Goal: Complete application form: Complete application form

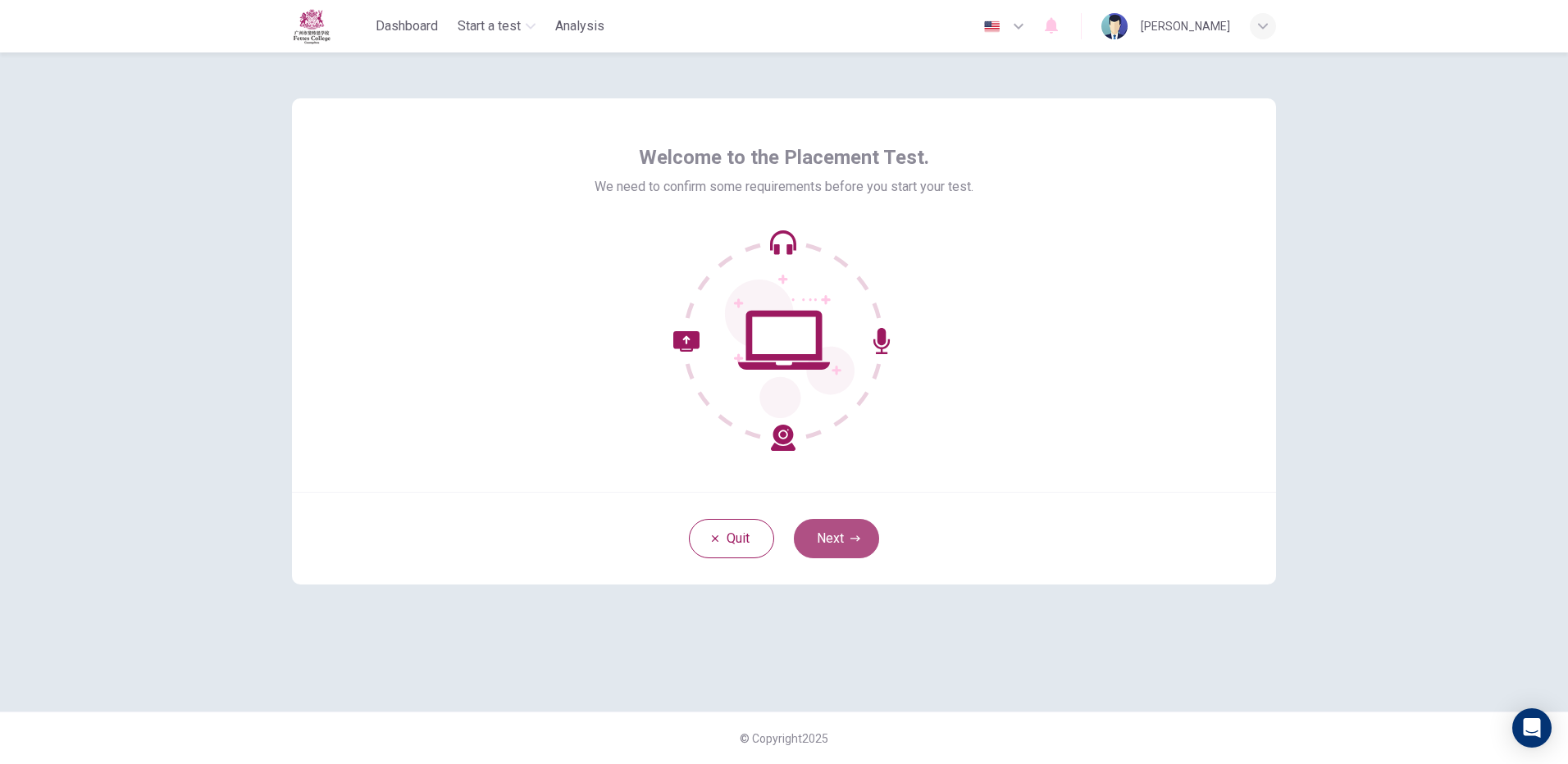
click at [856, 536] on icon "button" at bounding box center [855, 538] width 10 height 6
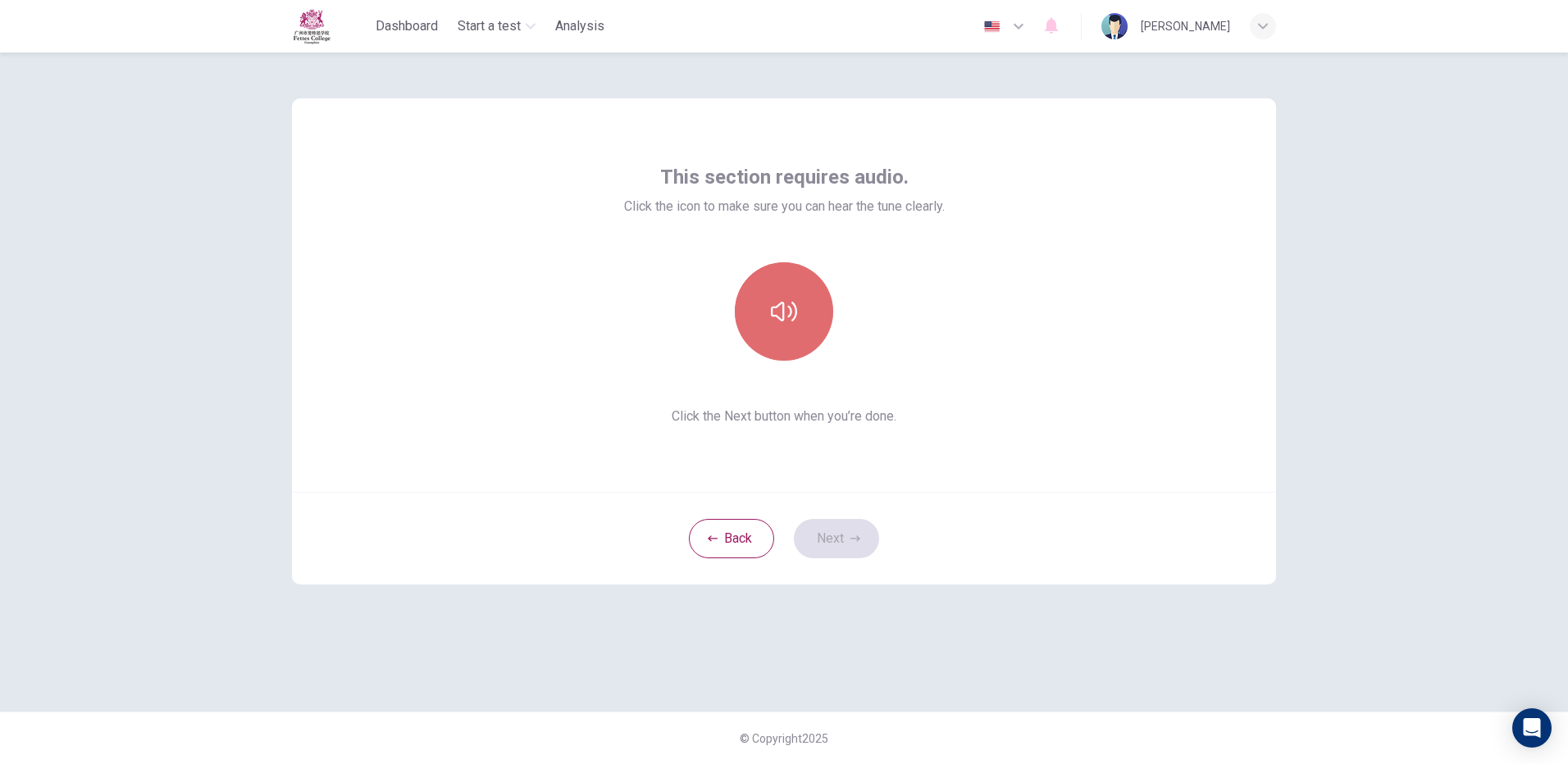
click at [810, 290] on button "button" at bounding box center [784, 311] width 98 height 98
drag, startPoint x: 855, startPoint y: 525, endPoint x: 862, endPoint y: 510, distance: 16.6
click at [851, 524] on button "Next" at bounding box center [836, 539] width 85 height 39
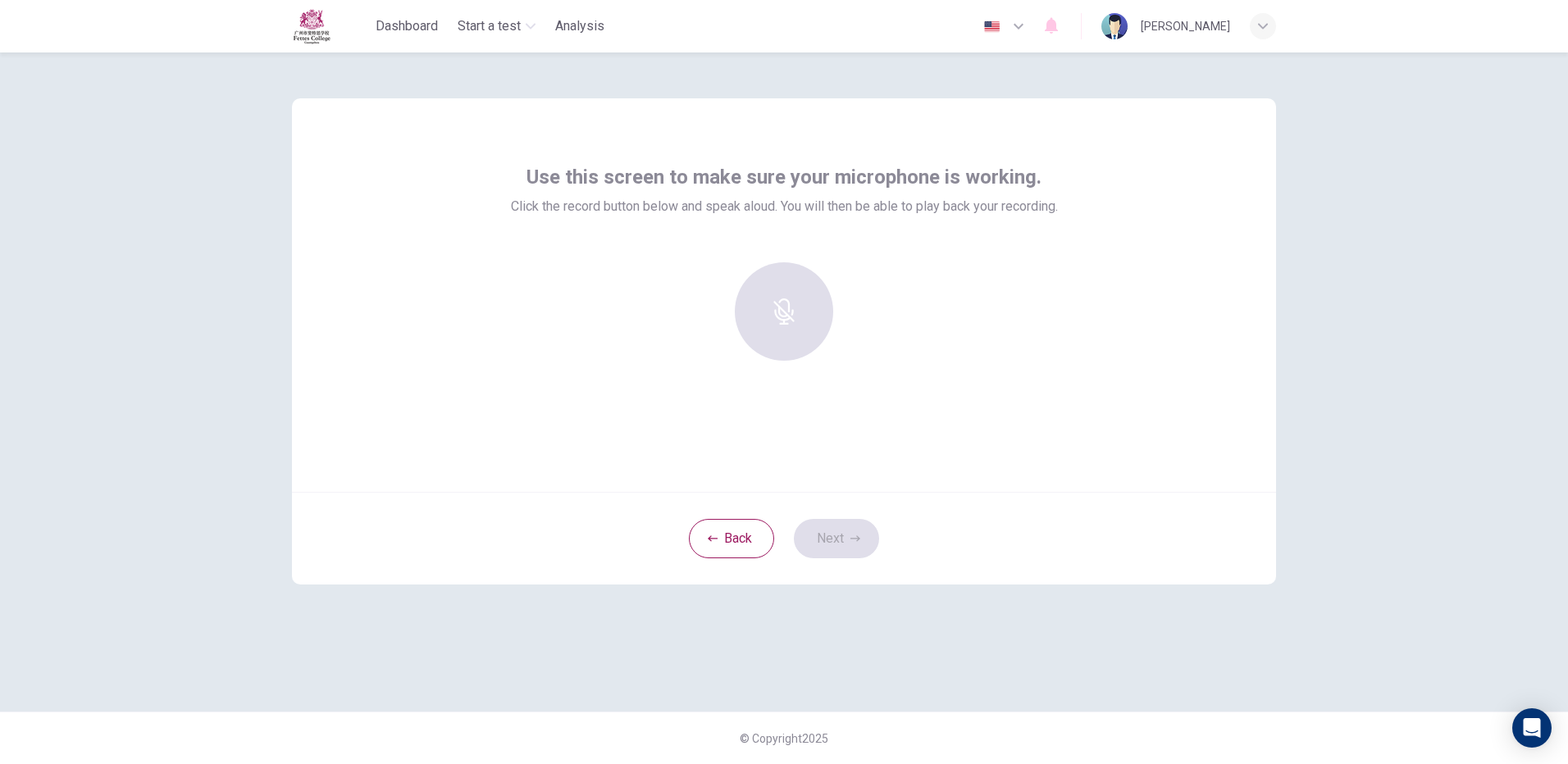
click at [805, 305] on div at bounding box center [784, 311] width 177 height 98
click at [772, 272] on div at bounding box center [784, 311] width 177 height 98
click at [789, 287] on div at bounding box center [784, 311] width 177 height 98
click at [799, 283] on div at bounding box center [784, 311] width 177 height 98
click at [767, 154] on div "Use this screen to make sure your microphone is working. Click the record butto…" at bounding box center [784, 295] width 984 height 394
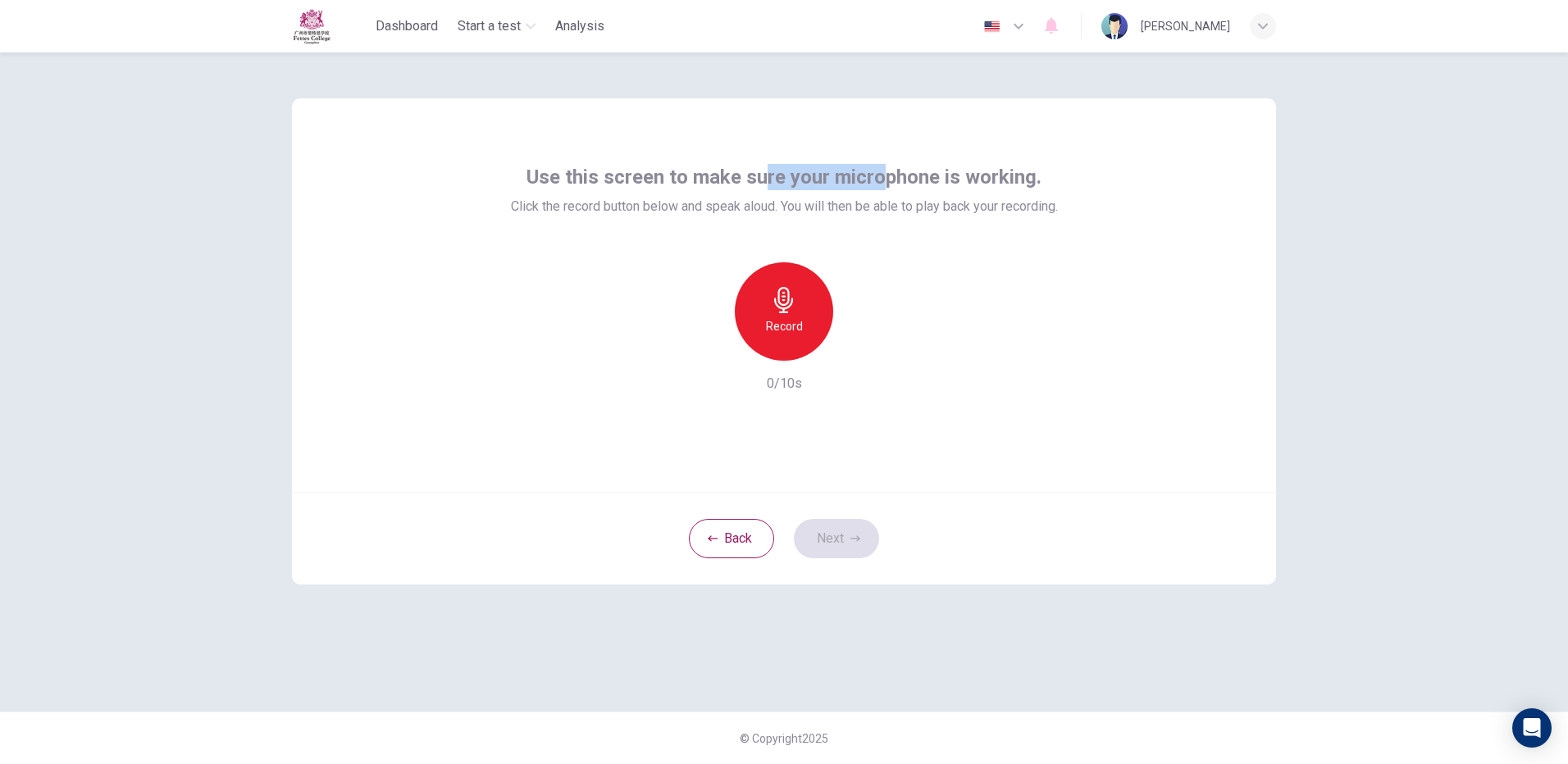
click at [812, 297] on div "Record" at bounding box center [784, 311] width 98 height 98
click at [784, 329] on h6 "Stop" at bounding box center [784, 326] width 25 height 19
click at [859, 547] on button "Next" at bounding box center [836, 539] width 85 height 39
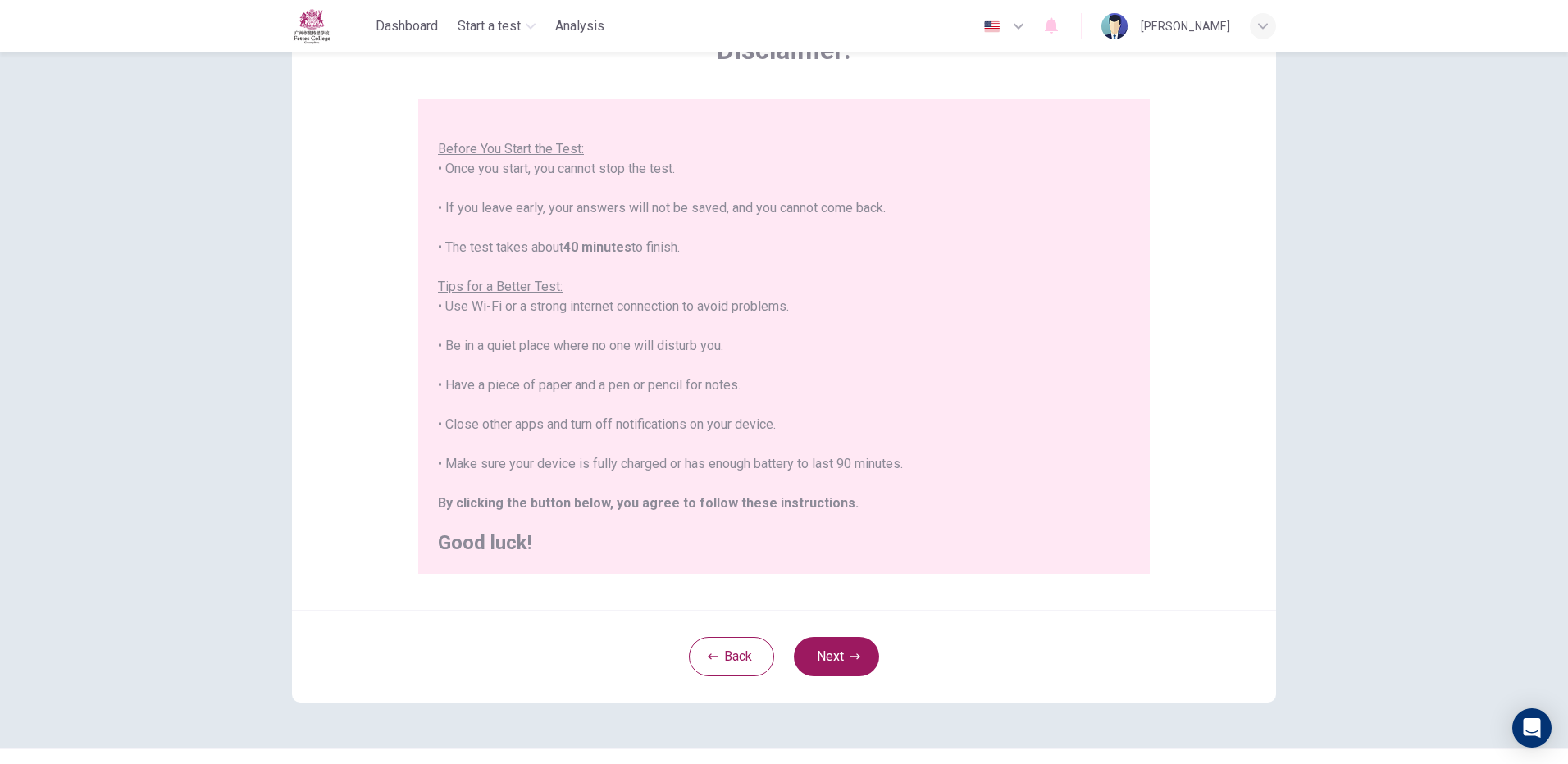
scroll to position [147, 0]
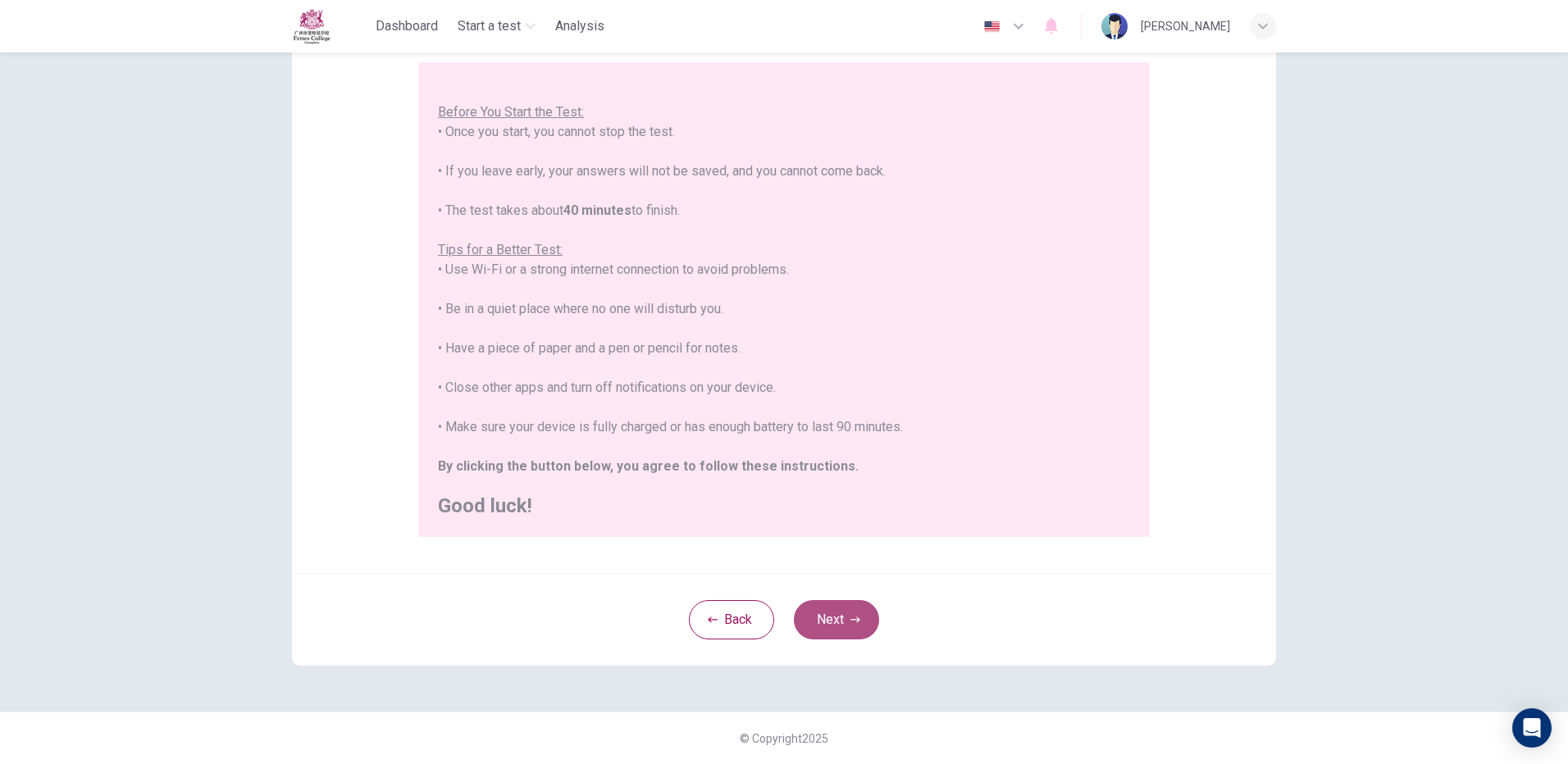
click at [843, 620] on button "Next" at bounding box center [836, 619] width 85 height 39
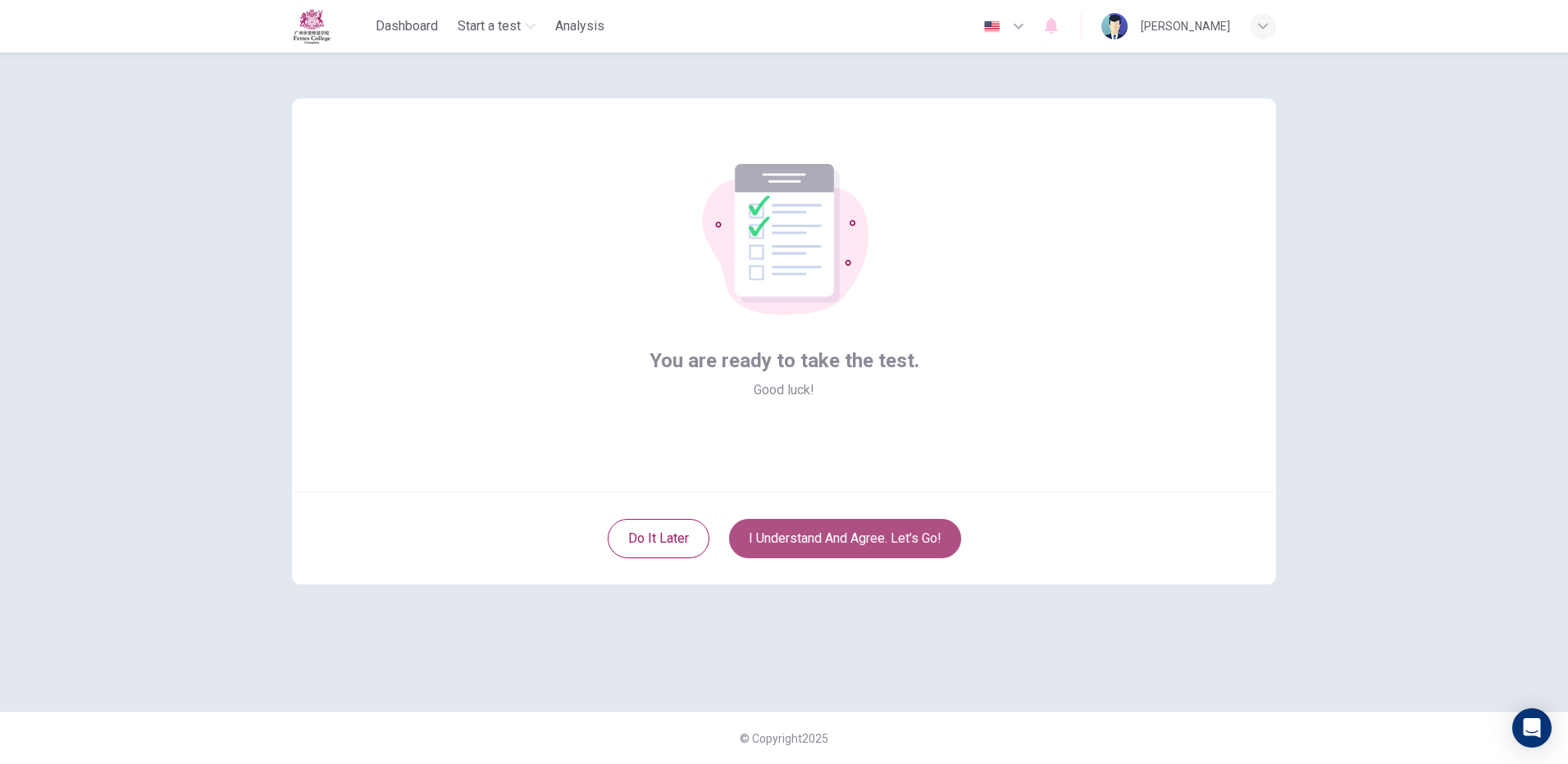
click at [841, 530] on button "I understand and agree. Let’s go!" at bounding box center [845, 539] width 233 height 39
click at [825, 523] on button "I understand and agree. Let’s go!" at bounding box center [845, 539] width 233 height 39
click at [845, 549] on button "I understand and agree. Let’s go!" at bounding box center [845, 539] width 233 height 39
click at [854, 538] on button "I understand and agree. Let’s go!" at bounding box center [845, 539] width 233 height 39
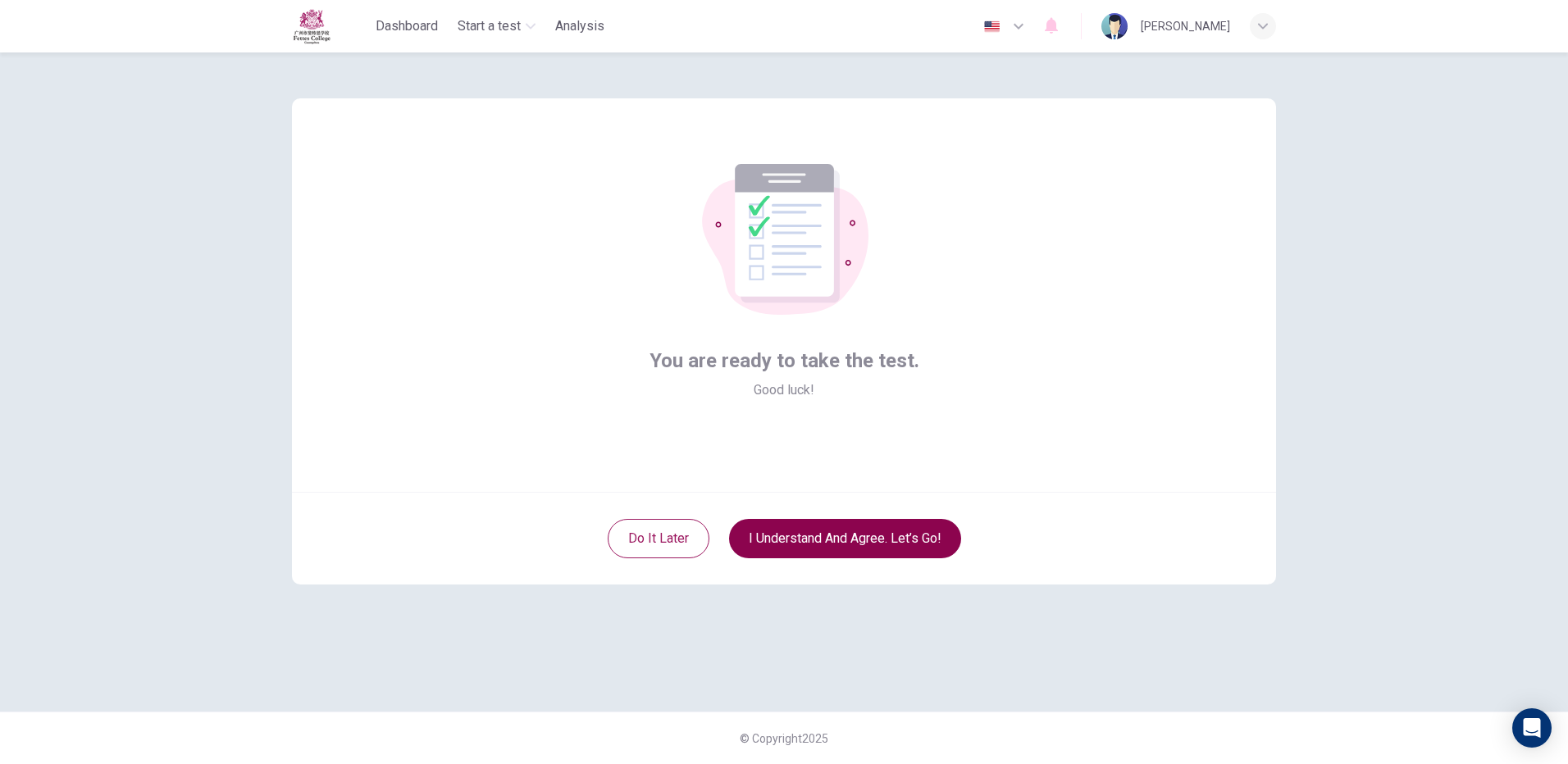
click at [854, 538] on button "I understand and agree. Let’s go!" at bounding box center [845, 539] width 233 height 39
click at [844, 547] on button "I understand and agree. Let’s go!" at bounding box center [845, 539] width 233 height 39
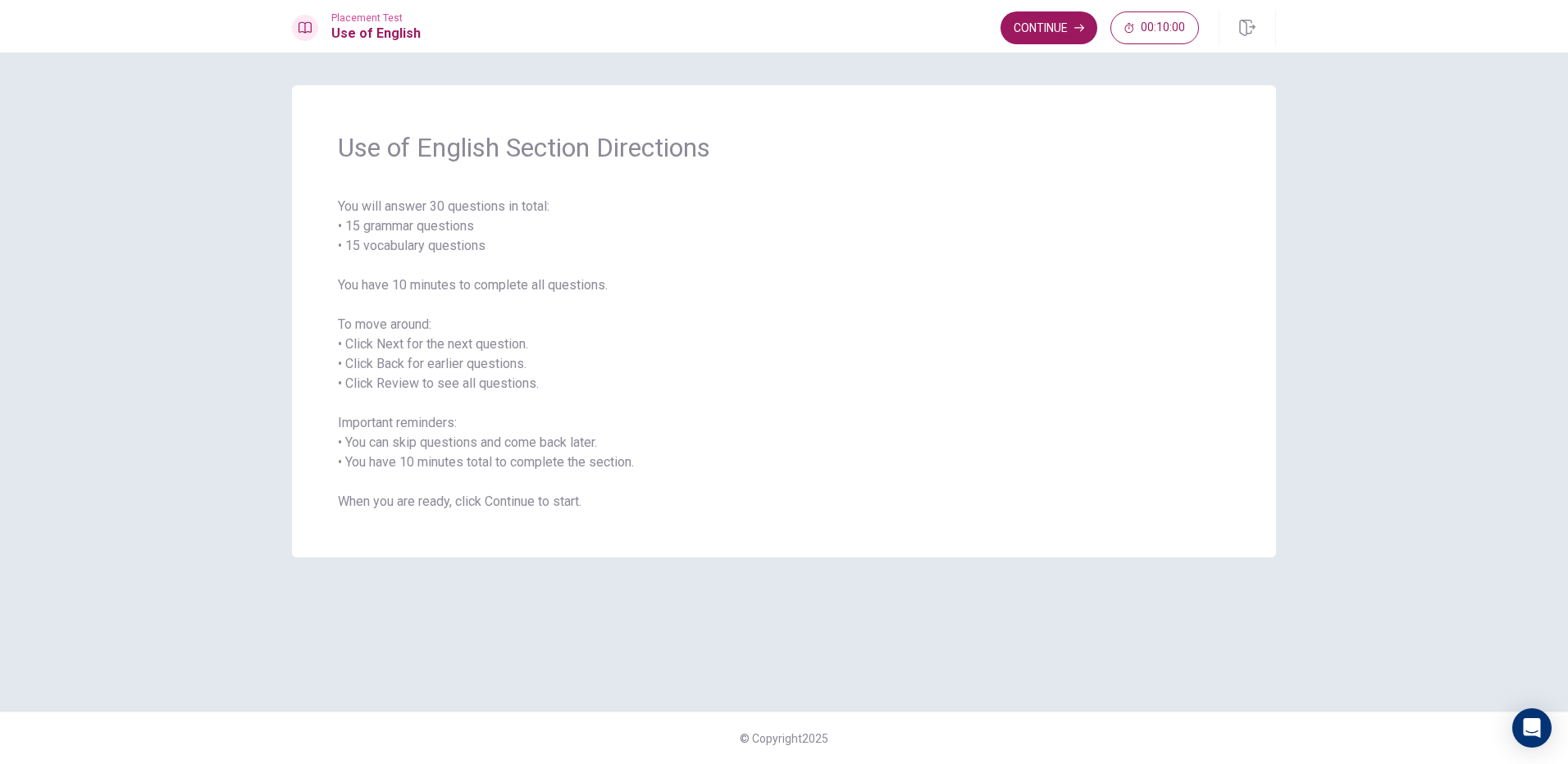
click at [392, 218] on span "You will answer 30 questions in total: • 15 grammar questions • 15 vocabulary q…" at bounding box center [784, 353] width 892 height 315
click at [401, 229] on span "You will answer 30 questions in total: • 15 grammar questions • 15 vocabulary q…" at bounding box center [784, 353] width 892 height 315
click at [348, 220] on span "You will answer 30 questions in total: • 15 grammar questions • 15 vocabulary q…" at bounding box center [784, 353] width 892 height 315
click at [375, 282] on span "You will answer 30 questions in total: • 15 grammar questions • 15 vocabulary q…" at bounding box center [784, 353] width 892 height 315
click at [399, 315] on span "You will answer 30 questions in total: • 15 grammar questions • 15 vocabulary q…" at bounding box center [784, 353] width 892 height 315
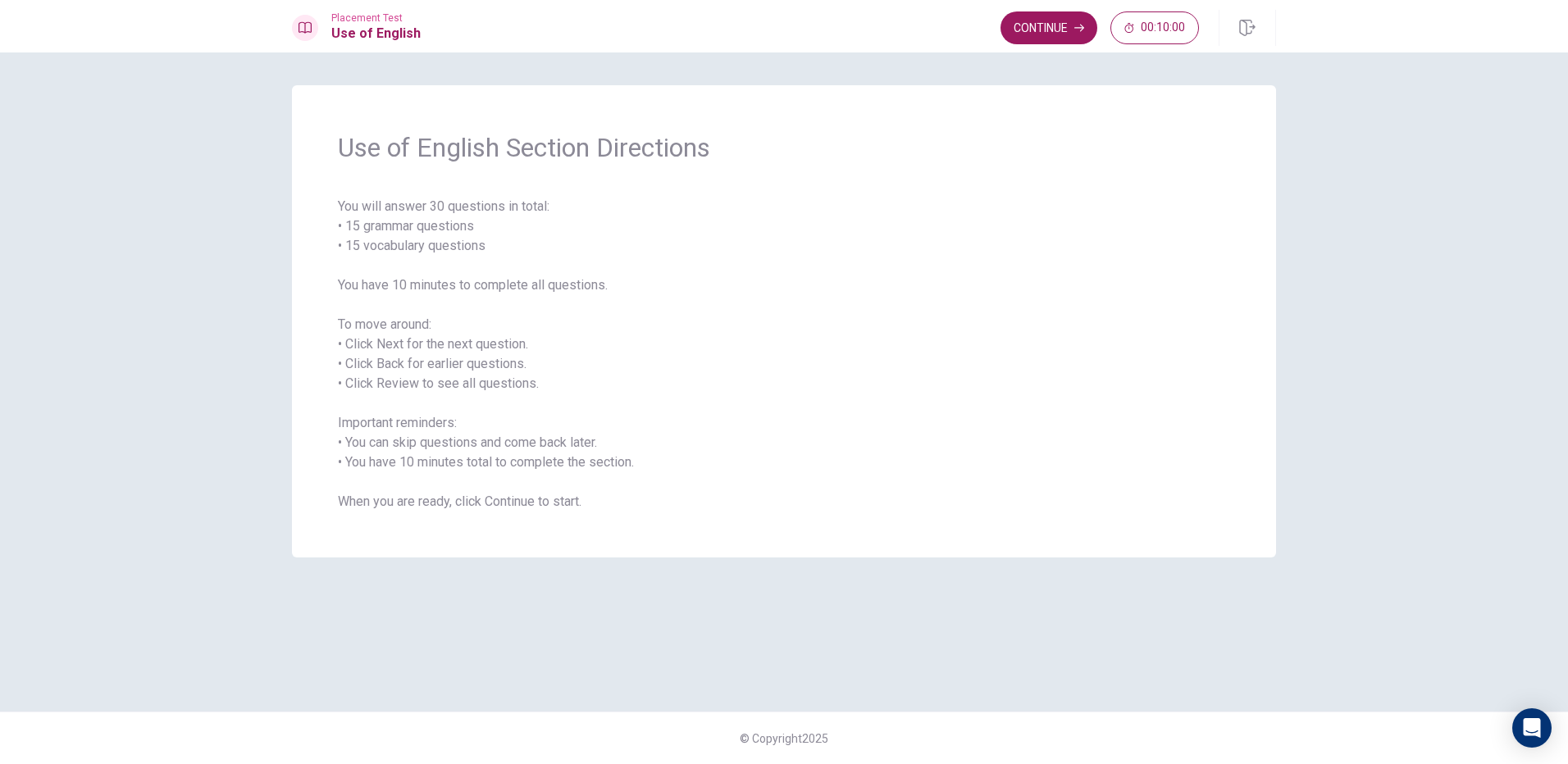
click at [922, 106] on div "Use of English Section Directions You will answer 30 questions in total: • 15 g…" at bounding box center [784, 321] width 984 height 472
click at [943, 144] on span "Use of English Section Directions" at bounding box center [784, 147] width 892 height 32
click at [1008, 18] on button "Continue" at bounding box center [1049, 27] width 97 height 32
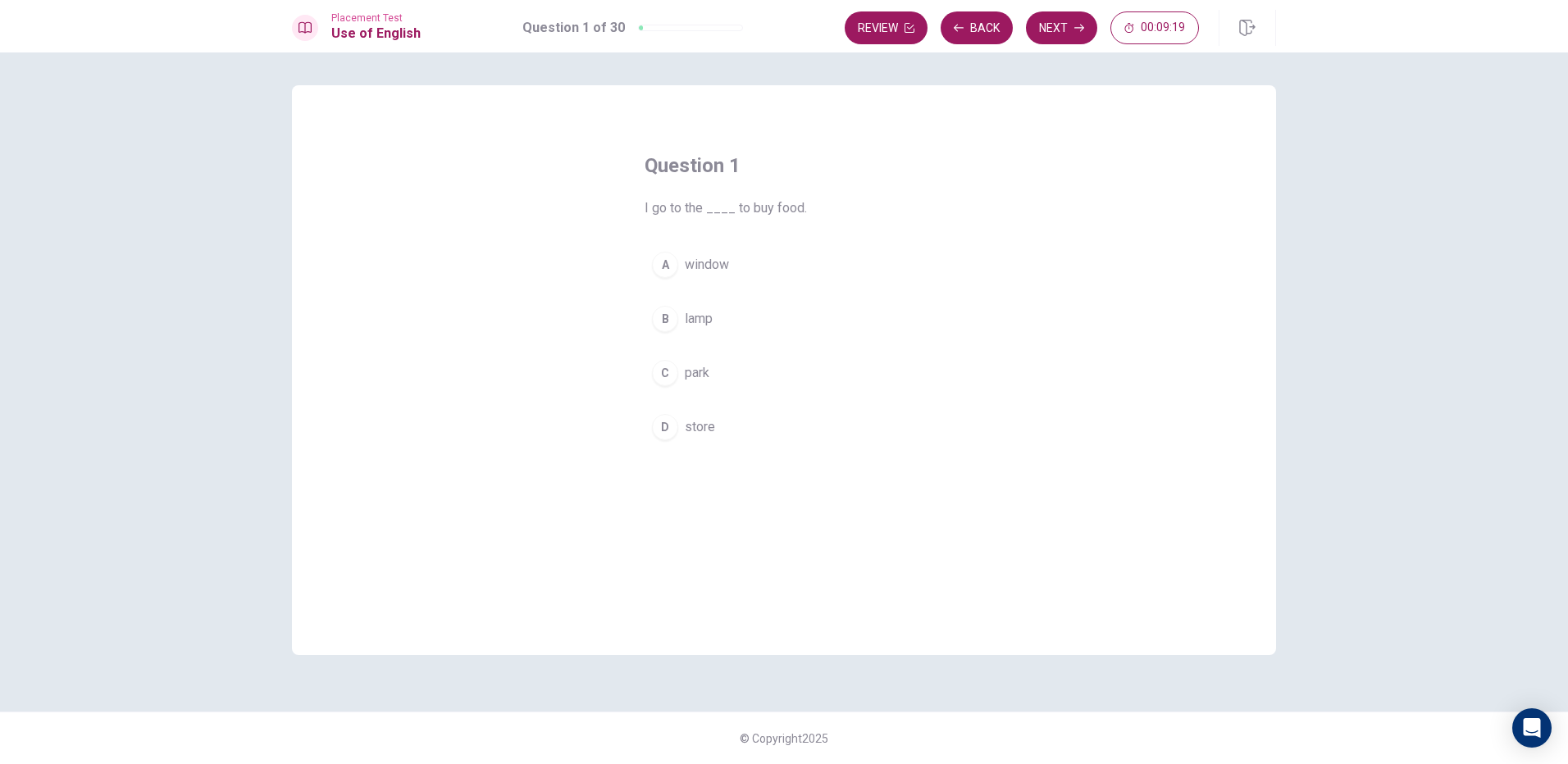
drag, startPoint x: 672, startPoint y: 325, endPoint x: 913, endPoint y: 268, distance: 247.6
click at [670, 322] on div "B" at bounding box center [665, 319] width 26 height 26
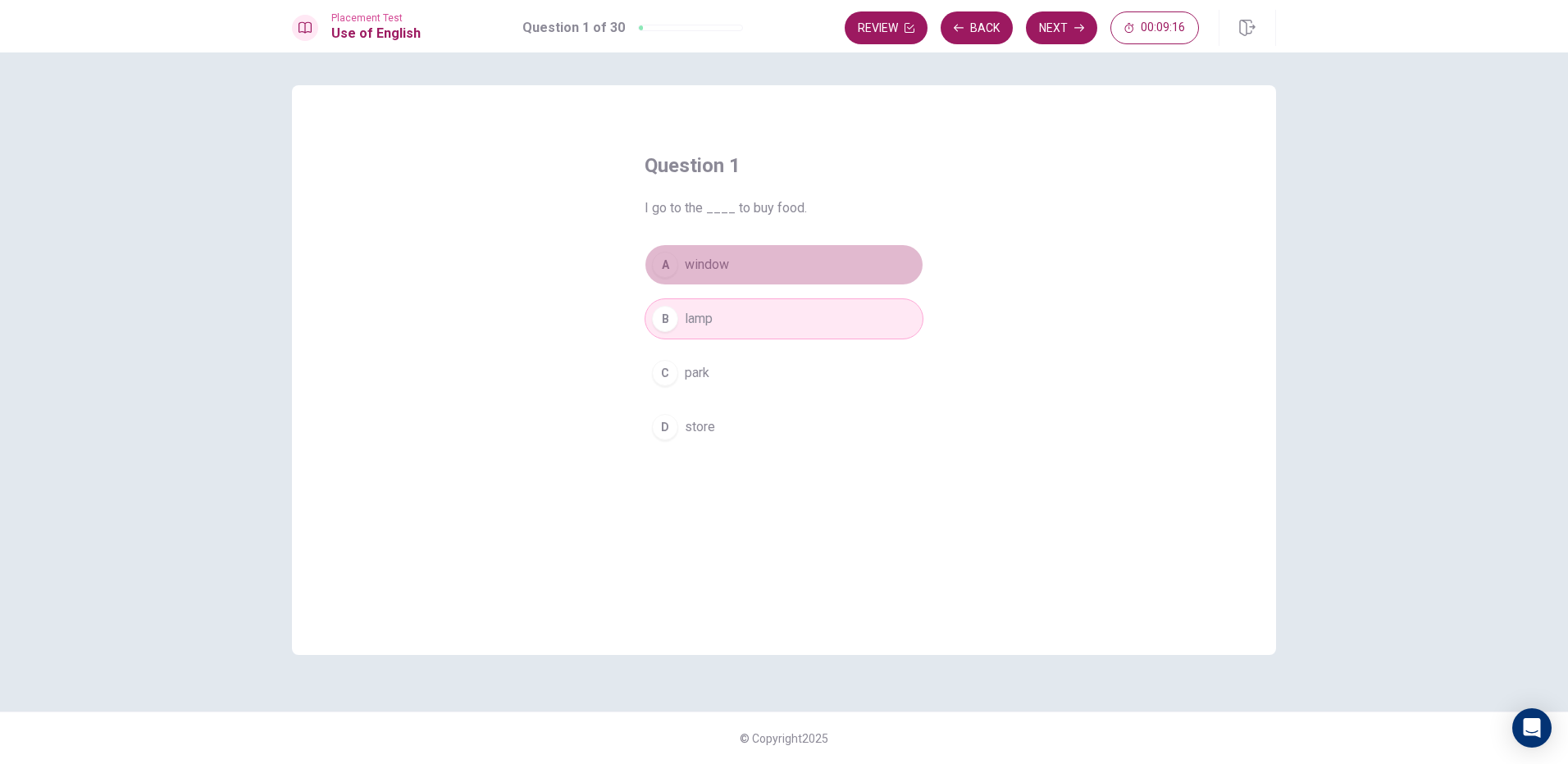
click at [726, 279] on button "A window" at bounding box center [784, 265] width 279 height 41
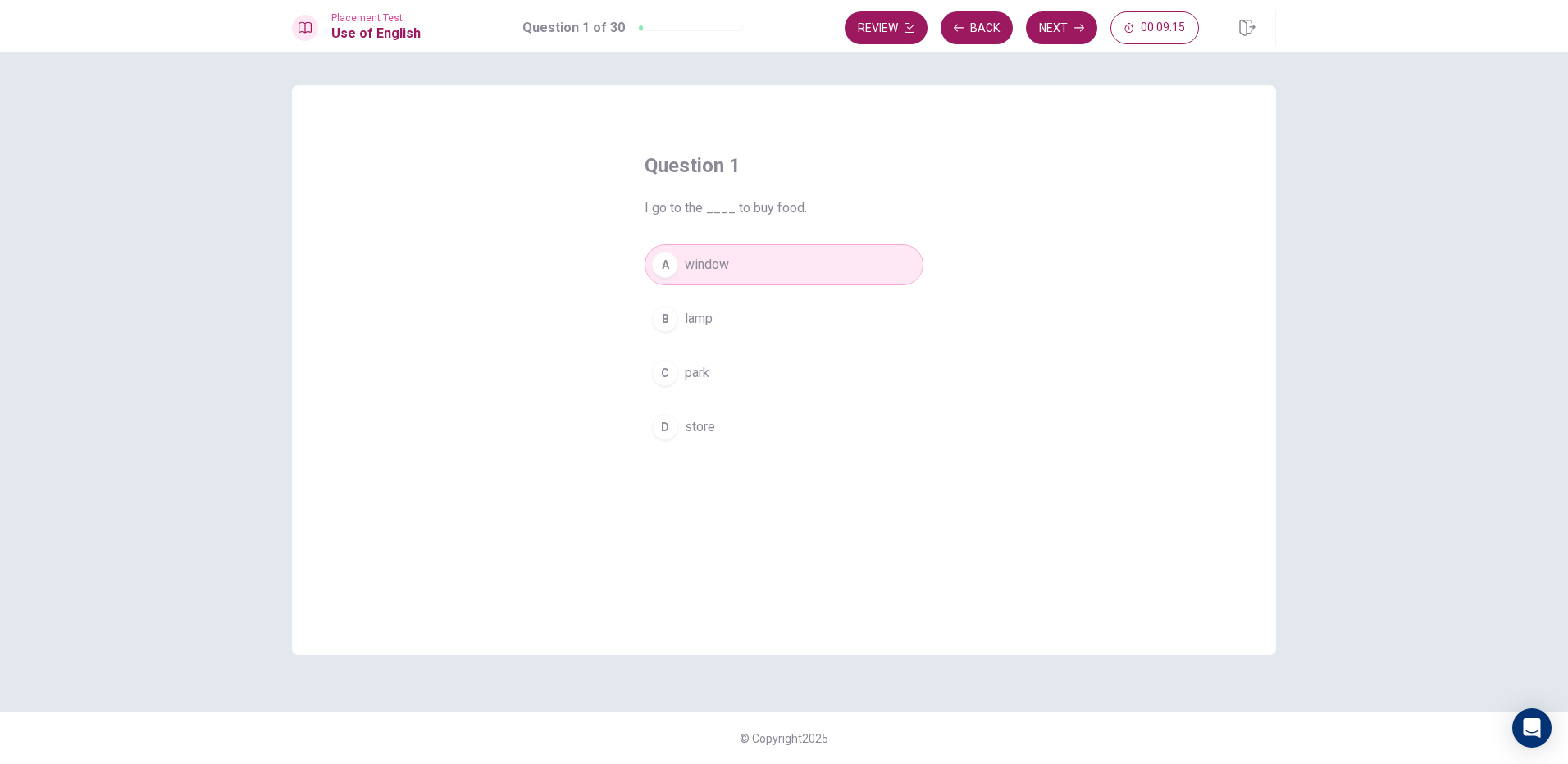
click at [730, 341] on div "A window B lamp C park D store" at bounding box center [784, 346] width 279 height 203
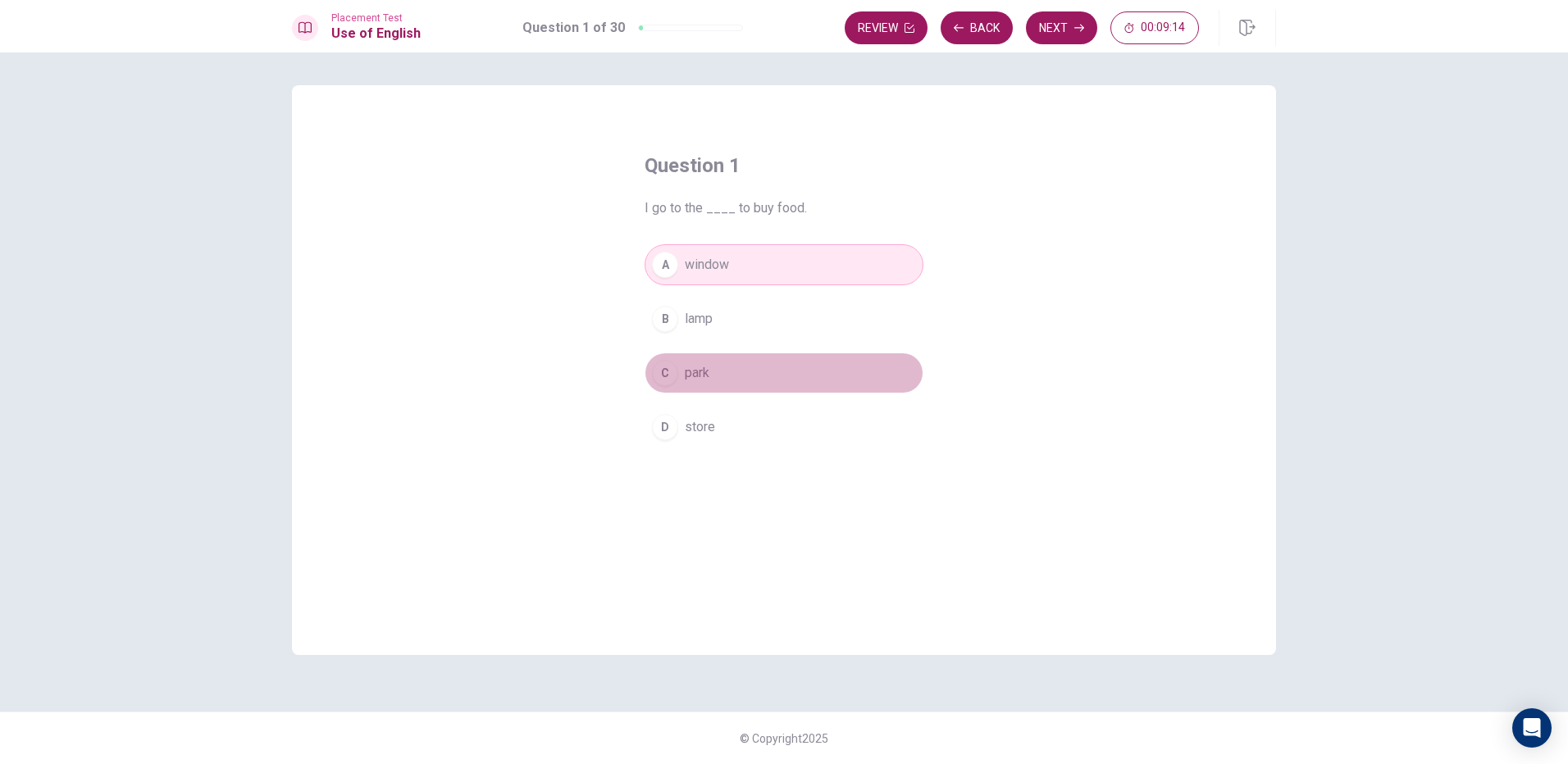
click at [698, 389] on button "C park" at bounding box center [784, 373] width 279 height 41
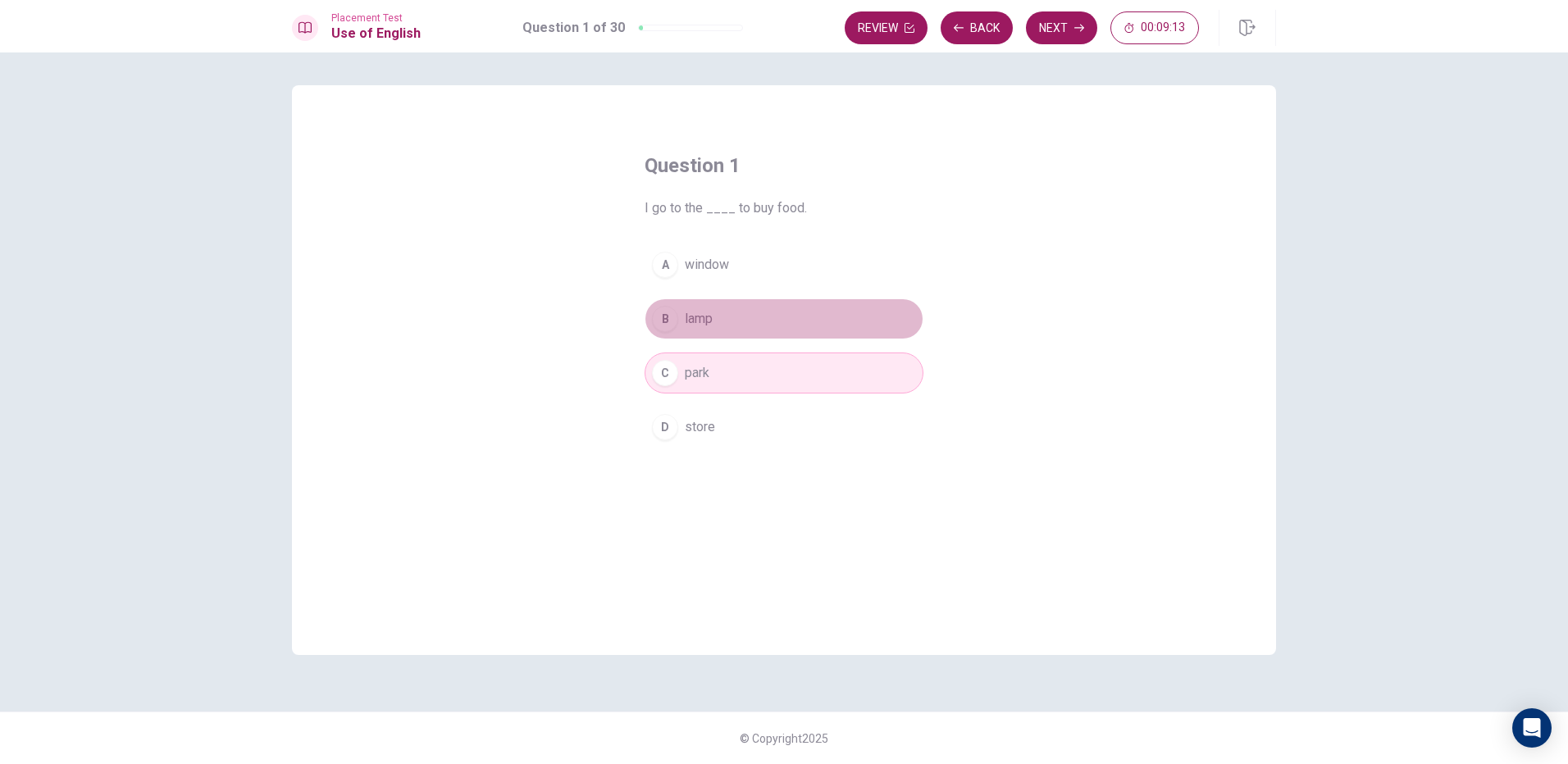
click at [721, 335] on button "B lamp" at bounding box center [784, 318] width 279 height 41
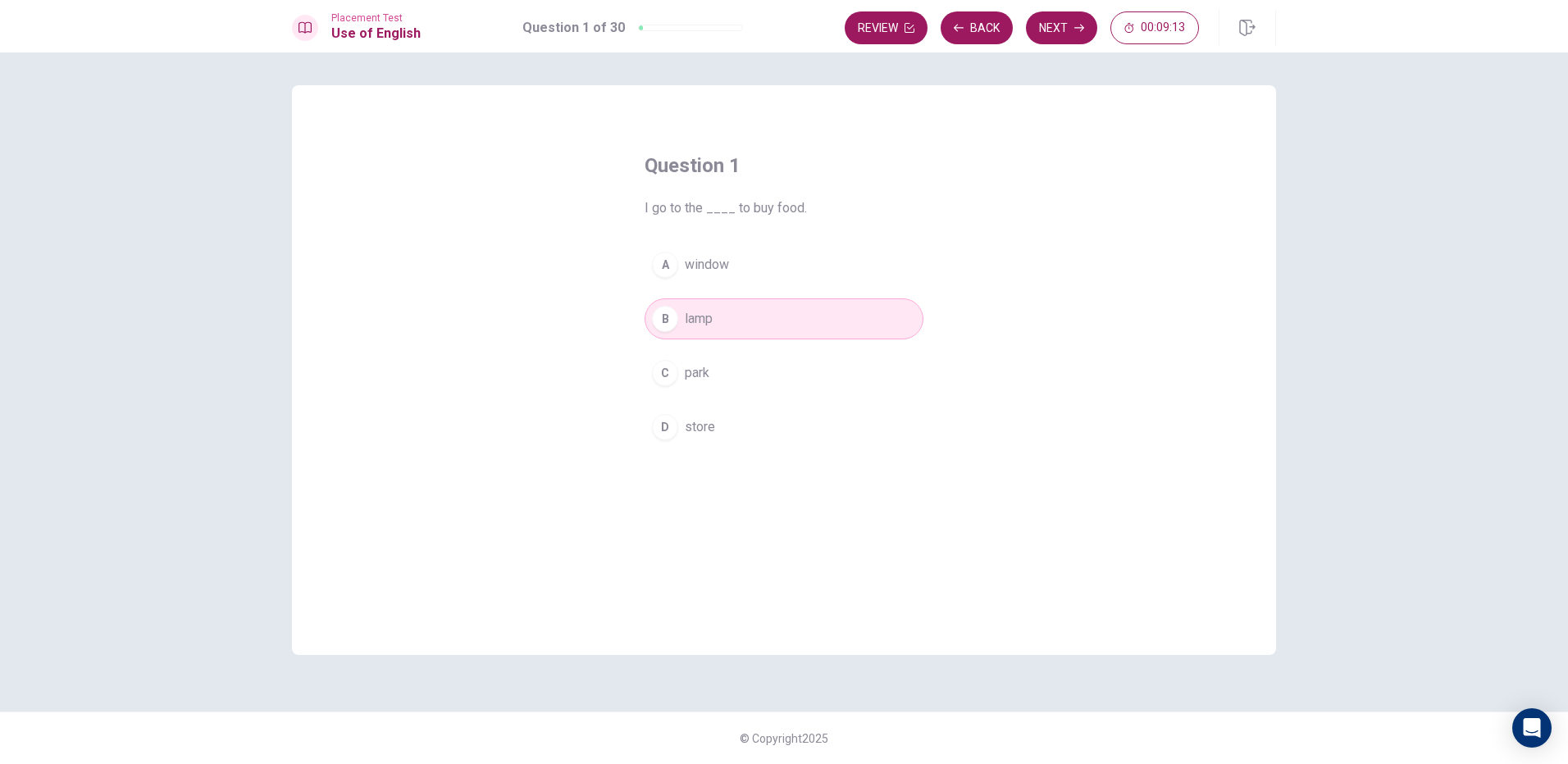
click at [940, 459] on div "Question 1 I go to the ____ to buy food. A window B lamp C park D store" at bounding box center [784, 300] width 345 height 347
click at [948, 458] on div "Question 1 I go to the ____ to buy food. A window B lamp C park D store" at bounding box center [784, 300] width 345 height 347
click at [874, 261] on button "A window" at bounding box center [784, 265] width 279 height 41
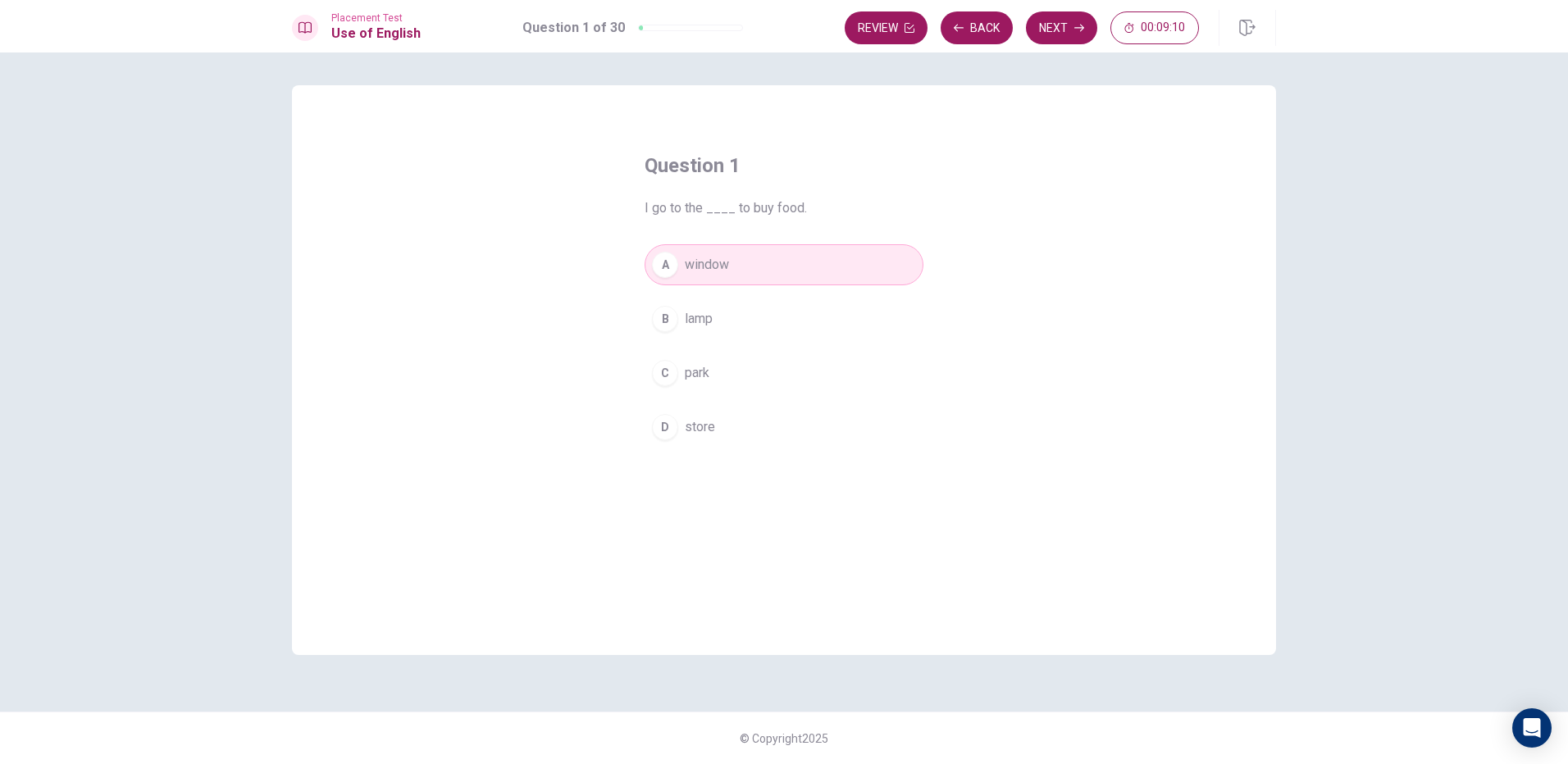
click at [822, 369] on button "C park" at bounding box center [784, 373] width 279 height 41
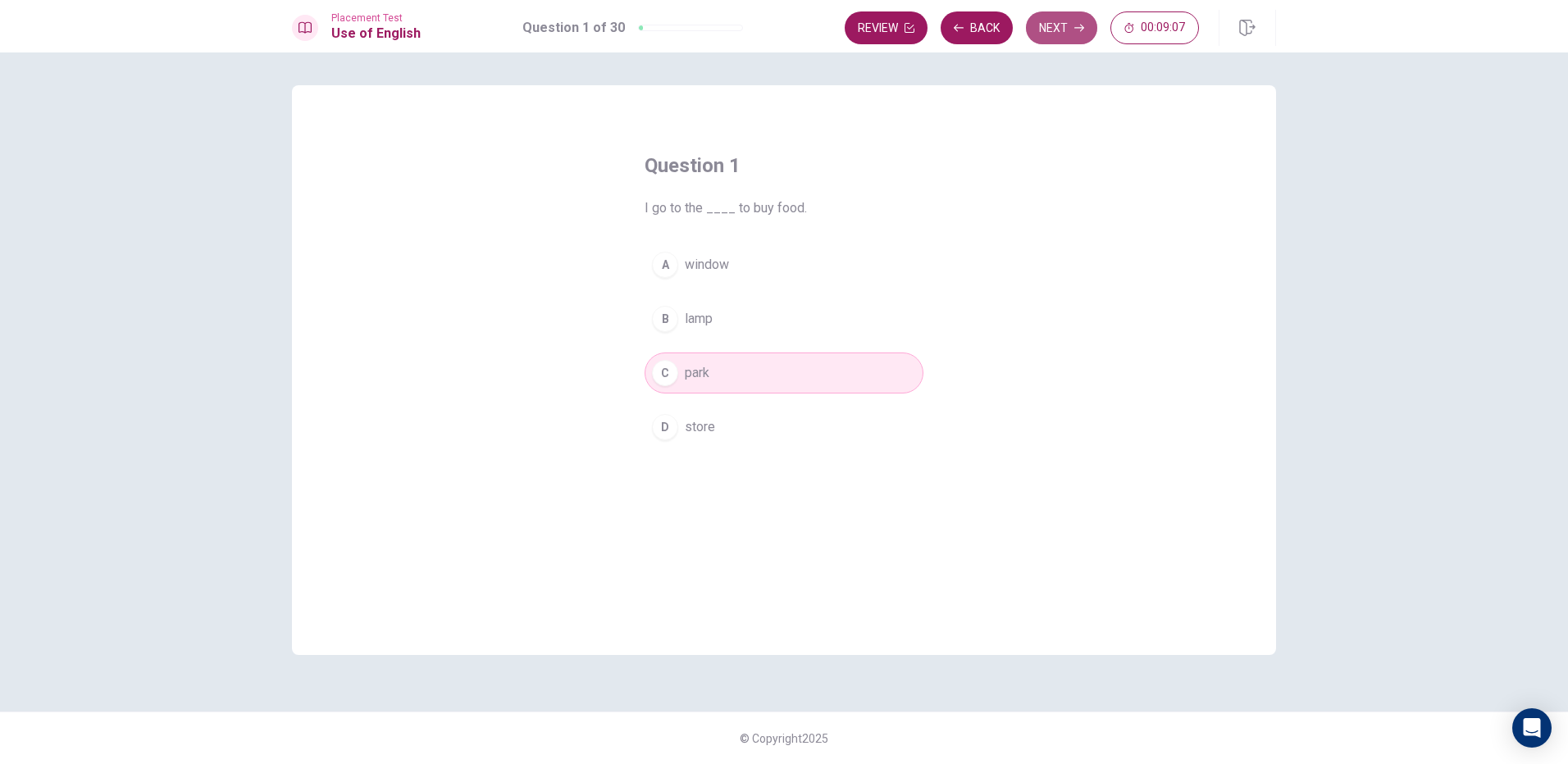
click at [1061, 36] on button "Next" at bounding box center [1061, 27] width 71 height 32
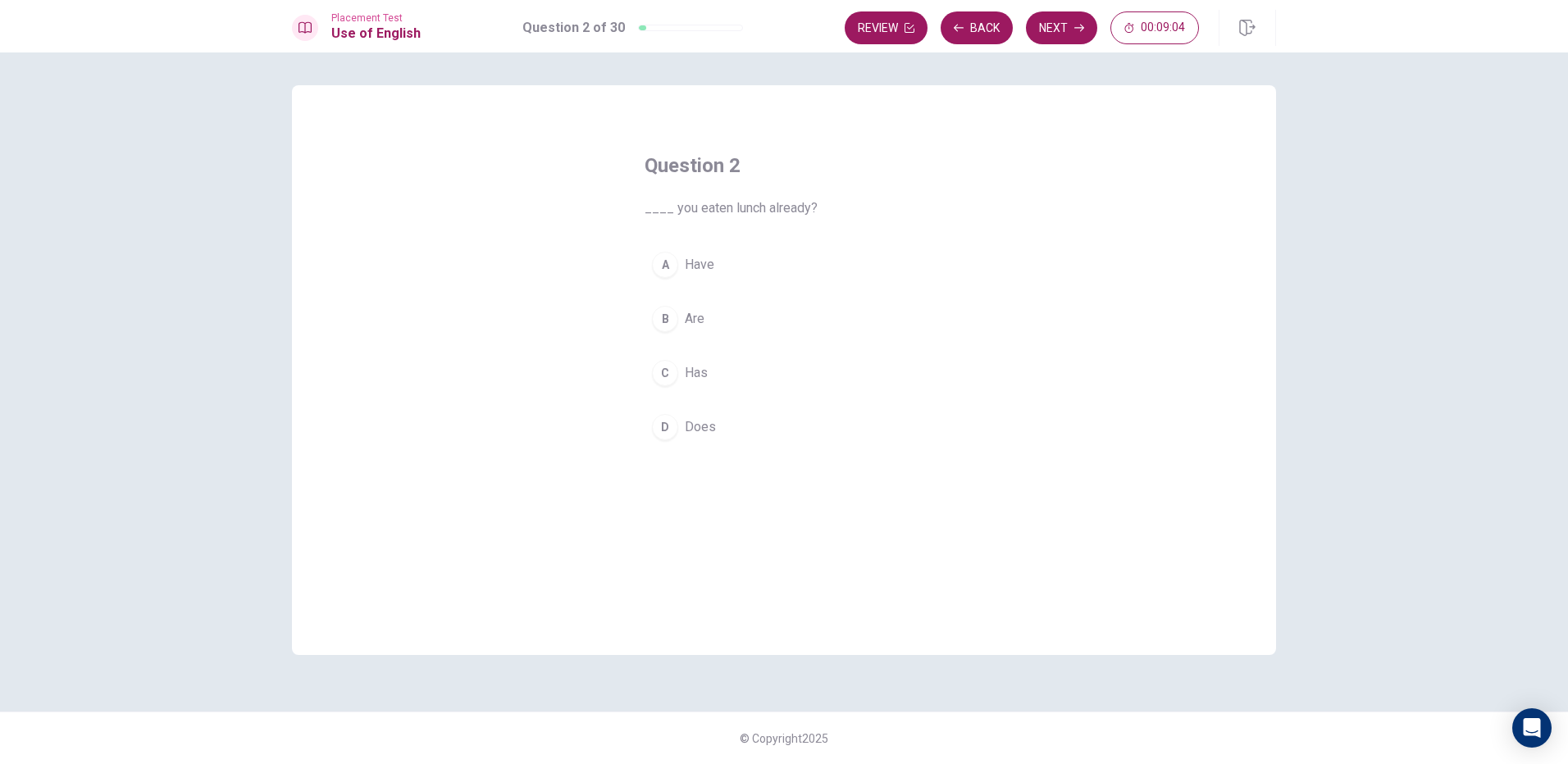
click at [679, 422] on button "D Does" at bounding box center [784, 427] width 279 height 41
click at [1056, 31] on button "Next" at bounding box center [1061, 27] width 71 height 32
drag, startPoint x: 670, startPoint y: 319, endPoint x: 966, endPoint y: 92, distance: 373.0
click at [672, 318] on div "B" at bounding box center [665, 319] width 26 height 26
click at [1047, 32] on button "Next" at bounding box center [1061, 27] width 71 height 32
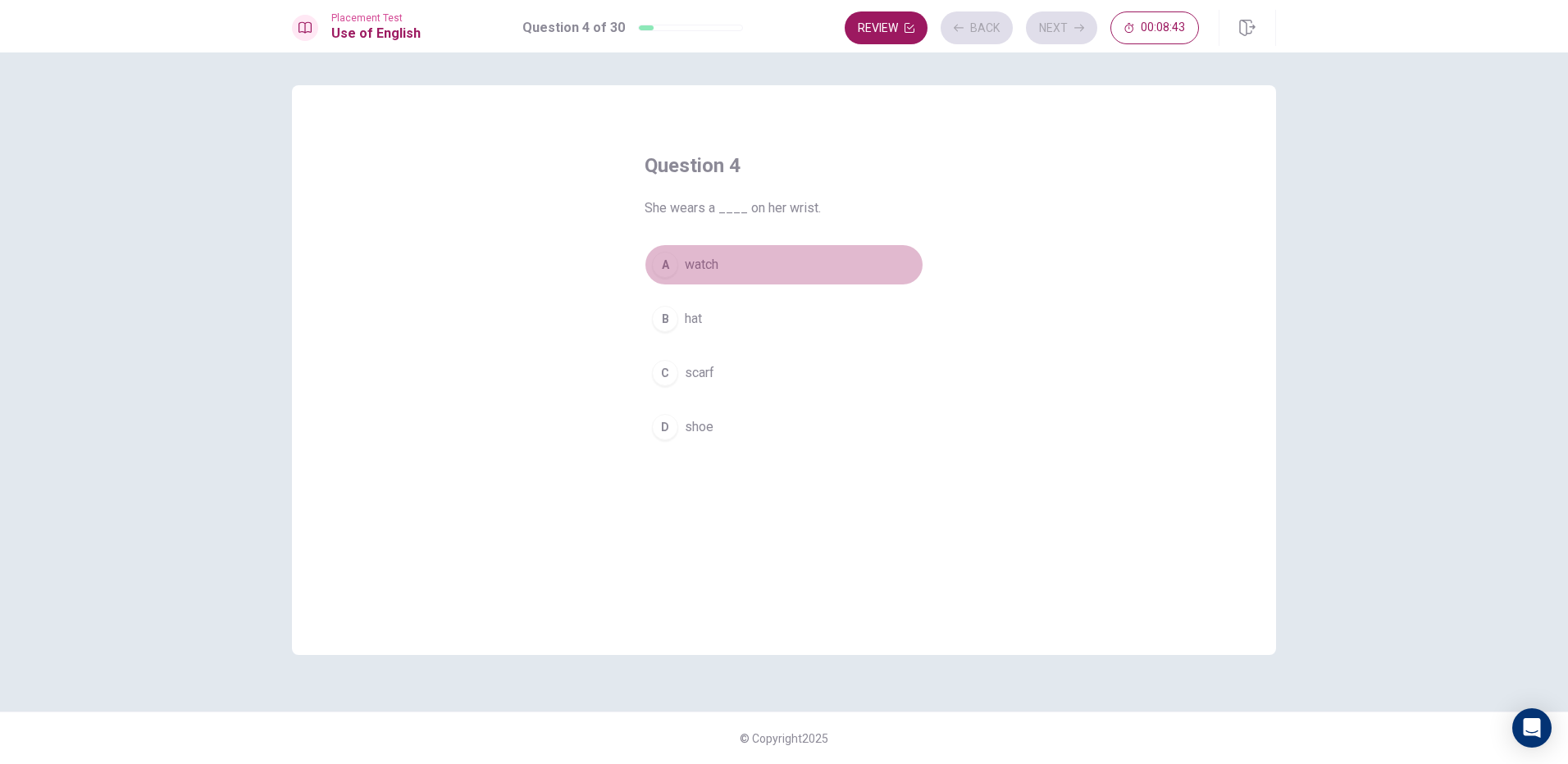
drag, startPoint x: 681, startPoint y: 264, endPoint x: 988, endPoint y: 131, distance: 334.6
click at [684, 263] on button "A watch" at bounding box center [784, 265] width 279 height 41
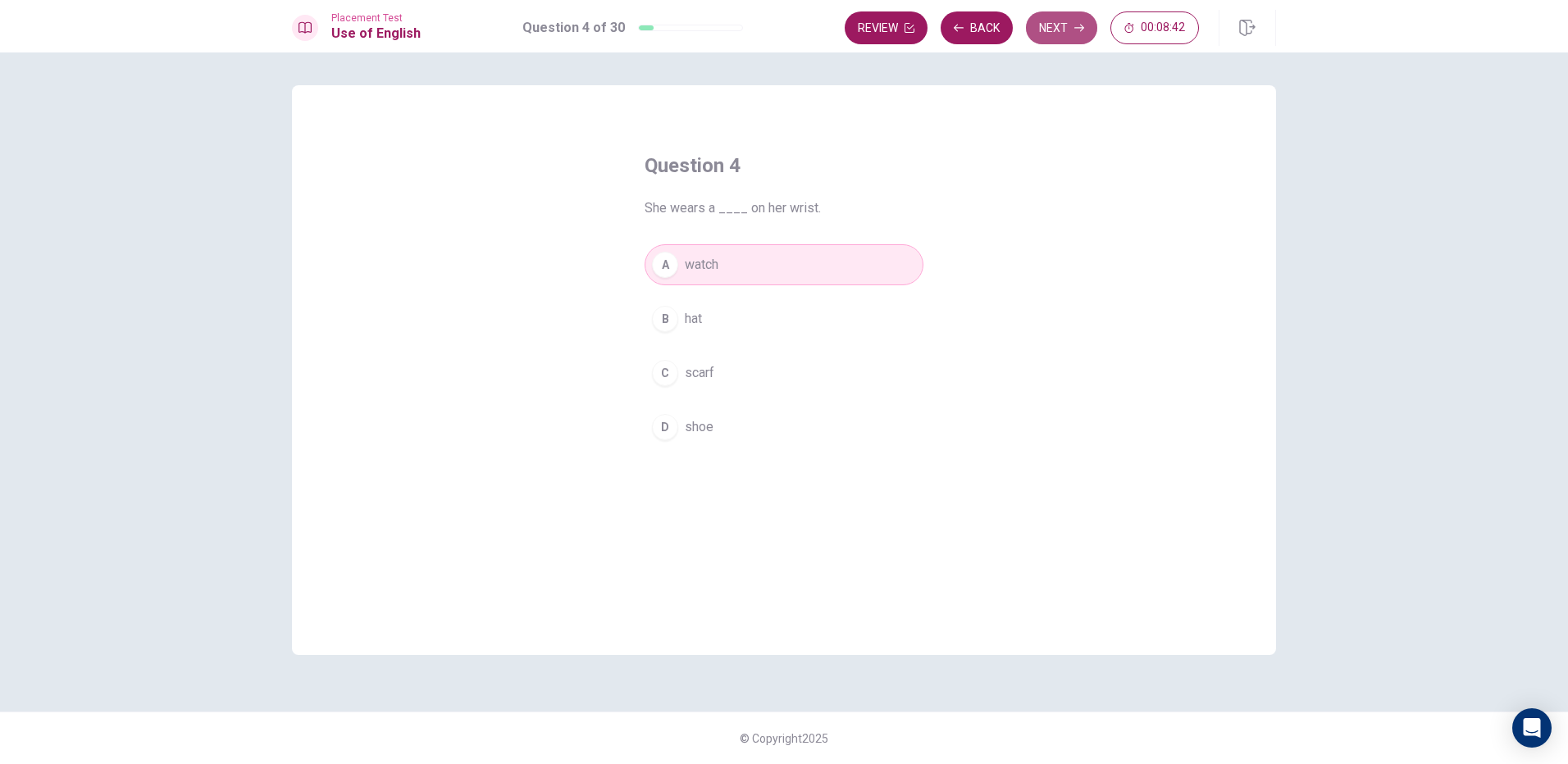
click at [1065, 29] on button "Next" at bounding box center [1061, 27] width 71 height 32
drag, startPoint x: 684, startPoint y: 377, endPoint x: 924, endPoint y: 243, distance: 274.9
click at [697, 371] on button "C calling" at bounding box center [784, 373] width 279 height 41
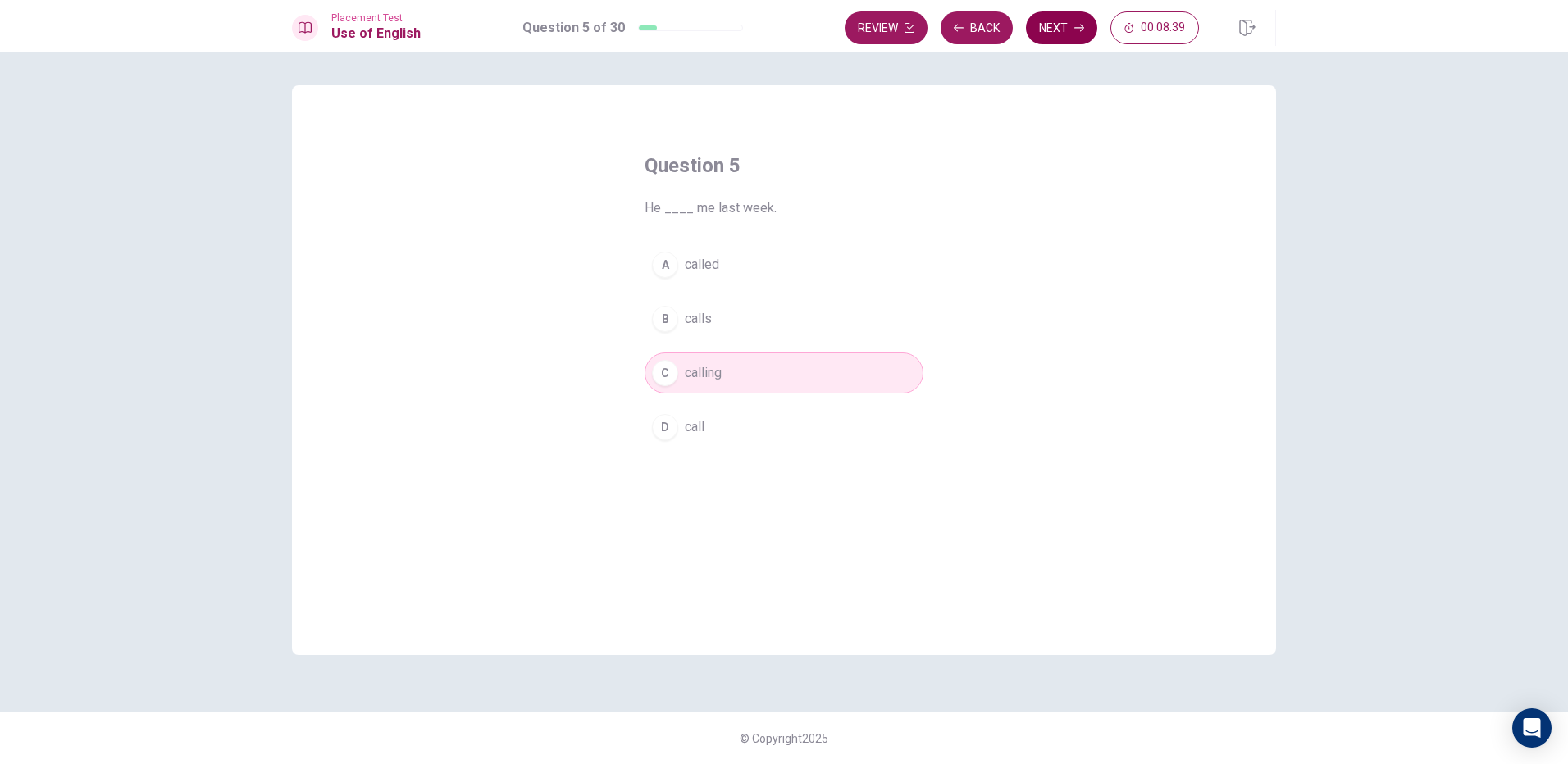
click at [1038, 31] on button "Next" at bounding box center [1061, 27] width 71 height 32
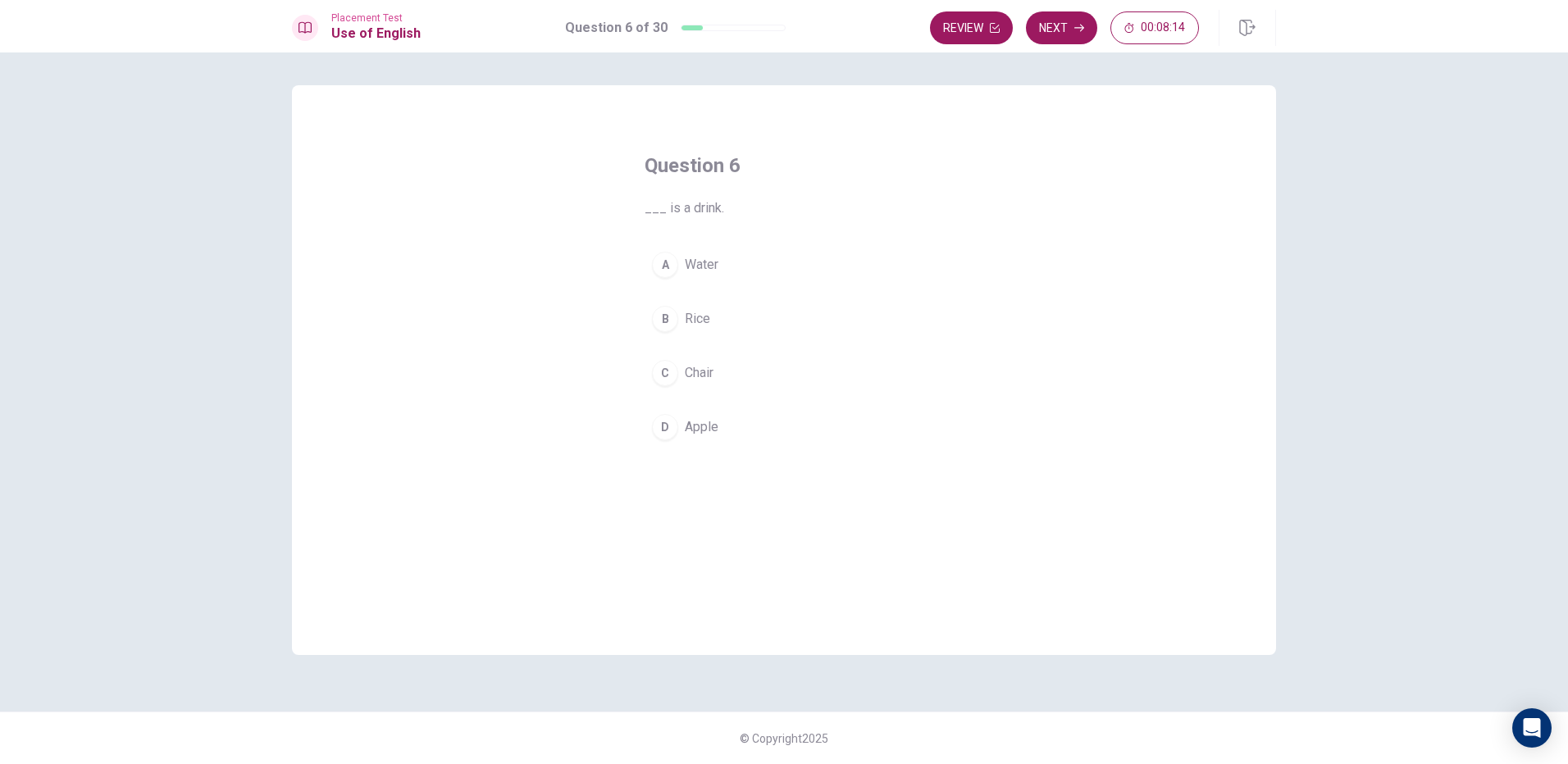
drag, startPoint x: 672, startPoint y: 268, endPoint x: 1327, endPoint y: 279, distance: 655.1
click at [673, 268] on div "A" at bounding box center [665, 265] width 26 height 26
click at [1172, 178] on div "Question 6 ___ is a drink. A Water B Rice C Chair D Apple" at bounding box center [784, 370] width 984 height 570
click at [1039, 34] on button "Next" at bounding box center [1061, 27] width 71 height 32
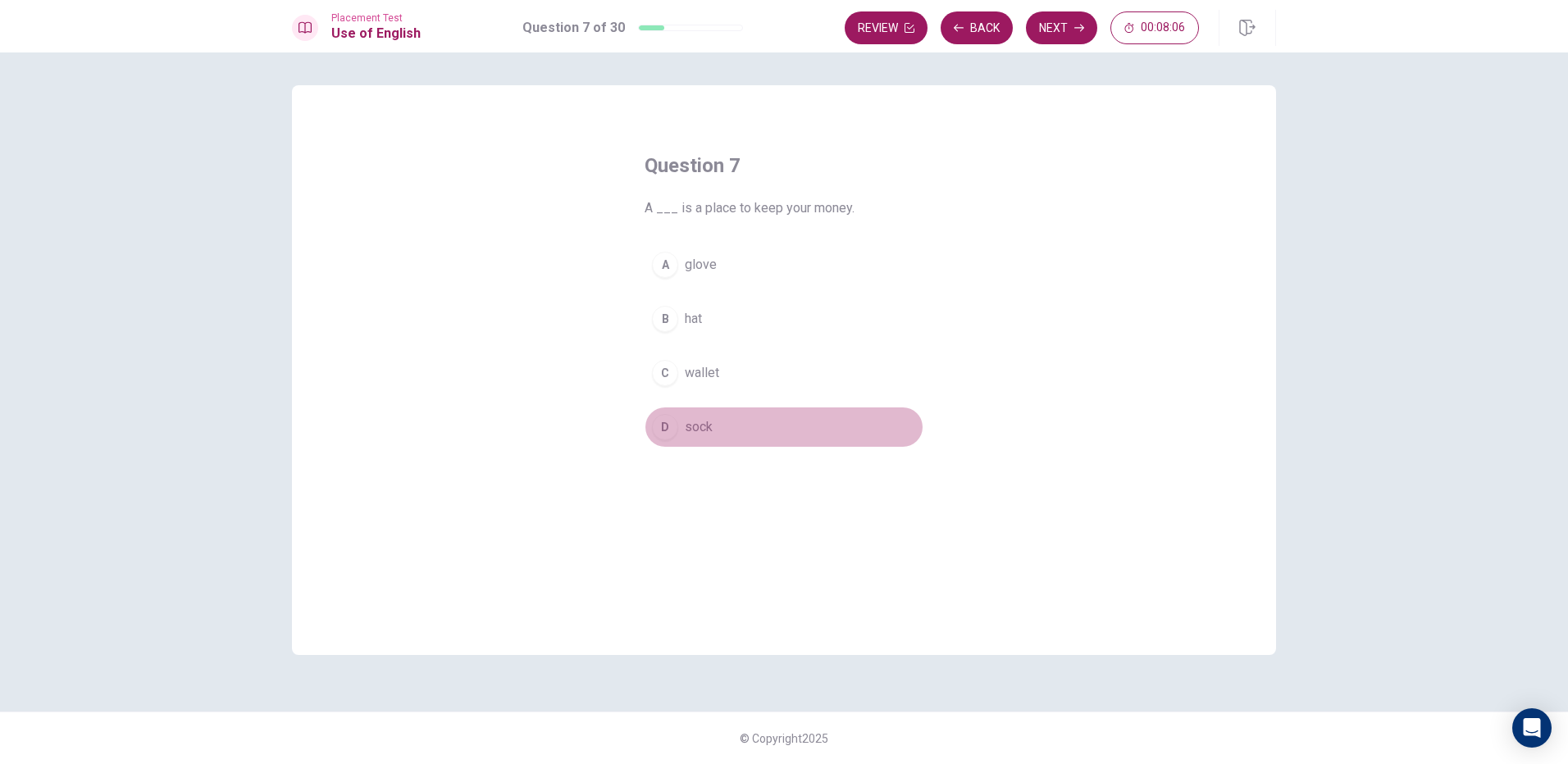
click at [698, 421] on button "D sock" at bounding box center [784, 427] width 279 height 41
click at [1074, 18] on button "Next" at bounding box center [1061, 27] width 71 height 32
drag, startPoint x: 685, startPoint y: 325, endPoint x: 1003, endPoint y: 153, distance: 361.5
click at [686, 325] on span "is" at bounding box center [691, 318] width 11 height 19
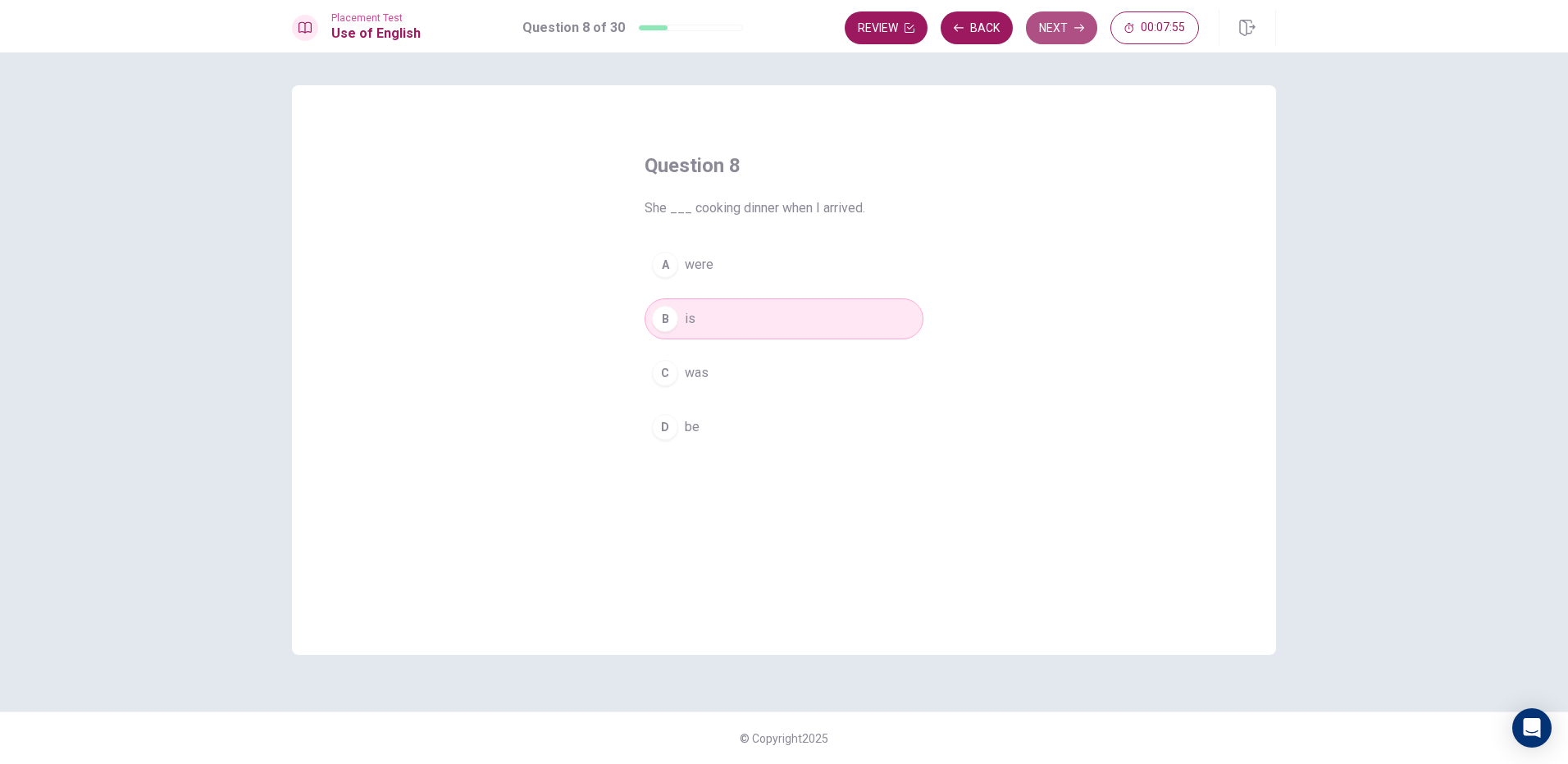
click at [1070, 32] on button "Next" at bounding box center [1061, 27] width 71 height 32
drag, startPoint x: 684, startPoint y: 318, endPoint x: 692, endPoint y: 316, distance: 8.2
click at [686, 318] on button "B book" at bounding box center [784, 318] width 279 height 41
click at [1084, 26] on icon "button" at bounding box center [1079, 27] width 10 height 10
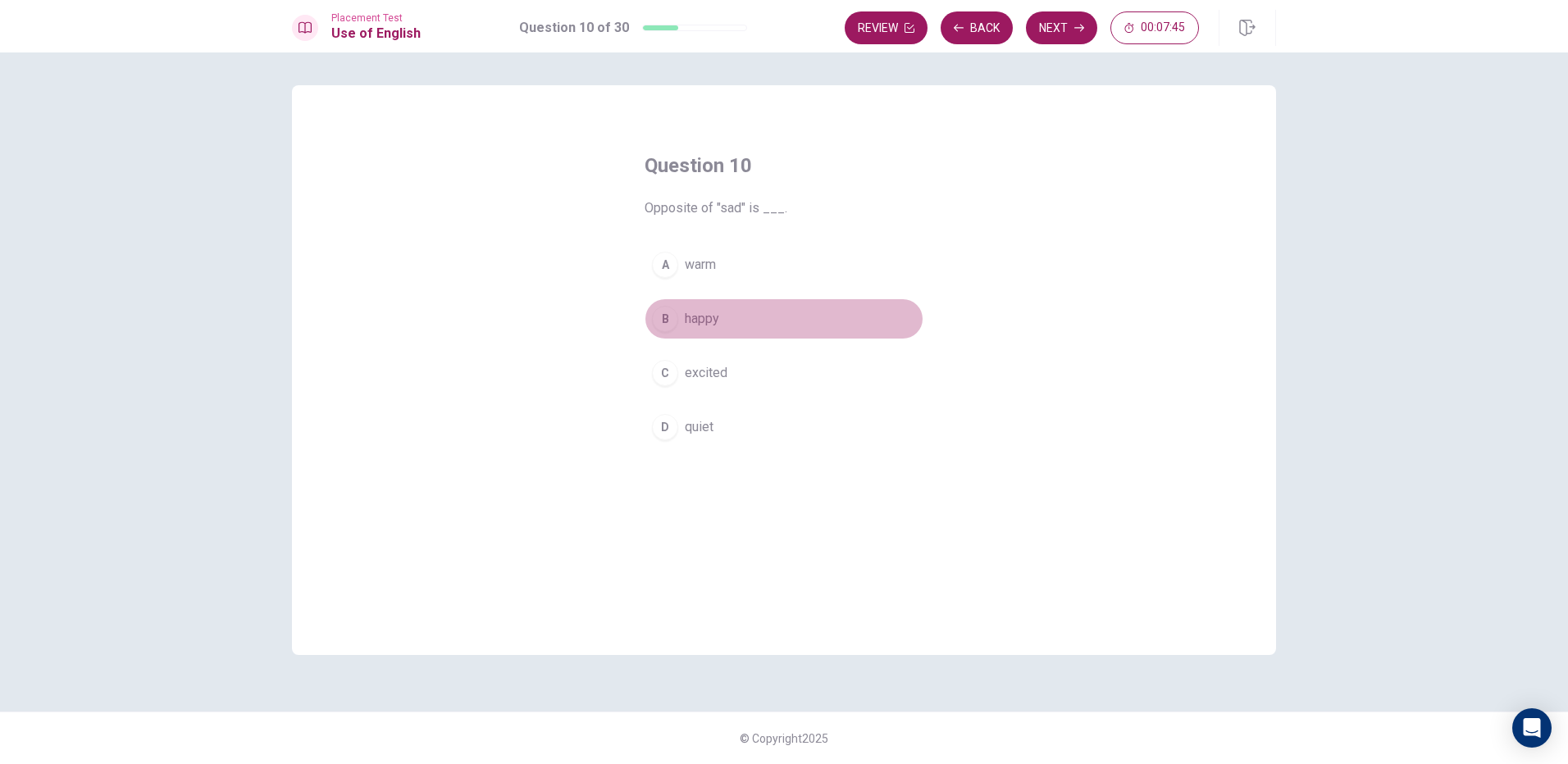
click at [820, 330] on button "B happy" at bounding box center [784, 318] width 279 height 41
click at [1079, 32] on button "Next" at bounding box center [1061, 27] width 71 height 32
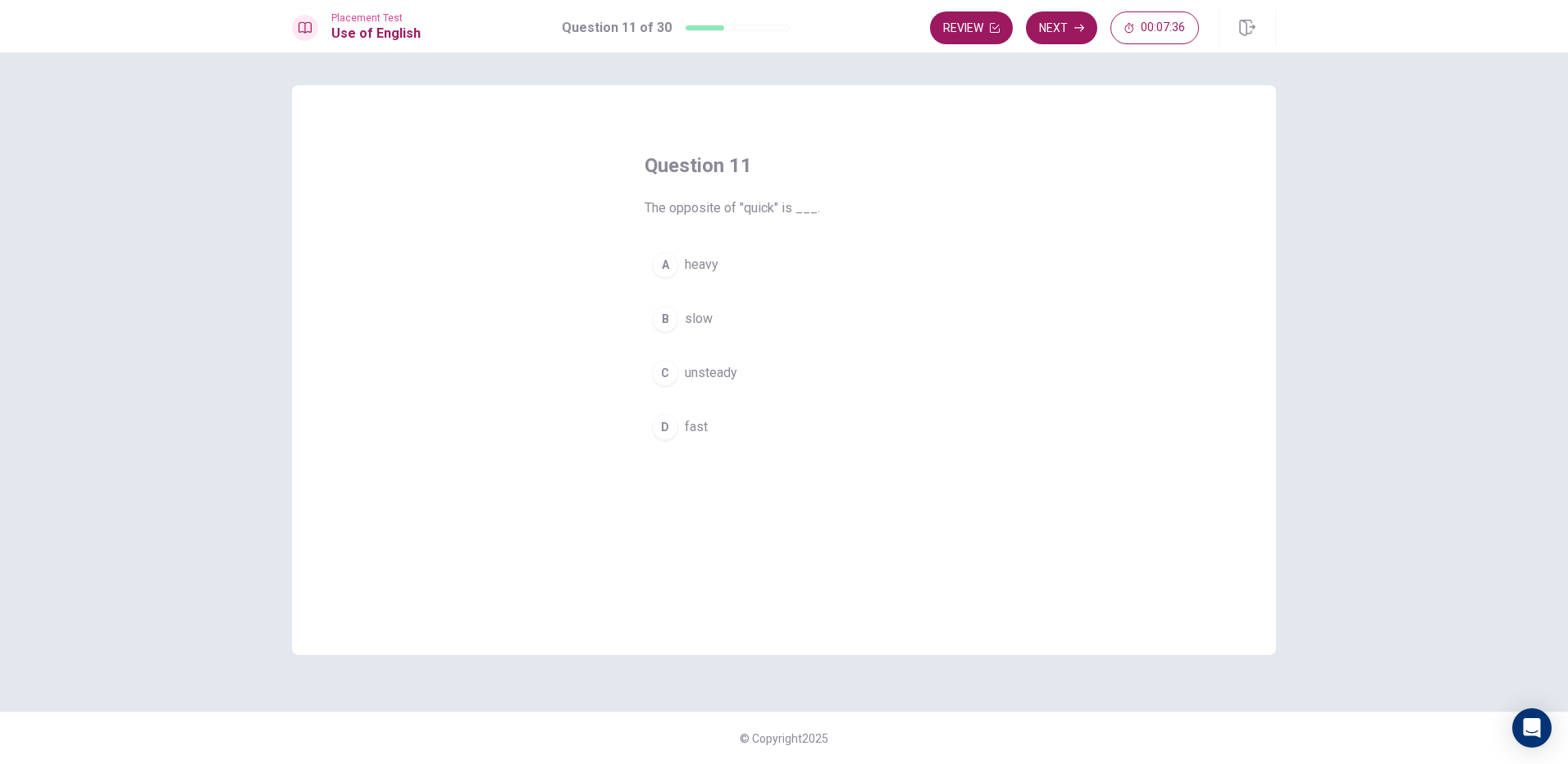
drag, startPoint x: 694, startPoint y: 372, endPoint x: 864, endPoint y: 316, distance: 179.0
click at [694, 373] on span "unsteady" at bounding box center [712, 373] width 53 height 19
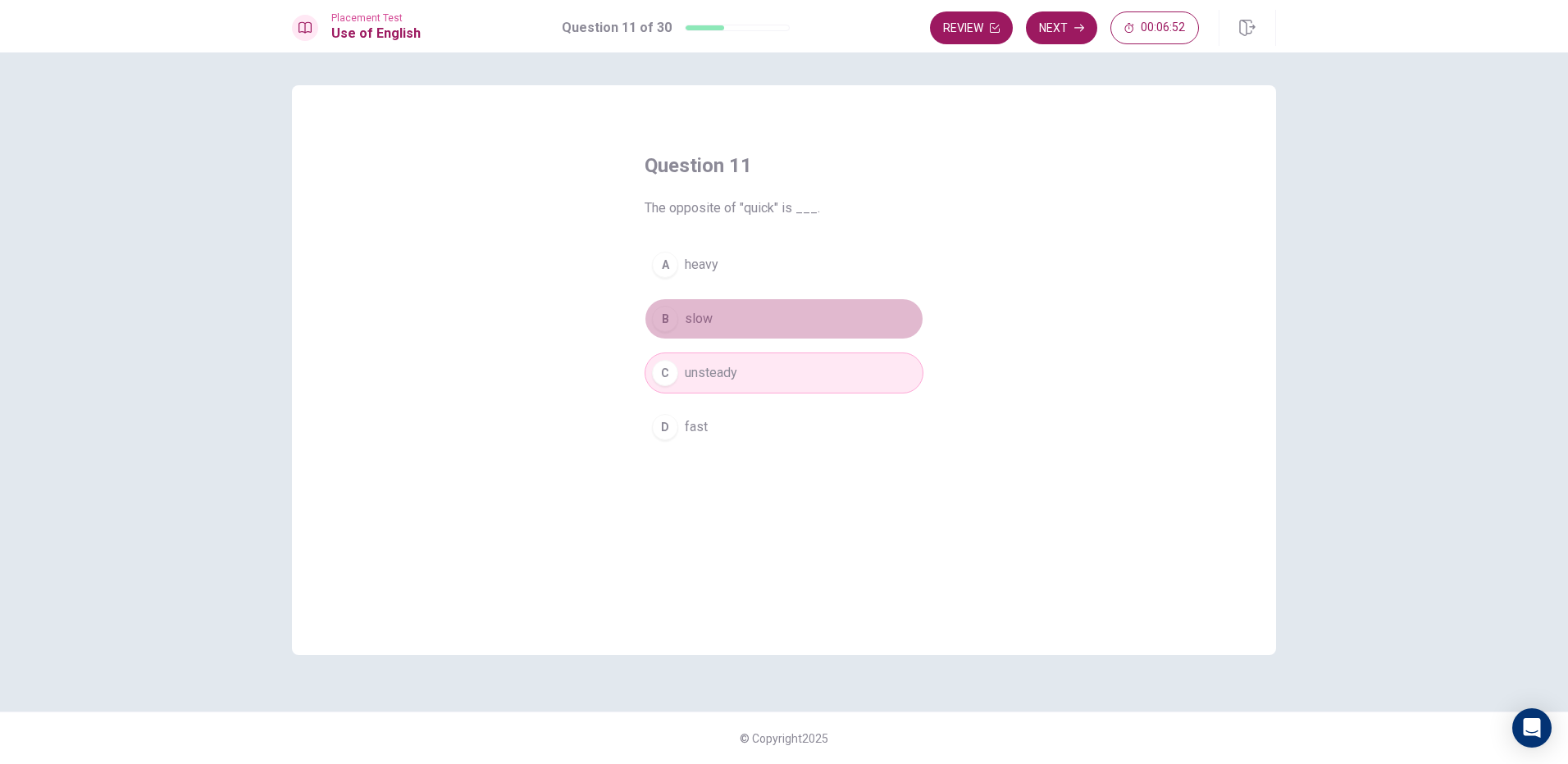
drag, startPoint x: 770, startPoint y: 311, endPoint x: 769, endPoint y: 298, distance: 13.0
click at [770, 311] on button "B slow" at bounding box center [784, 318] width 279 height 41
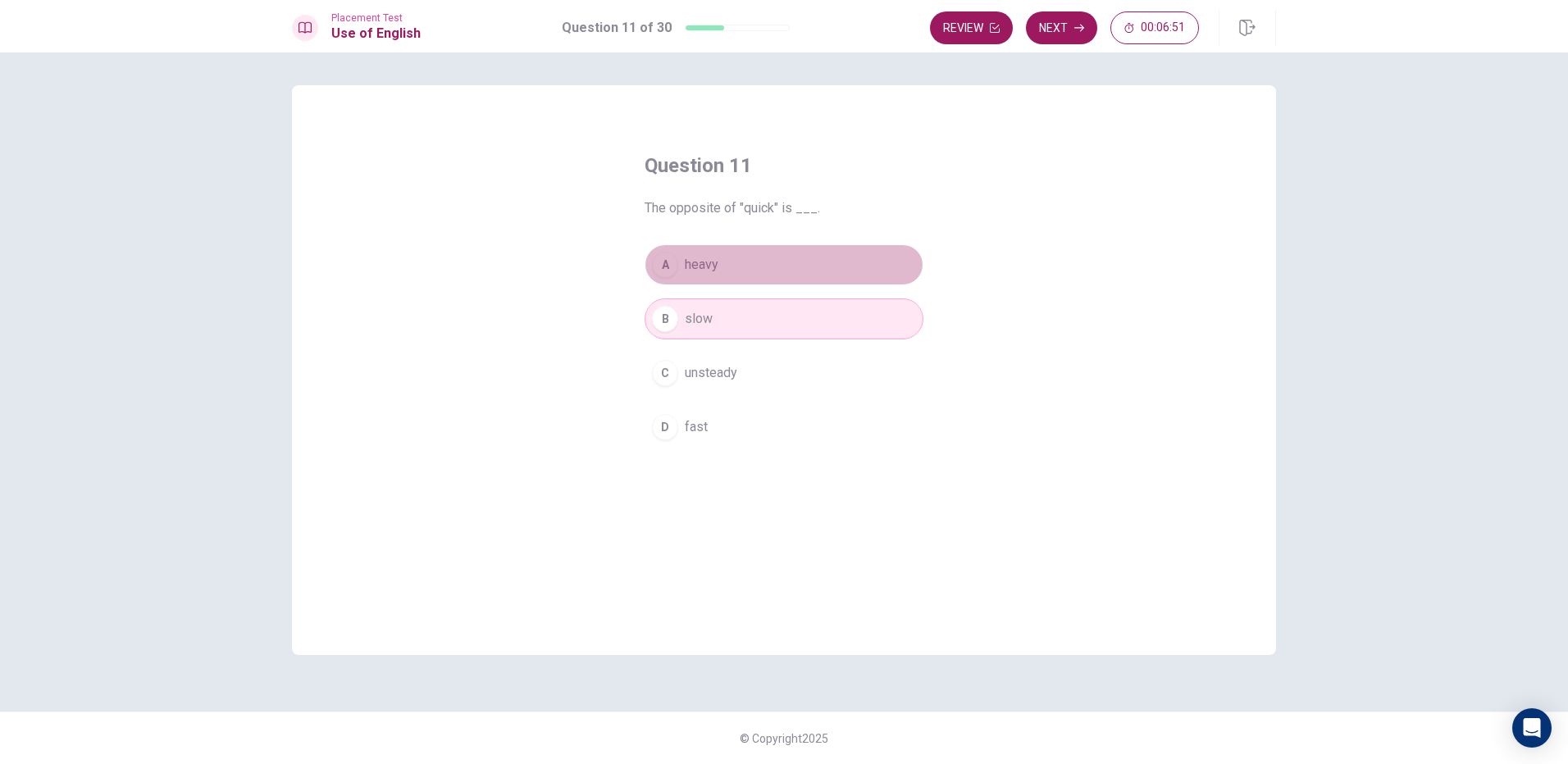
click at [770, 268] on button "A heavy" at bounding box center [784, 265] width 279 height 41
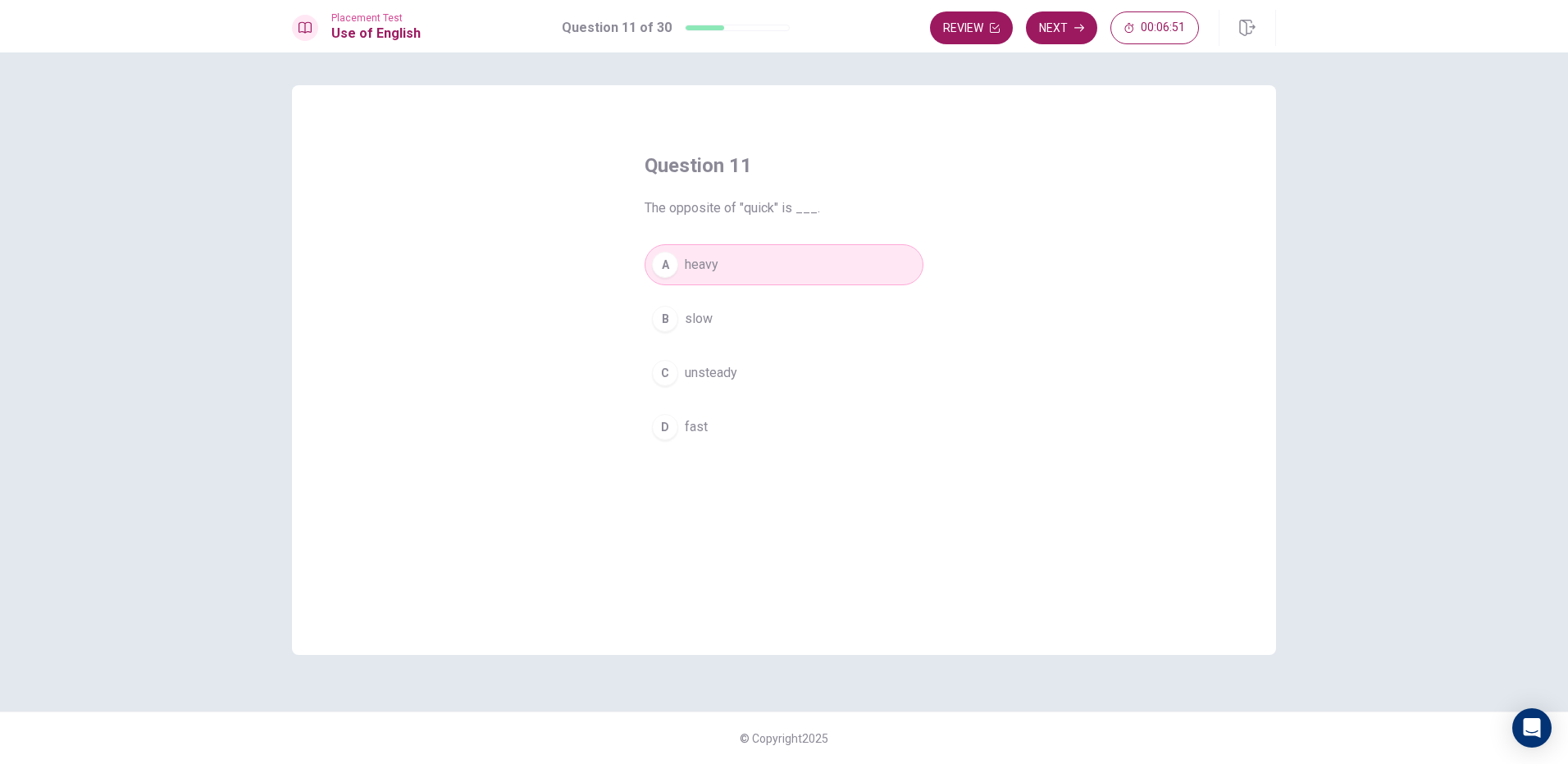
click at [769, 255] on button "A heavy" at bounding box center [784, 265] width 279 height 41
click at [774, 219] on div "Question 11 The opposite of "quick" is ___. A heavy B slow C unsteady D fast" at bounding box center [784, 300] width 345 height 347
click at [1076, 30] on icon "button" at bounding box center [1079, 27] width 10 height 10
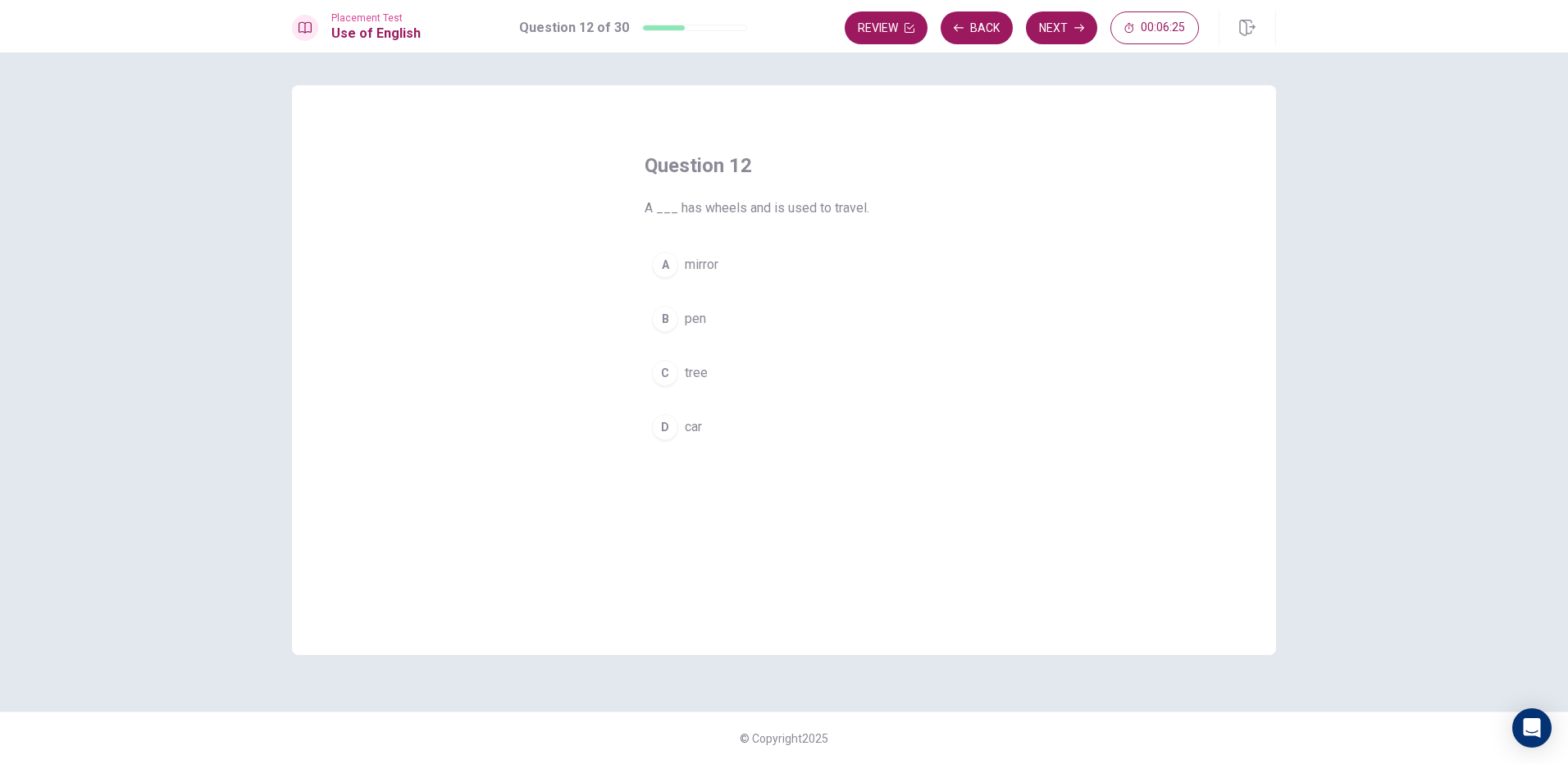
click at [717, 364] on button "C tree" at bounding box center [784, 373] width 279 height 41
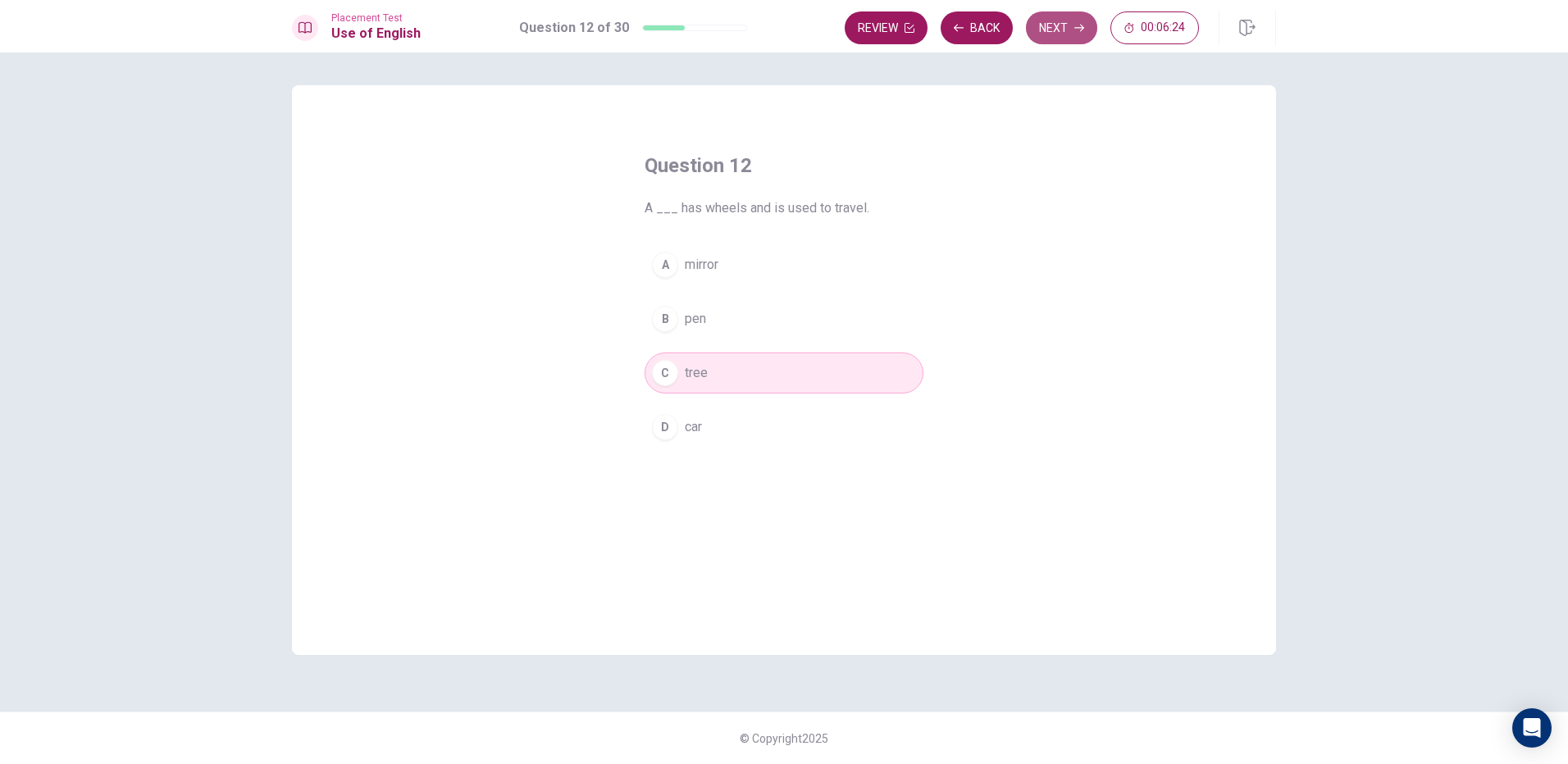
click at [1058, 28] on button "Next" at bounding box center [1061, 27] width 71 height 32
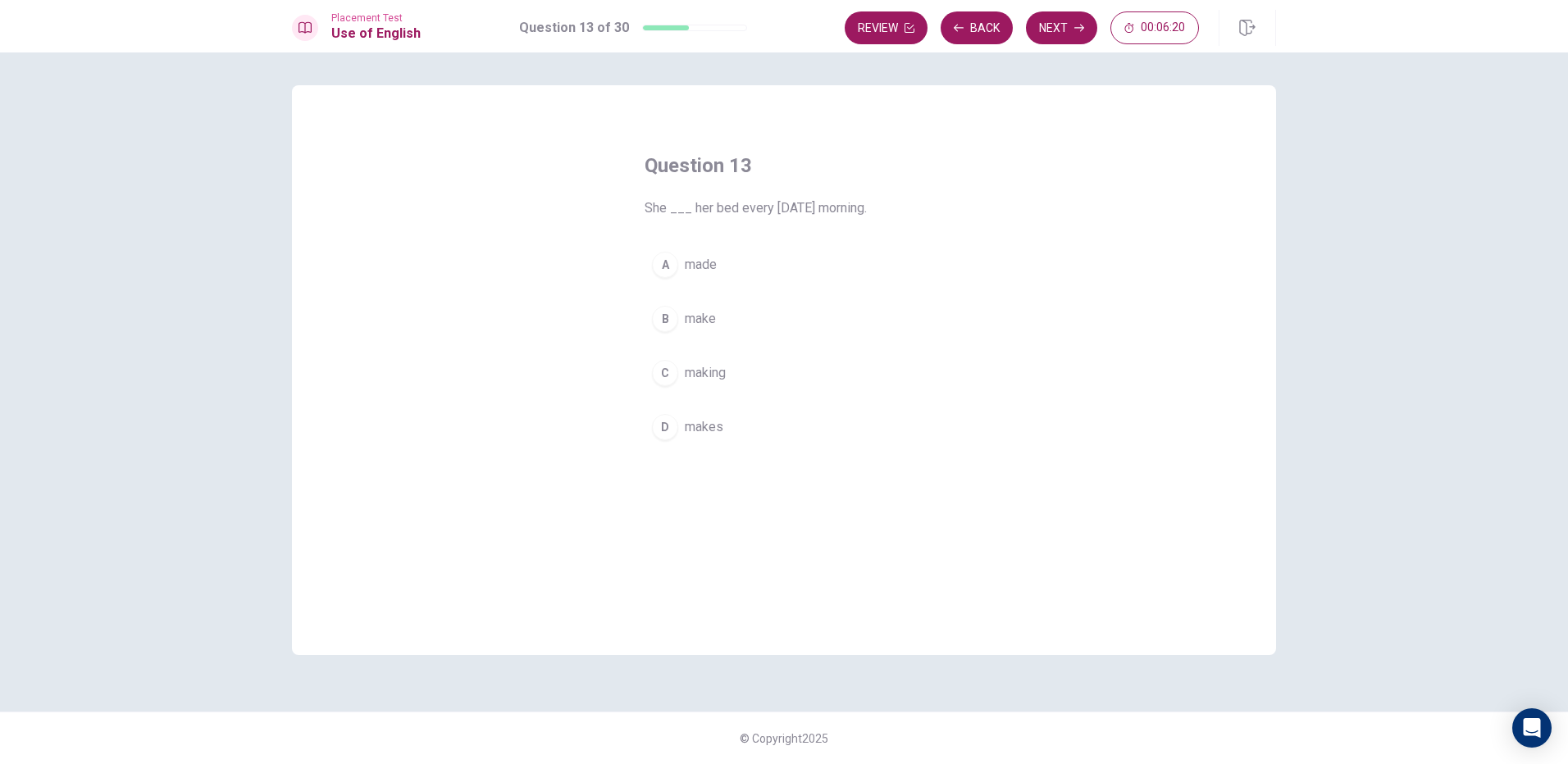
click at [708, 318] on span "make" at bounding box center [701, 318] width 32 height 19
drag, startPoint x: 1074, startPoint y: 36, endPoint x: 1093, endPoint y: 16, distance: 27.6
click at [1092, 16] on button "Next" at bounding box center [1061, 27] width 71 height 32
click at [725, 305] on button "B thick" at bounding box center [784, 318] width 279 height 41
click at [1062, 46] on div "Placement Test Use of English Question 14 of 30 Review Back Next 00:06:07" at bounding box center [784, 26] width 1568 height 53
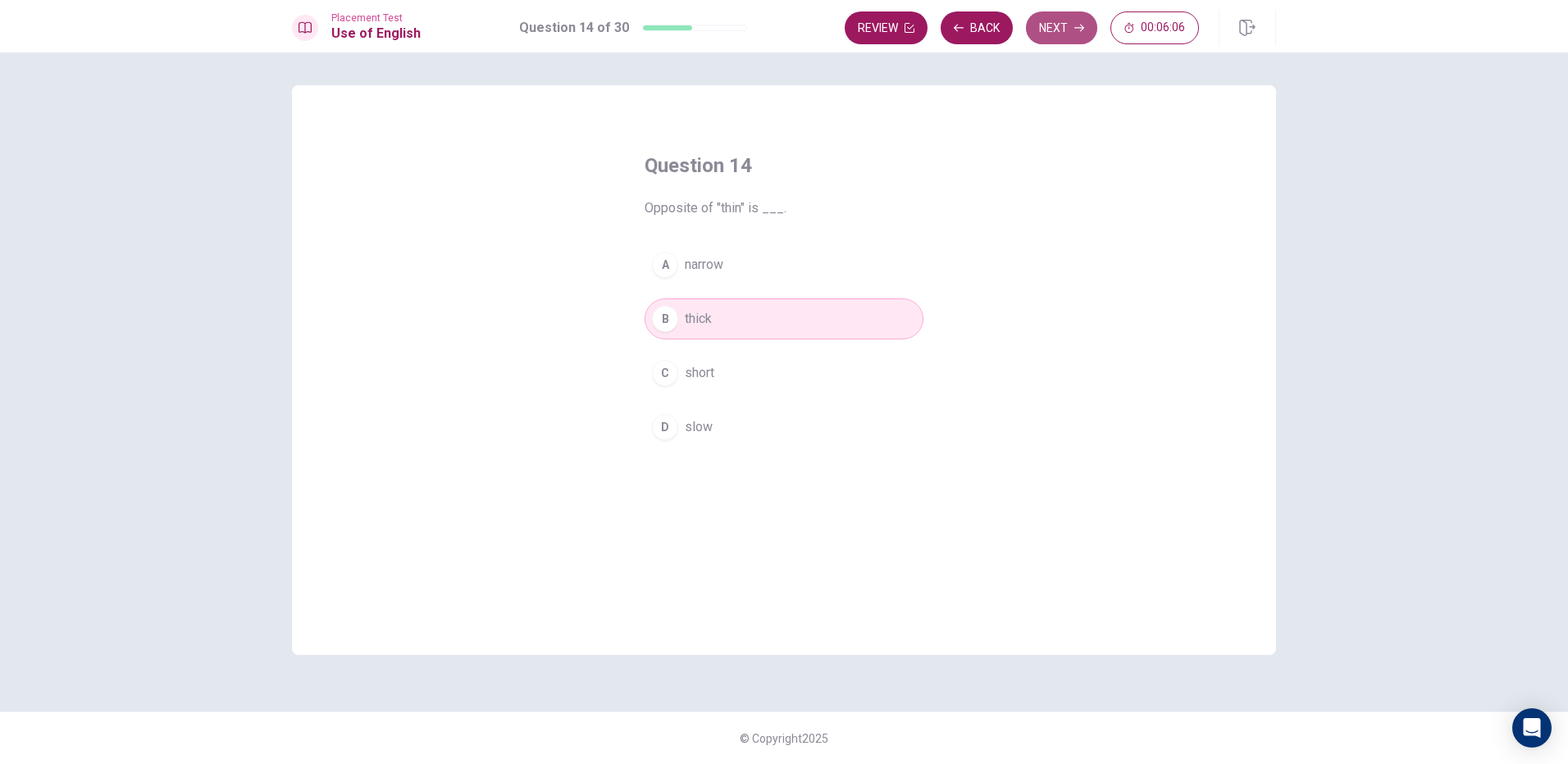
click at [1075, 25] on icon "button" at bounding box center [1079, 27] width 10 height 10
drag, startPoint x: 717, startPoint y: 331, endPoint x: 840, endPoint y: 325, distance: 123.1
click at [704, 354] on div "A a T-shirt B gloves C shoes D pants" at bounding box center [784, 346] width 279 height 203
click at [1078, 25] on icon "button" at bounding box center [1079, 27] width 10 height 10
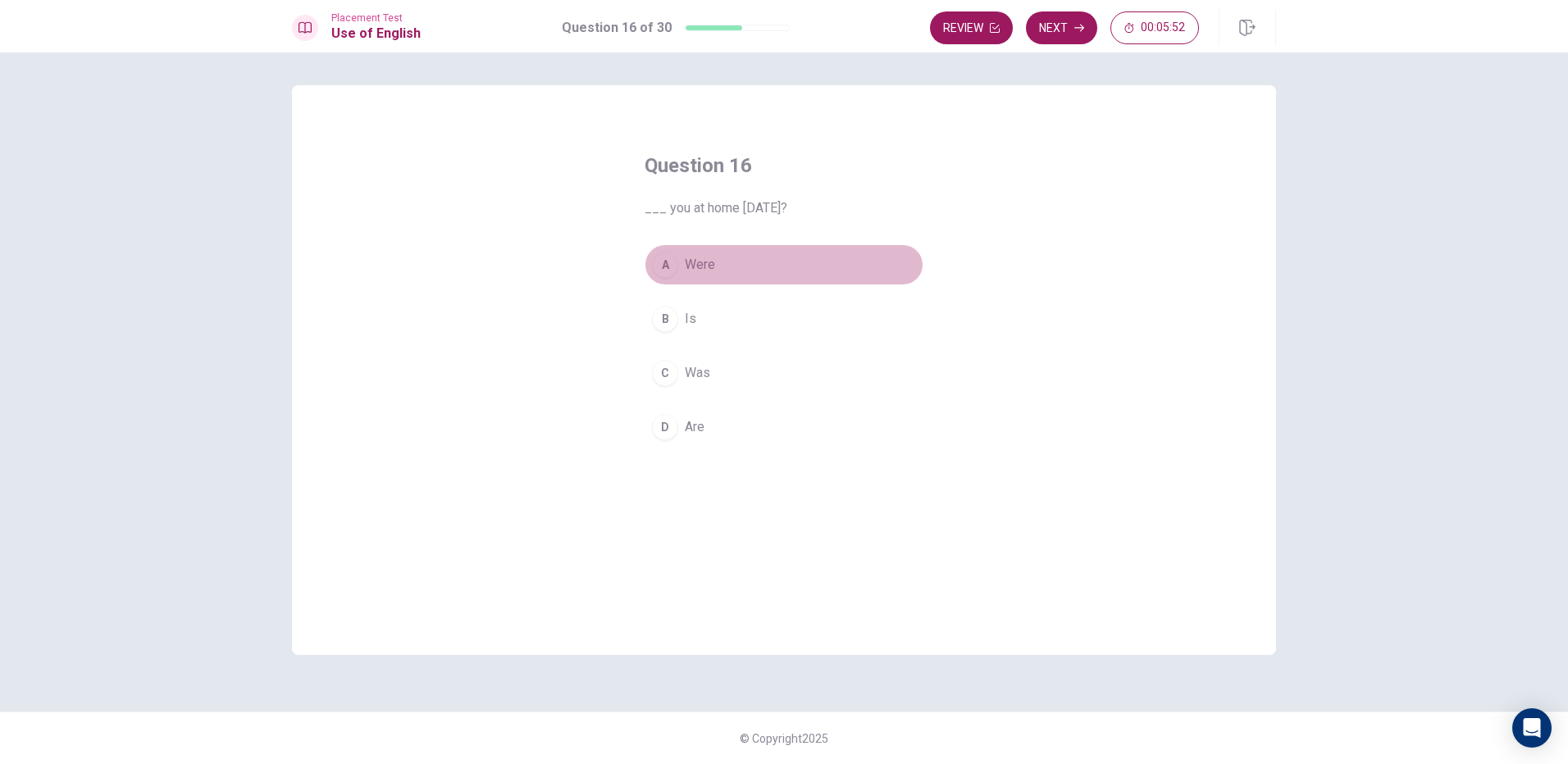
click at [723, 273] on button "A Were" at bounding box center [784, 265] width 279 height 41
click at [1044, 29] on button "Next" at bounding box center [1061, 27] width 71 height 32
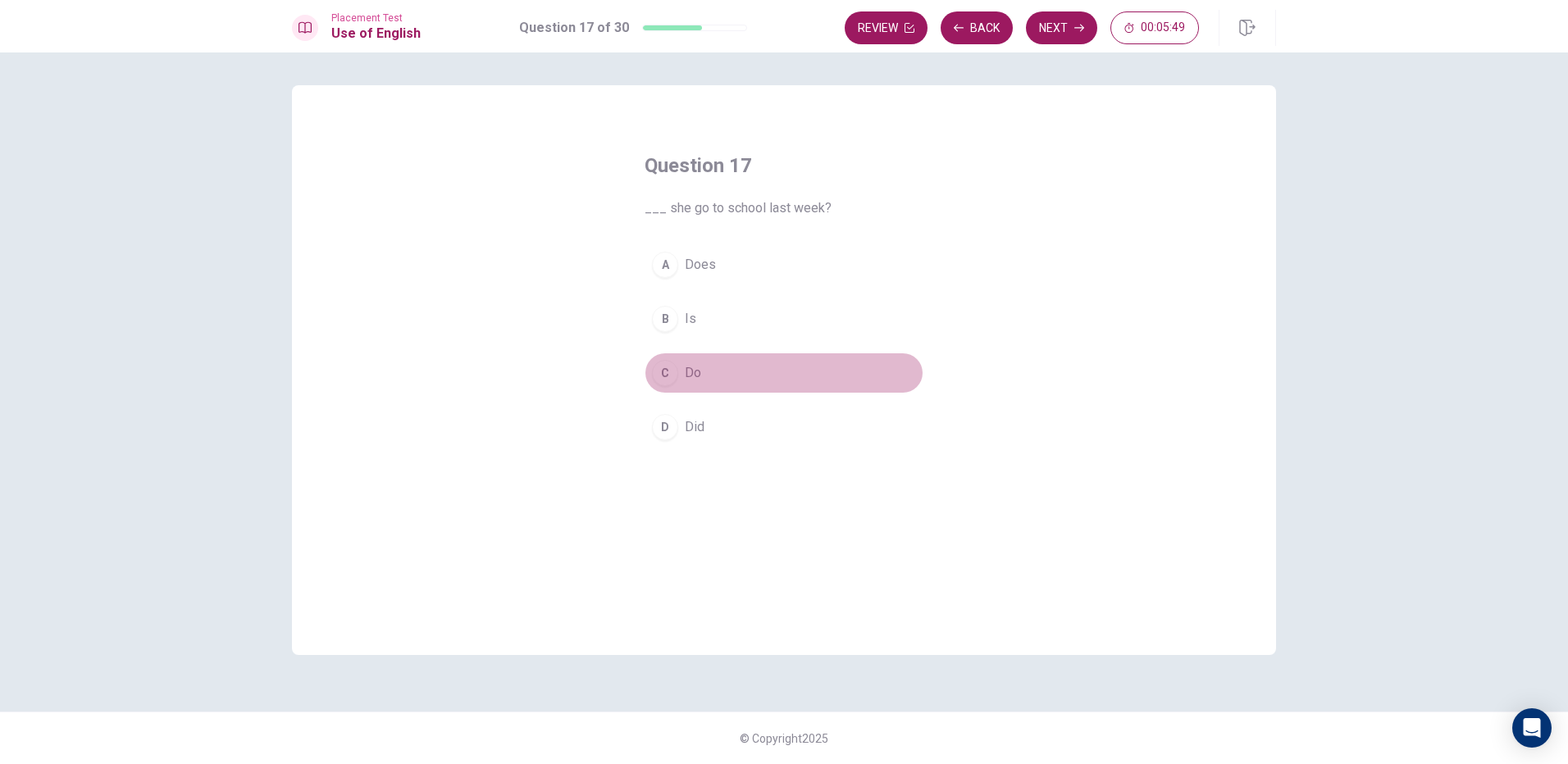
click at [674, 358] on button "C Do" at bounding box center [784, 373] width 279 height 41
drag, startPoint x: 696, startPoint y: 459, endPoint x: 769, endPoint y: 380, distance: 107.6
click at [698, 446] on div "Question 17 ___ she go to school last week? A Does B Is C Do D Did" at bounding box center [784, 300] width 345 height 347
click at [737, 419] on button "D Did" at bounding box center [784, 427] width 279 height 41
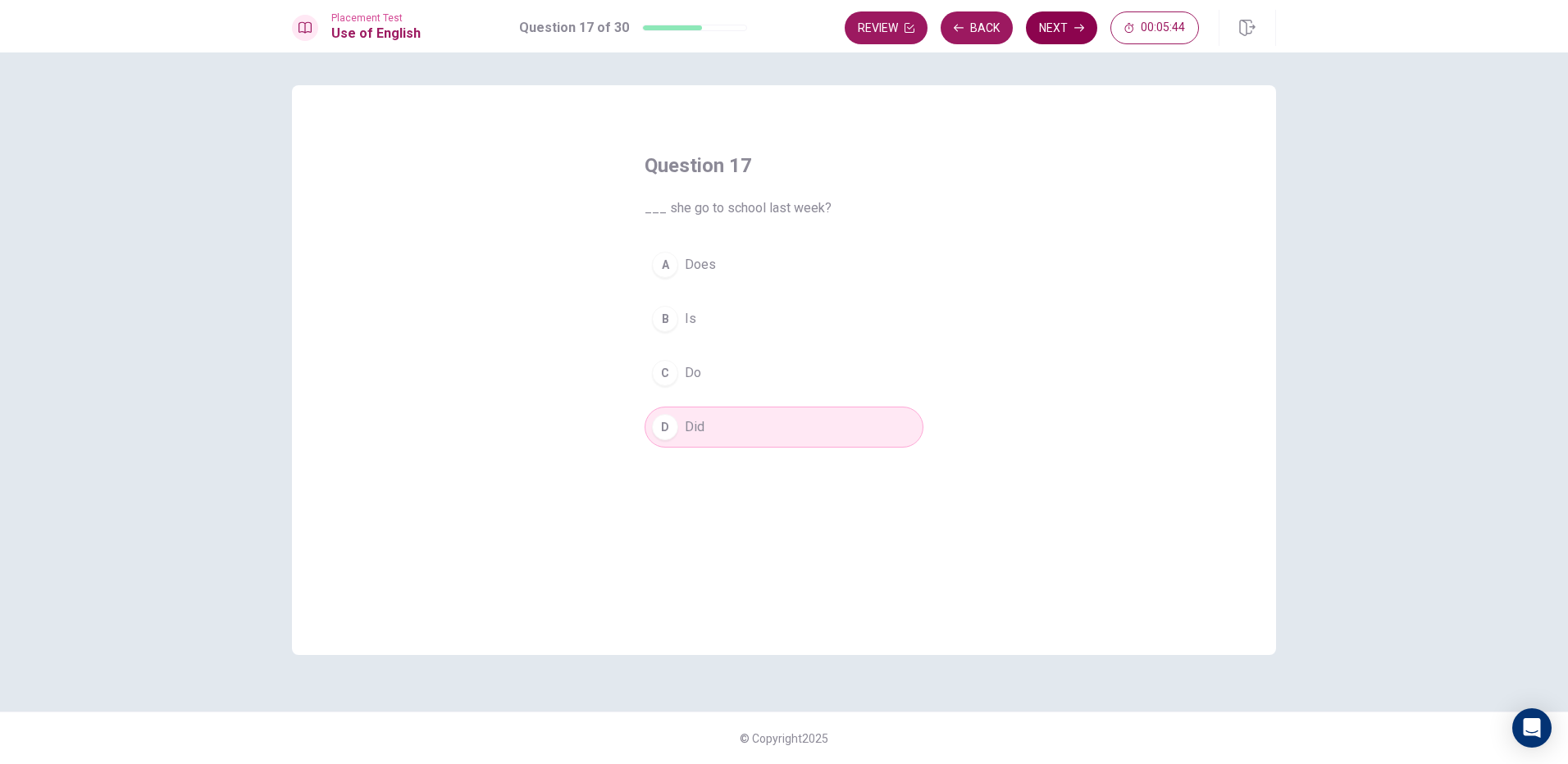
click at [1046, 19] on button "Next" at bounding box center [1061, 27] width 71 height 32
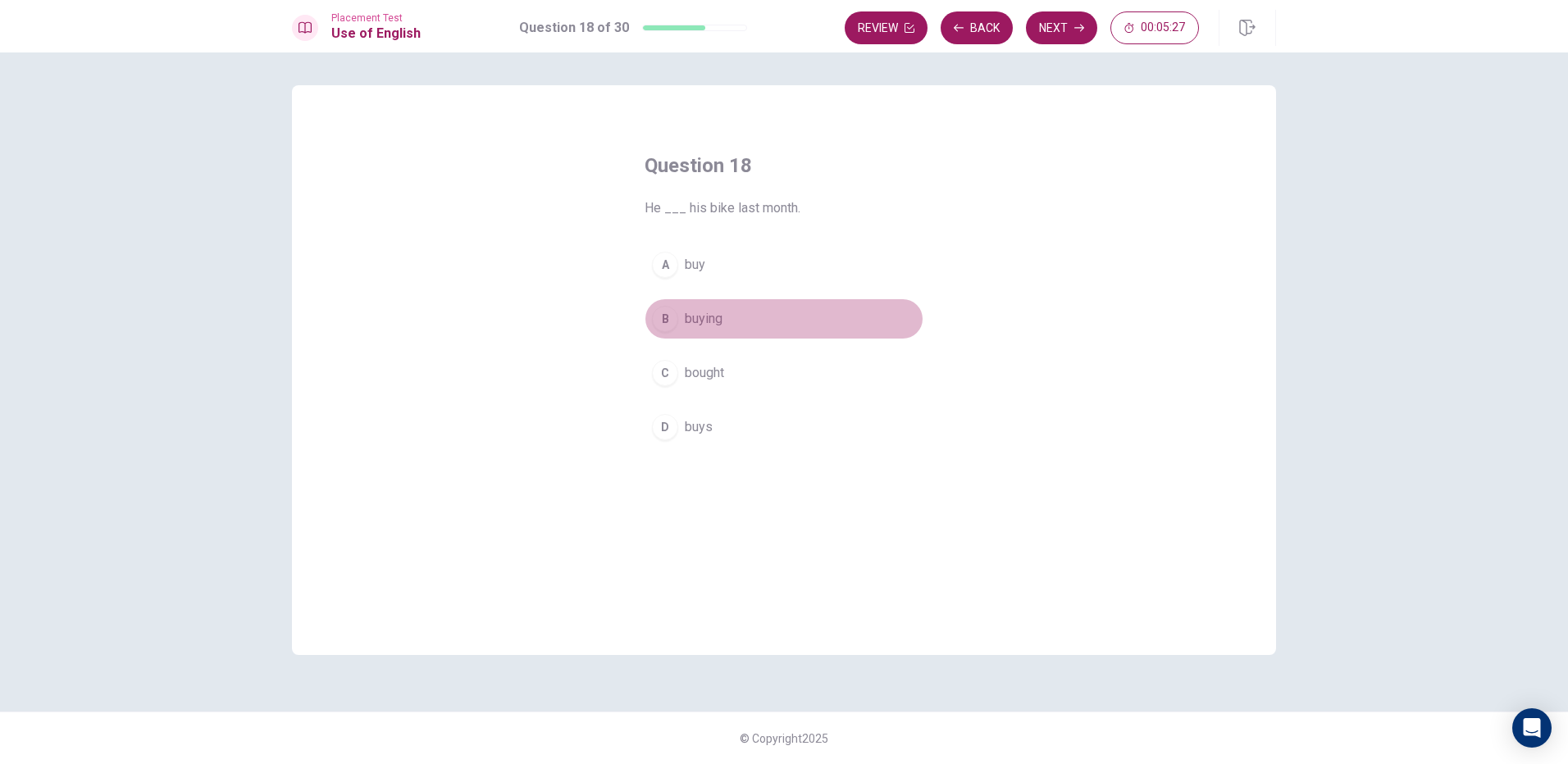
click at [767, 316] on button "B buying" at bounding box center [784, 318] width 279 height 41
click at [1082, 28] on icon "button" at bounding box center [1079, 28] width 10 height 7
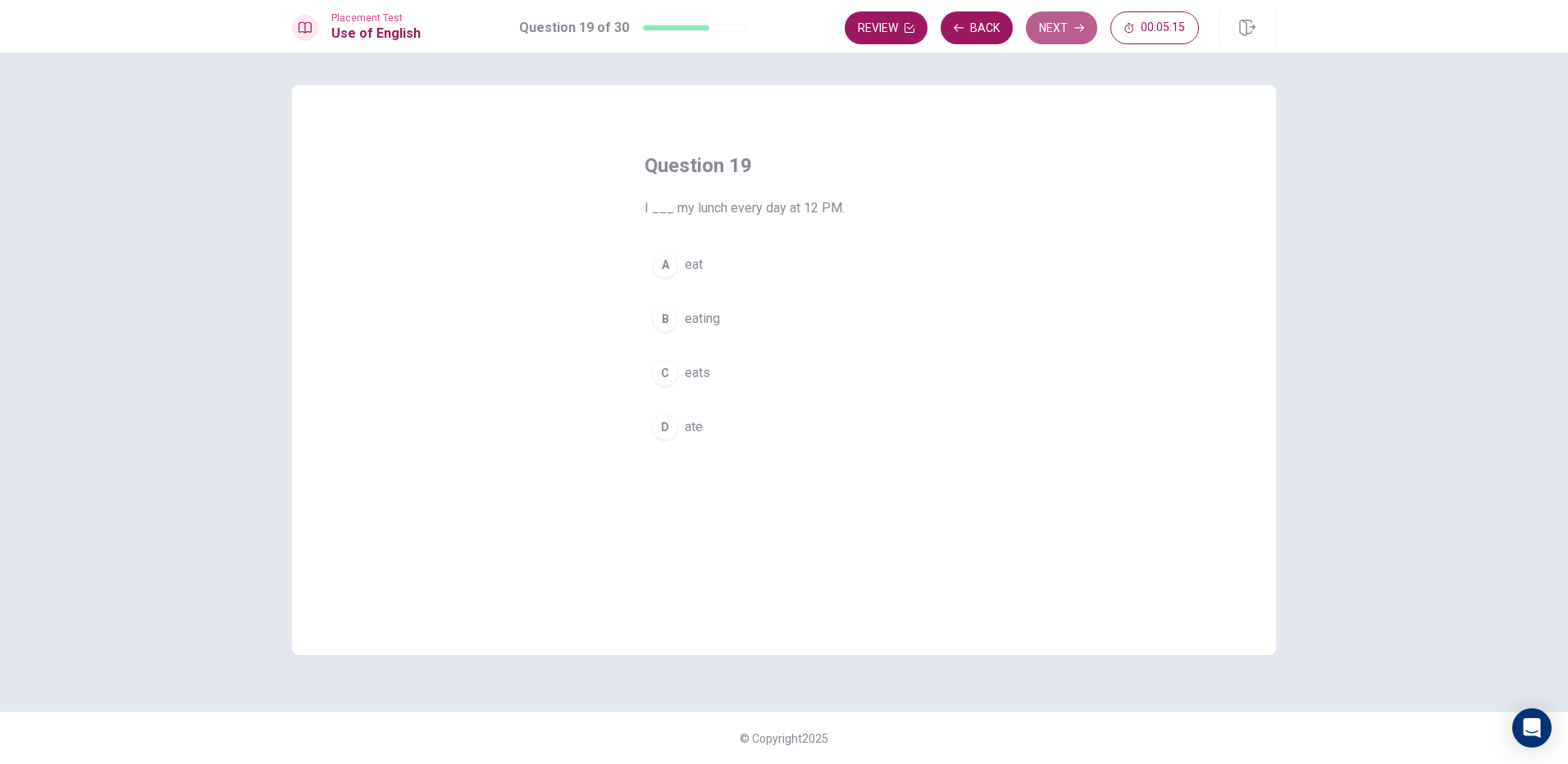
click at [1077, 25] on icon "button" at bounding box center [1079, 27] width 10 height 10
click at [986, 32] on button "Back" at bounding box center [977, 27] width 72 height 32
click at [756, 246] on button "A eat" at bounding box center [784, 265] width 279 height 41
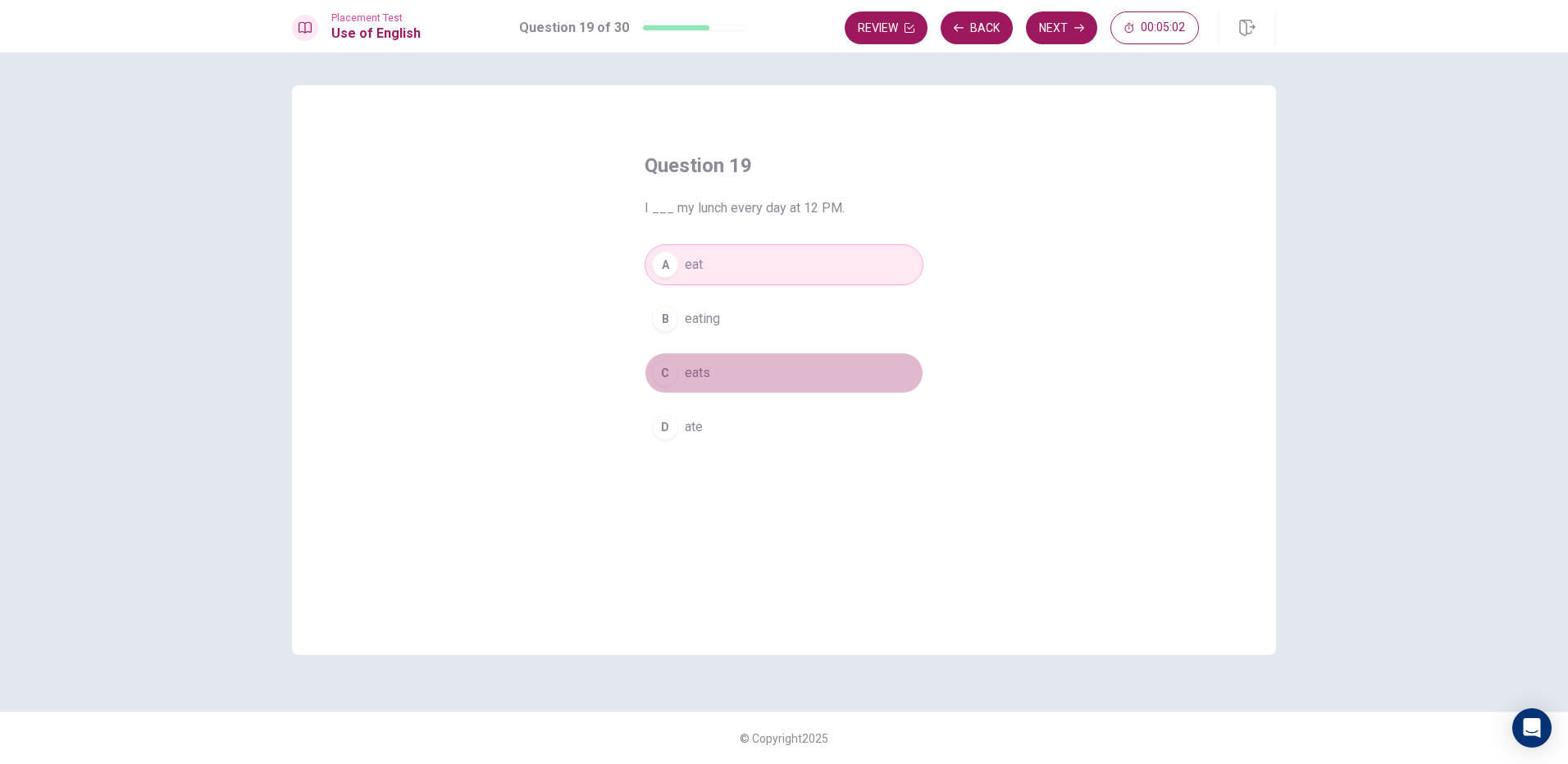
drag, startPoint x: 772, startPoint y: 388, endPoint x: 906, endPoint y: 192, distance: 237.4
click at [775, 377] on button "C eats" at bounding box center [784, 373] width 279 height 41
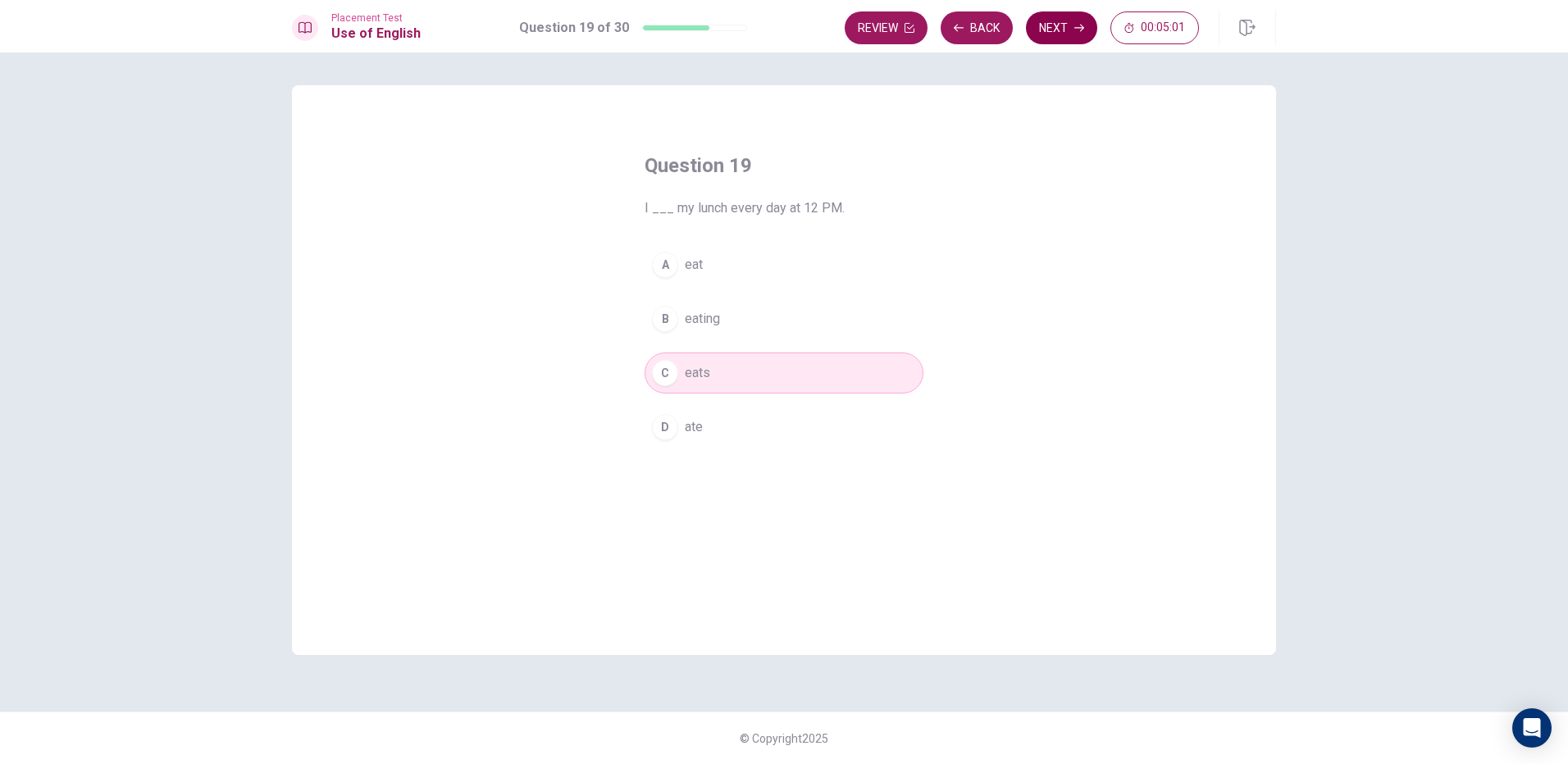
click at [1035, 32] on button "Next" at bounding box center [1061, 27] width 71 height 32
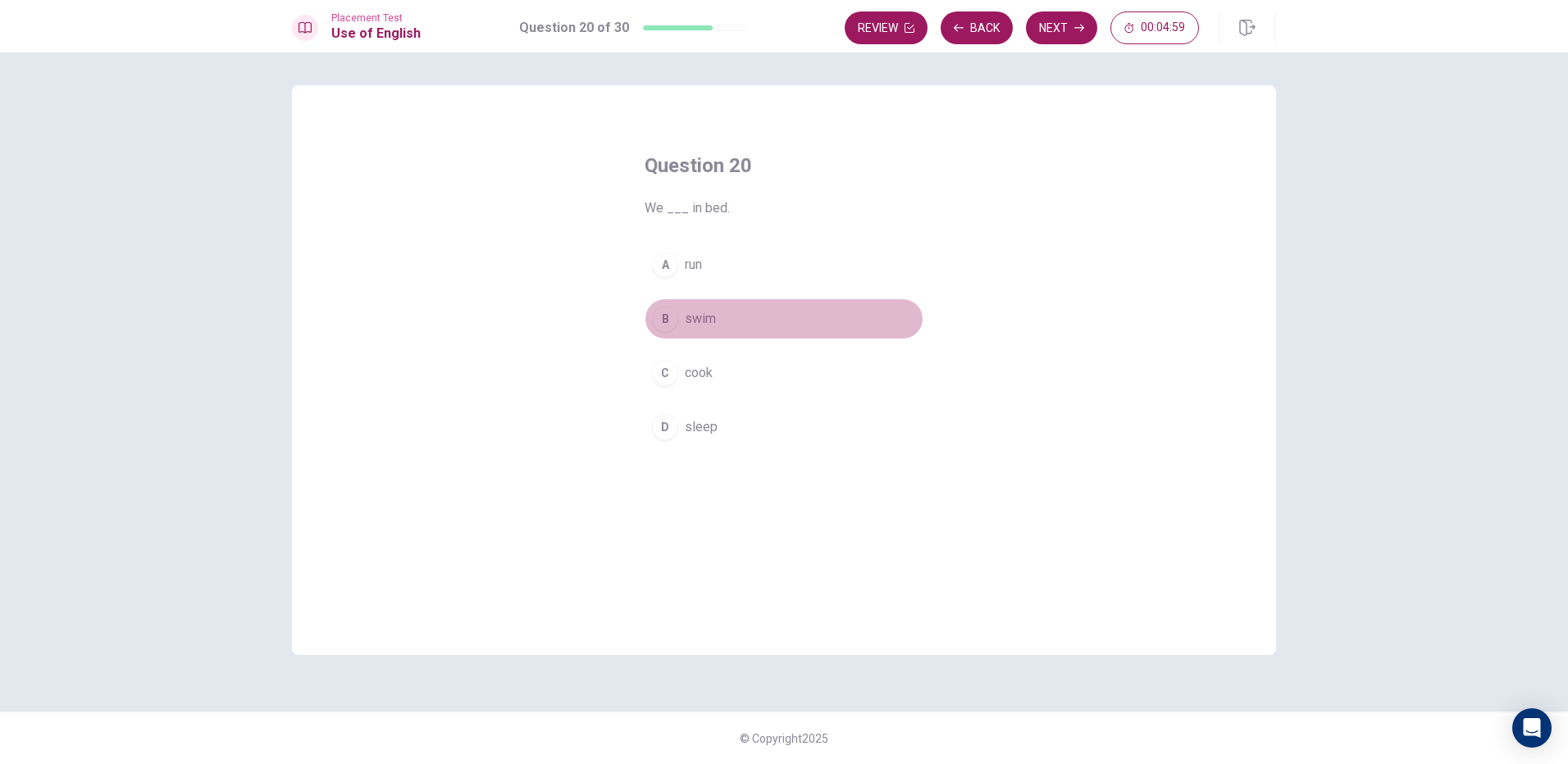
click at [724, 311] on button "B swim" at bounding box center [784, 318] width 279 height 41
click at [1049, 26] on button "Next" at bounding box center [1061, 27] width 71 height 32
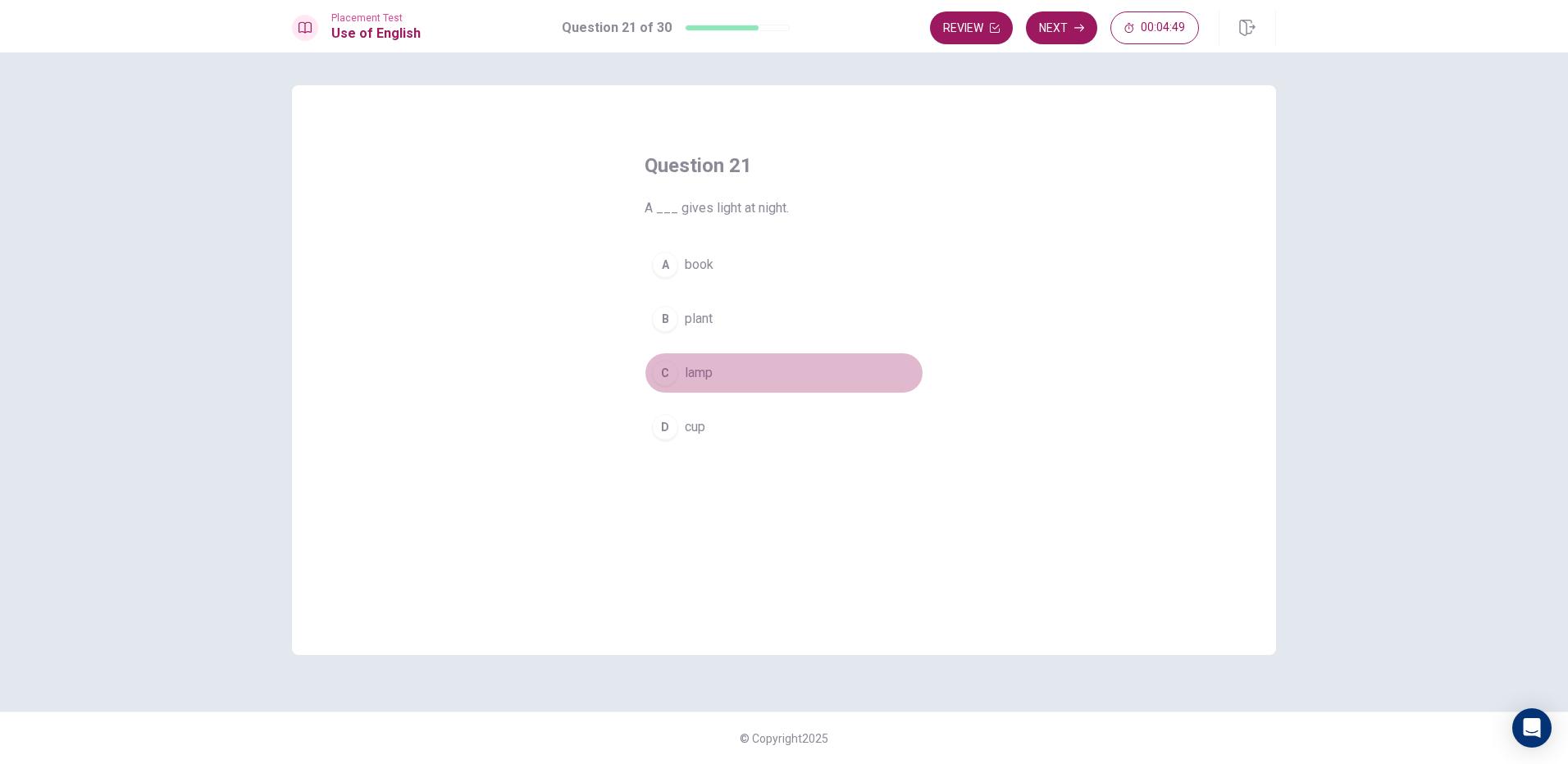
click at [731, 365] on button "C lamp" at bounding box center [784, 373] width 279 height 41
click at [1084, 4] on div "Placement Test Use of English Question 21 of 30 Review Next 00:04:48" at bounding box center [784, 26] width 1568 height 53
click at [1071, 26] on button "Next" at bounding box center [1061, 27] width 71 height 32
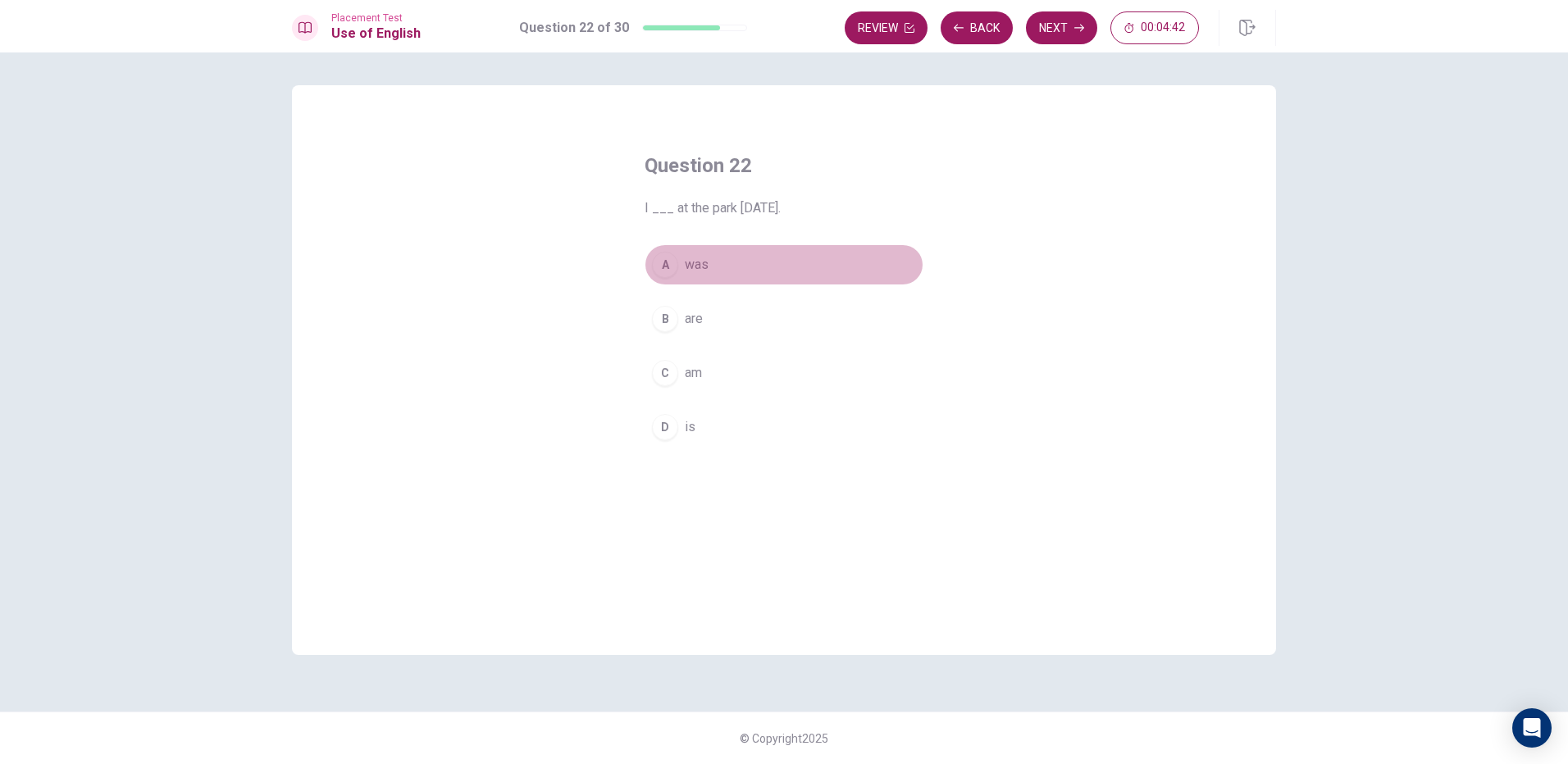
drag, startPoint x: 694, startPoint y: 278, endPoint x: 743, endPoint y: 191, distance: 99.8
click at [695, 277] on button "A was" at bounding box center [784, 265] width 279 height 41
click at [1066, 35] on button "Next" at bounding box center [1061, 27] width 71 height 32
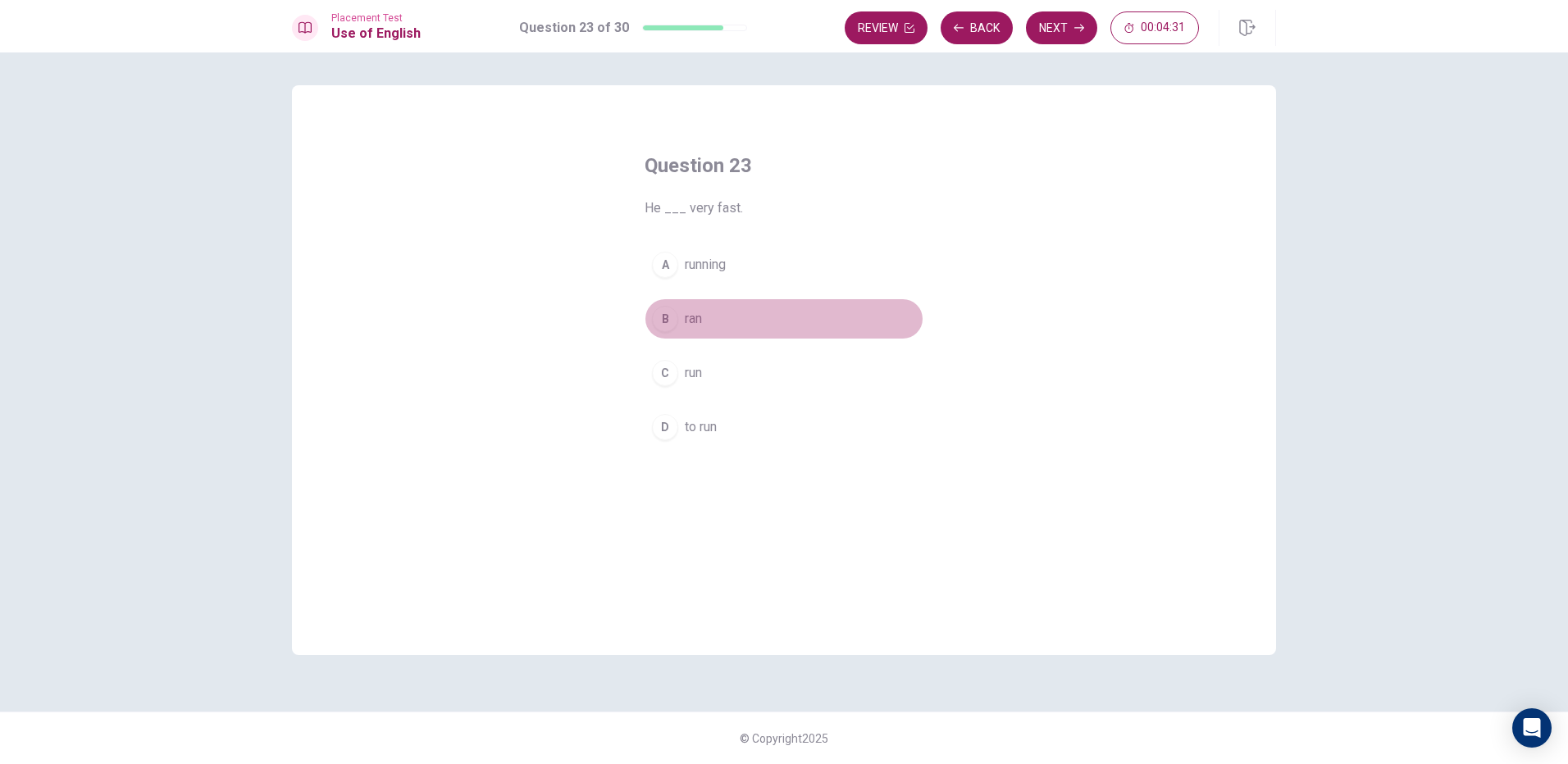
click at [687, 337] on button "B ran" at bounding box center [784, 318] width 279 height 41
click at [1060, 25] on button "Next" at bounding box center [1061, 27] width 71 height 32
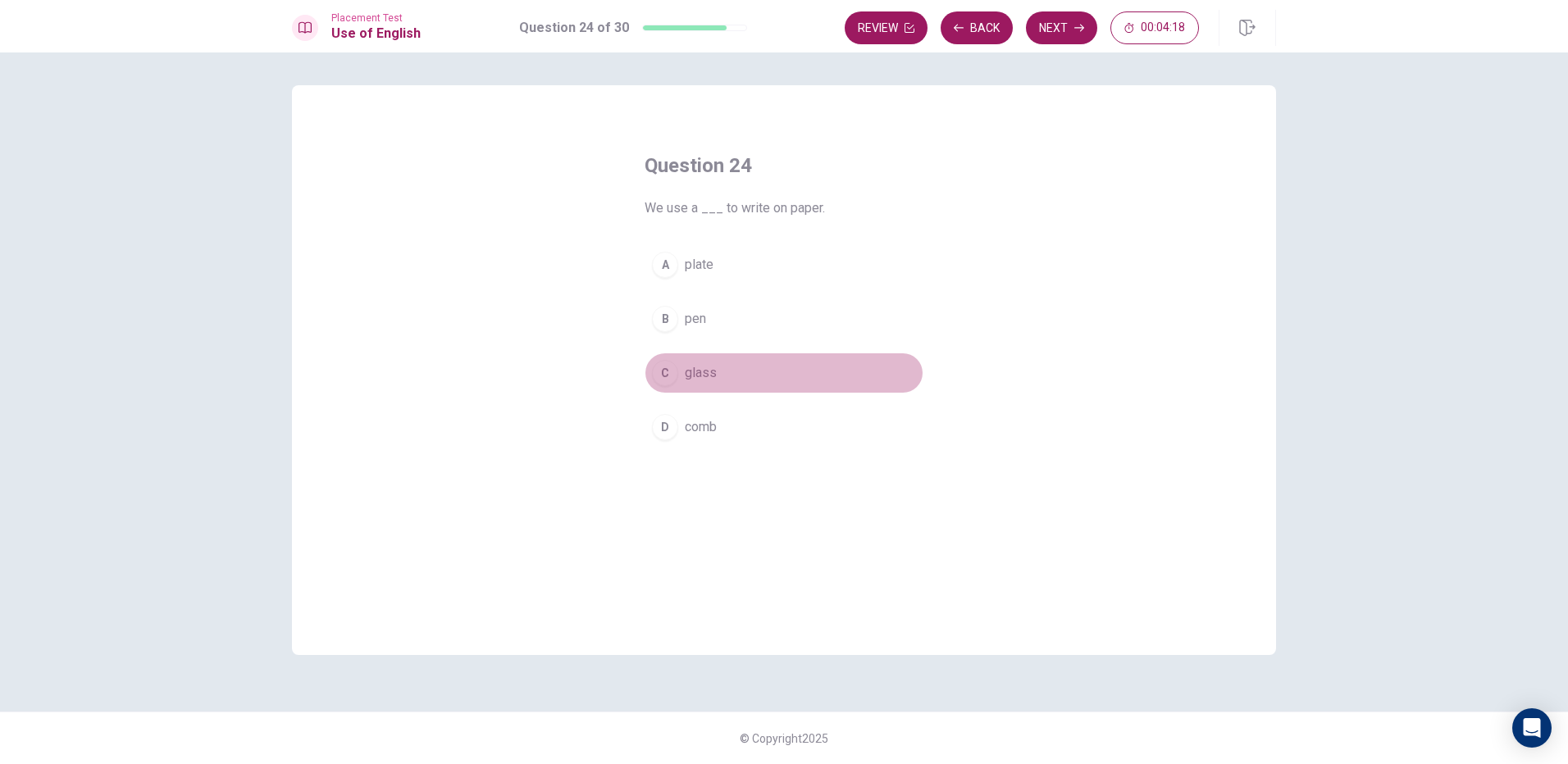
drag, startPoint x: 705, startPoint y: 369, endPoint x: 820, endPoint y: 204, distance: 201.1
click at [710, 363] on span "glass" at bounding box center [701, 373] width 32 height 19
click at [1044, 11] on button "Next" at bounding box center [1061, 27] width 71 height 32
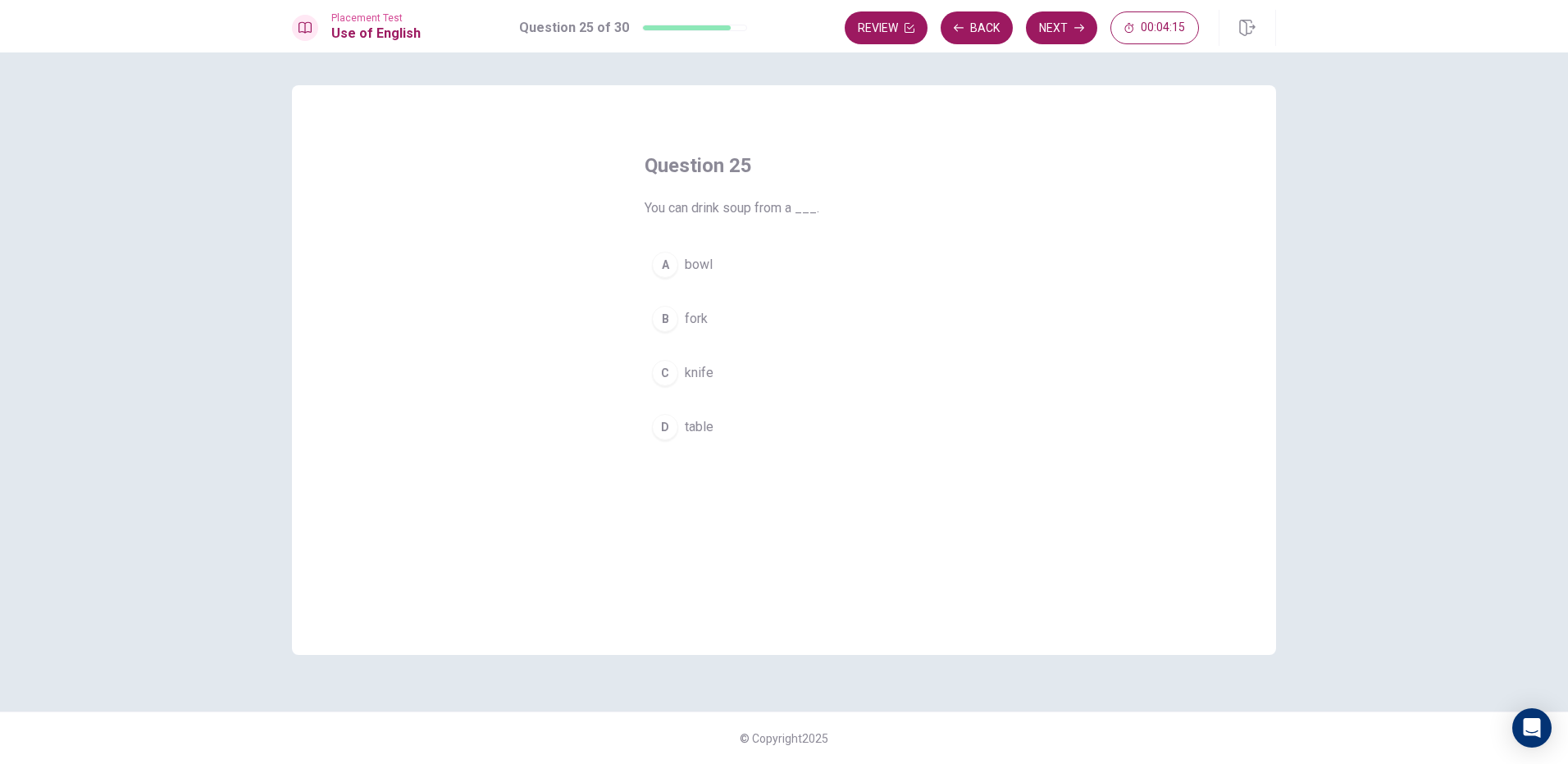
drag, startPoint x: 704, startPoint y: 418, endPoint x: 785, endPoint y: 303, distance: 140.7
click at [705, 410] on button "D table" at bounding box center [784, 427] width 279 height 41
click at [1044, 20] on button "Next" at bounding box center [1061, 27] width 71 height 32
click at [742, 323] on button "B bag" at bounding box center [784, 318] width 279 height 41
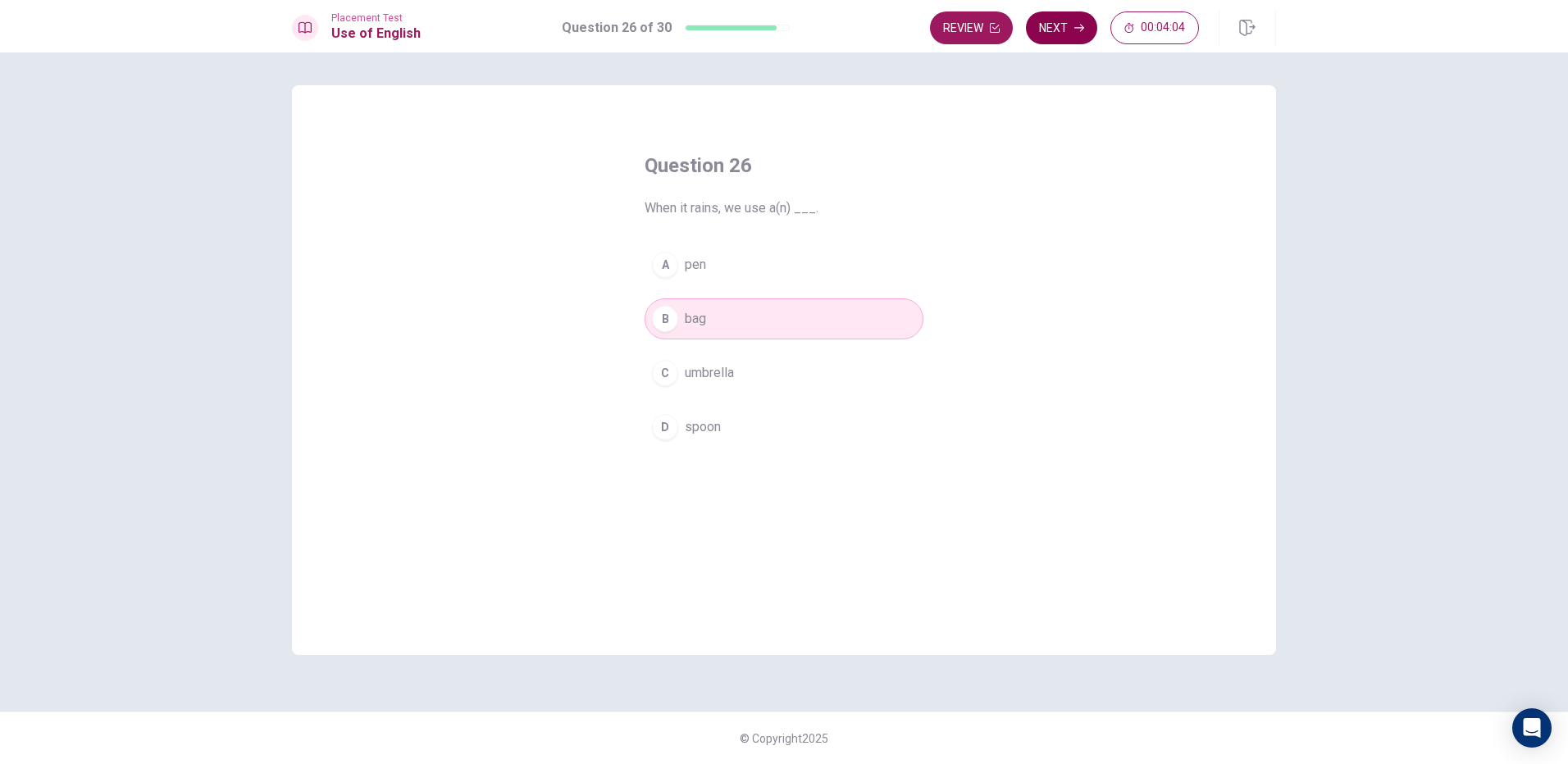
click at [1056, 30] on button "Next" at bounding box center [1061, 27] width 71 height 32
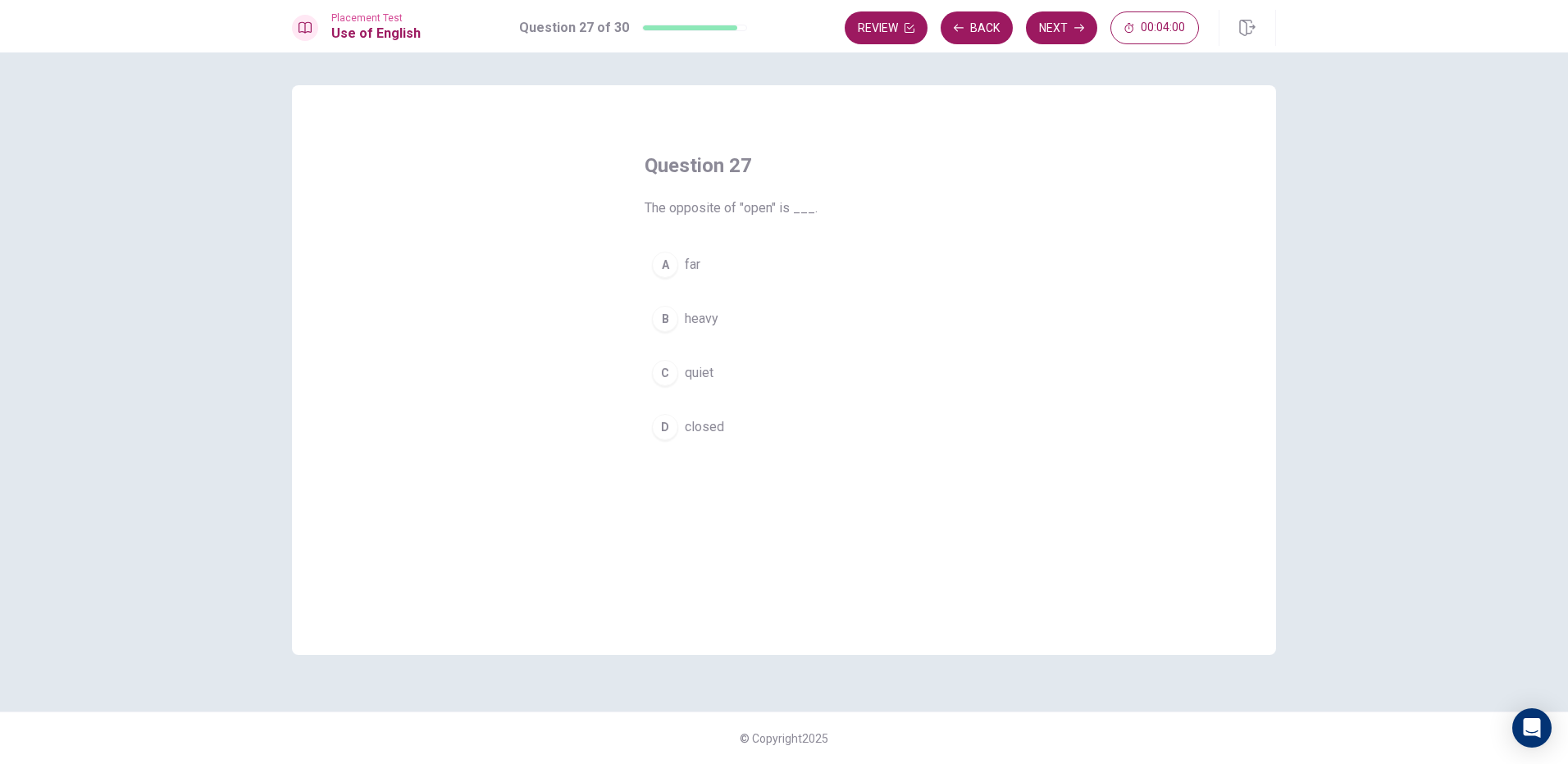
click at [732, 351] on div "A far B heavy C quiet D closed" at bounding box center [784, 346] width 279 height 203
drag, startPoint x: 772, startPoint y: 337, endPoint x: 762, endPoint y: 347, distance: 14.1
click at [762, 347] on div "A far B heavy C quiet D closed" at bounding box center [784, 346] width 279 height 203
drag, startPoint x: 702, startPoint y: 258, endPoint x: 708, endPoint y: 322, distance: 64.3
click at [702, 260] on button "A far" at bounding box center [784, 265] width 279 height 41
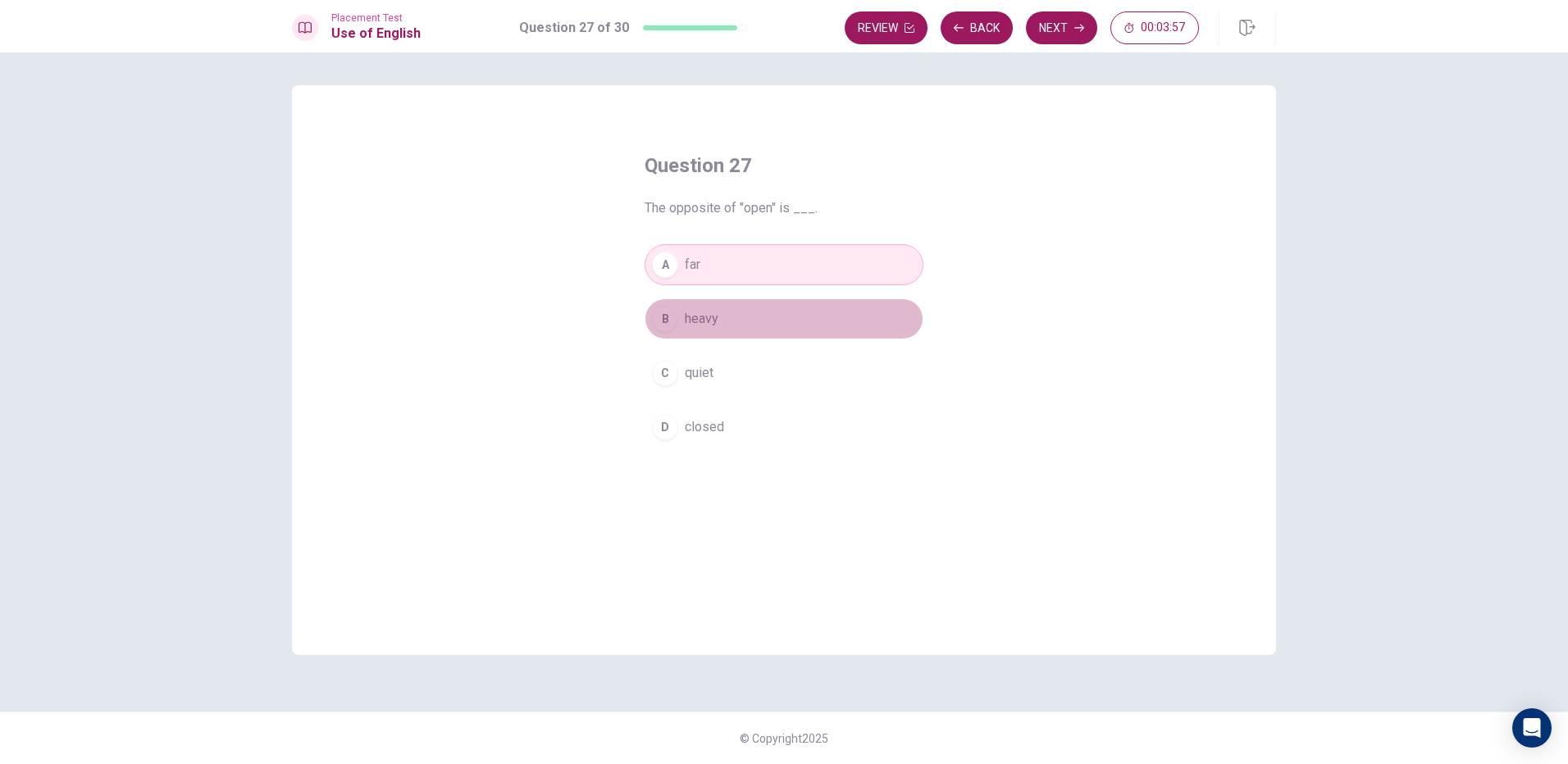
click at [705, 325] on span "heavy" at bounding box center [702, 318] width 33 height 19
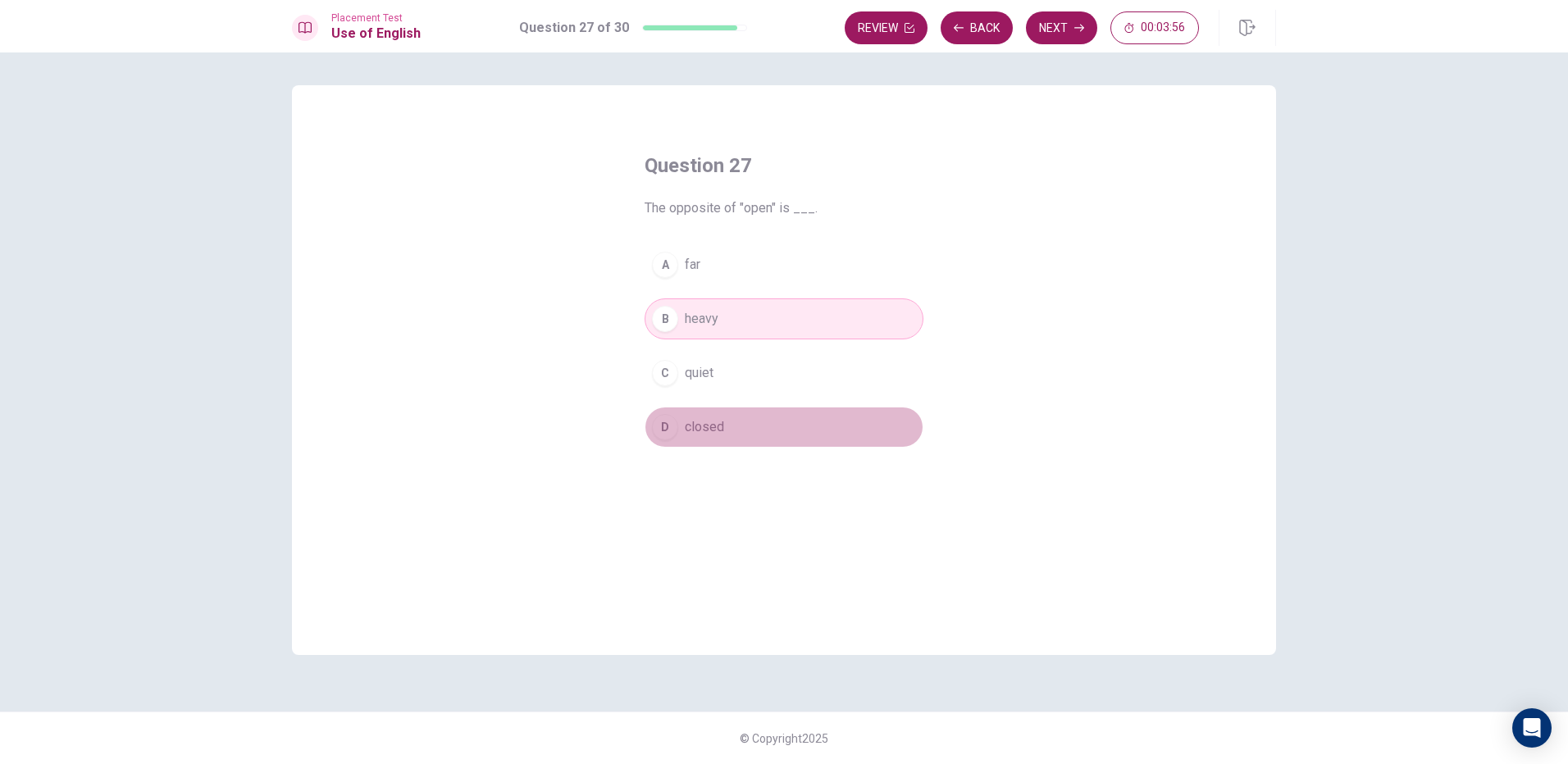
click at [684, 438] on button "D closed" at bounding box center [784, 427] width 279 height 41
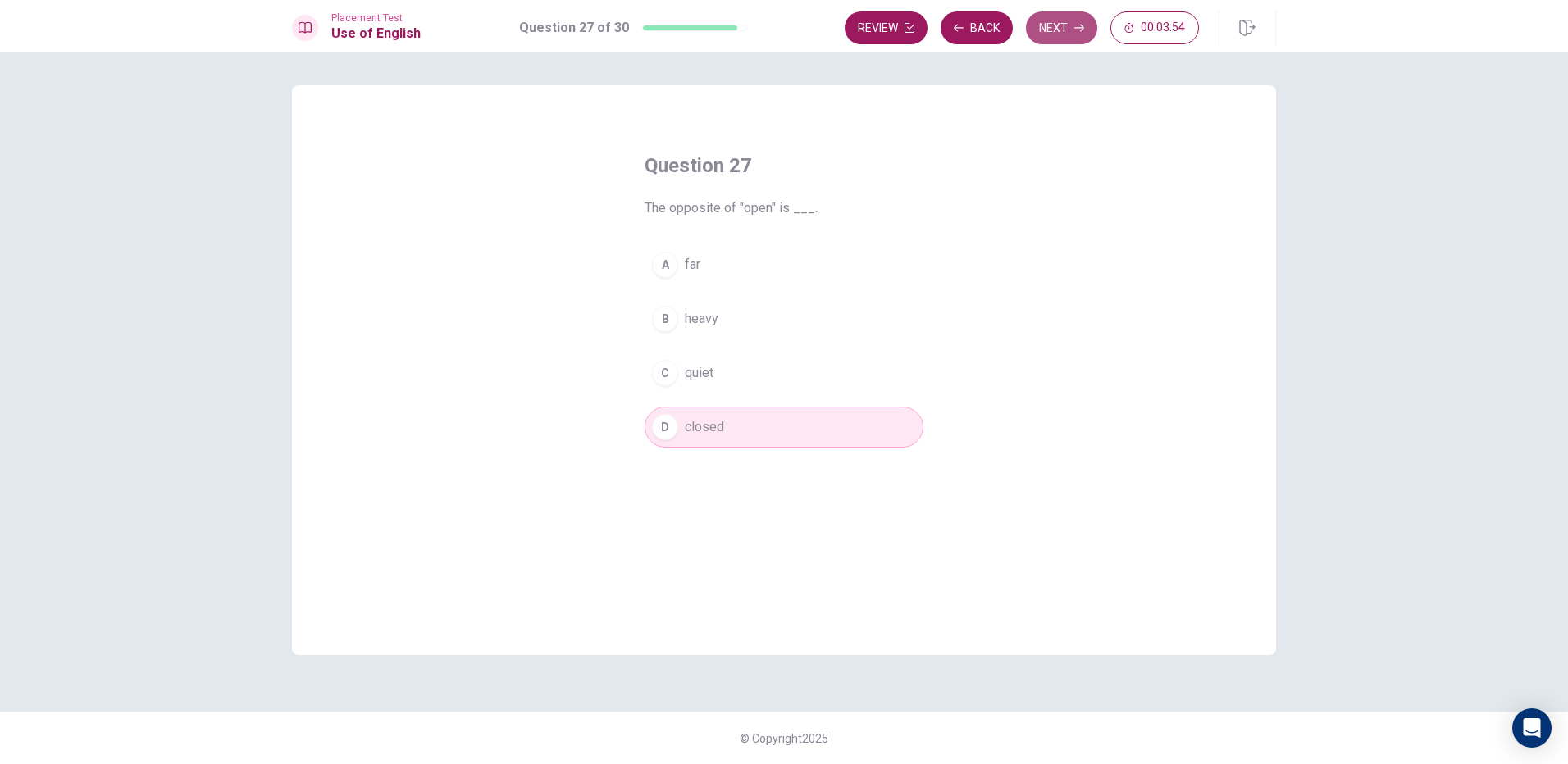
click at [1059, 36] on button "Next" at bounding box center [1061, 27] width 71 height 32
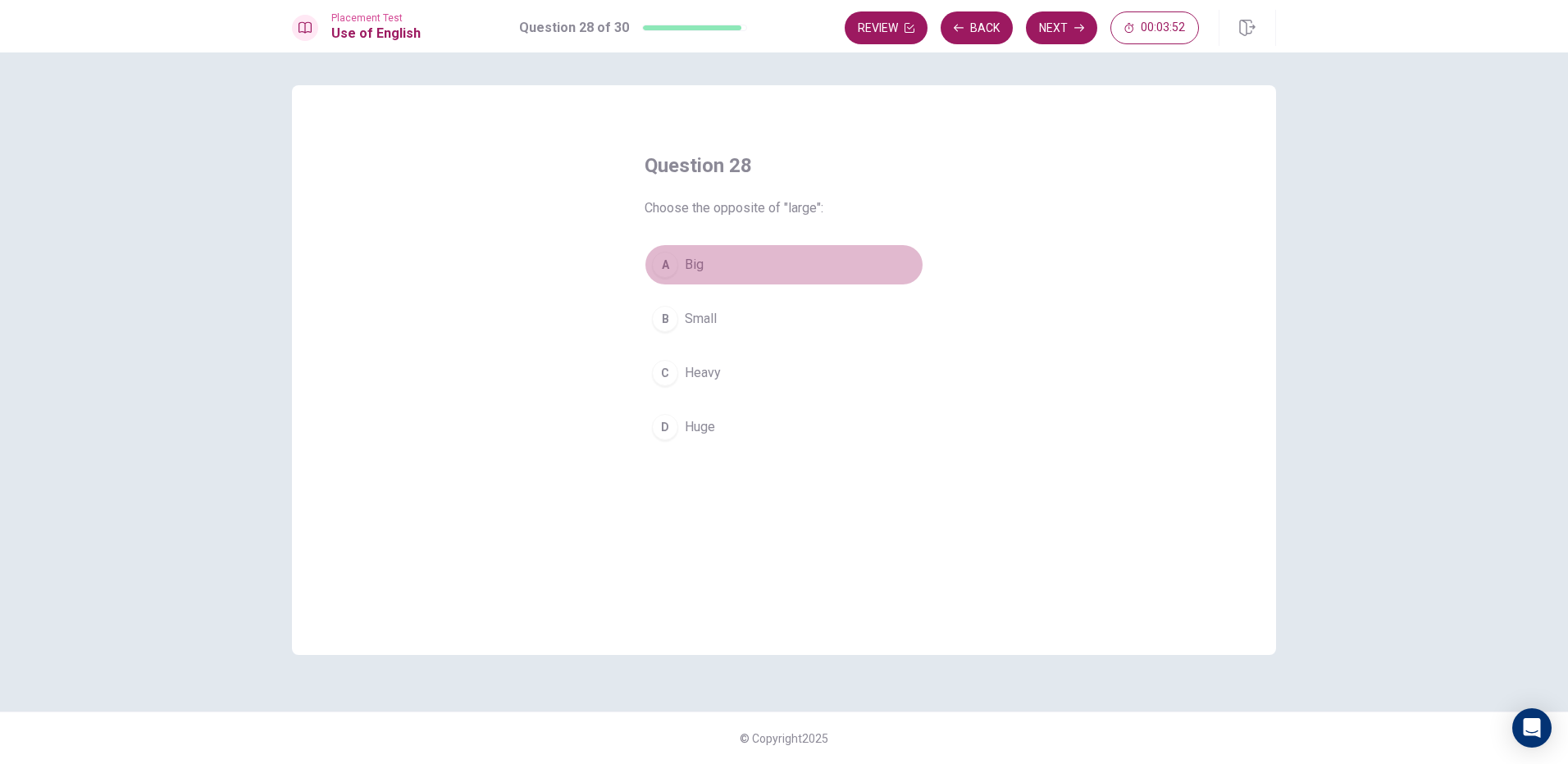
click at [771, 272] on button "A Big" at bounding box center [784, 265] width 279 height 41
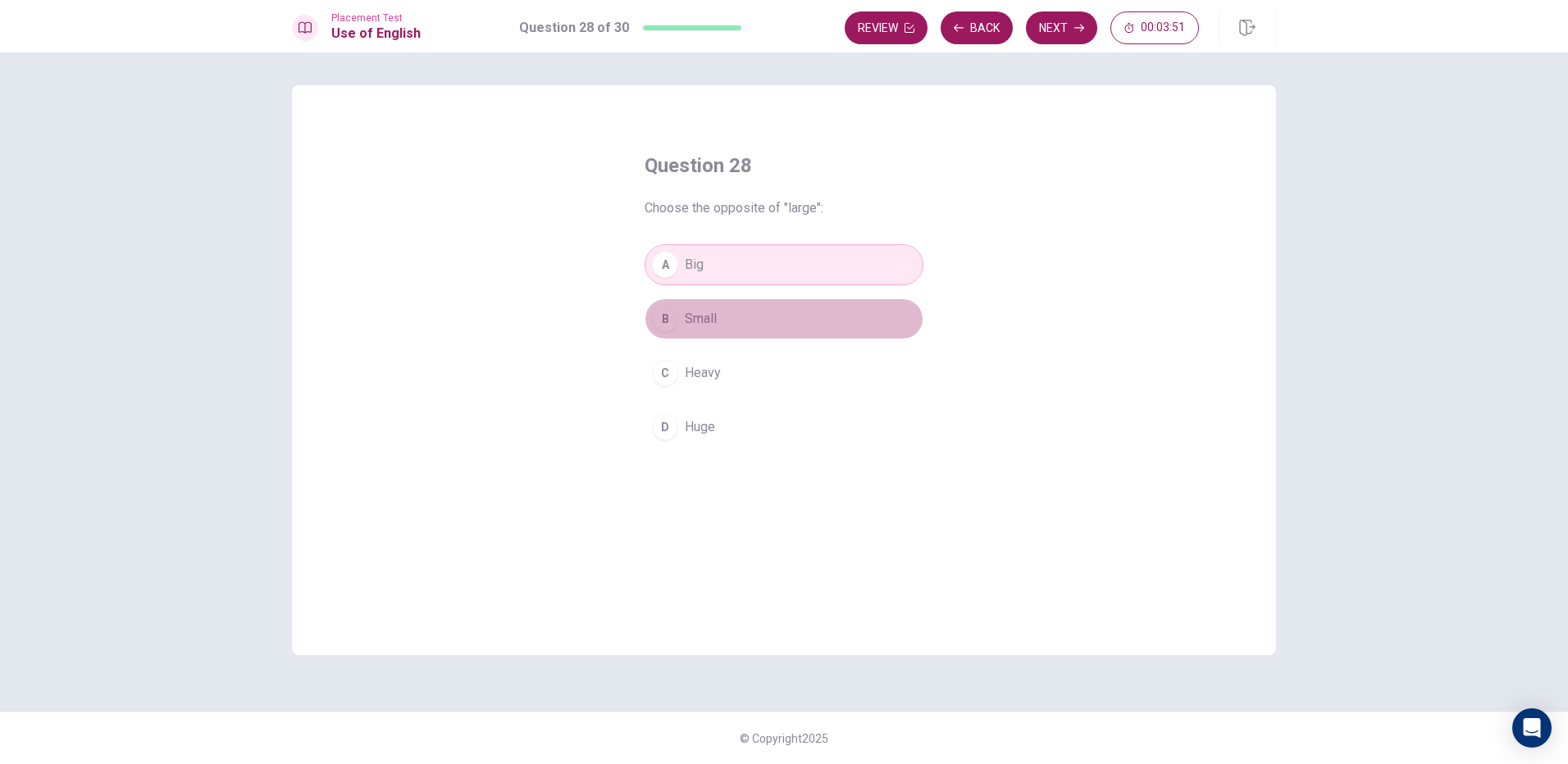
click at [748, 320] on button "B Small" at bounding box center [784, 318] width 279 height 41
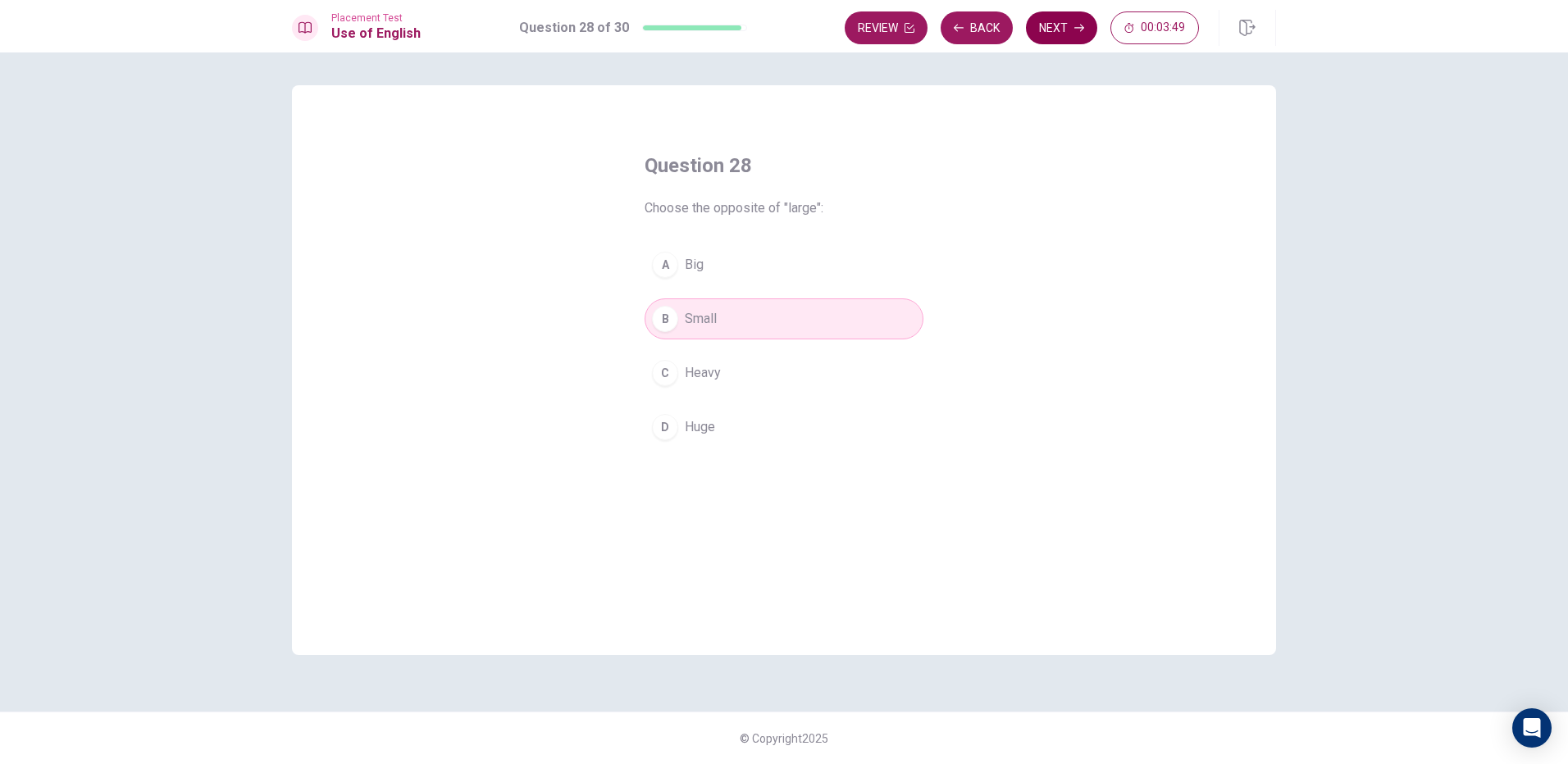
click at [1032, 26] on button "Next" at bounding box center [1061, 27] width 71 height 32
click at [698, 270] on span "book" at bounding box center [699, 265] width 29 height 19
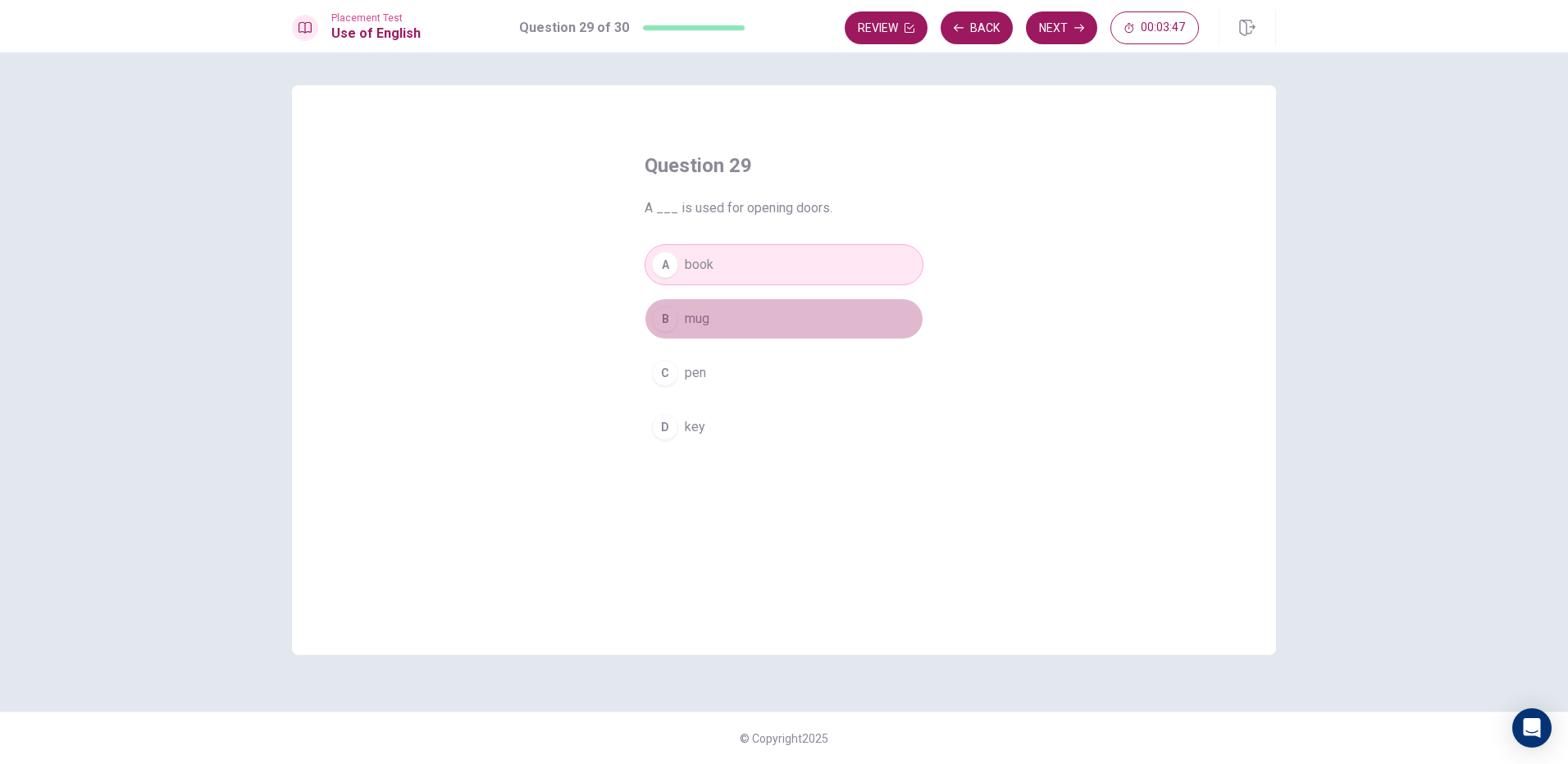
click at [715, 327] on button "B mug" at bounding box center [784, 318] width 279 height 41
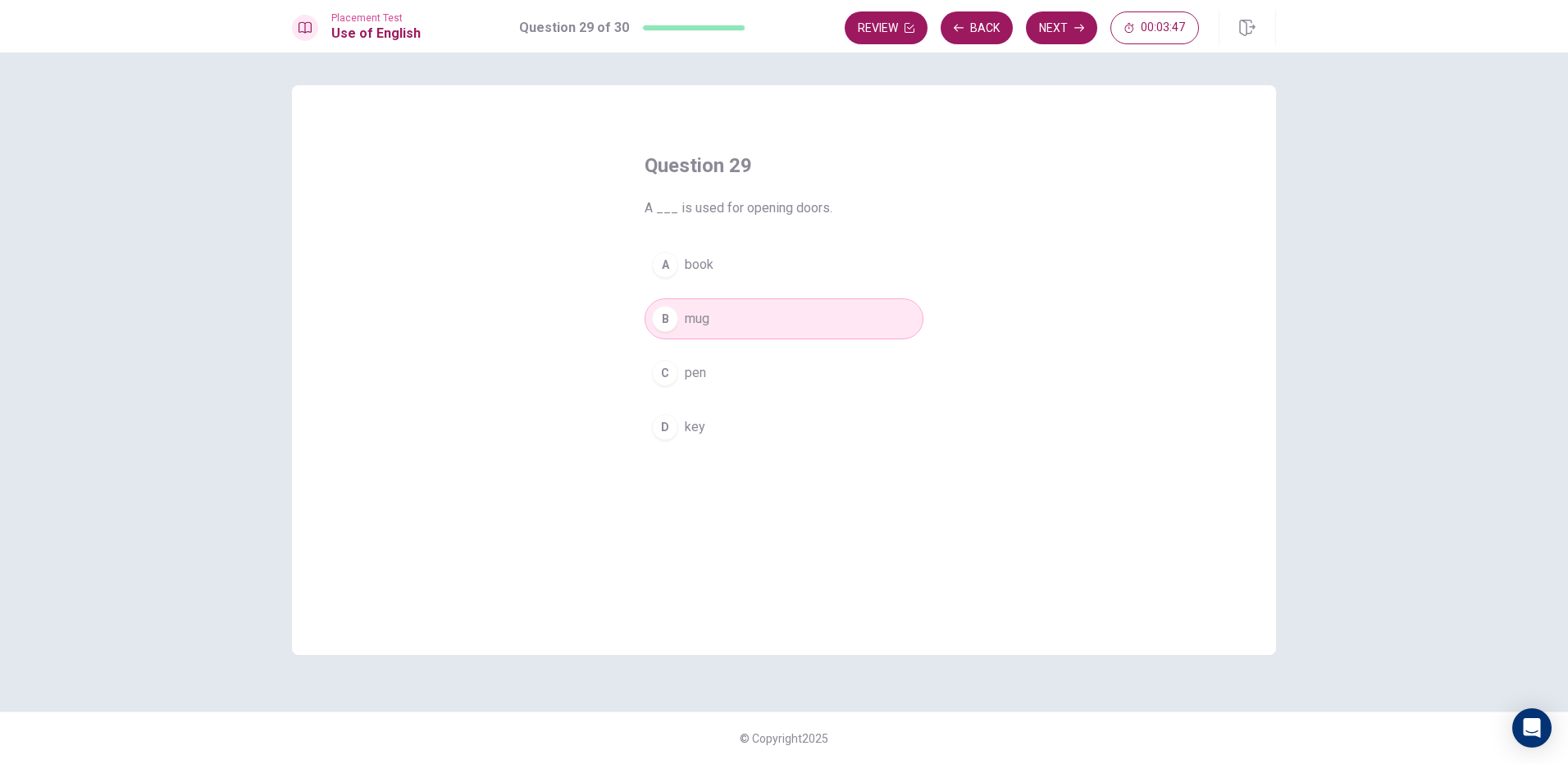
drag, startPoint x: 694, startPoint y: 371, endPoint x: 690, endPoint y: 385, distance: 14.6
click at [691, 379] on span "pen" at bounding box center [696, 373] width 21 height 19
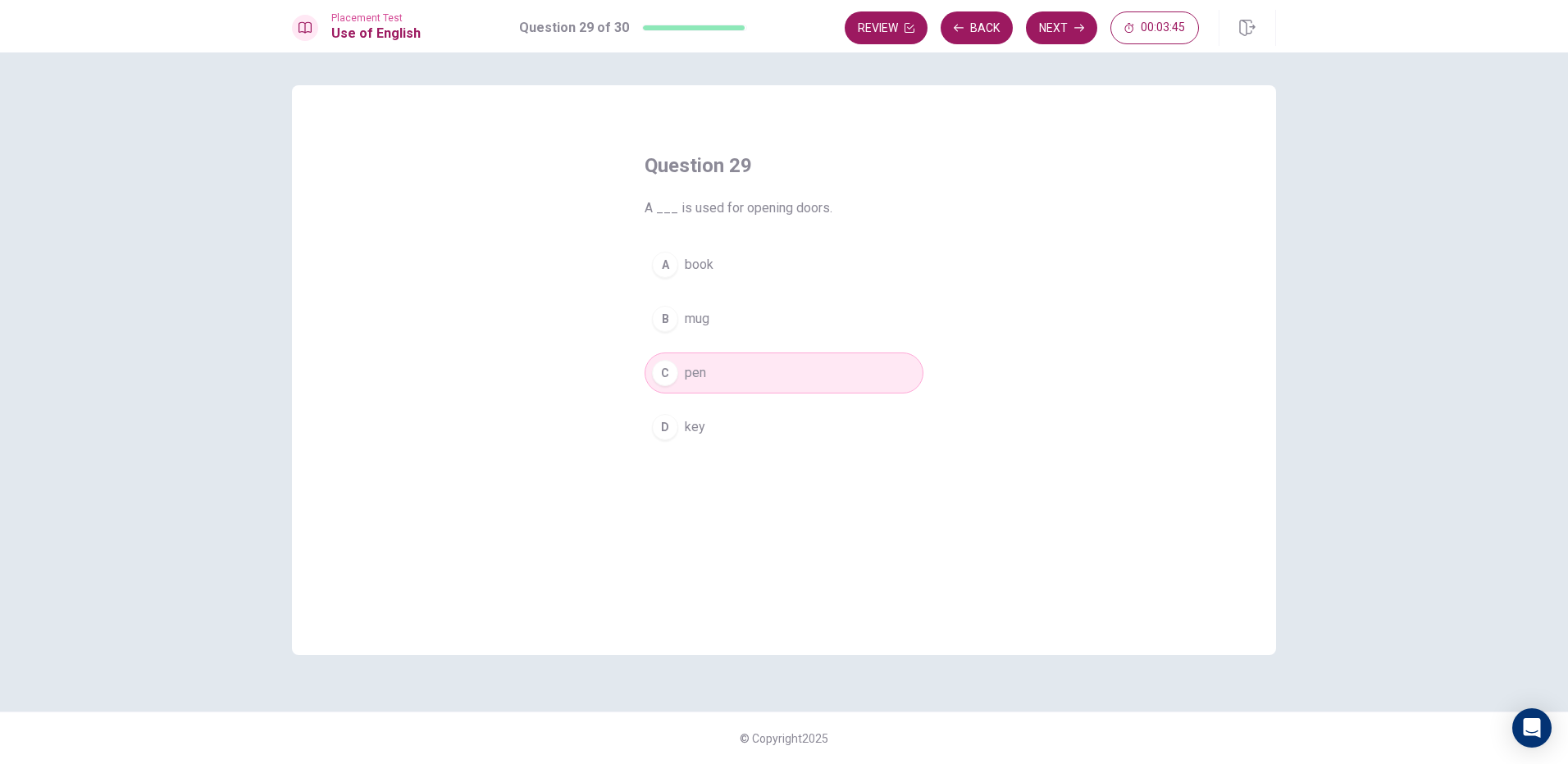
drag, startPoint x: 661, startPoint y: 455, endPoint x: 696, endPoint y: 409, distance: 57.8
click at [660, 454] on div "Question 29 A ___ is used for opening doors. A book B mug C pen D key" at bounding box center [784, 300] width 345 height 347
click at [1073, 42] on button "Next" at bounding box center [1061, 27] width 71 height 32
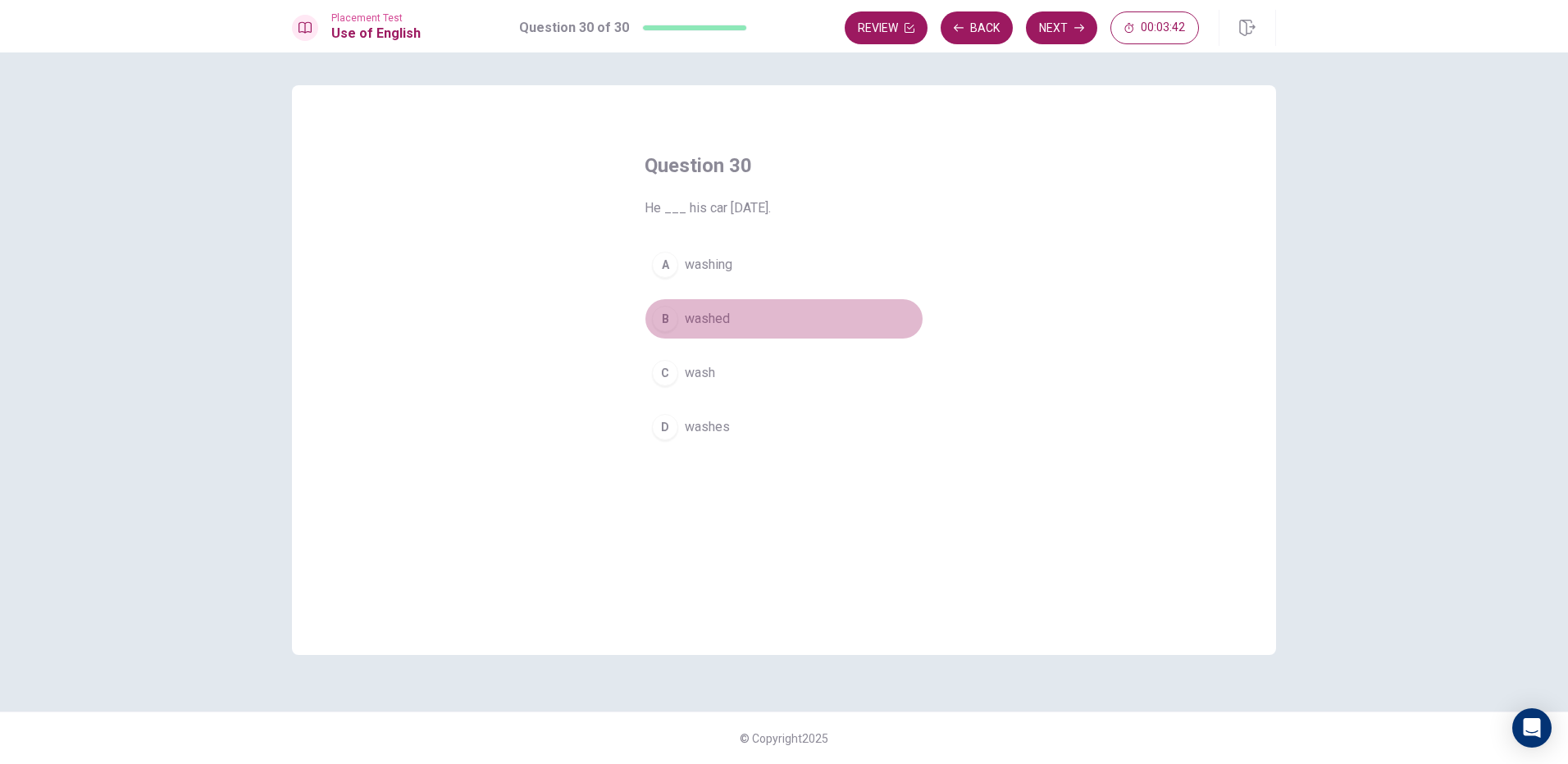
click at [770, 307] on button "B washed" at bounding box center [784, 318] width 279 height 41
click at [1040, 18] on button "Next" at bounding box center [1061, 27] width 71 height 32
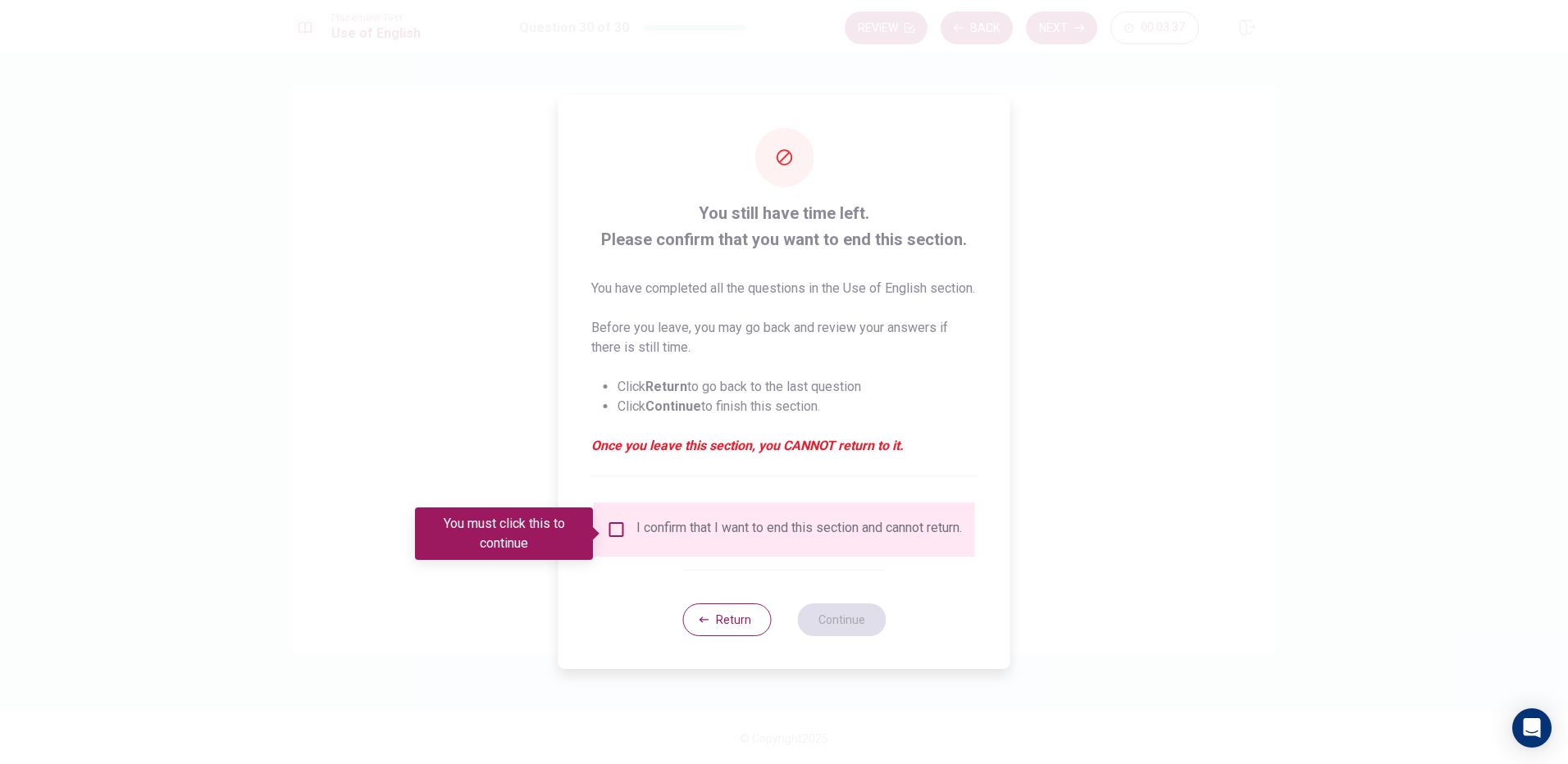
click at [630, 539] on div "I confirm that I want to end this section and cannot return." at bounding box center [784, 530] width 355 height 19
click at [614, 536] on input "You must click this to continue" at bounding box center [617, 530] width 19 height 19
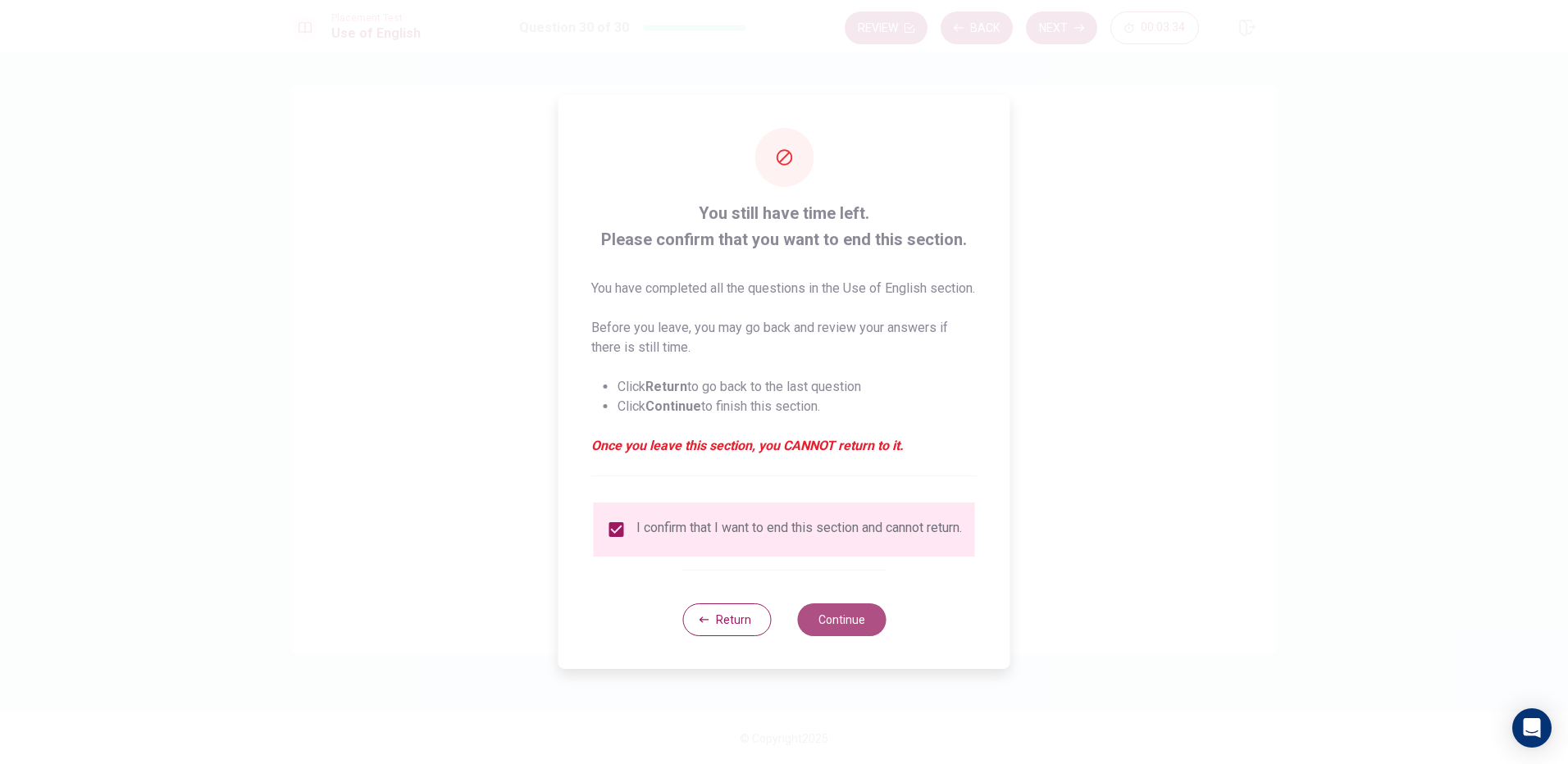
click at [812, 636] on button "Continue" at bounding box center [841, 619] width 89 height 32
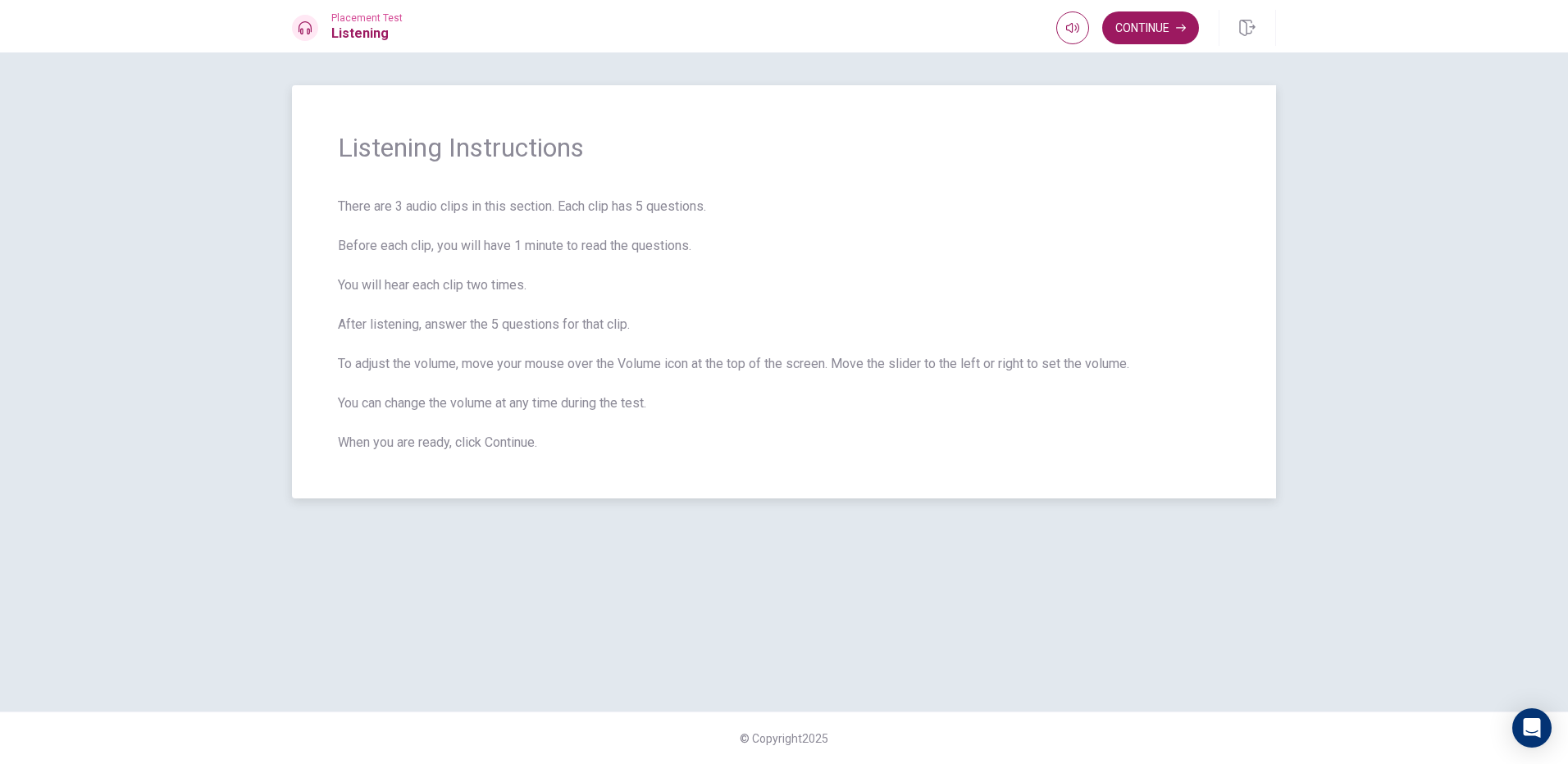
click at [568, 267] on span "There are 3 audio clips in this section. Each clip has 5 questions. Before each…" at bounding box center [784, 325] width 892 height 256
drag, startPoint x: 464, startPoint y: 260, endPoint x: 473, endPoint y: 349, distance: 89.5
click at [461, 268] on span "There are 3 audio clips in this section. Each clip has 5 questions. Before each…" at bounding box center [784, 325] width 892 height 256
click at [476, 353] on span "There are 3 audio clips in this section. Each clip has 5 questions. Before each…" at bounding box center [784, 325] width 892 height 256
click at [717, 457] on div "Listening Instructions There are 3 audio clips in this section. Each clip has 5…" at bounding box center [784, 291] width 984 height 413
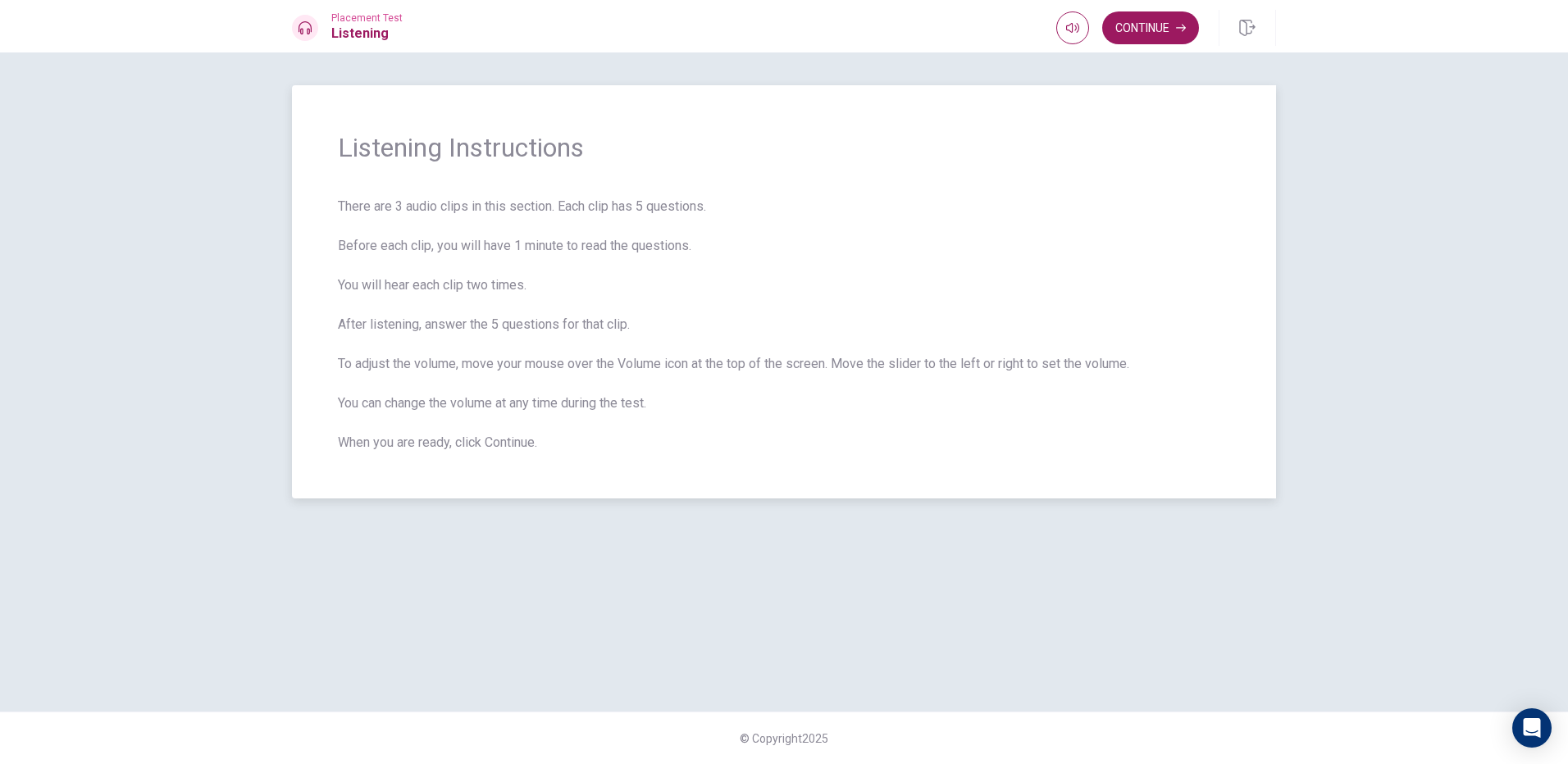
drag, startPoint x: 813, startPoint y: 337, endPoint x: 809, endPoint y: 353, distance: 16.5
click at [810, 351] on span "There are 3 audio clips in this section. Each clip has 5 questions. Before each…" at bounding box center [784, 325] width 892 height 256
click at [1075, 33] on icon "button" at bounding box center [1072, 27] width 13 height 13
click at [1069, 36] on body "This site uses cookies, as explained in our Privacy Policy . If you agree to th…" at bounding box center [784, 382] width 1568 height 764
click at [1069, 37] on span at bounding box center [1070, 41] width 13 height 9
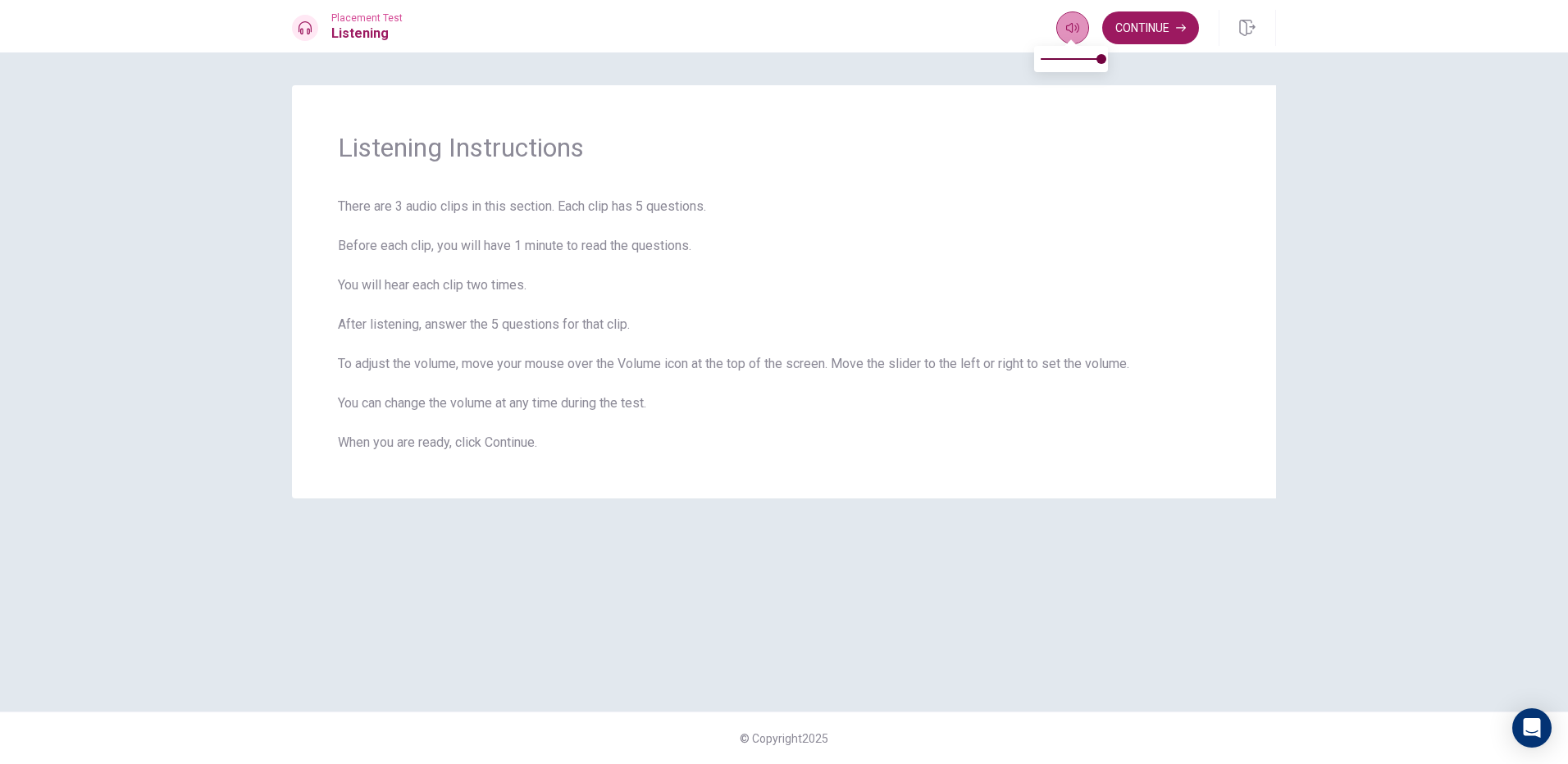
click at [1077, 32] on icon "button" at bounding box center [1072, 27] width 13 height 13
click at [1164, 21] on button "Continue" at bounding box center [1150, 27] width 97 height 32
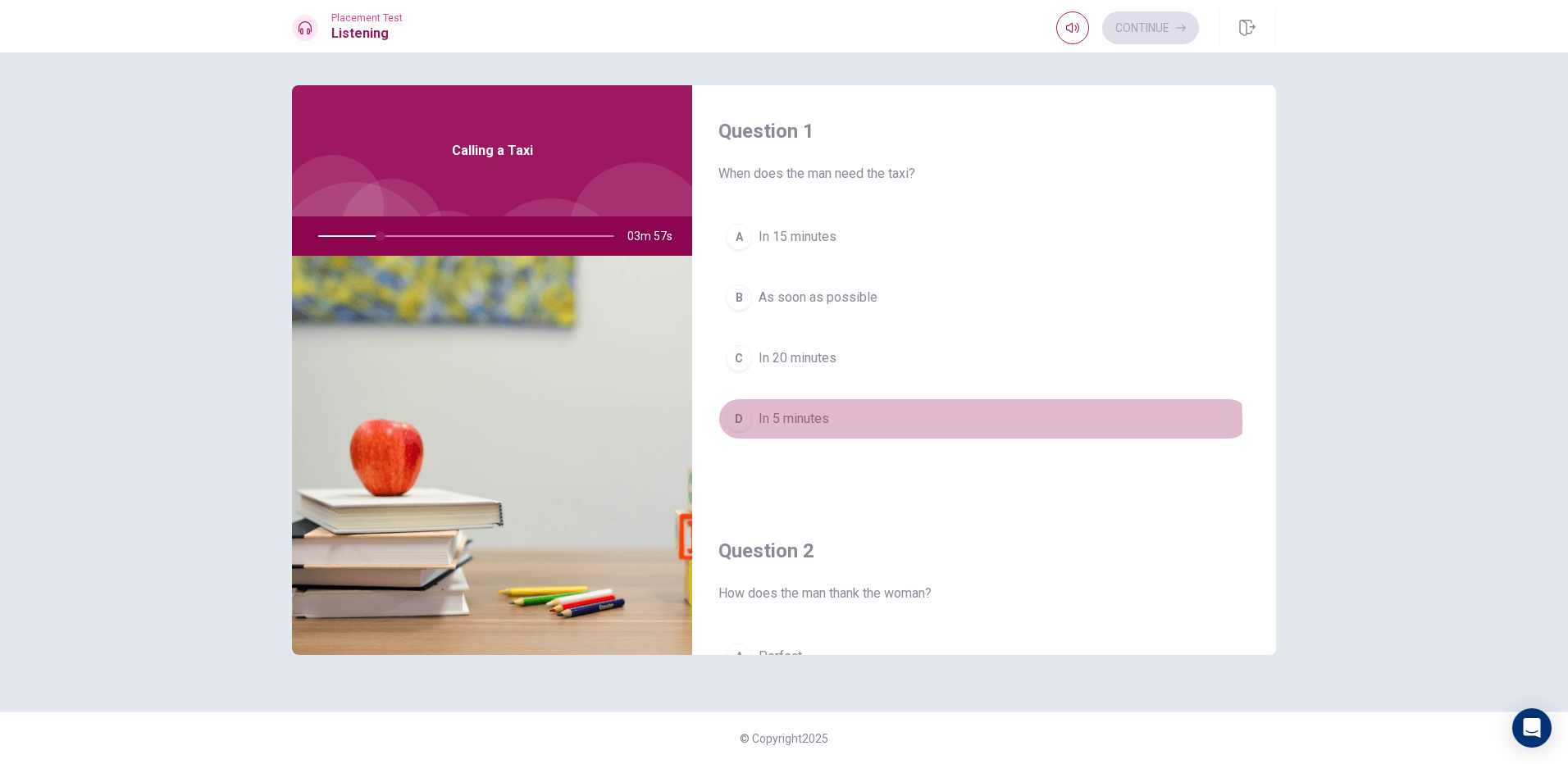
click at [821, 424] on span "In 5 minutes" at bounding box center [794, 418] width 70 height 19
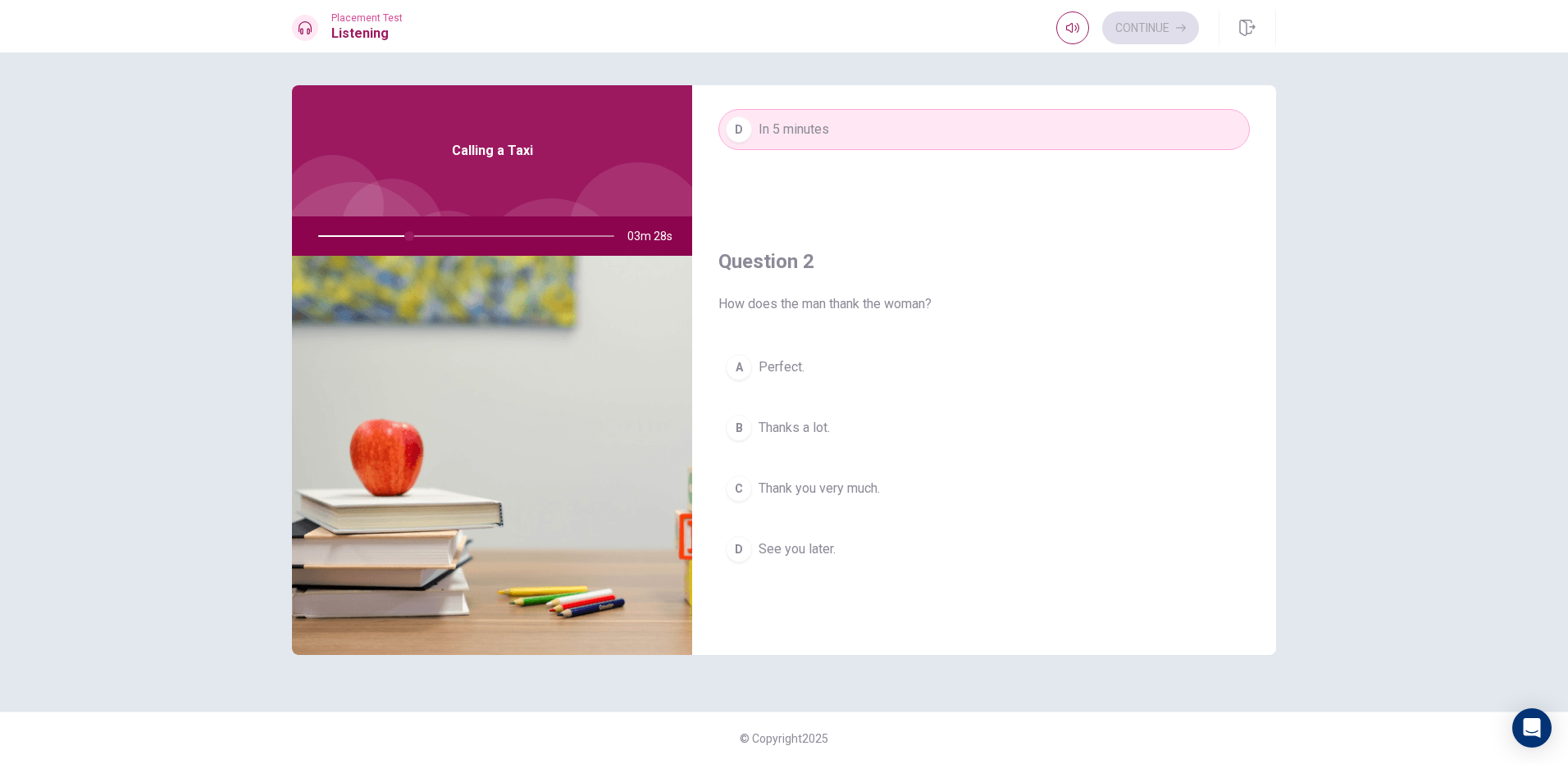
scroll to position [328, 0]
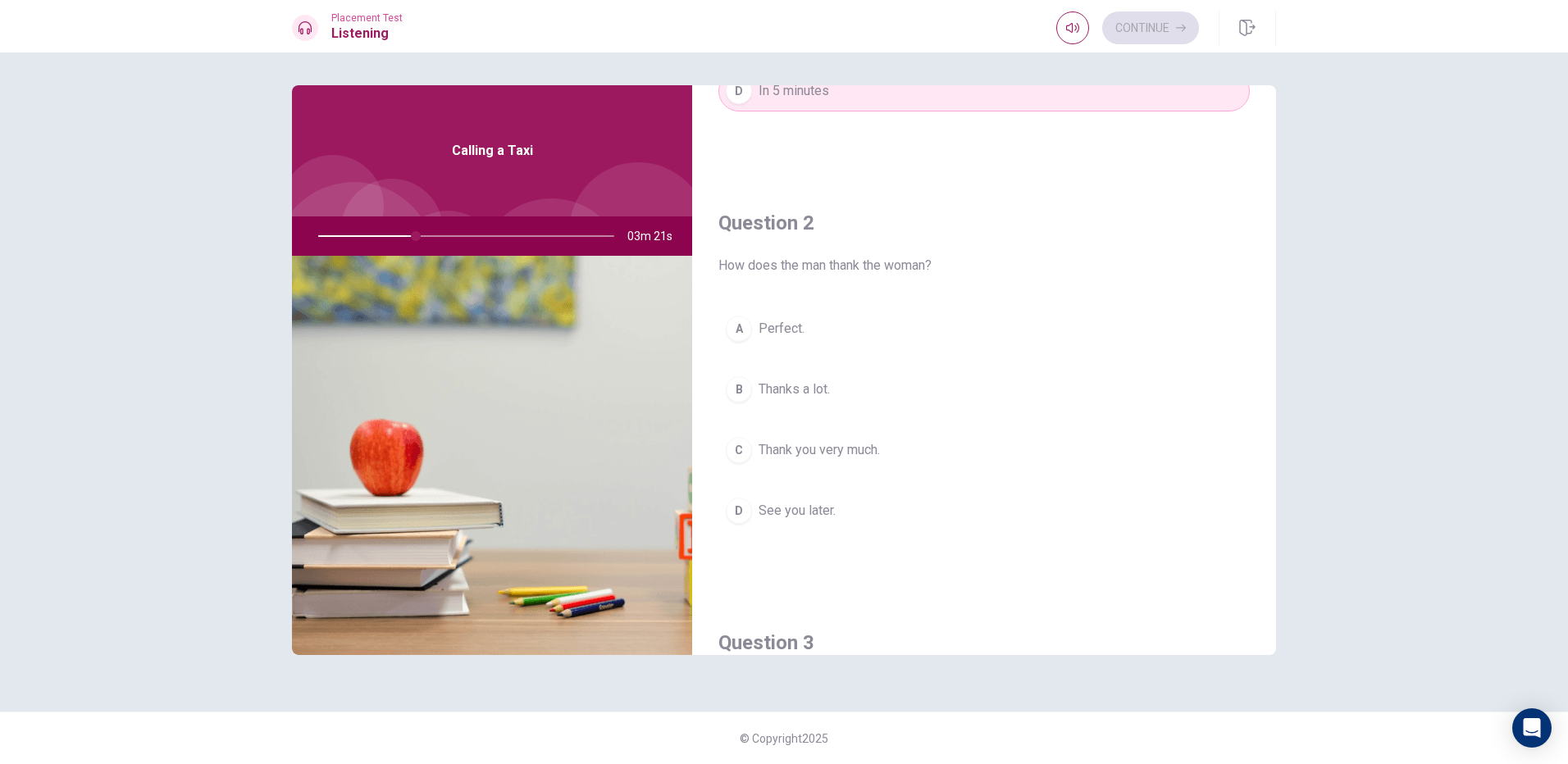
click at [777, 450] on span "Thank you very much." at bounding box center [820, 450] width 121 height 19
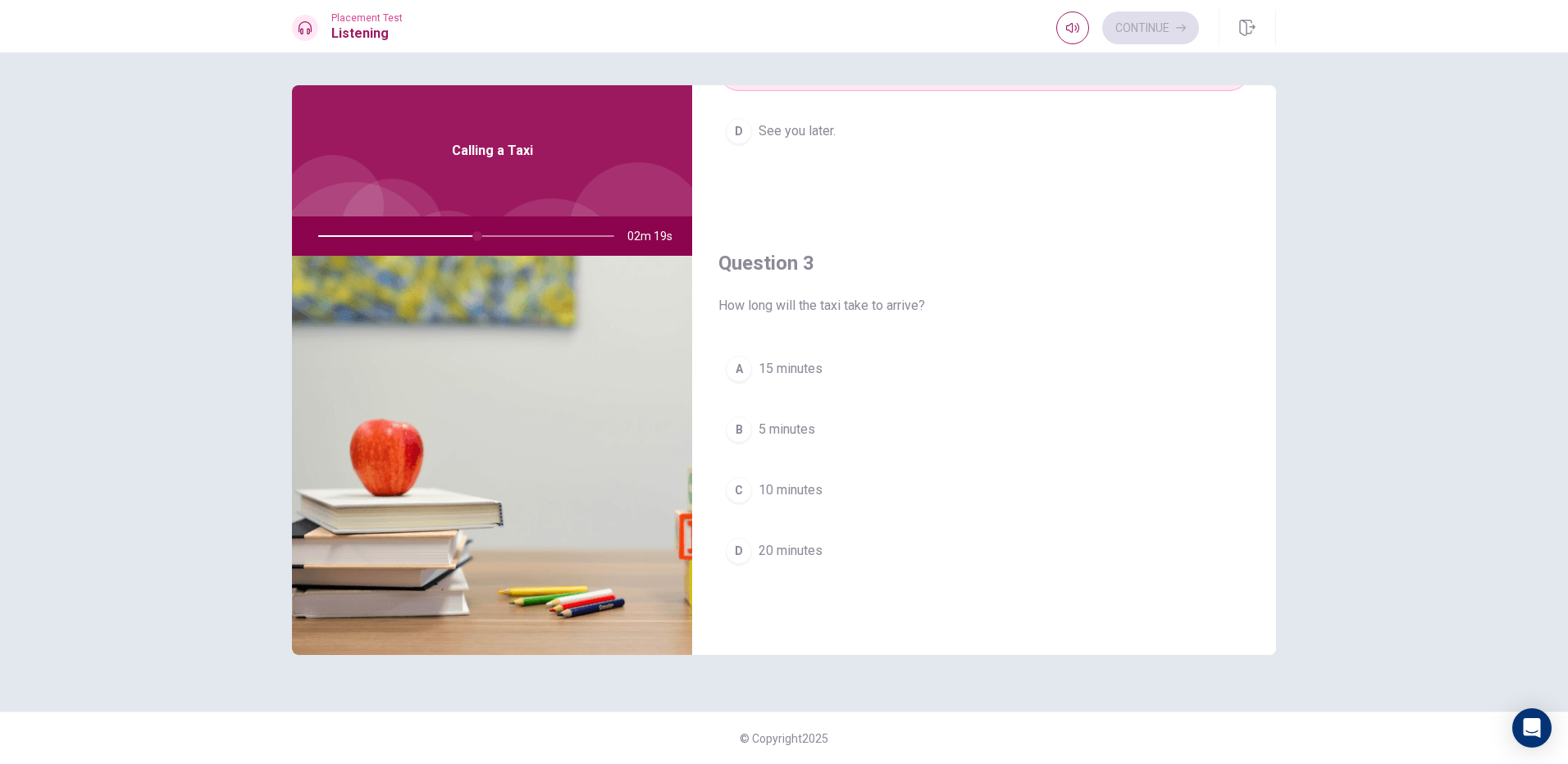
scroll to position [627, 0]
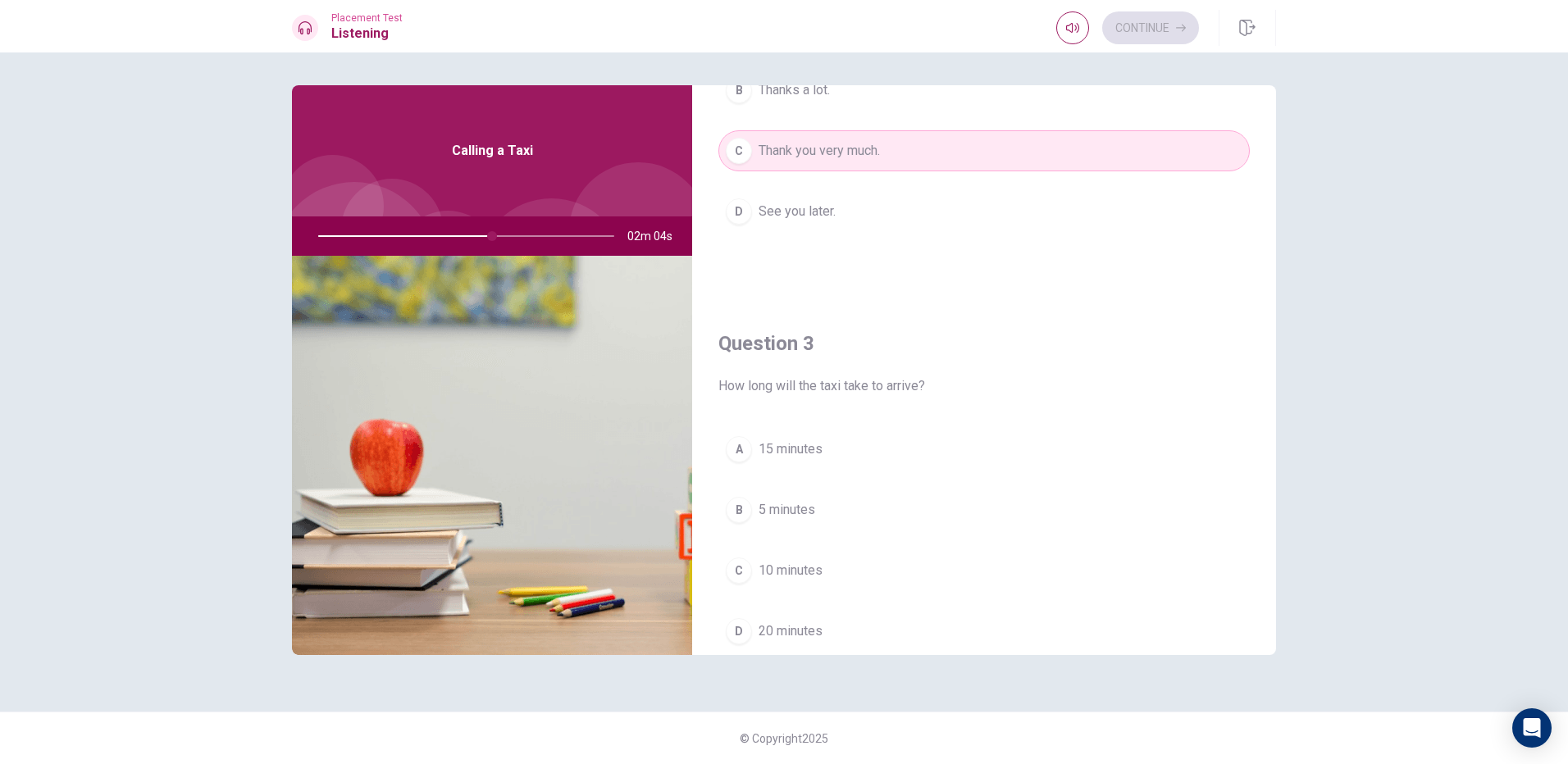
click at [499, 237] on div at bounding box center [462, 236] width 329 height 39
click at [505, 235] on div at bounding box center [462, 236] width 329 height 39
drag, startPoint x: 494, startPoint y: 233, endPoint x: 526, endPoint y: 233, distance: 32.0
click at [526, 233] on div at bounding box center [462, 236] width 329 height 39
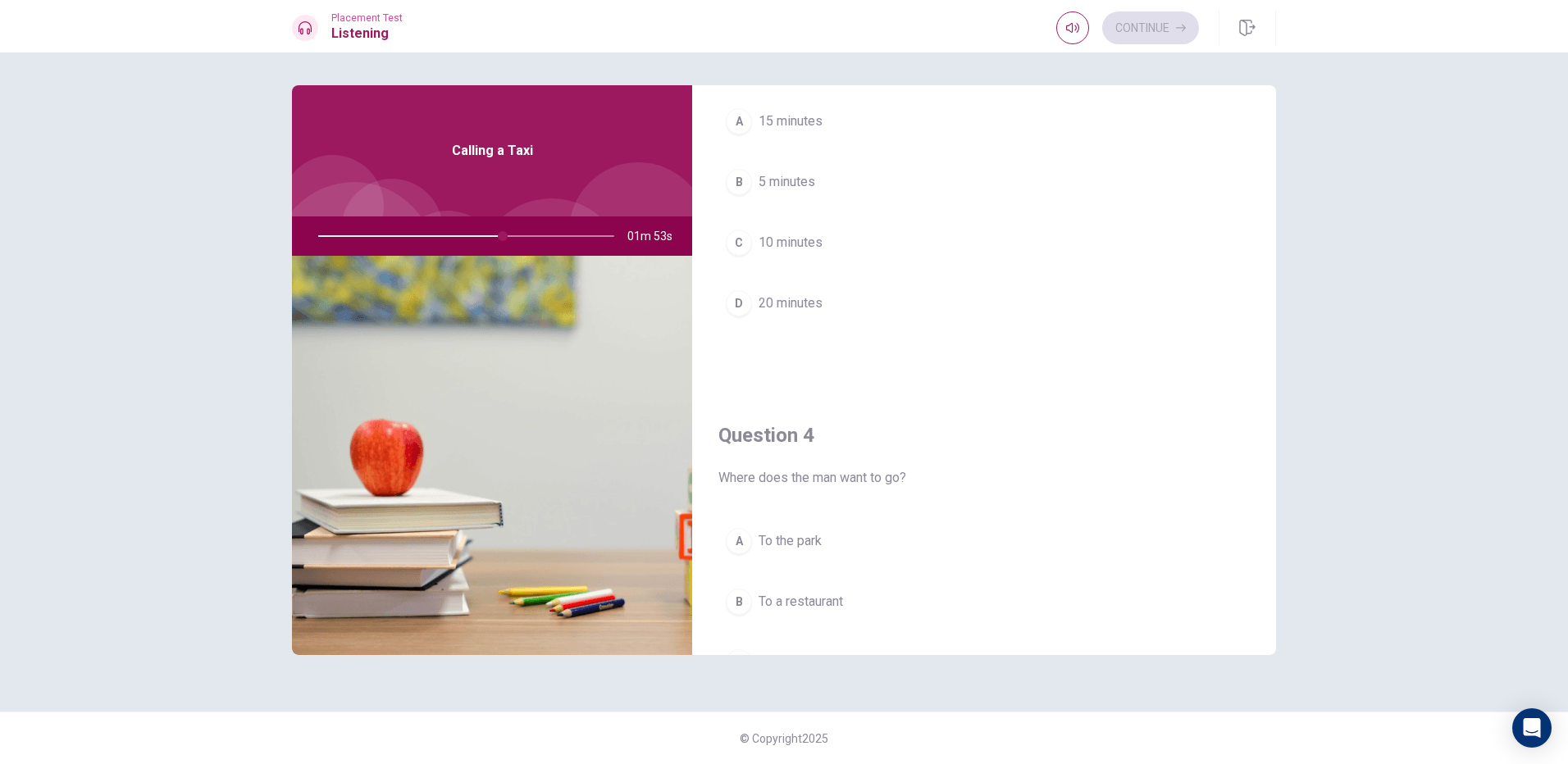
scroll to position [874, 0]
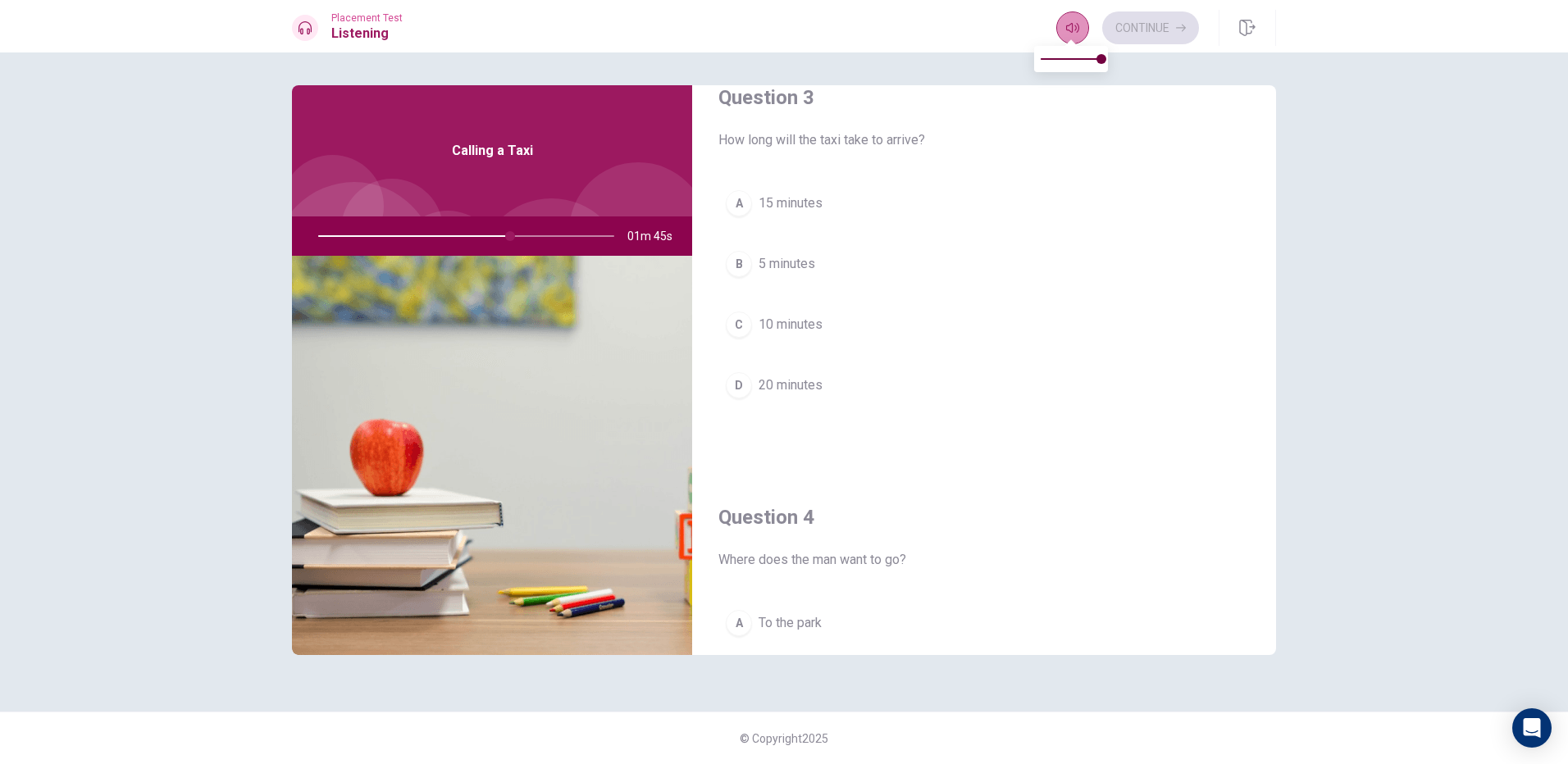
click at [1063, 35] on button "button" at bounding box center [1072, 27] width 32 height 32
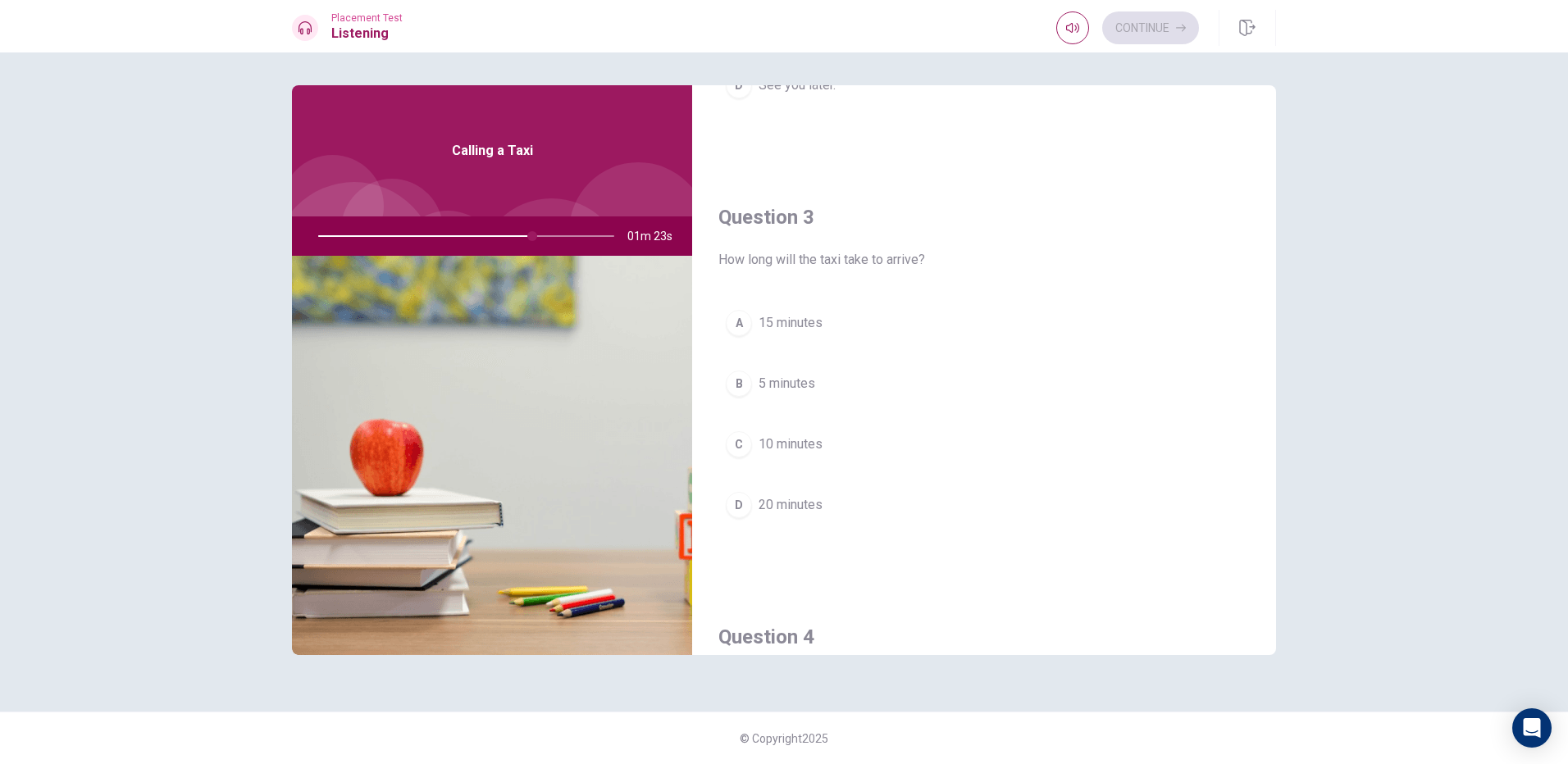
scroll to position [791, 0]
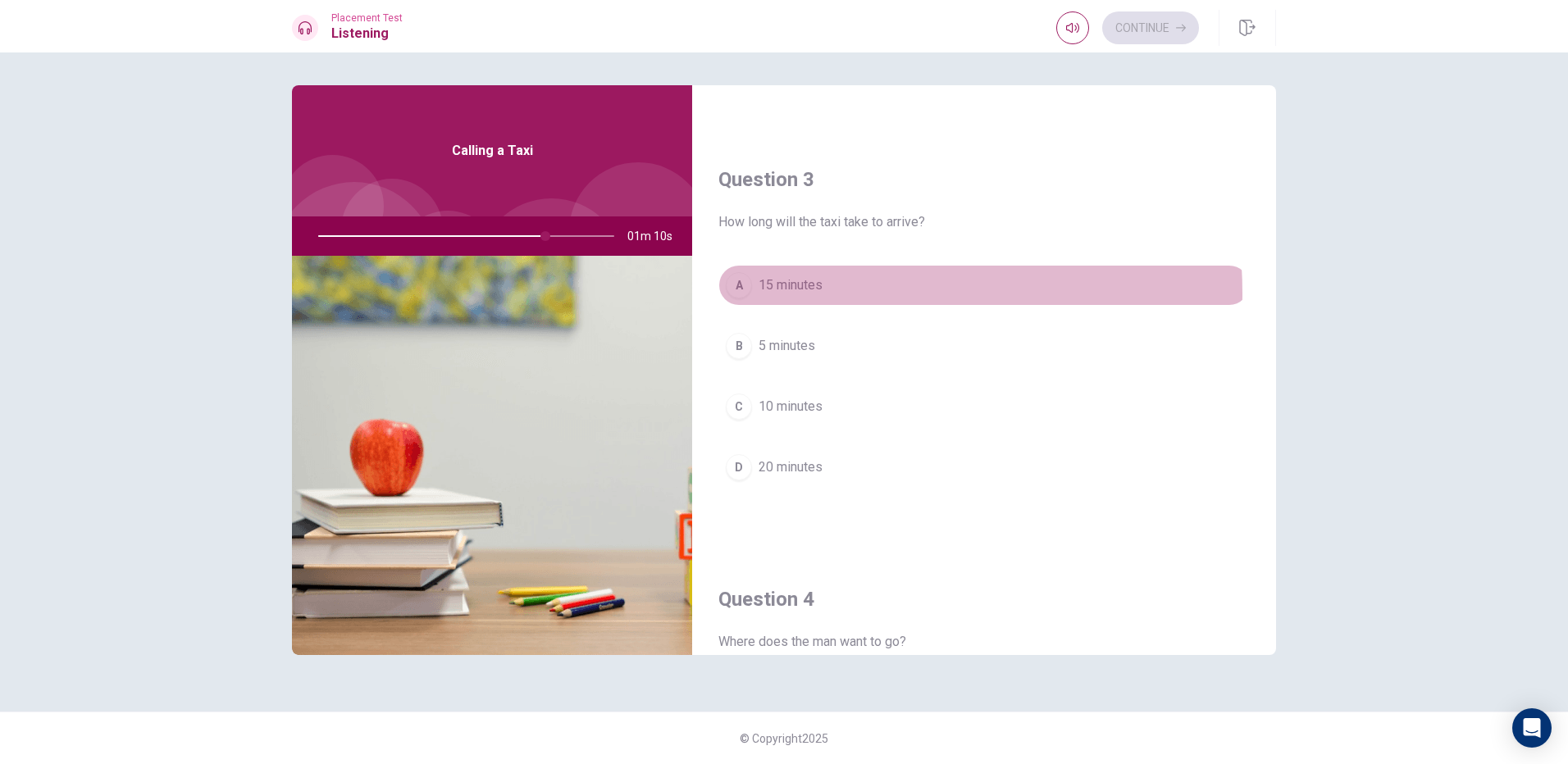
click at [792, 294] on span "15 minutes" at bounding box center [791, 285] width 64 height 19
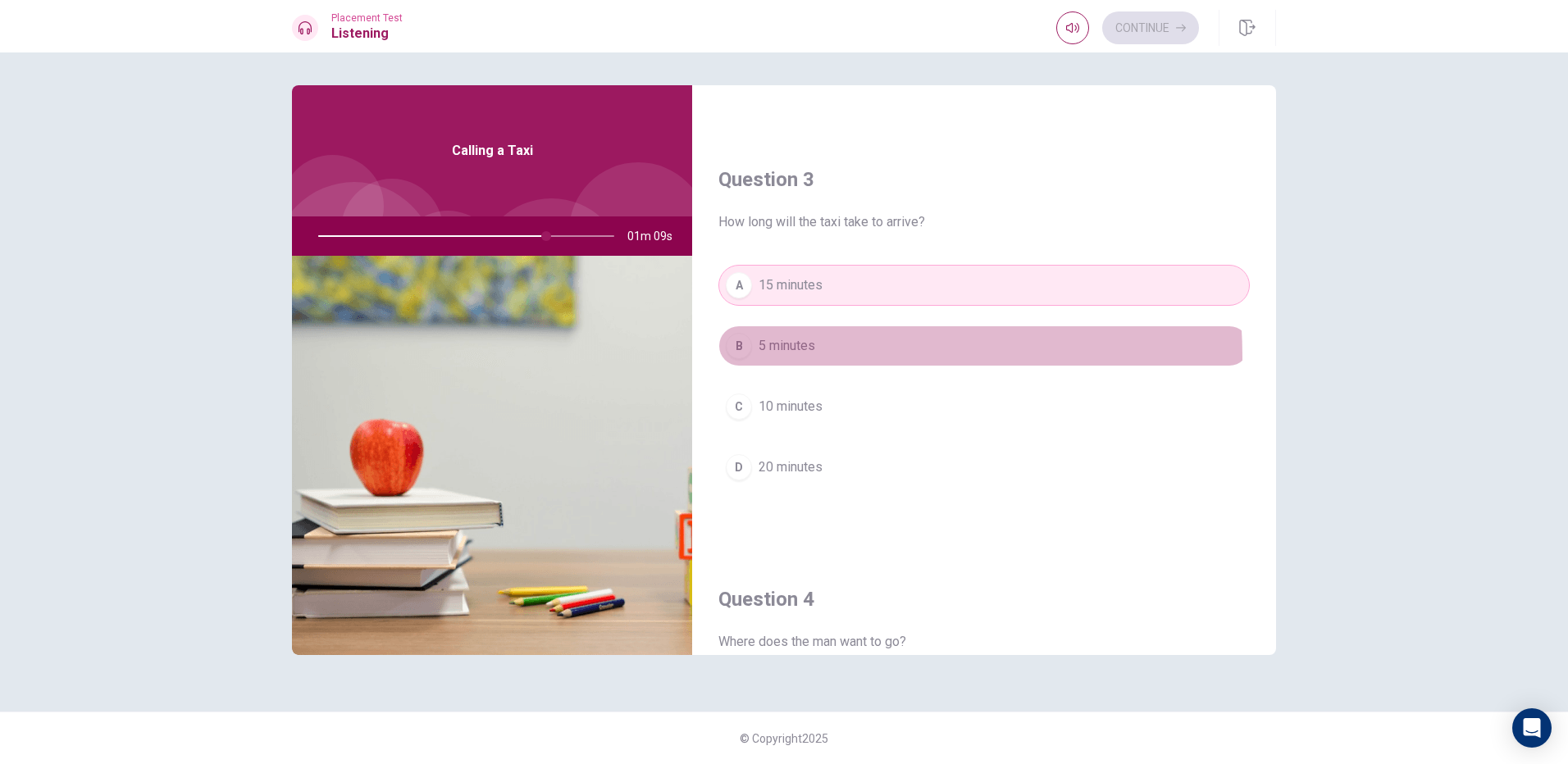
click at [789, 357] on button "B 5 minutes" at bounding box center [984, 346] width 532 height 41
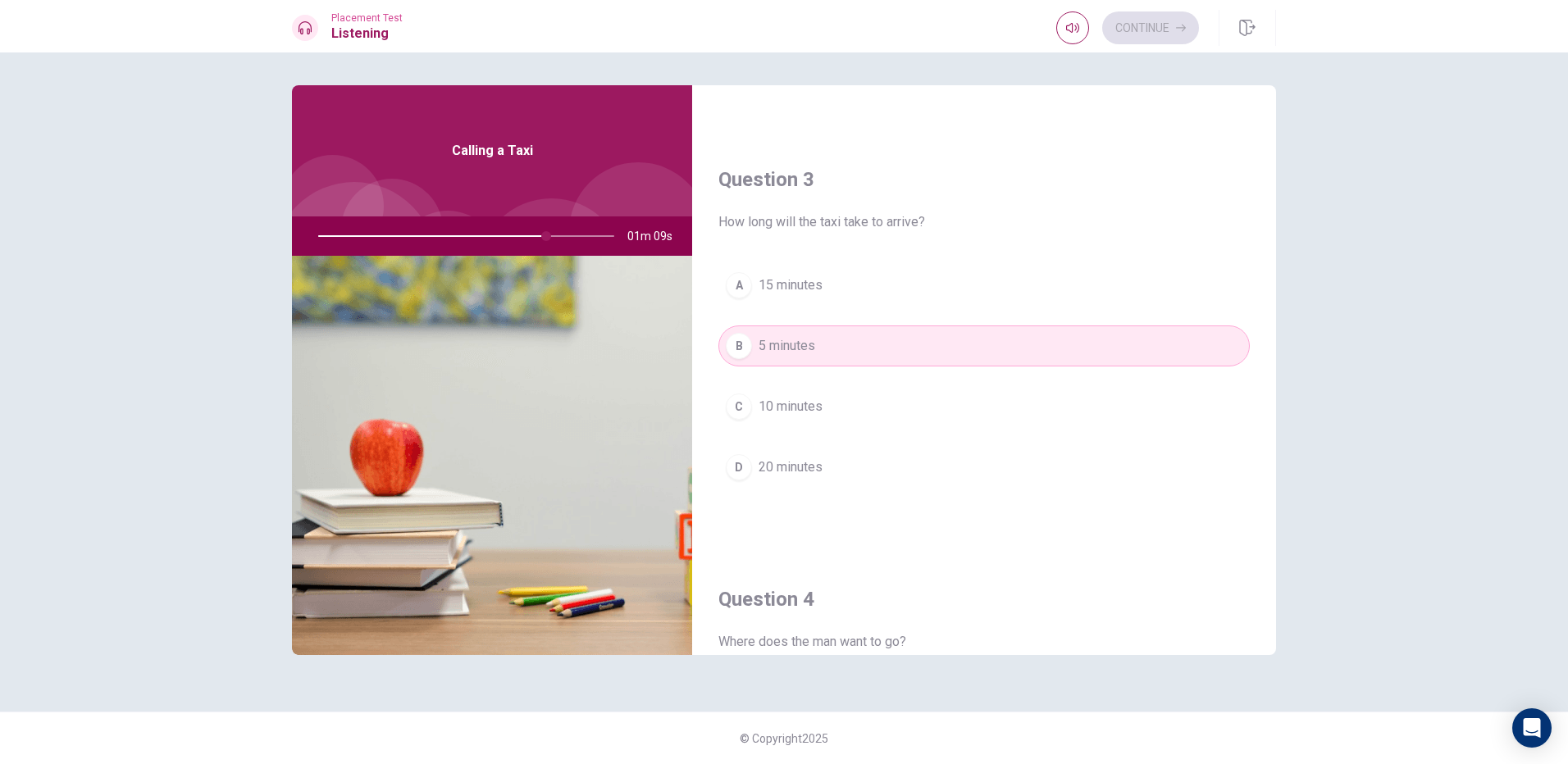
click at [841, 409] on button "C 10 minutes" at bounding box center [984, 406] width 532 height 41
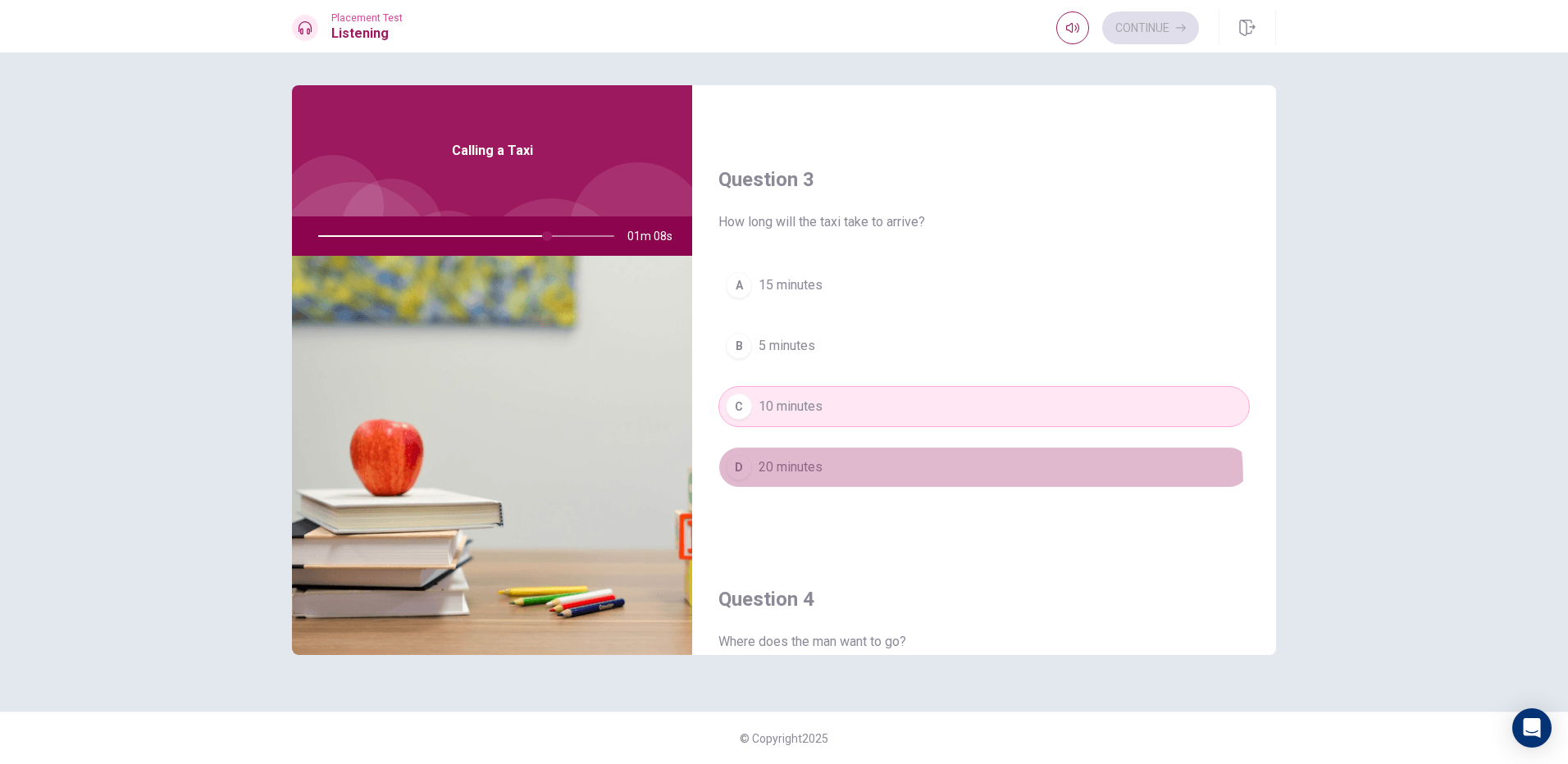
click at [878, 483] on button "D 20 minutes" at bounding box center [984, 467] width 532 height 41
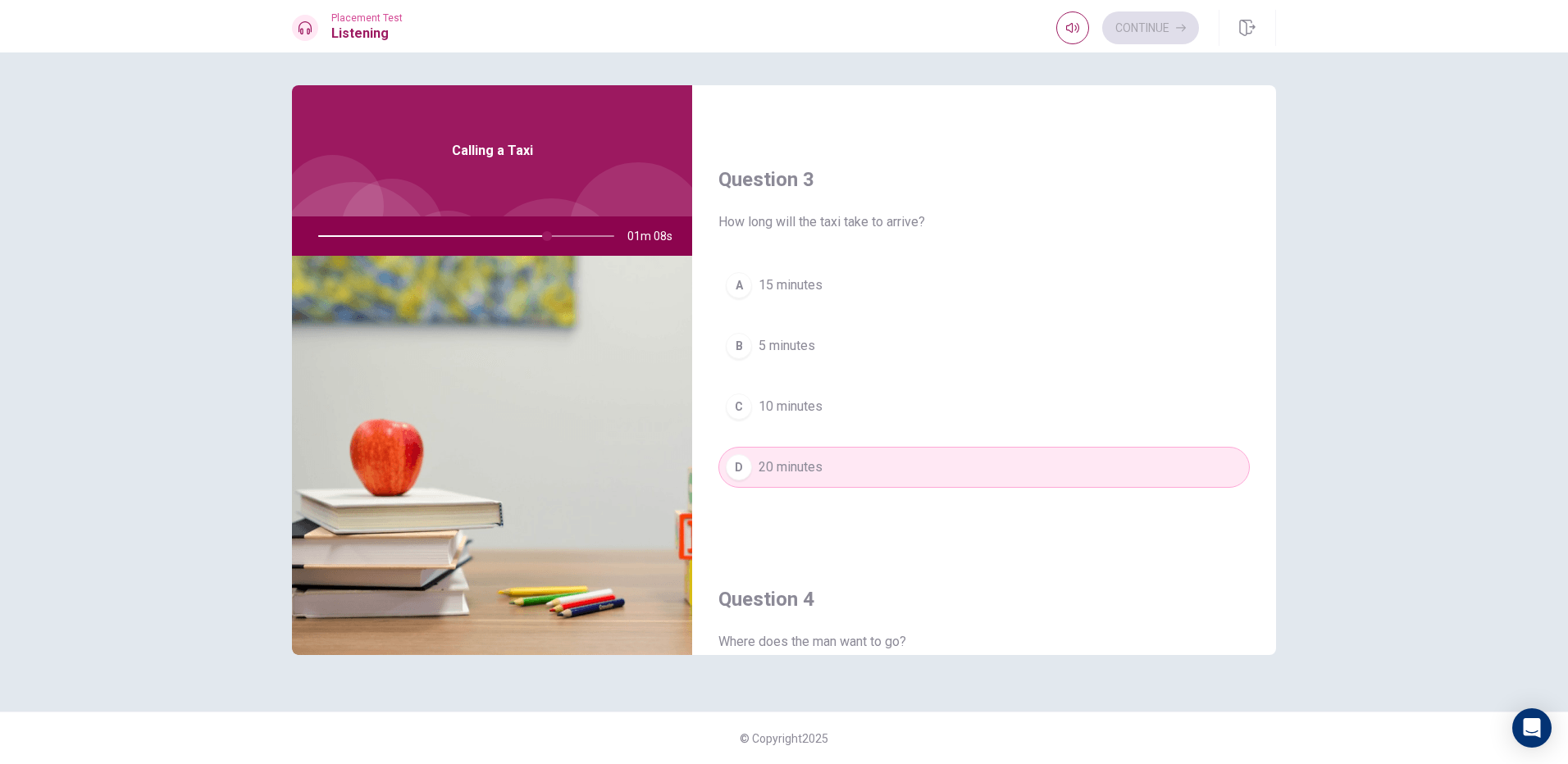
click at [824, 451] on button "D 20 minutes" at bounding box center [984, 467] width 532 height 41
click at [835, 432] on div "A 15 minutes B 5 minutes C 10 minutes D 20 minutes" at bounding box center [984, 393] width 532 height 256
click at [835, 438] on div "A 15 minutes B 5 minutes C 10 minutes D 20 minutes" at bounding box center [984, 393] width 532 height 256
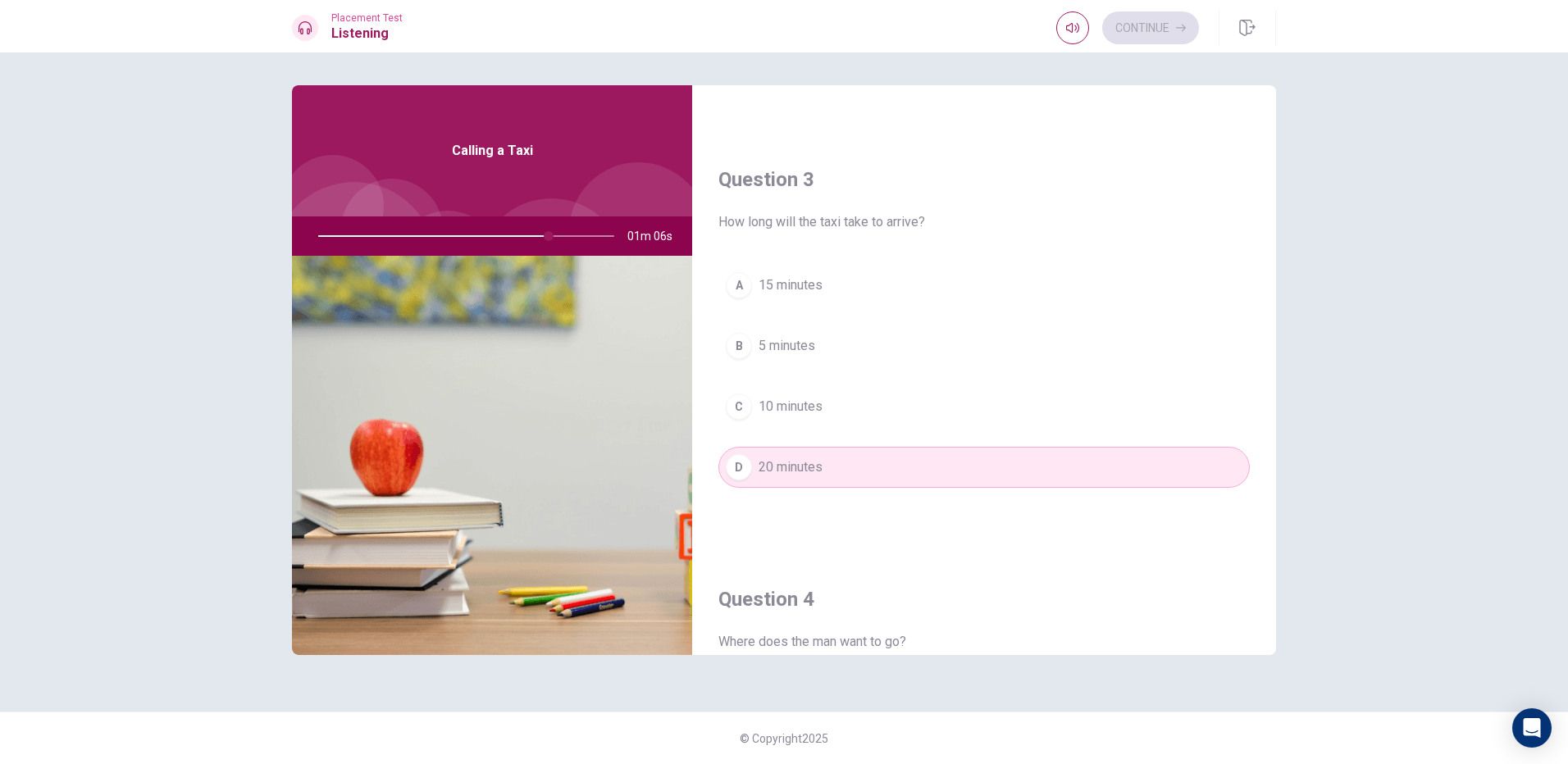
click at [854, 367] on div "A 15 minutes B 5 minutes C 10 minutes D 20 minutes" at bounding box center [984, 393] width 532 height 256
click at [861, 336] on button "B 5 minutes" at bounding box center [984, 346] width 532 height 41
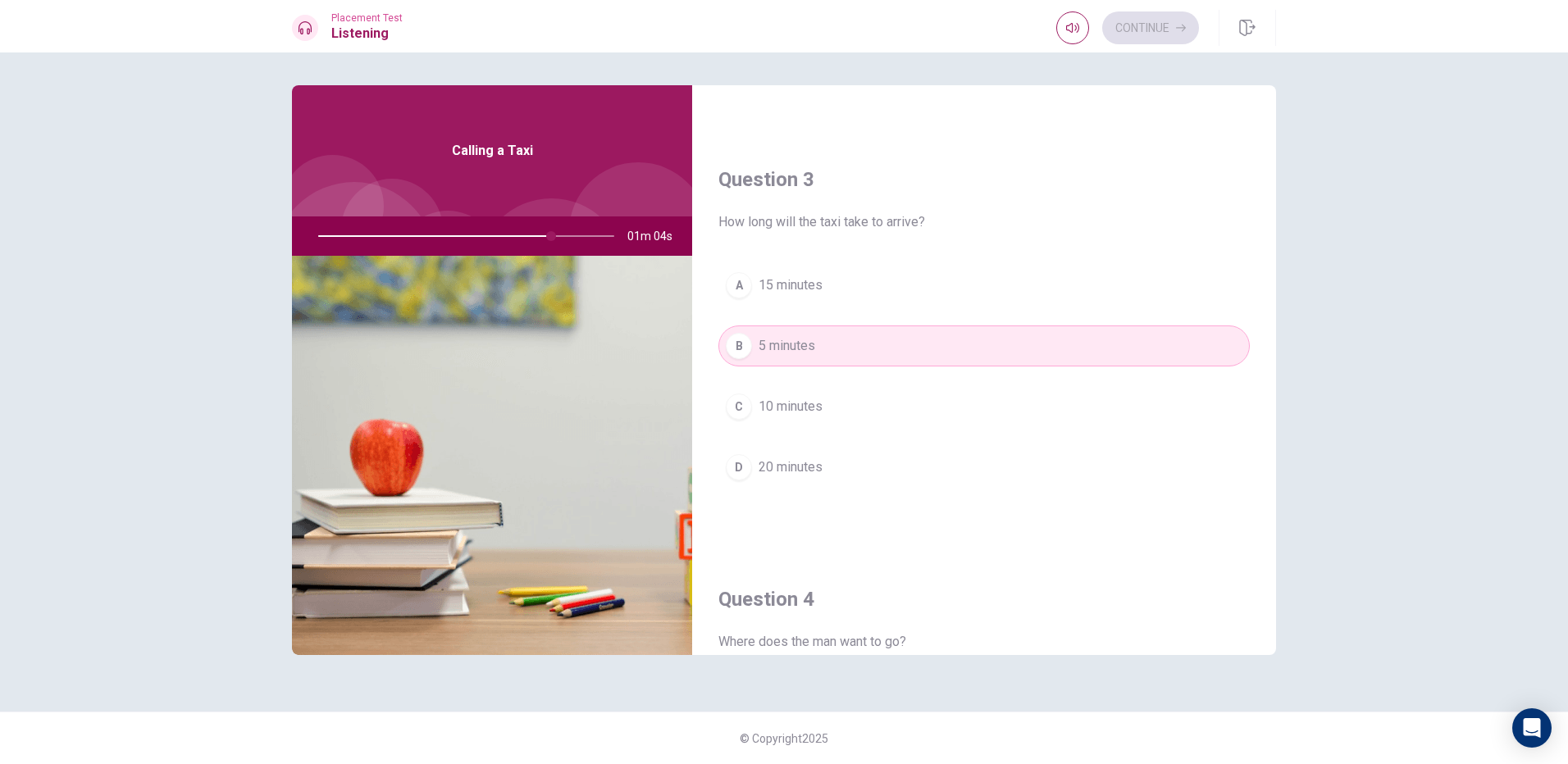
click at [872, 283] on button "A 15 minutes" at bounding box center [984, 285] width 532 height 41
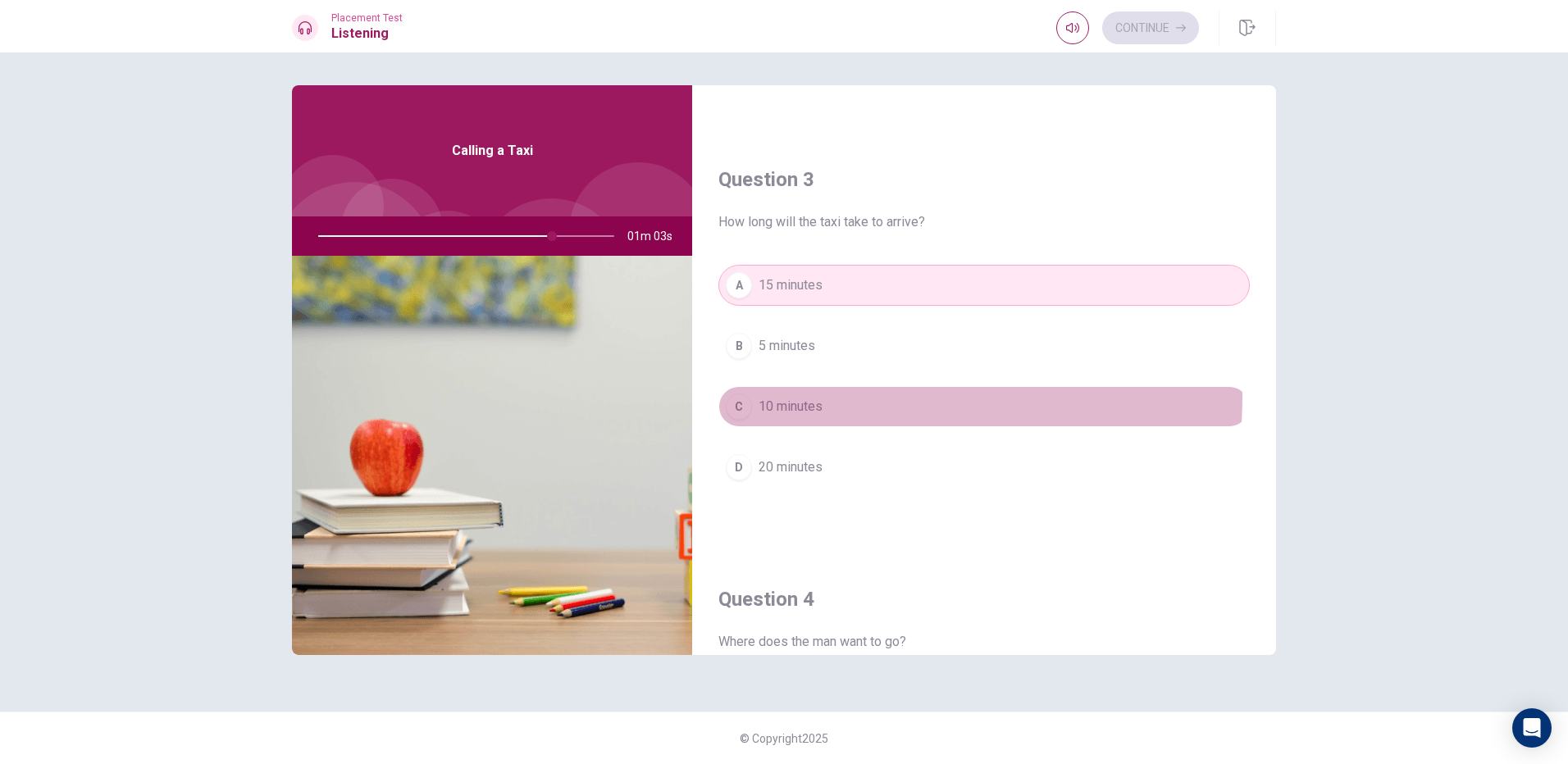
click at [803, 396] on button "C 10 minutes" at bounding box center [984, 406] width 532 height 41
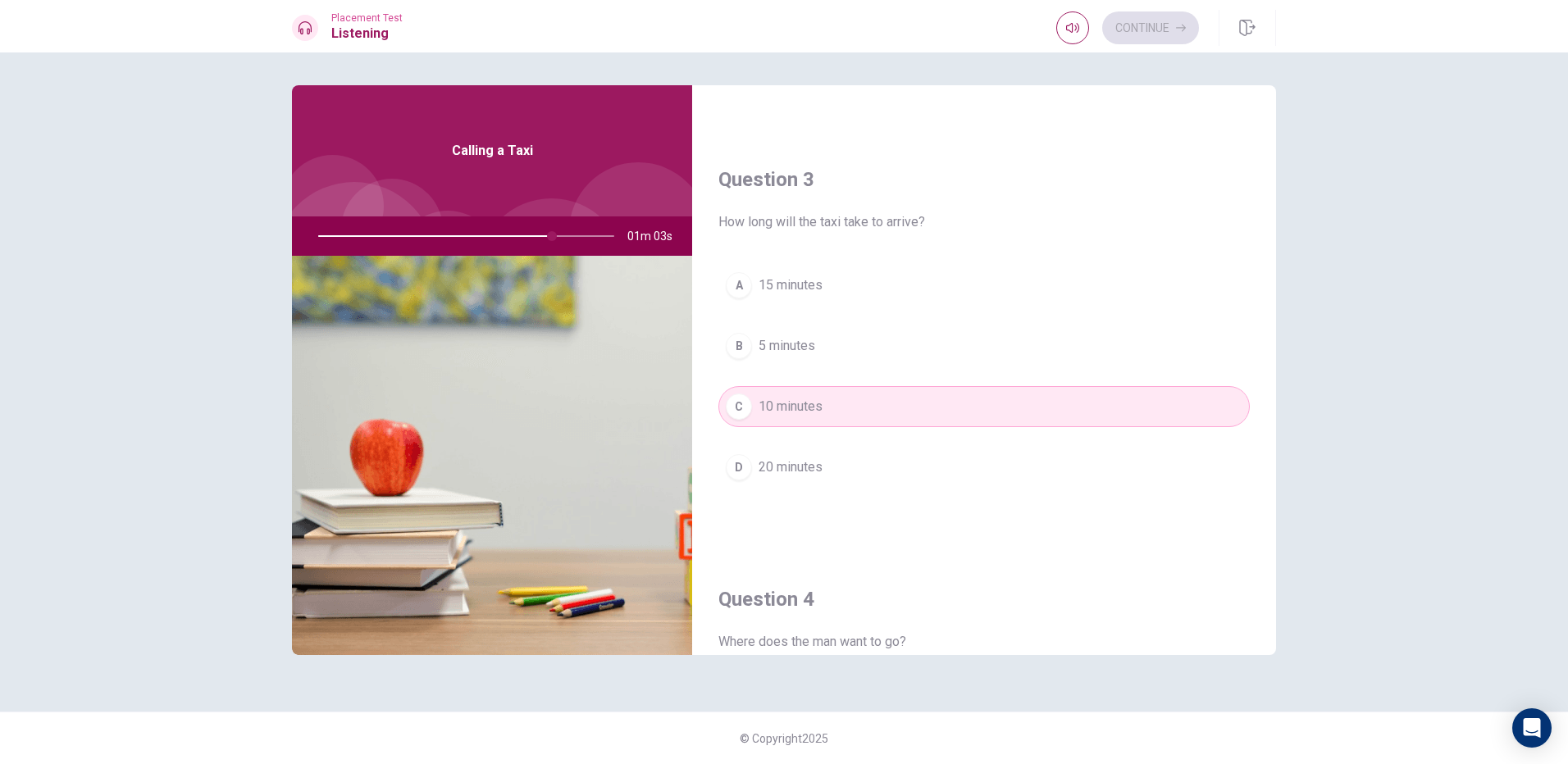
click at [799, 434] on div "A 15 minutes B 5 minutes C 10 minutes D 20 minutes" at bounding box center [984, 393] width 532 height 256
click at [799, 453] on button "D 20 minutes" at bounding box center [984, 467] width 532 height 41
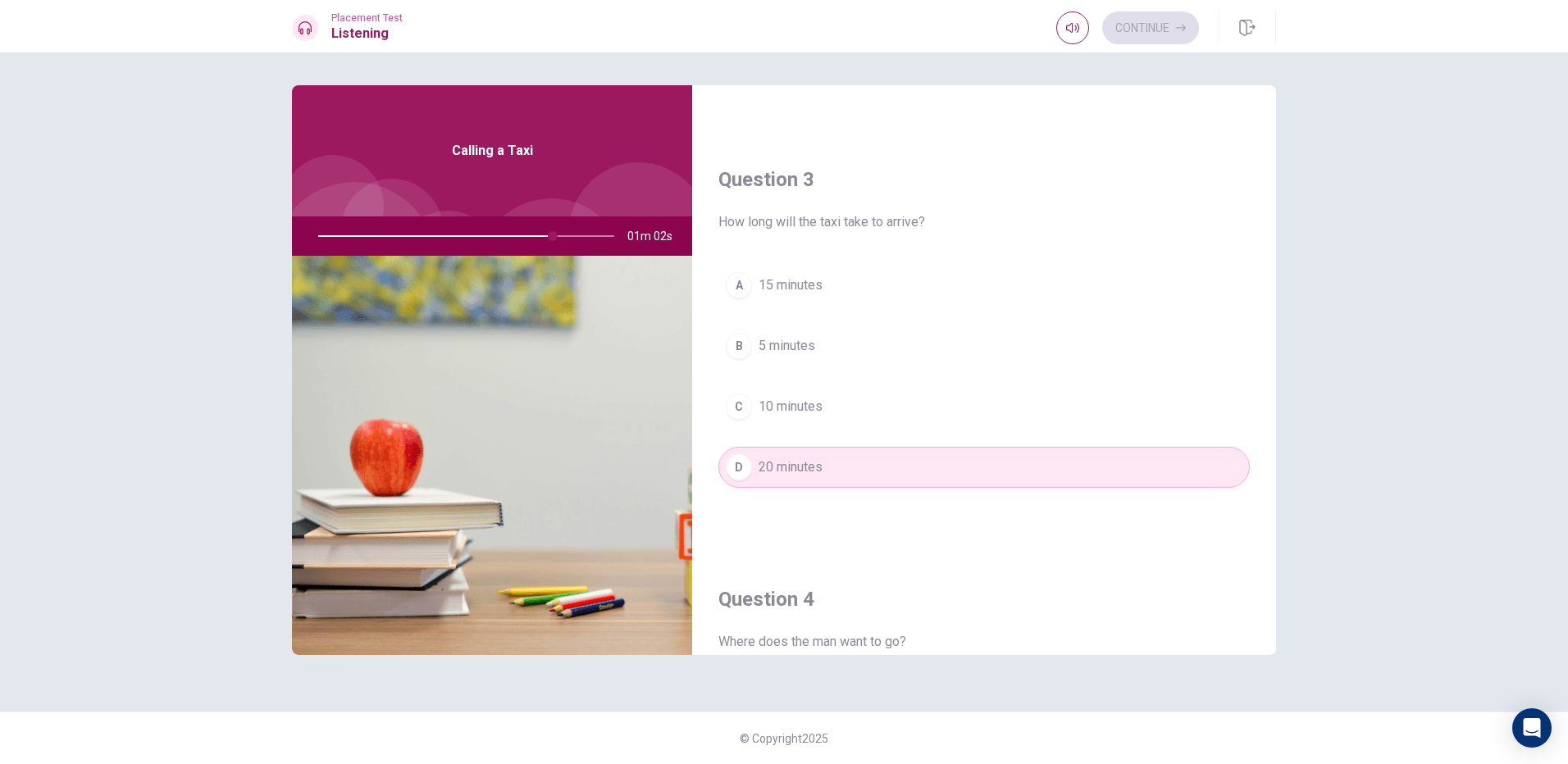
click at [799, 446] on button "D 20 minutes" at bounding box center [984, 467] width 532 height 41
click at [815, 360] on button "B 5 minutes" at bounding box center [984, 346] width 532 height 41
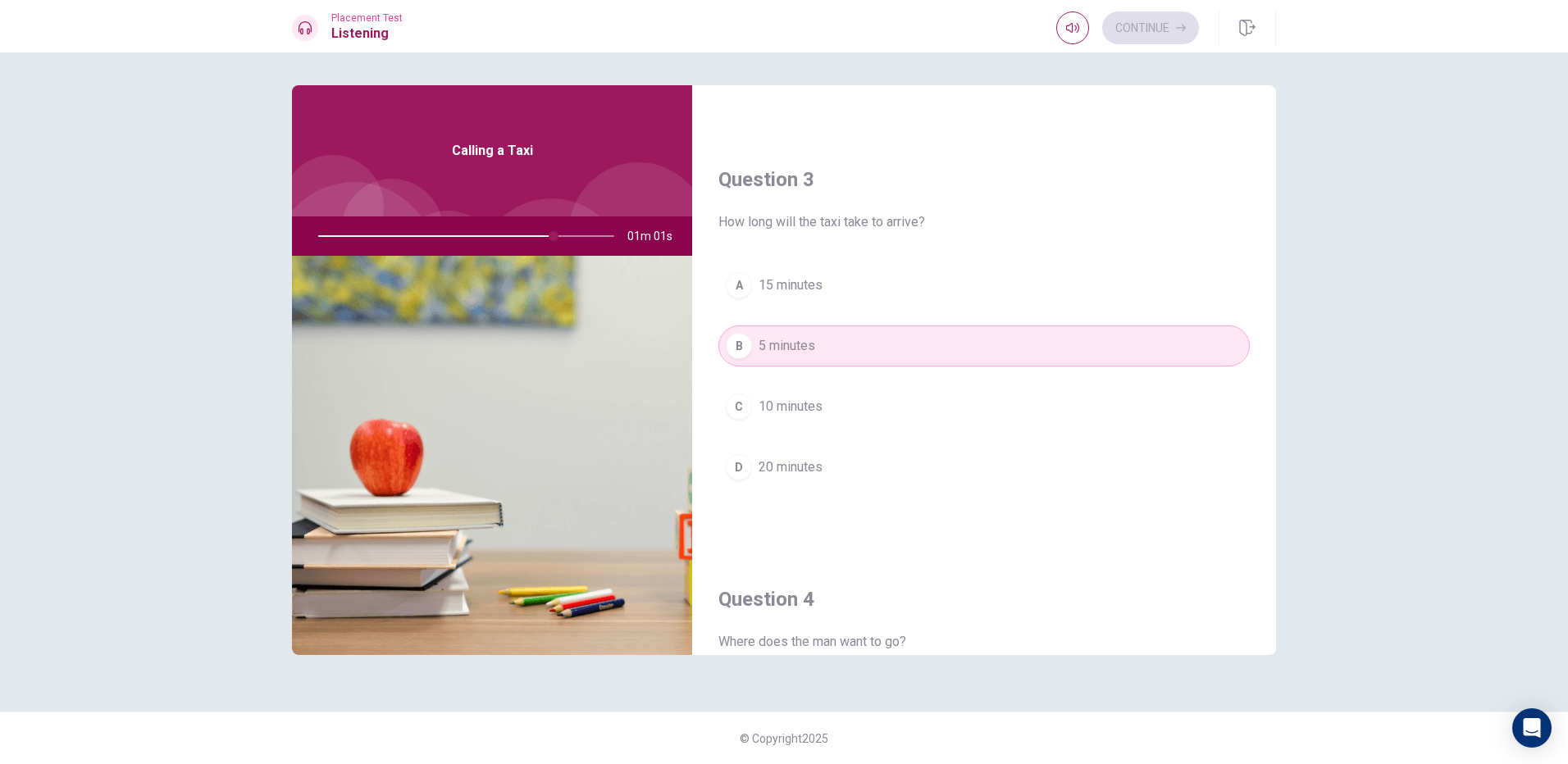
click at [841, 294] on button "A 15 minutes" at bounding box center [984, 285] width 532 height 41
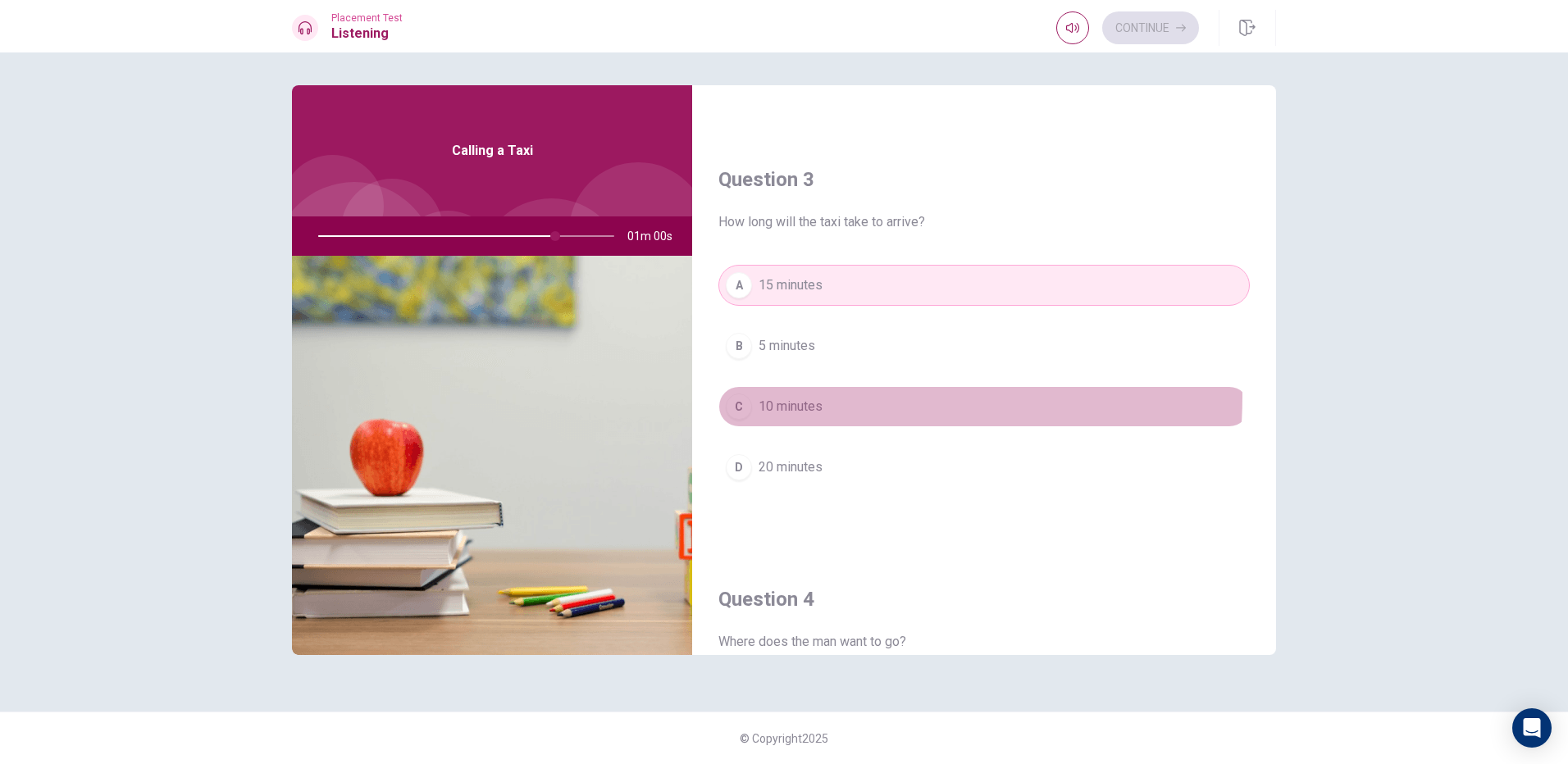
click at [844, 396] on button "C 10 minutes" at bounding box center [984, 406] width 532 height 41
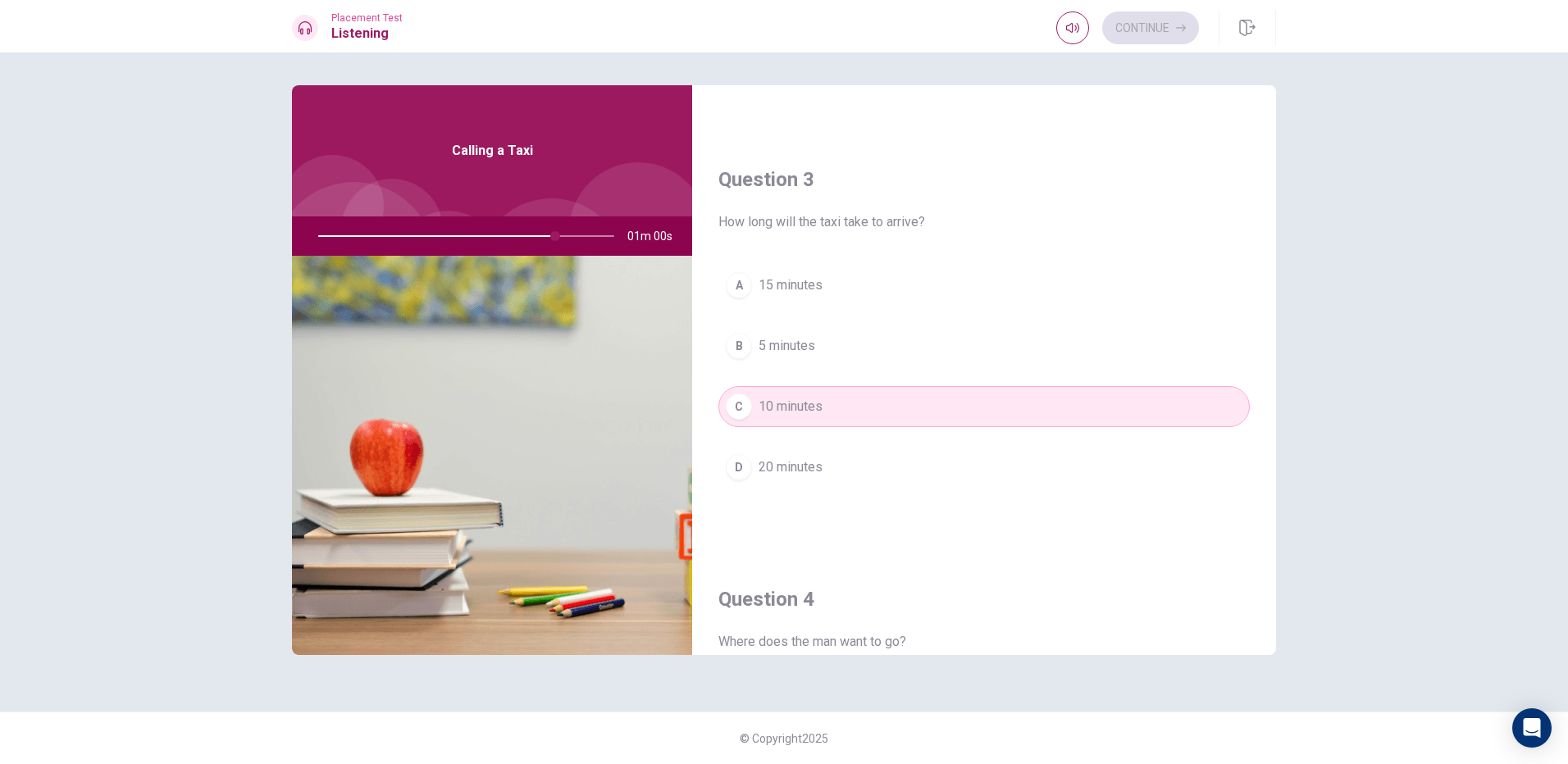
click at [812, 460] on span "20 minutes" at bounding box center [791, 468] width 64 height 19
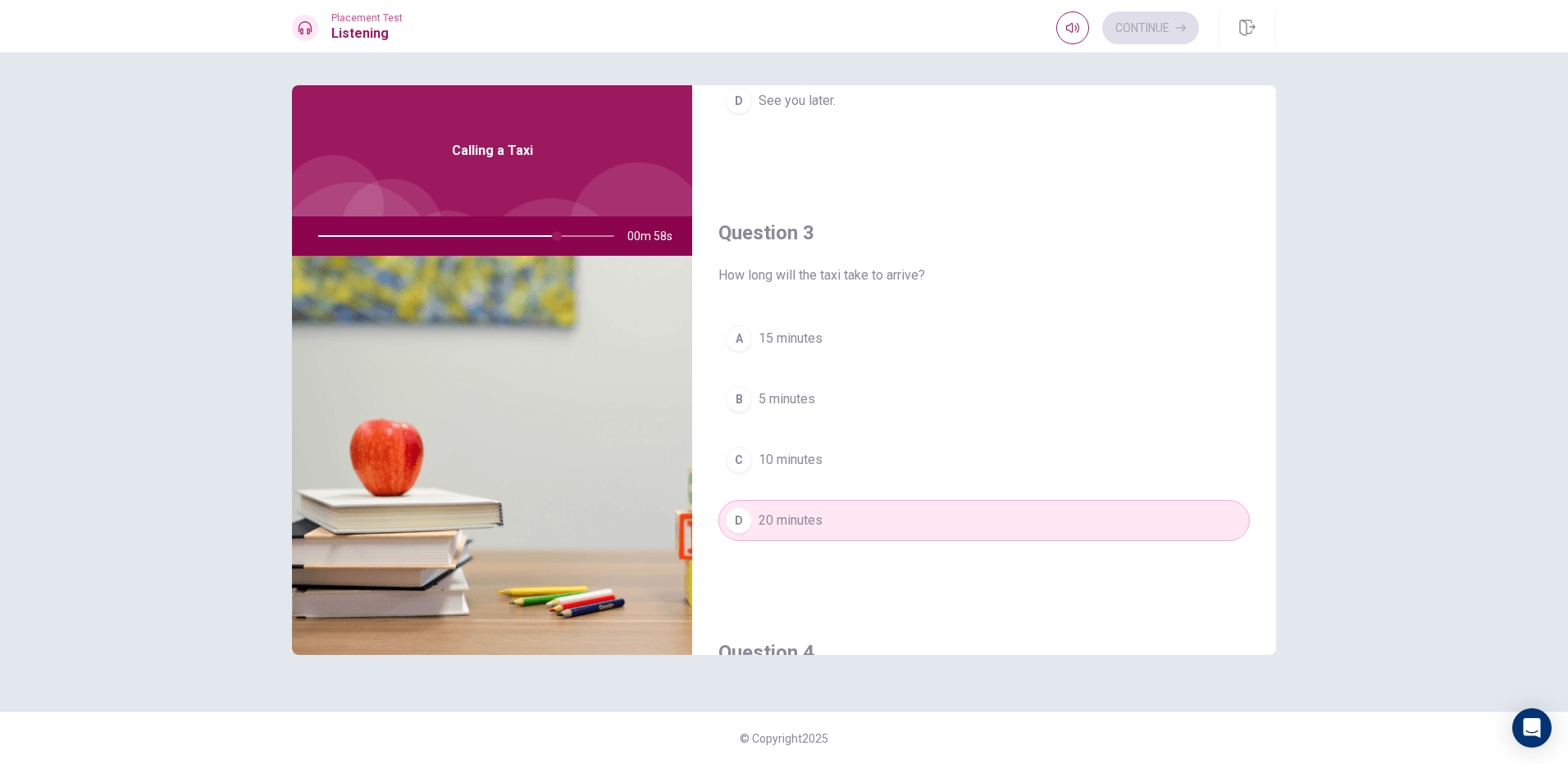
scroll to position [710, 0]
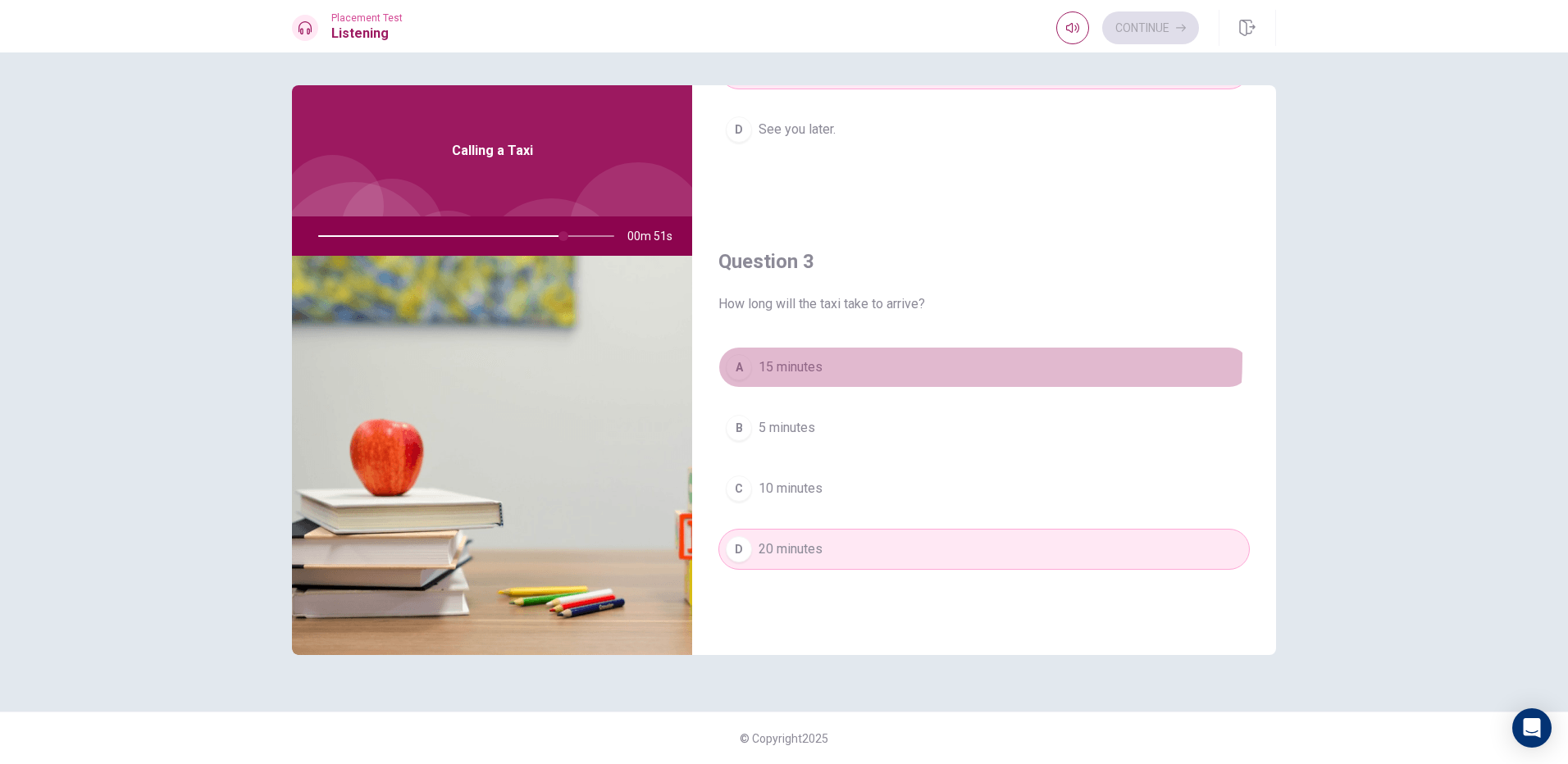
click at [824, 358] on button "A 15 minutes" at bounding box center [984, 367] width 532 height 41
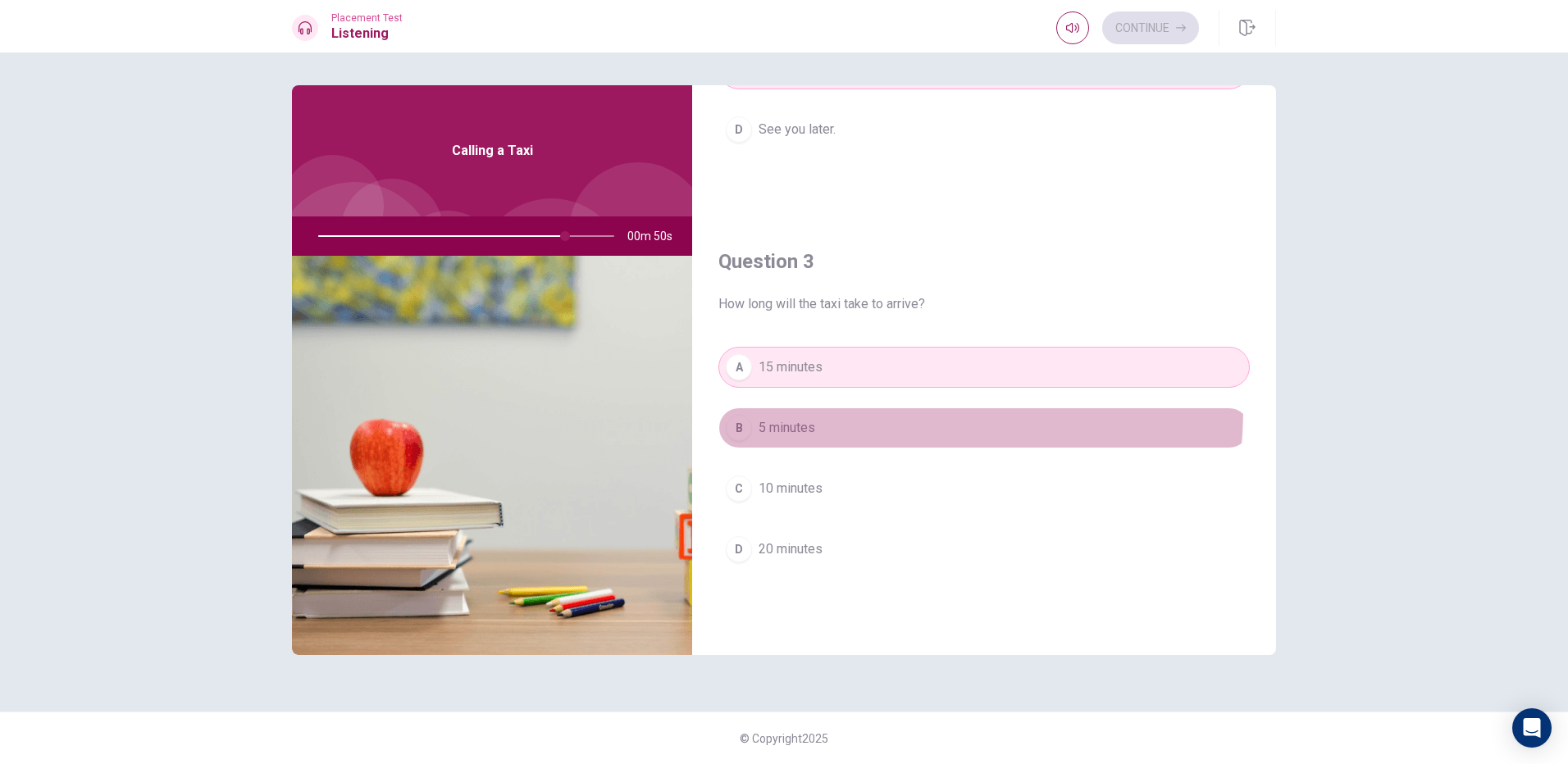
click at [818, 409] on button "B 5 minutes" at bounding box center [984, 428] width 532 height 41
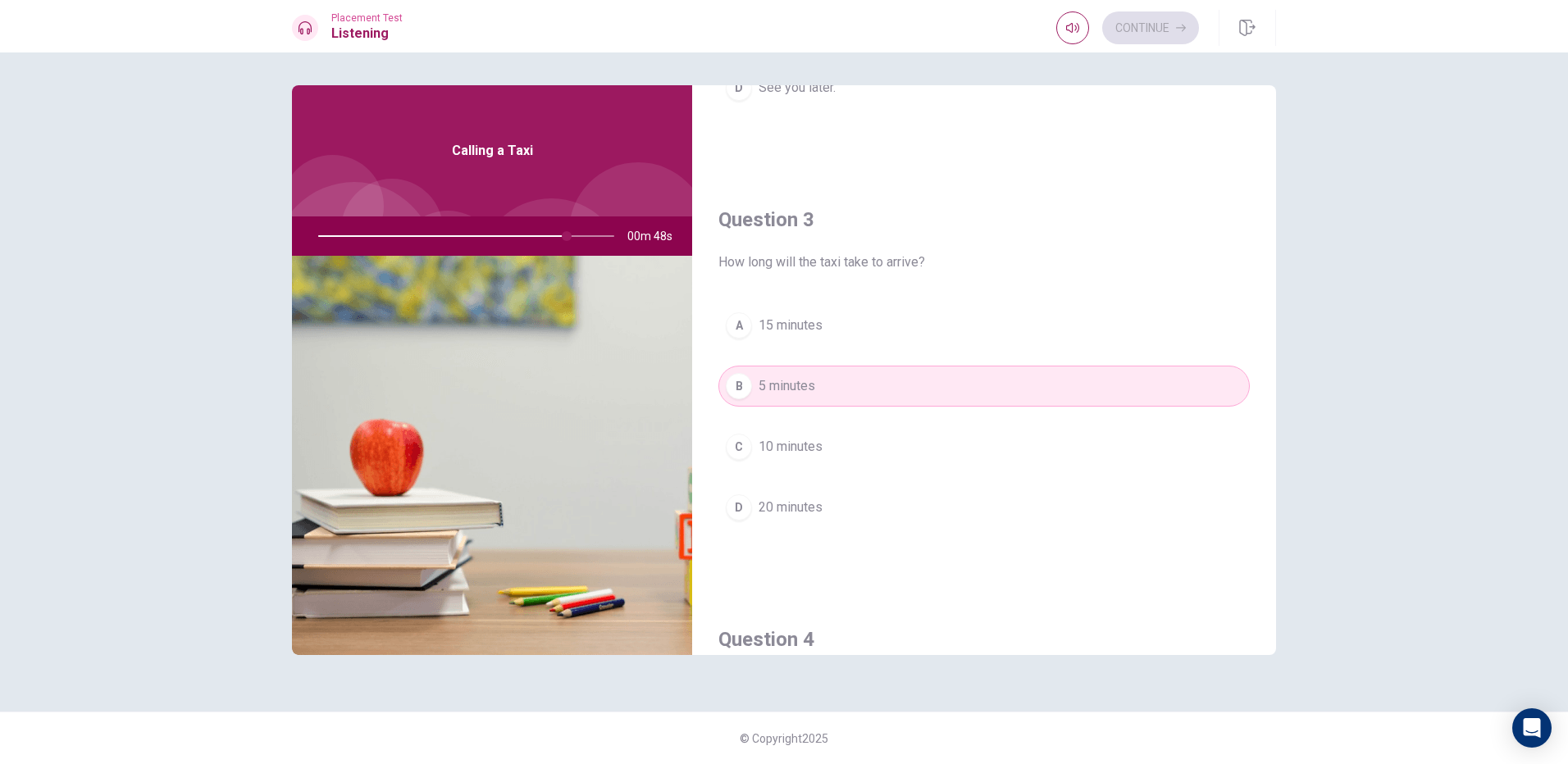
scroll to position [791, 0]
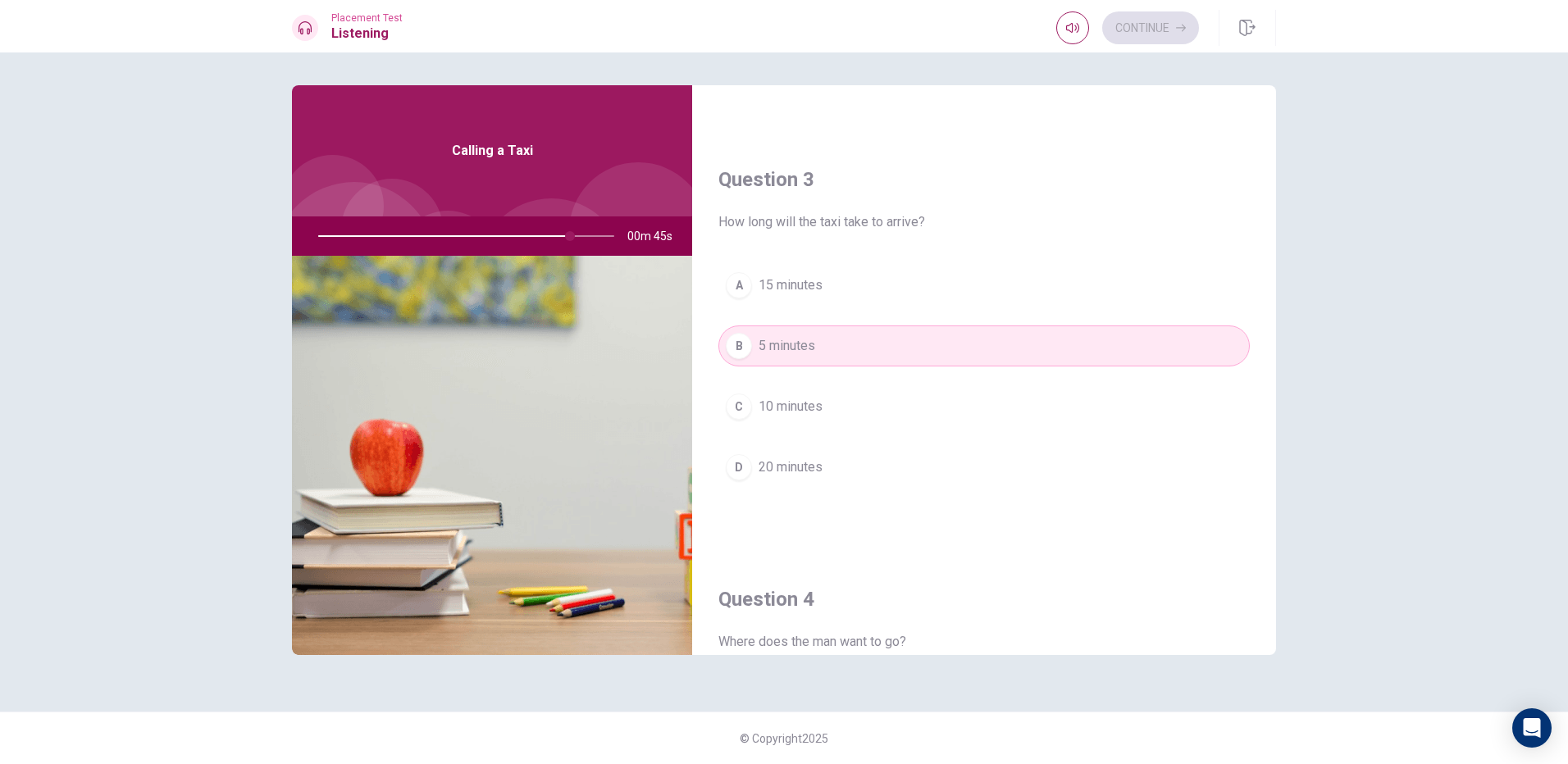
click at [818, 409] on span "10 minutes" at bounding box center [791, 406] width 64 height 19
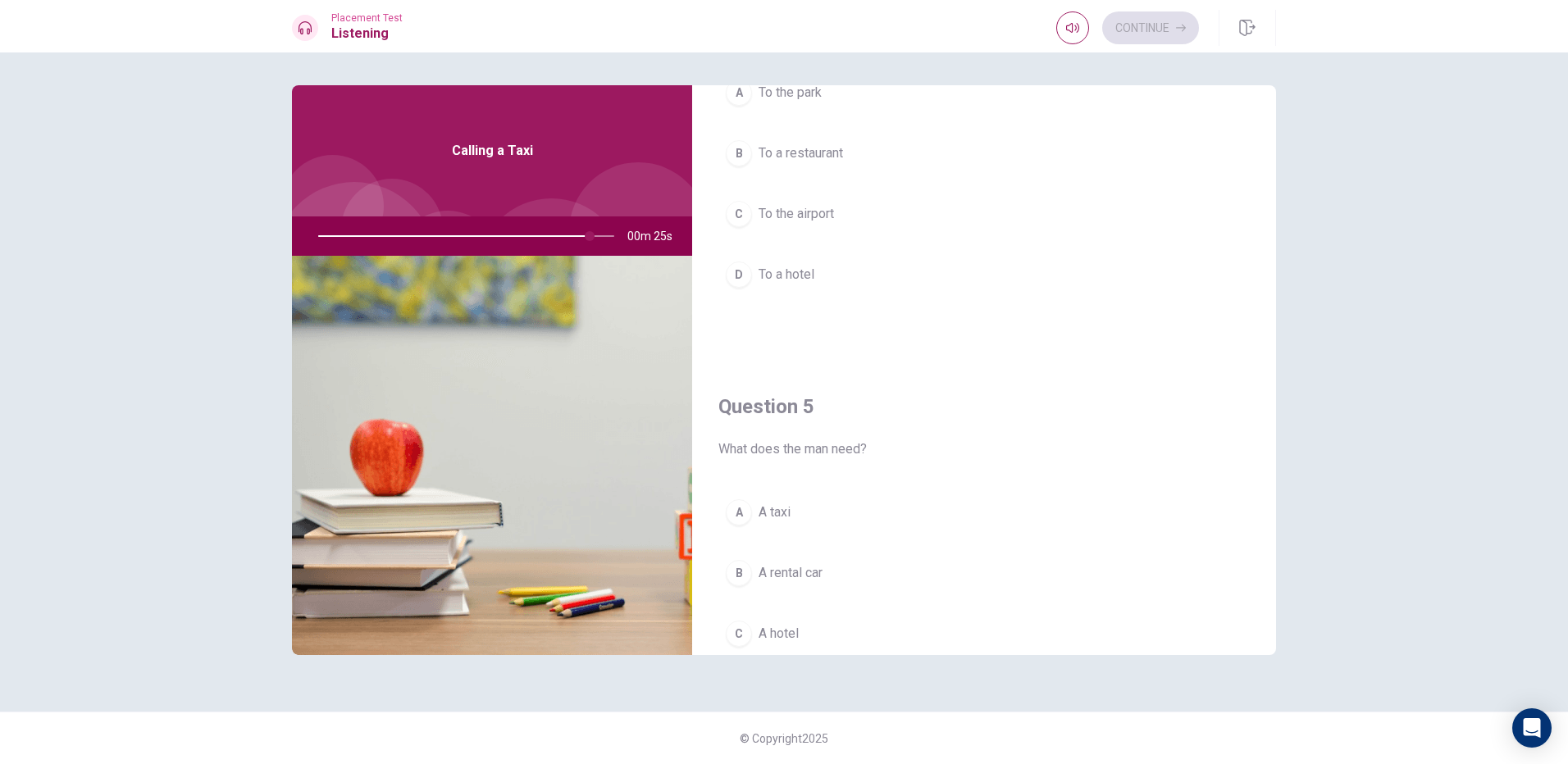
scroll to position [1529, 0]
type input "93"
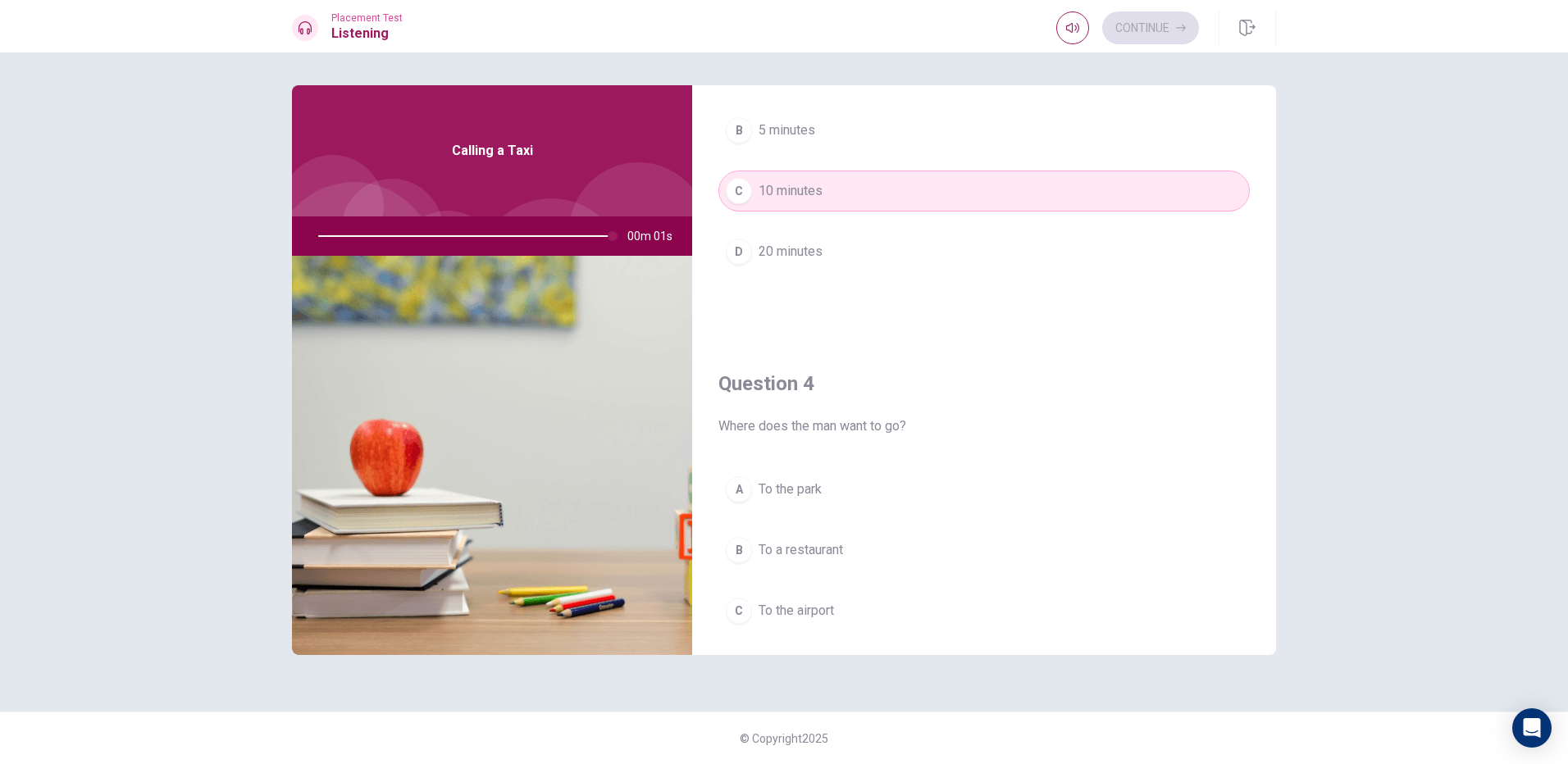
scroll to position [1119, 0]
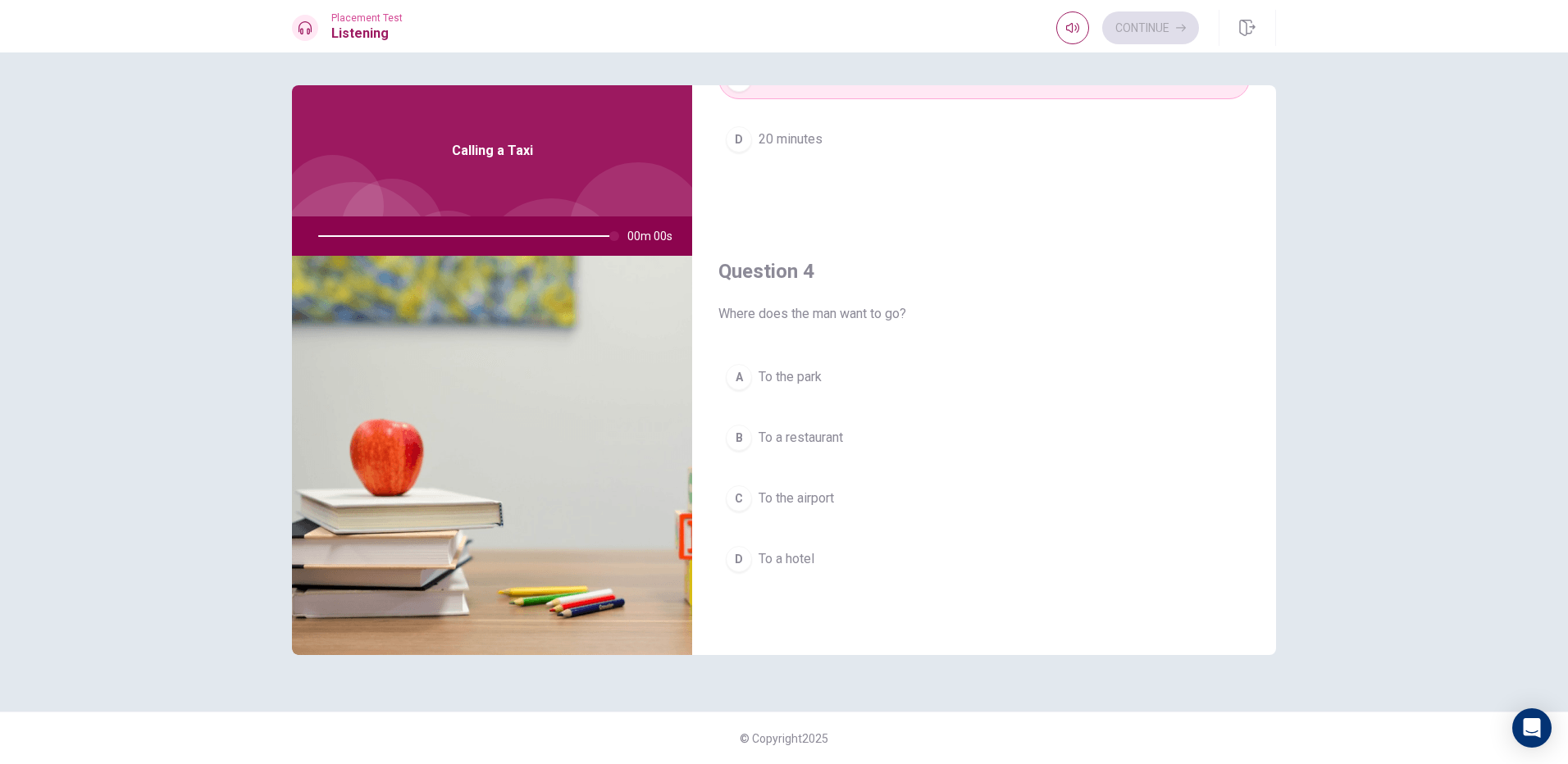
type input "0"
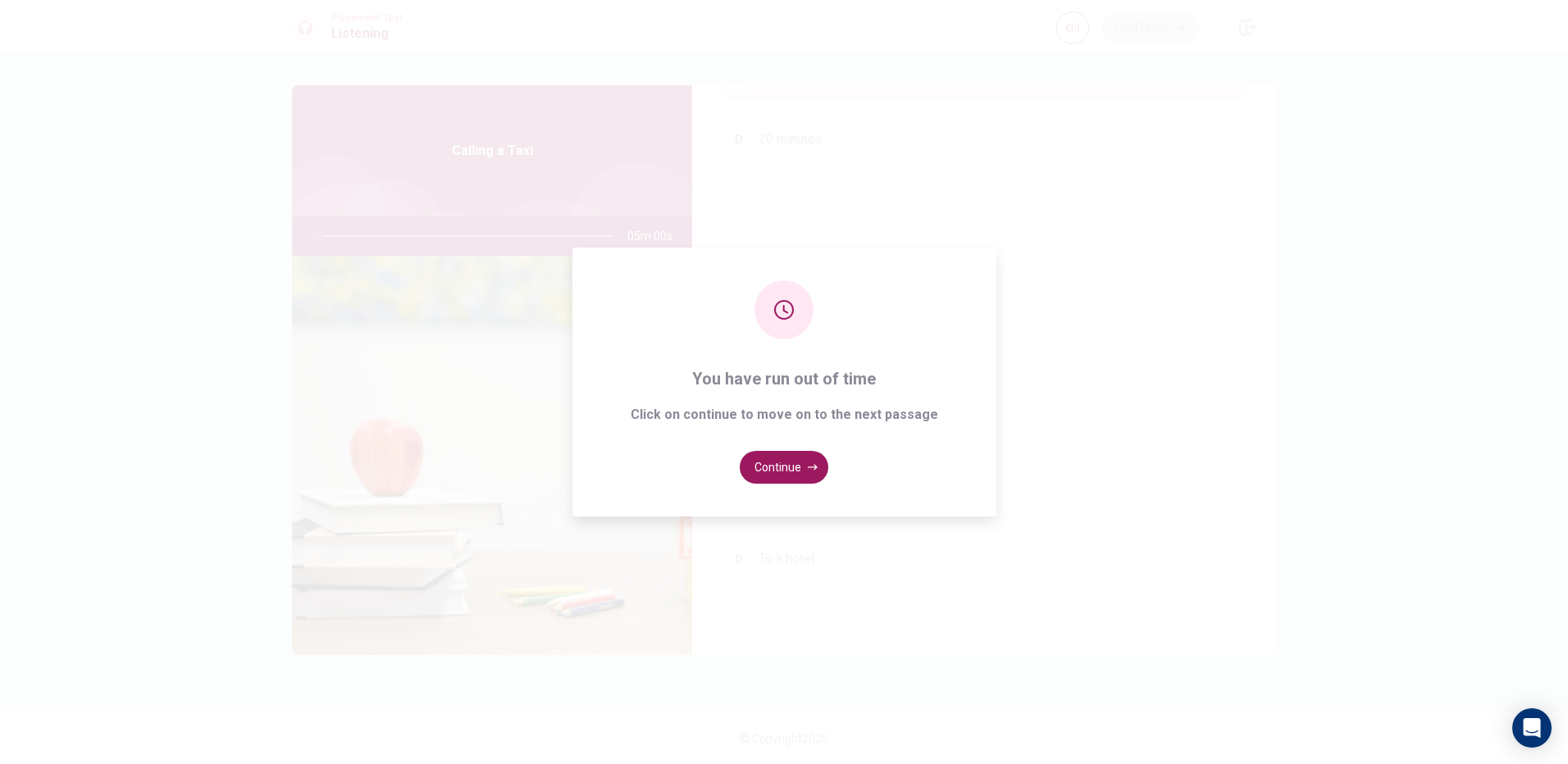
click at [1120, 421] on div "You have run out of time Click on continue to move on to the next passage Conti…" at bounding box center [784, 382] width 1568 height 764
drag, startPoint x: 1113, startPoint y: 387, endPoint x: 1105, endPoint y: 365, distance: 23.4
click at [1113, 386] on div "You have run out of time Click on continue to move on to the next passage Conti…" at bounding box center [784, 382] width 1568 height 764
click at [1094, 353] on div "You have run out of time Click on continue to move on to the next passage Conti…" at bounding box center [784, 382] width 1568 height 764
click at [1078, 344] on div "You have run out of time Click on continue to move on to the next passage Conti…" at bounding box center [784, 382] width 1568 height 764
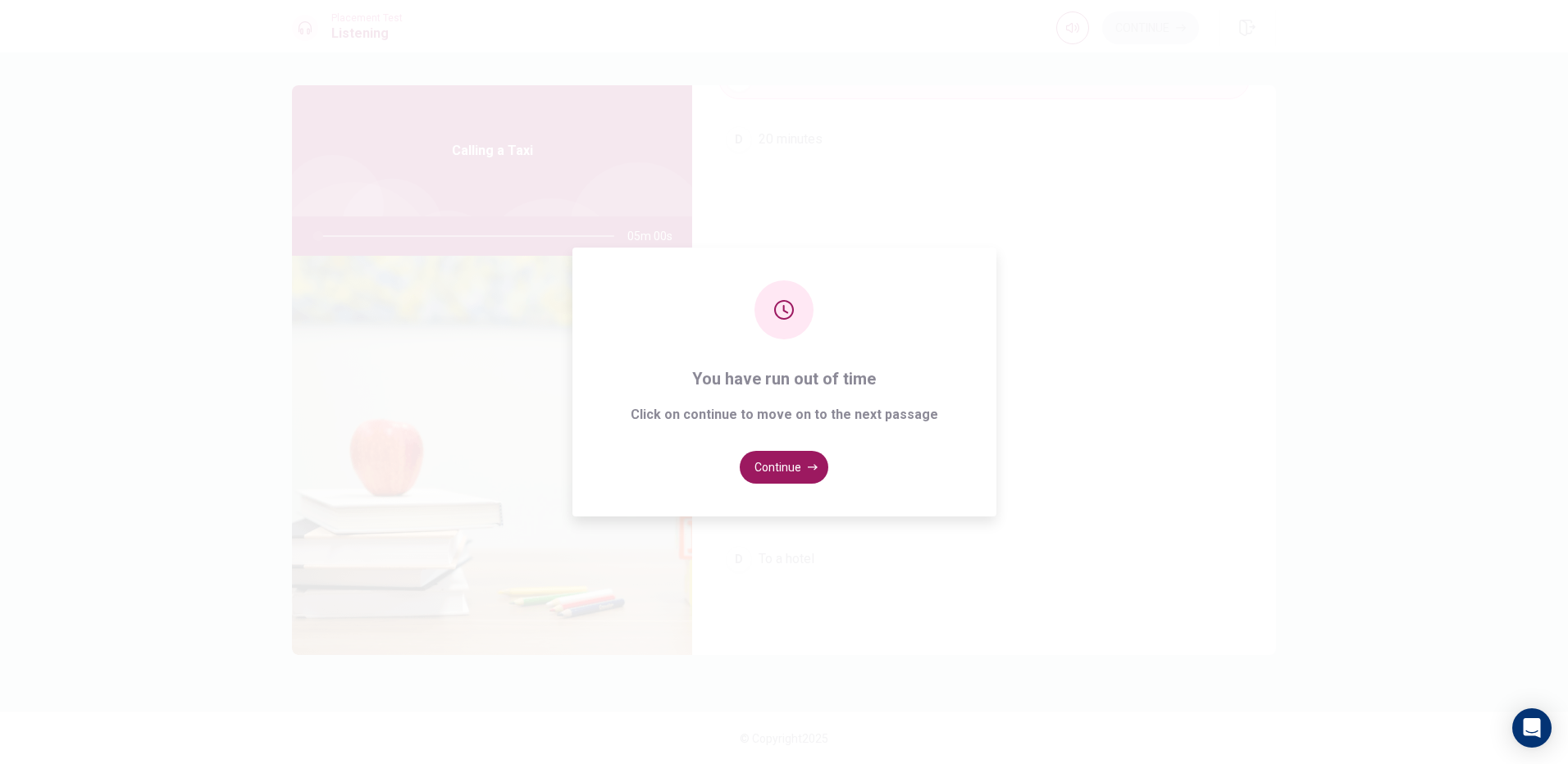
drag, startPoint x: 1077, startPoint y: 343, endPoint x: 1033, endPoint y: 351, distance: 44.7
click at [1076, 343] on div "You have run out of time Click on continue to move on to the next passage Conti…" at bounding box center [784, 382] width 1568 height 764
click at [770, 486] on div "You have run out of time Click on continue to move on to the next passage Conti…" at bounding box center [784, 382] width 424 height 269
click at [801, 472] on button "Continue" at bounding box center [784, 467] width 89 height 32
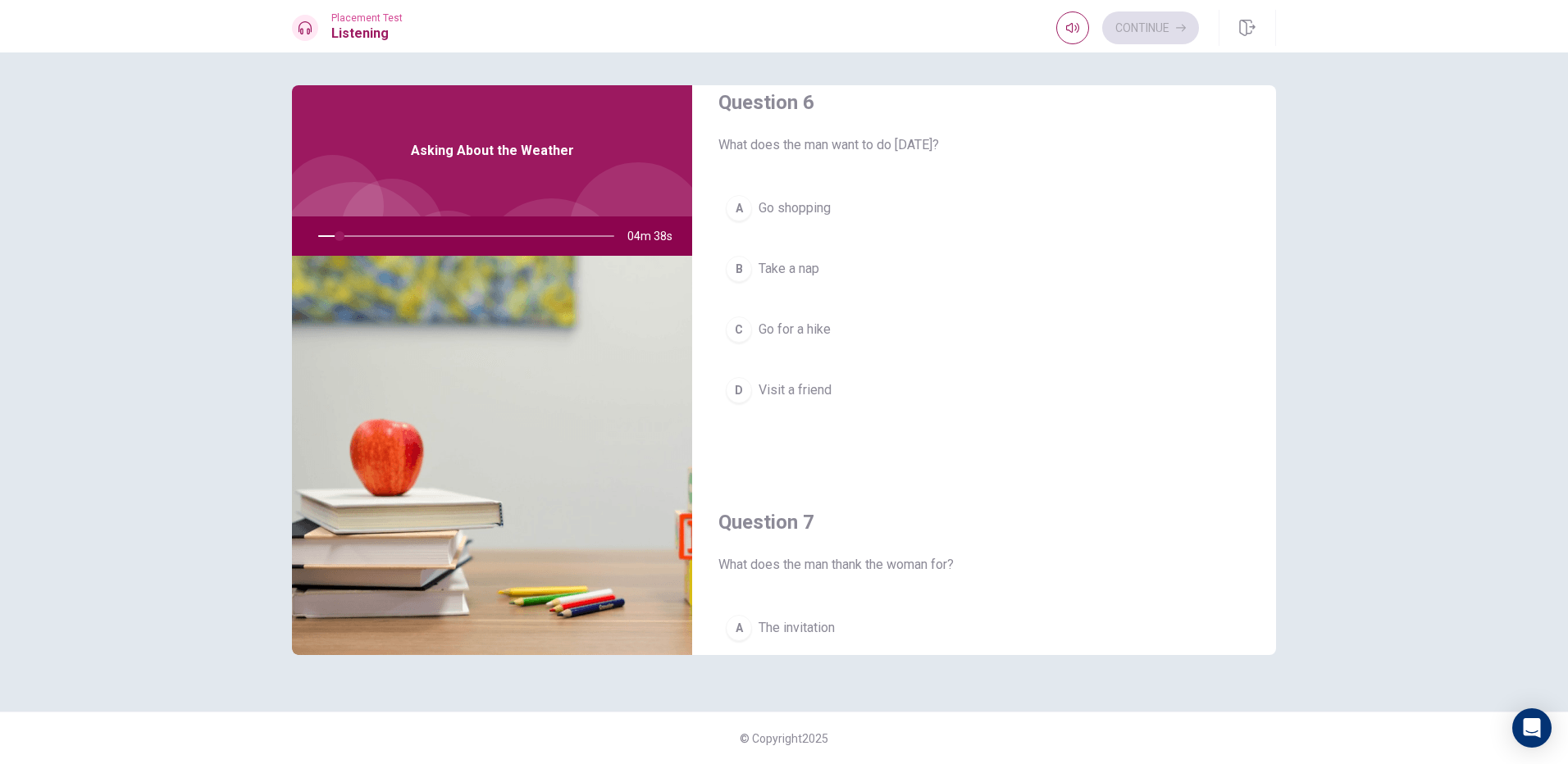
scroll to position [0, 0]
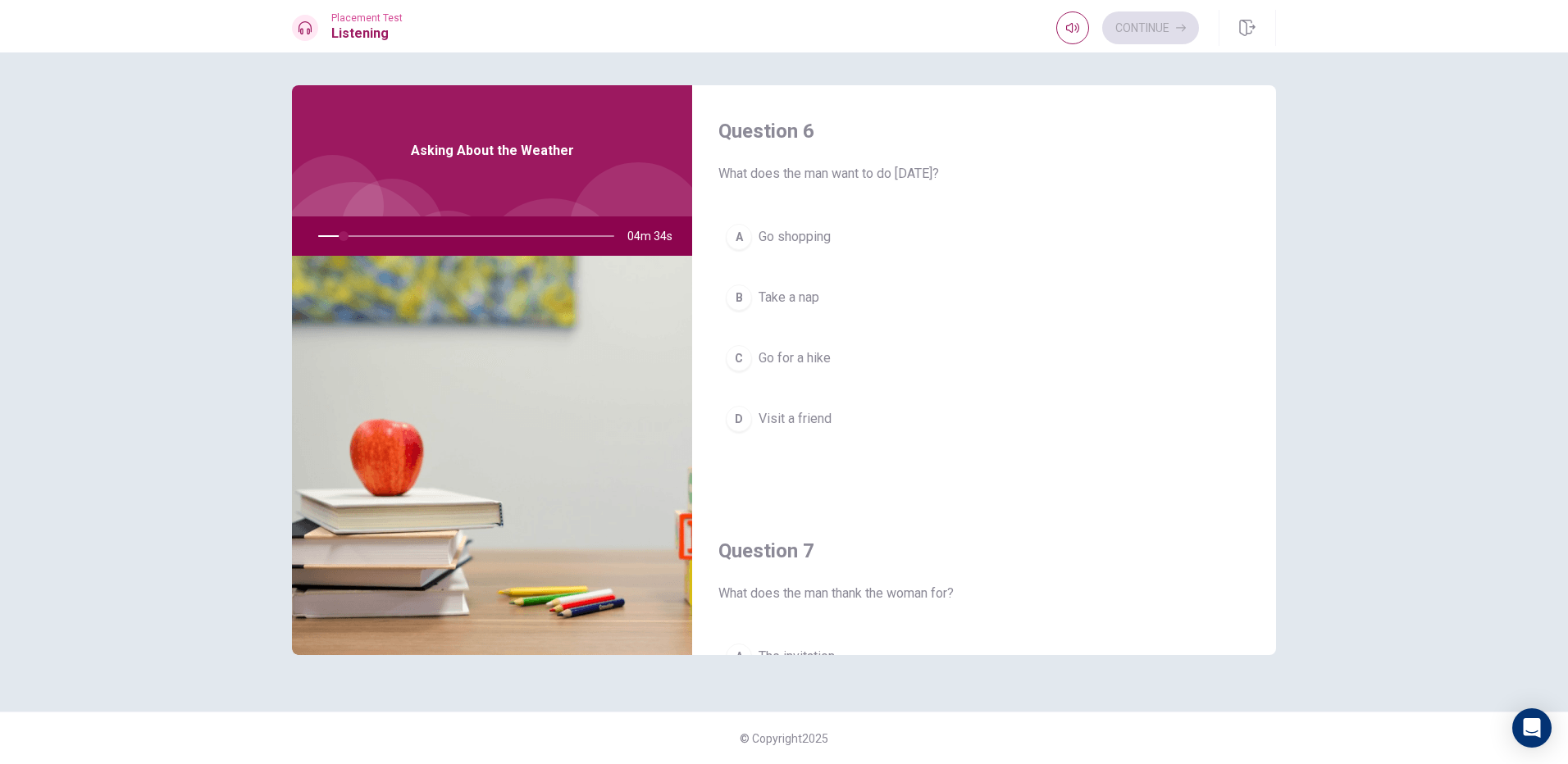
click at [861, 256] on button "A Go shopping" at bounding box center [984, 237] width 532 height 41
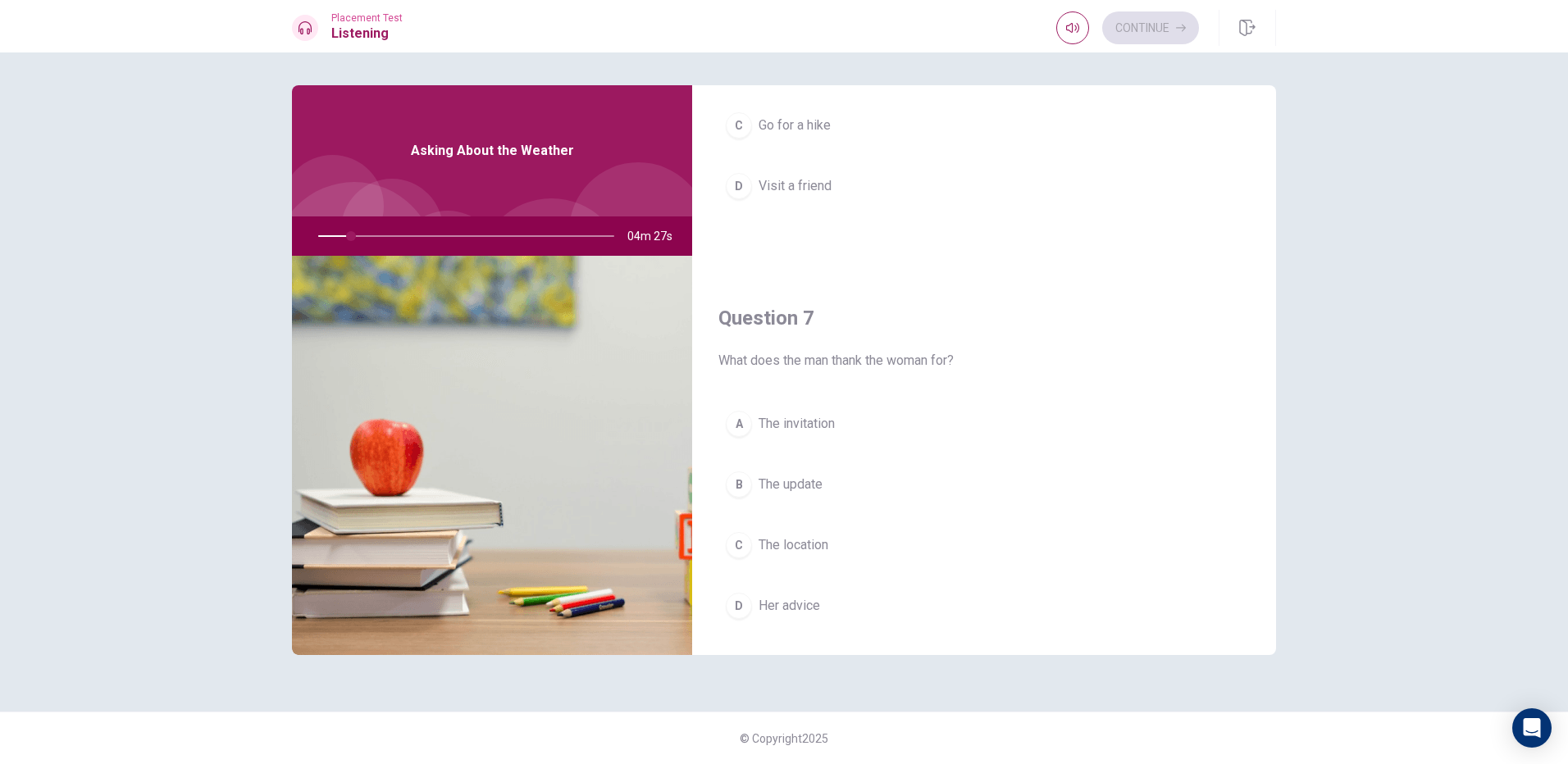
scroll to position [328, 0]
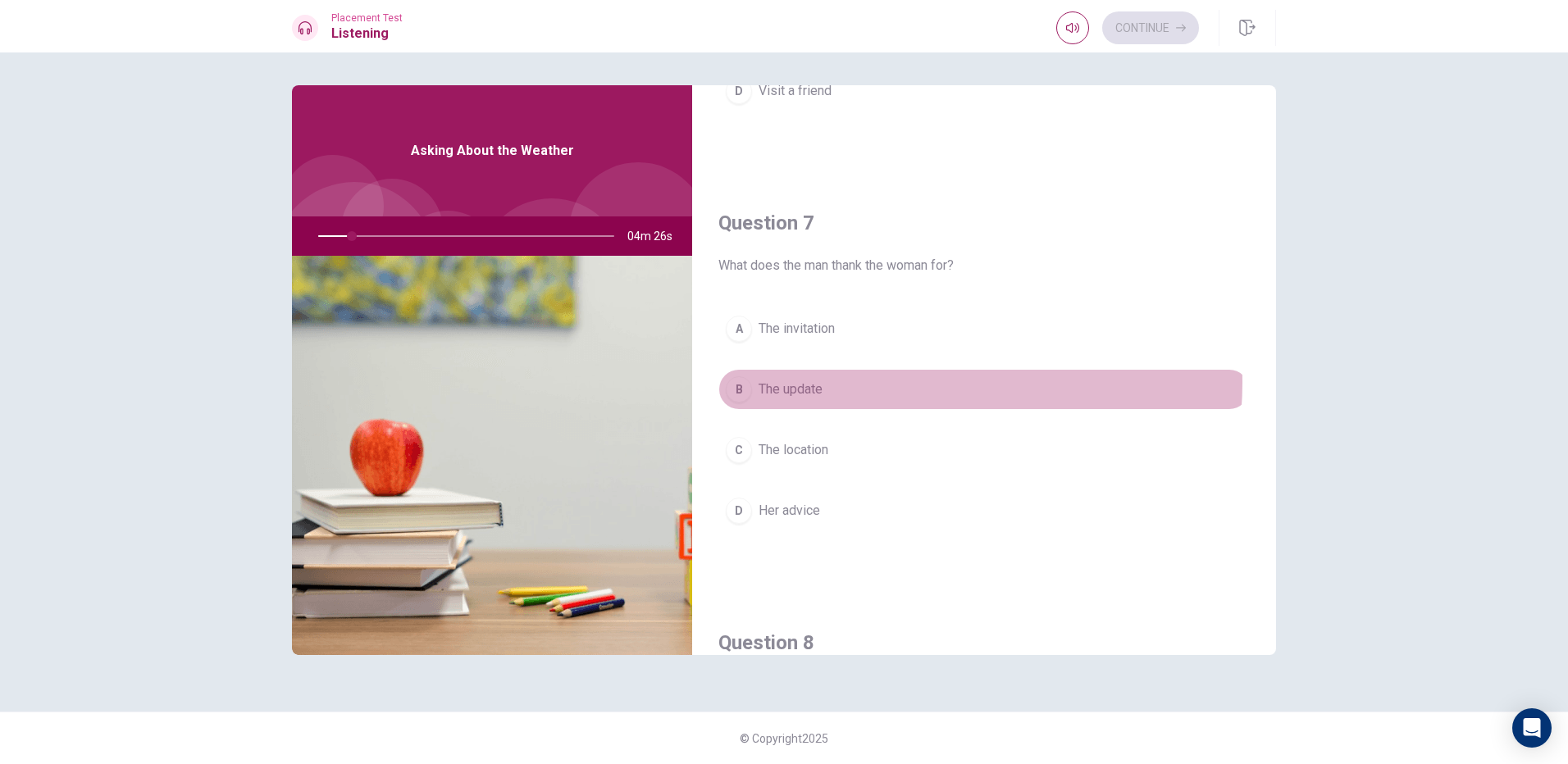
click at [907, 383] on button "B The update" at bounding box center [984, 389] width 532 height 41
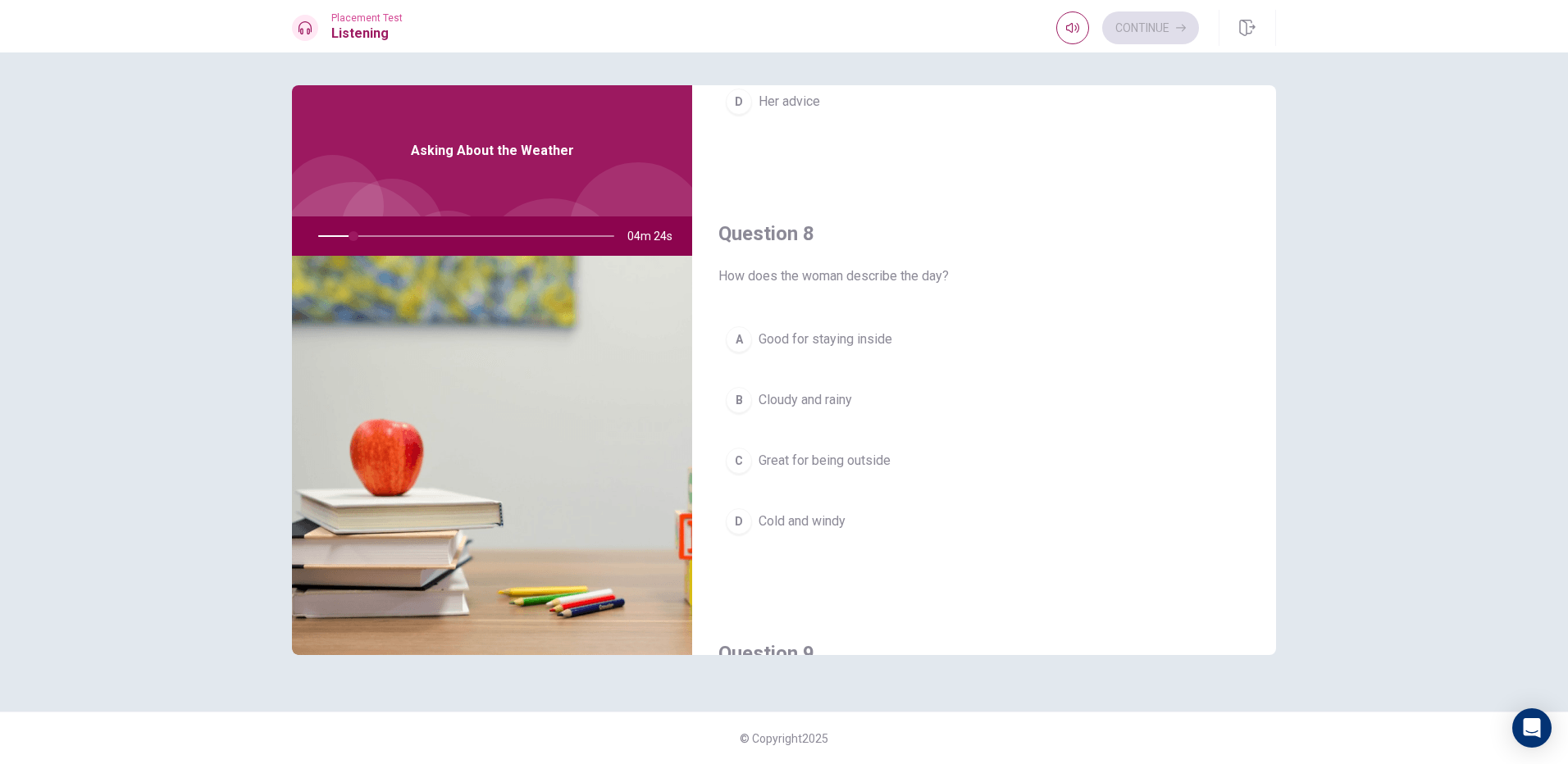
scroll to position [738, 0]
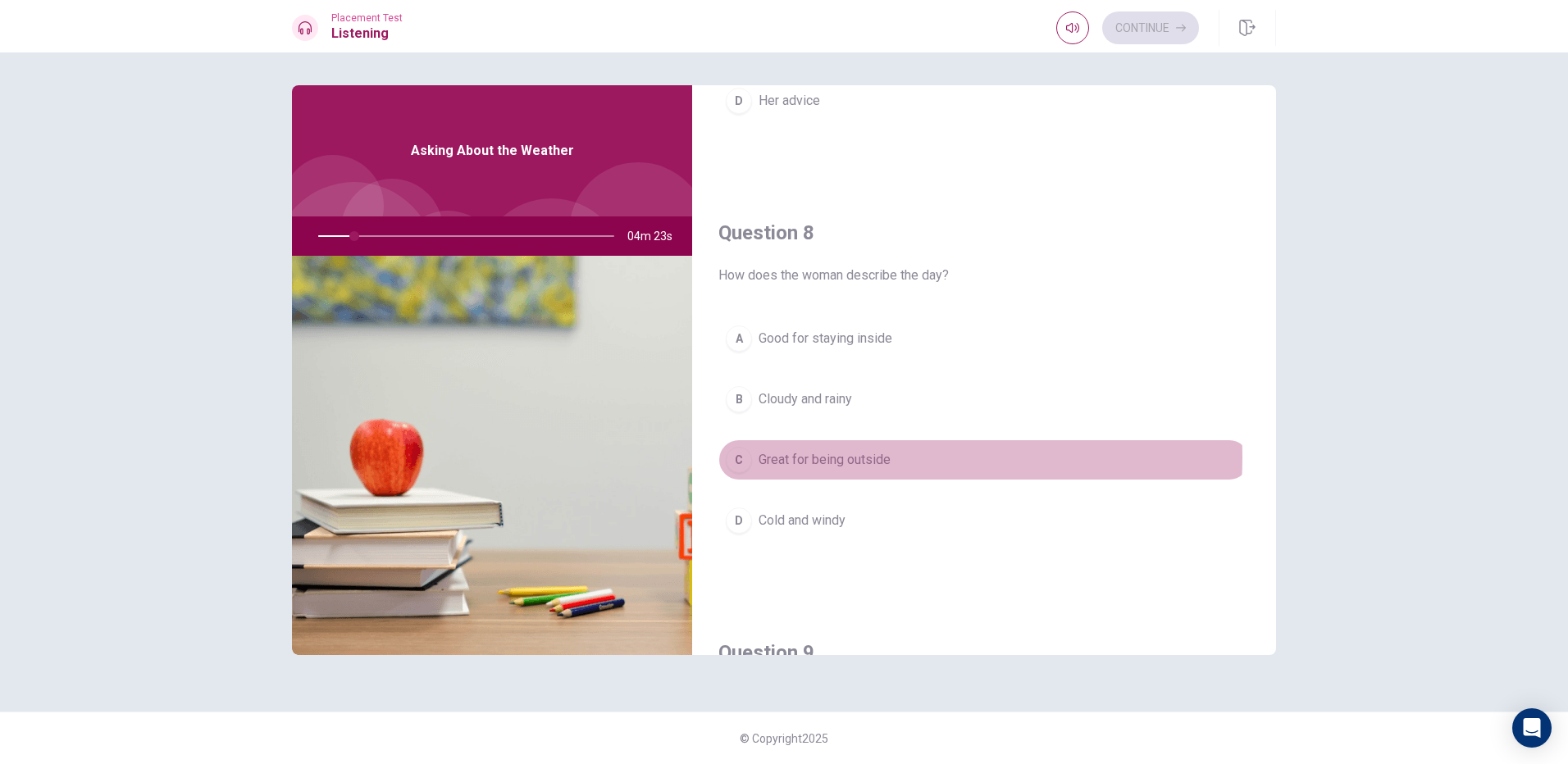
click at [875, 461] on span "Great for being outside" at bounding box center [825, 460] width 132 height 19
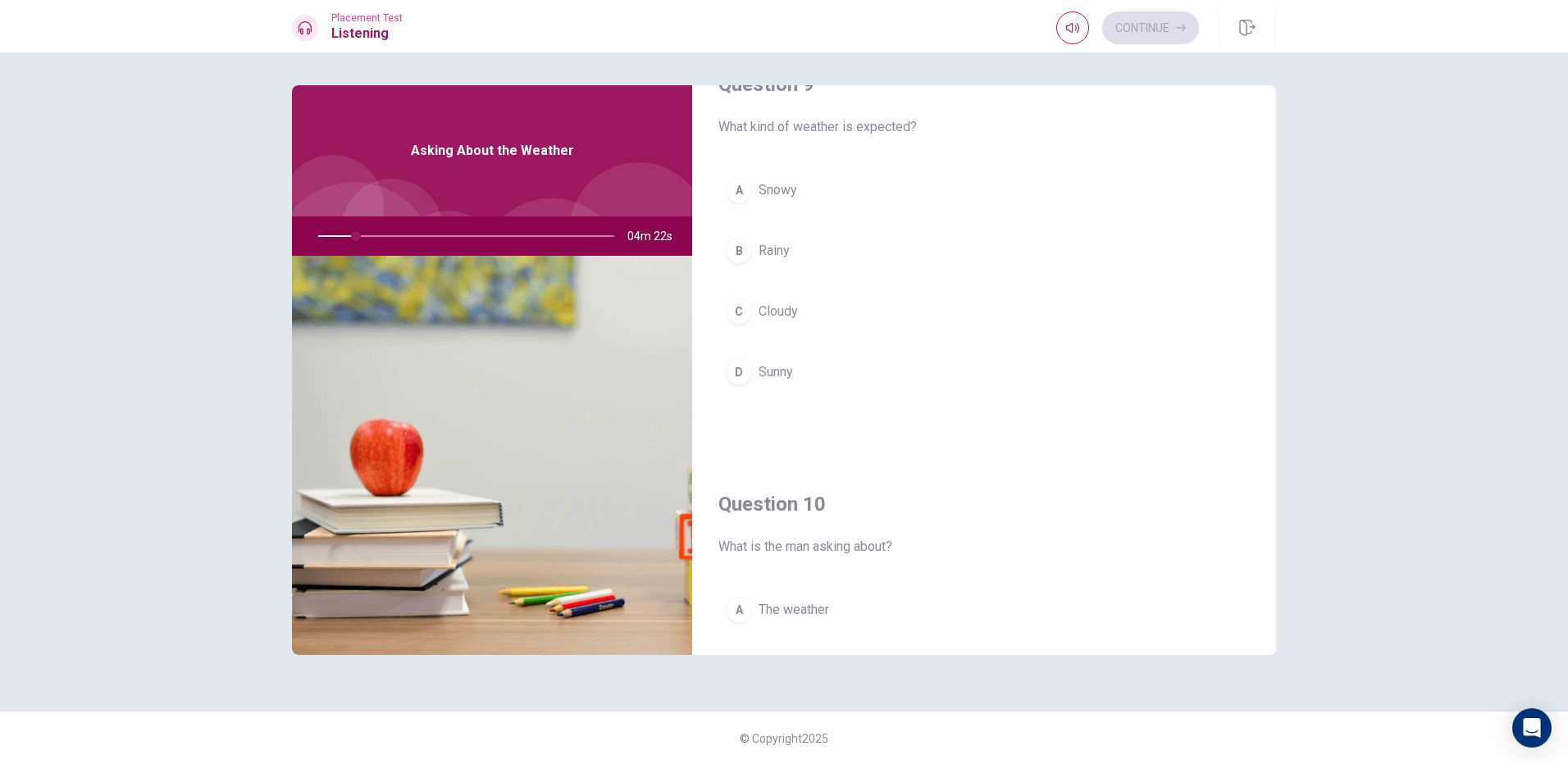
scroll to position [1312, 0]
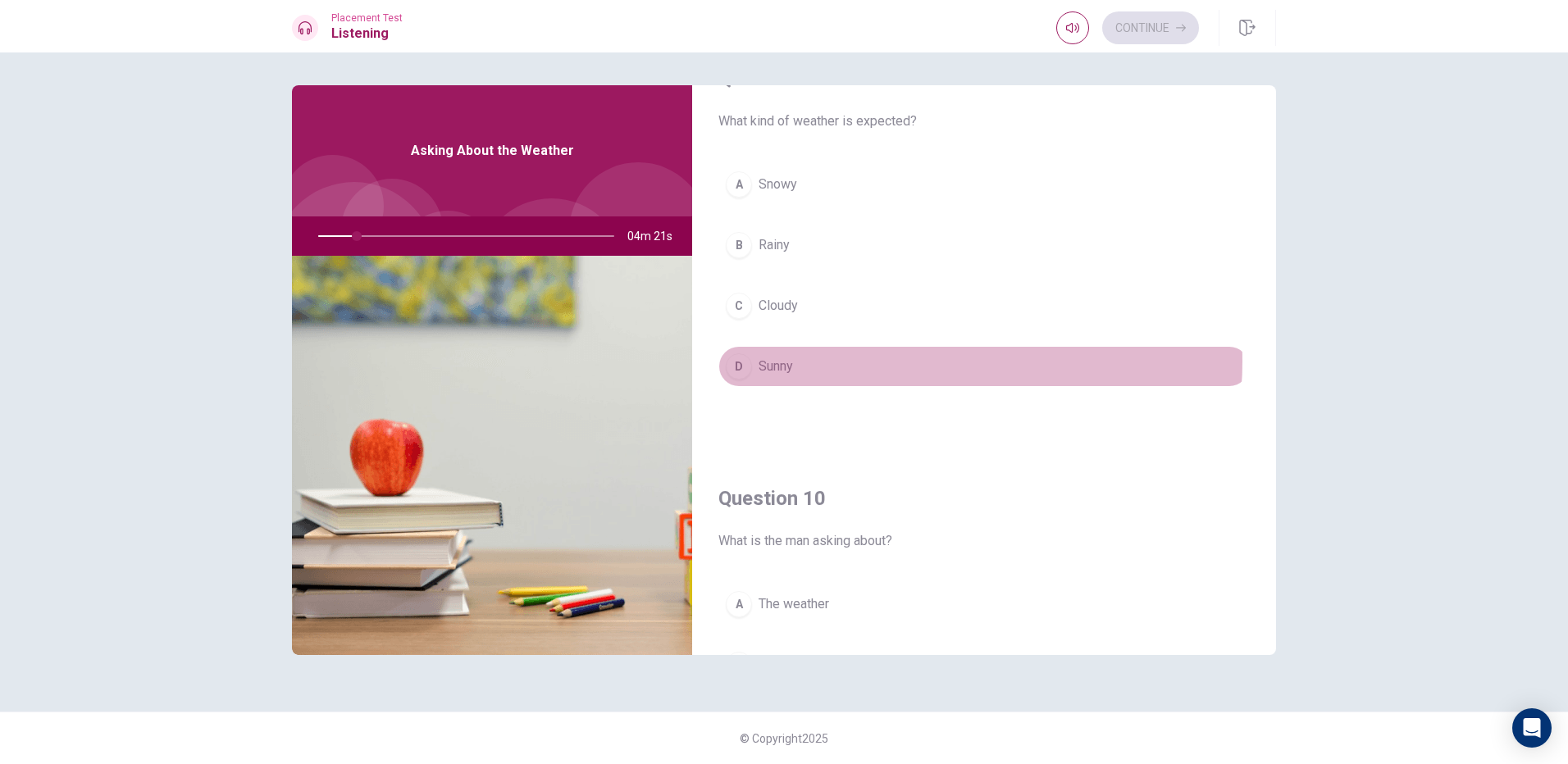
click at [913, 361] on button "D Sunny" at bounding box center [984, 366] width 532 height 41
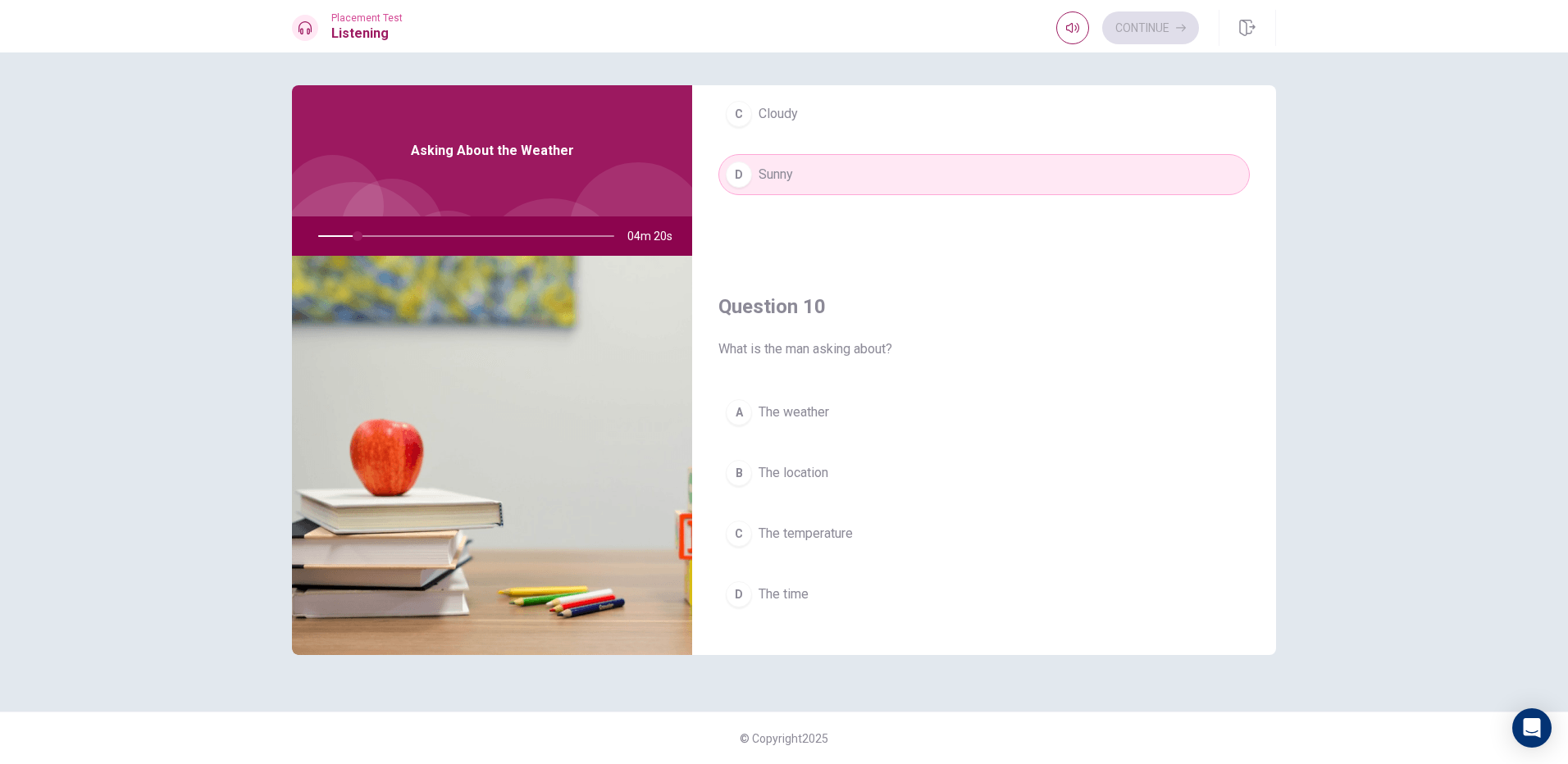
scroll to position [1529, 0]
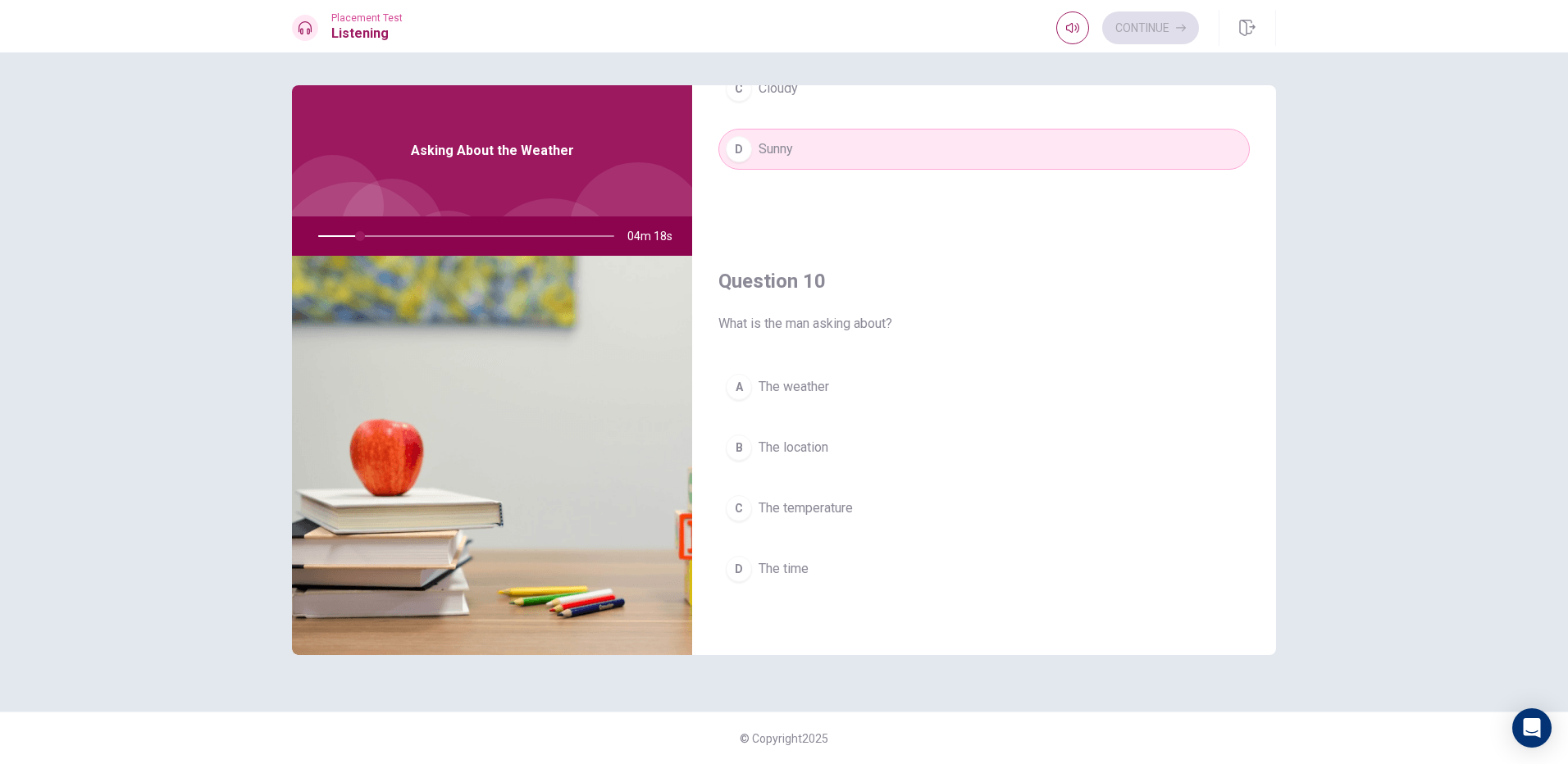
click at [862, 446] on button "B The location" at bounding box center [984, 447] width 532 height 41
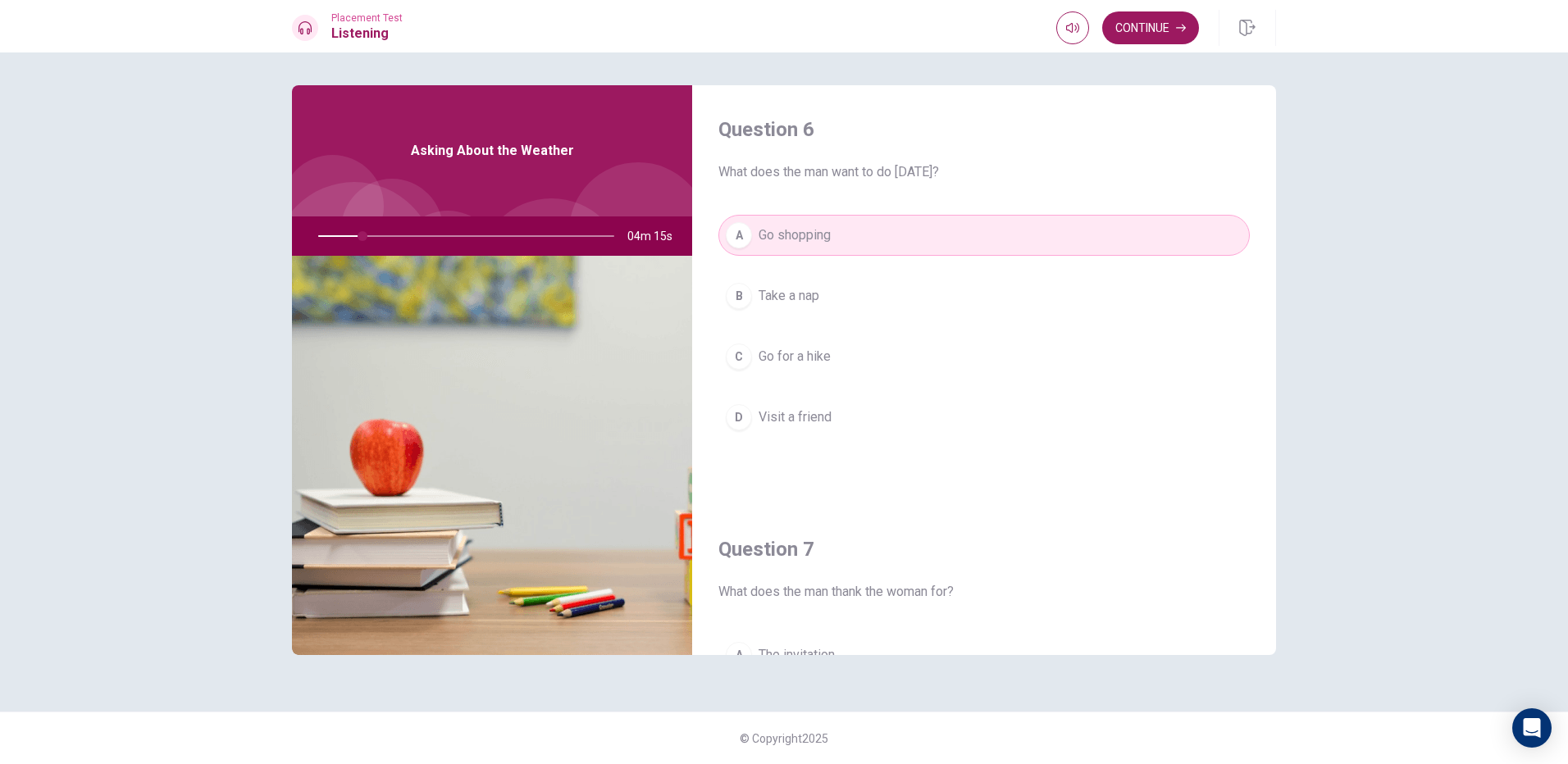
scroll to position [0, 0]
type input "16"
click at [863, 303] on button "B Take a nap" at bounding box center [984, 297] width 532 height 41
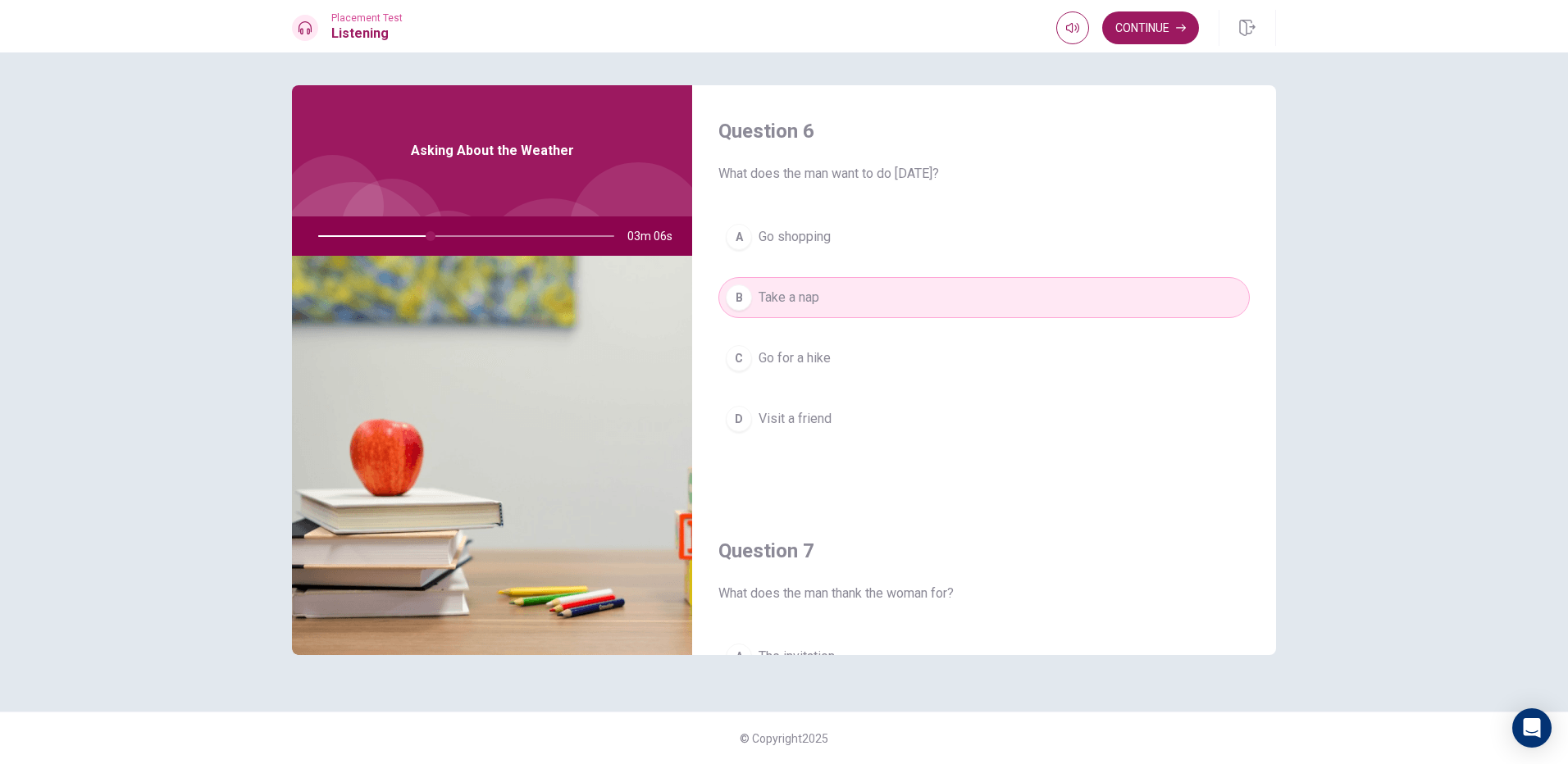
click at [877, 240] on button "A Go shopping" at bounding box center [984, 237] width 532 height 41
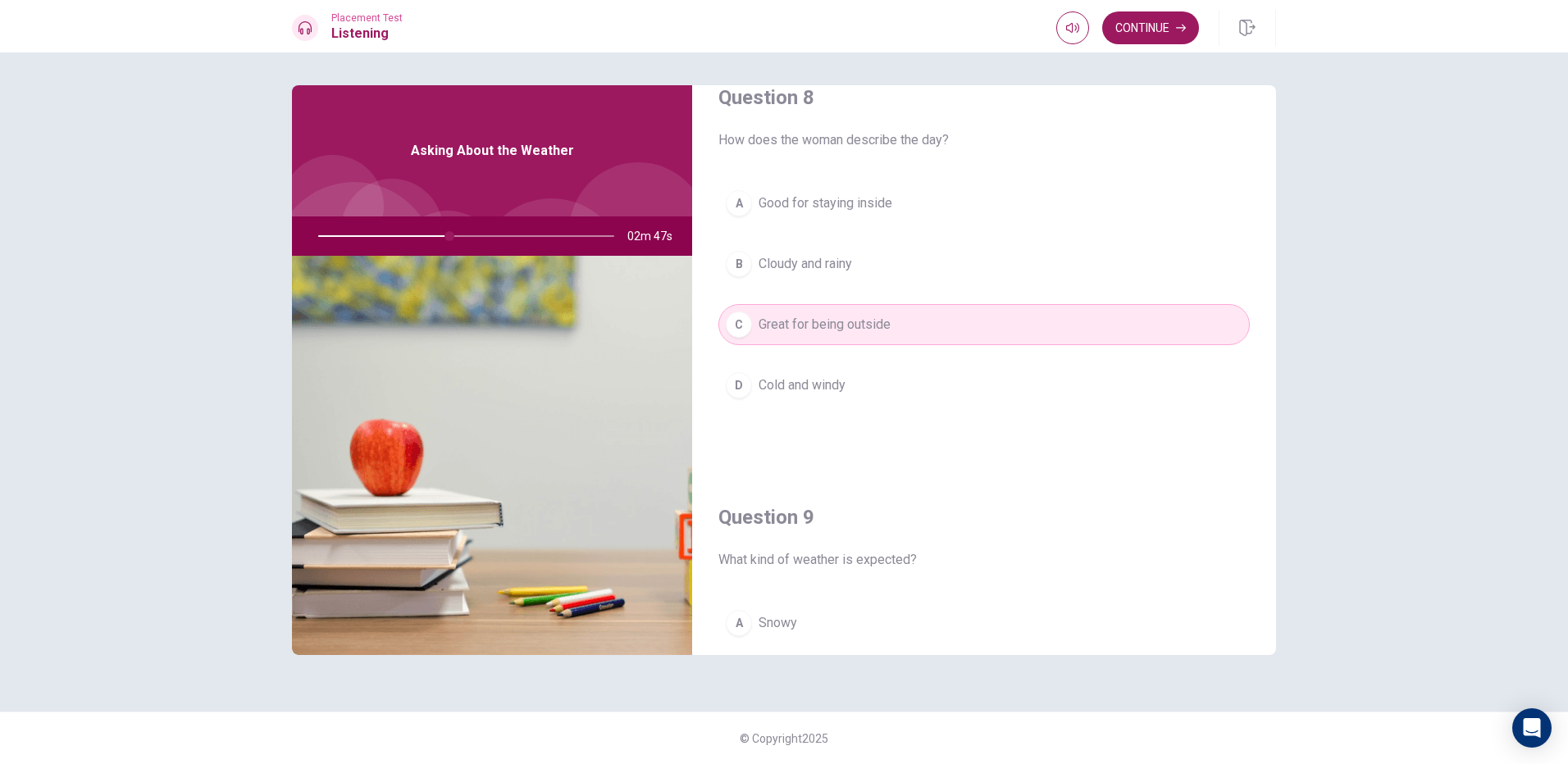
scroll to position [791, 0]
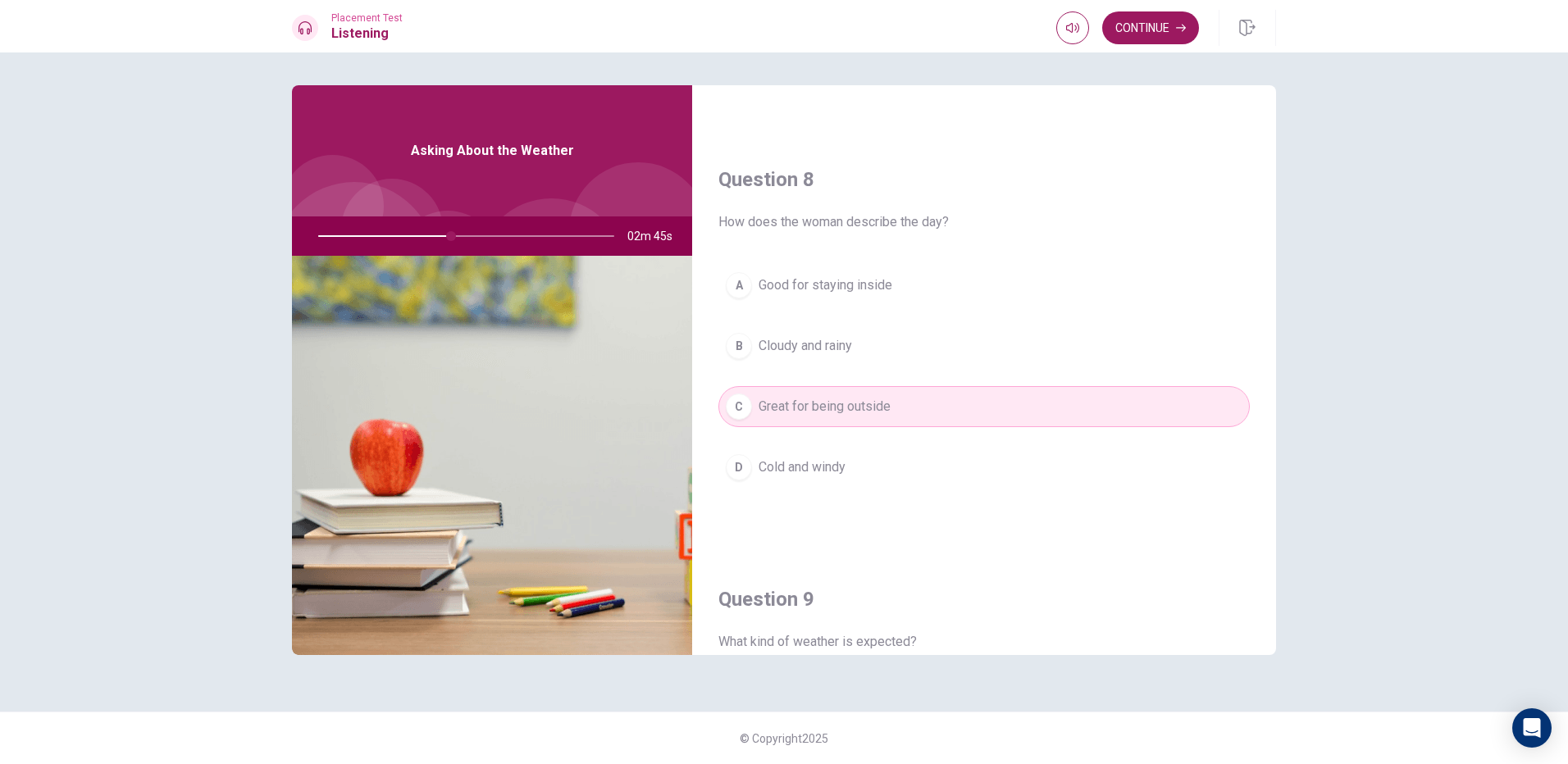
click at [469, 233] on div at bounding box center [462, 236] width 329 height 39
click at [1147, 14] on button "Continue" at bounding box center [1150, 27] width 97 height 32
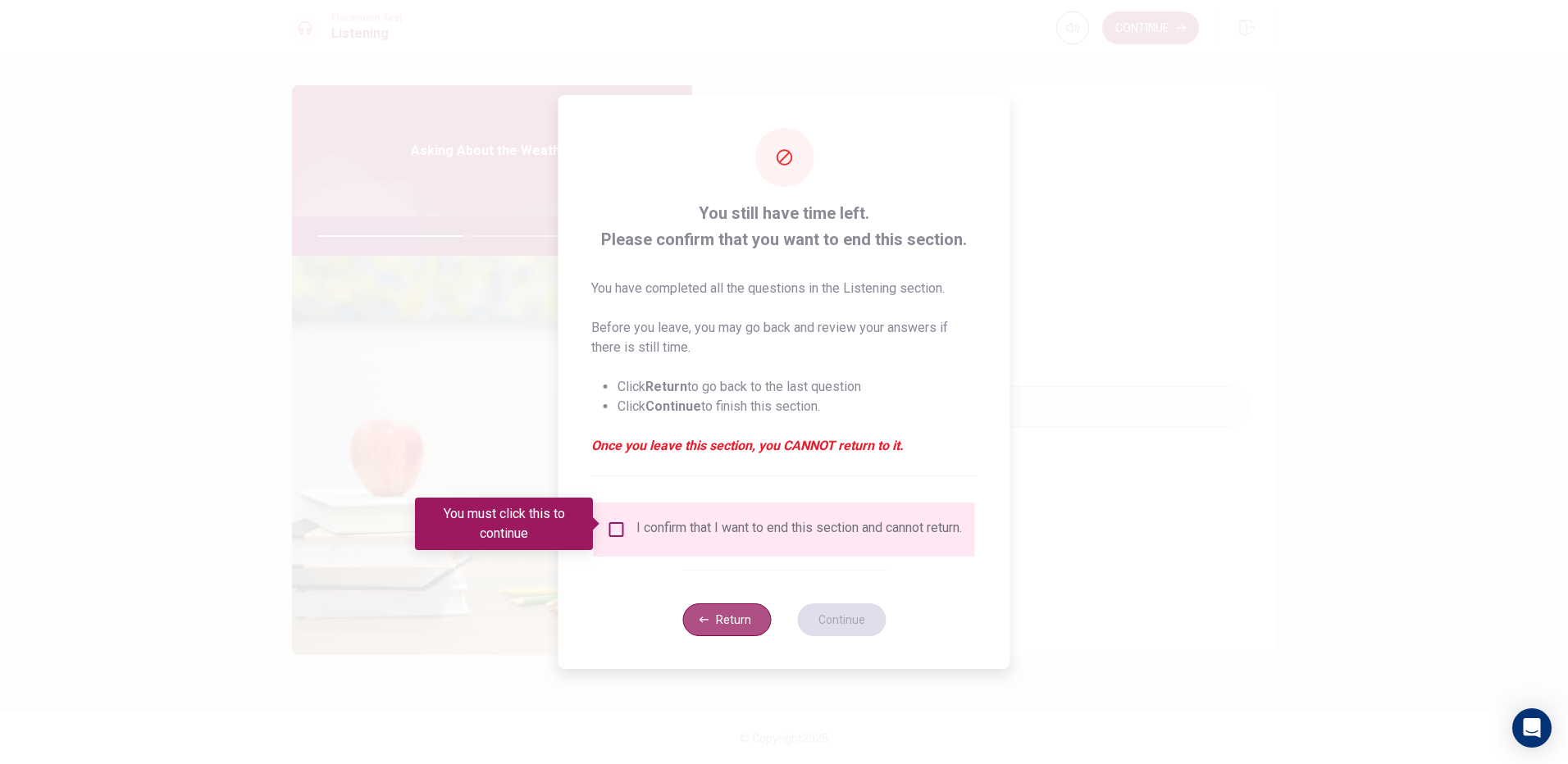
click at [712, 620] on button "Return" at bounding box center [727, 619] width 89 height 32
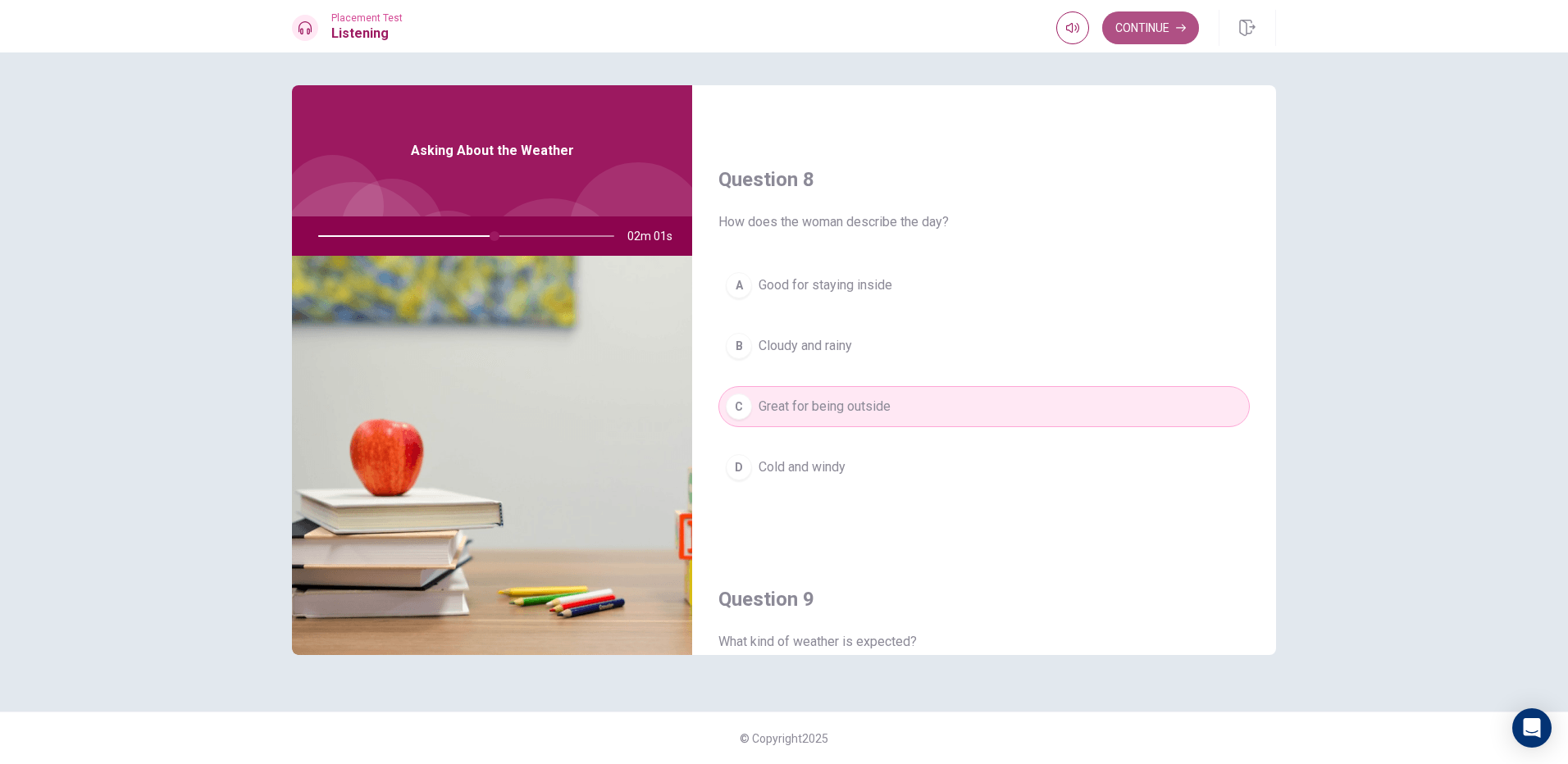
click at [1164, 29] on button "Continue" at bounding box center [1150, 27] width 97 height 32
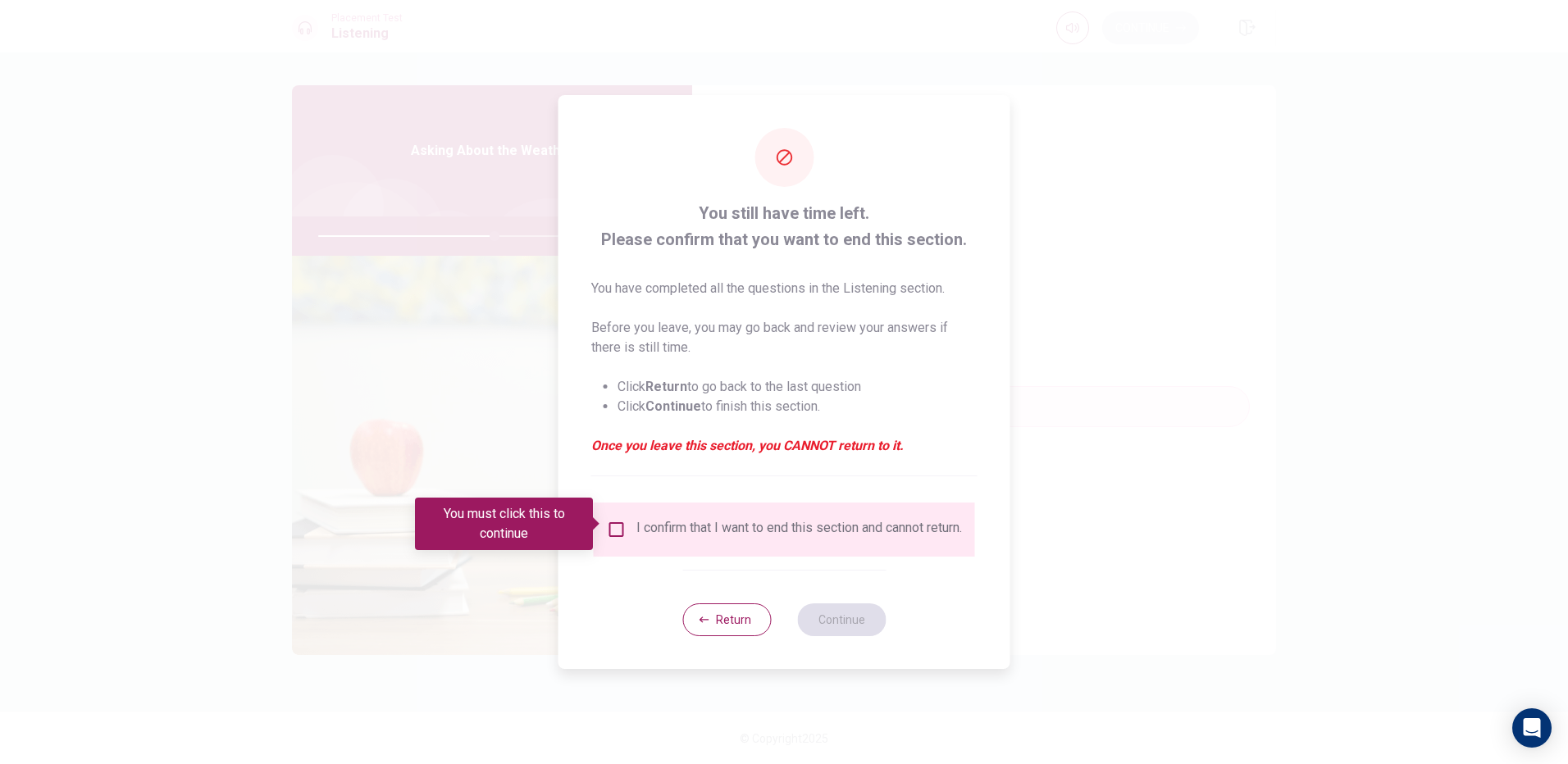
click at [1164, 29] on div at bounding box center [784, 382] width 1568 height 764
drag, startPoint x: 616, startPoint y: 524, endPoint x: 657, endPoint y: 558, distance: 53.3
click at [619, 524] on input "You must click this to continue" at bounding box center [617, 530] width 19 height 19
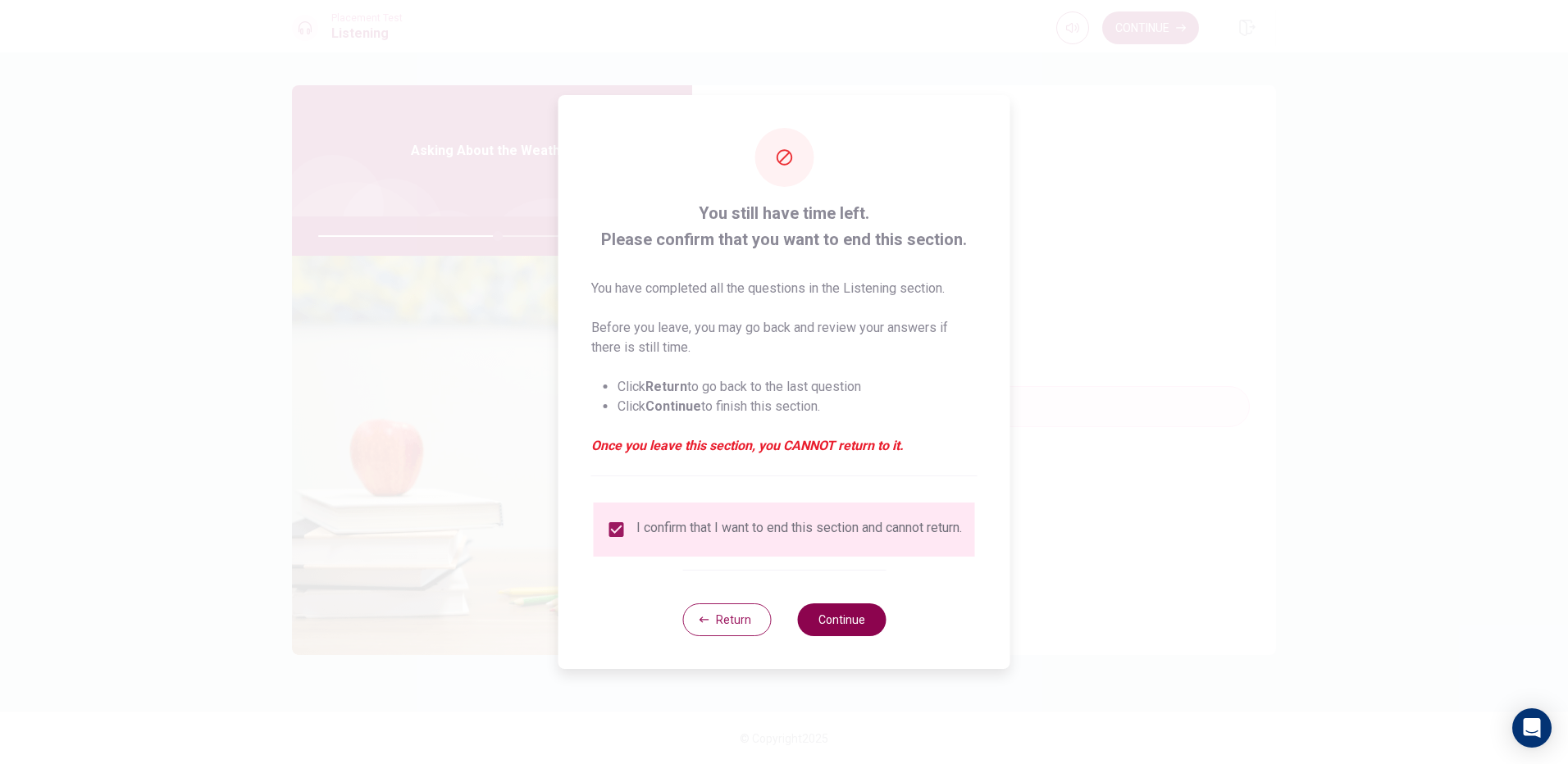
click at [846, 630] on button "Continue" at bounding box center [841, 619] width 89 height 32
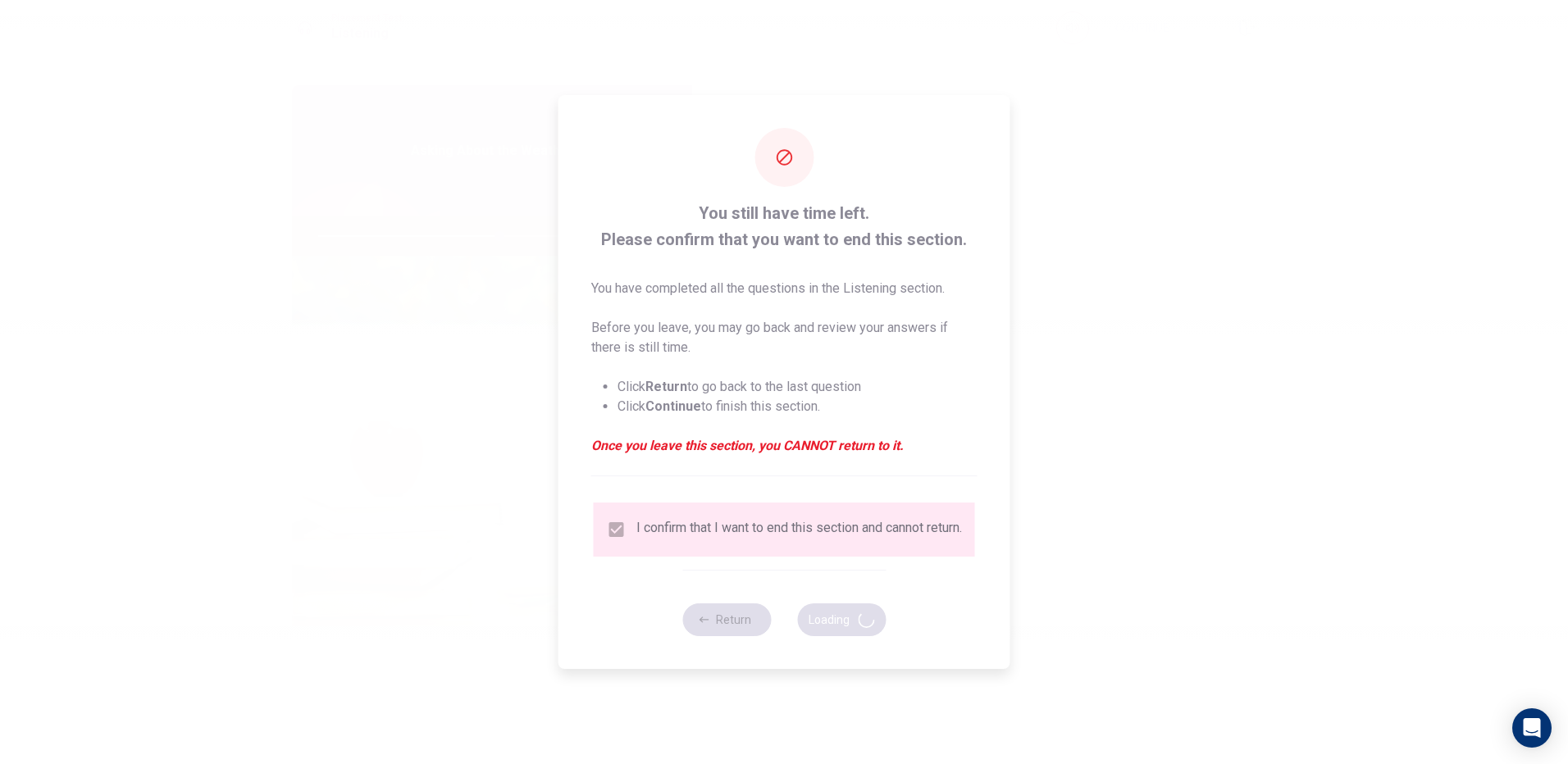
type input "62"
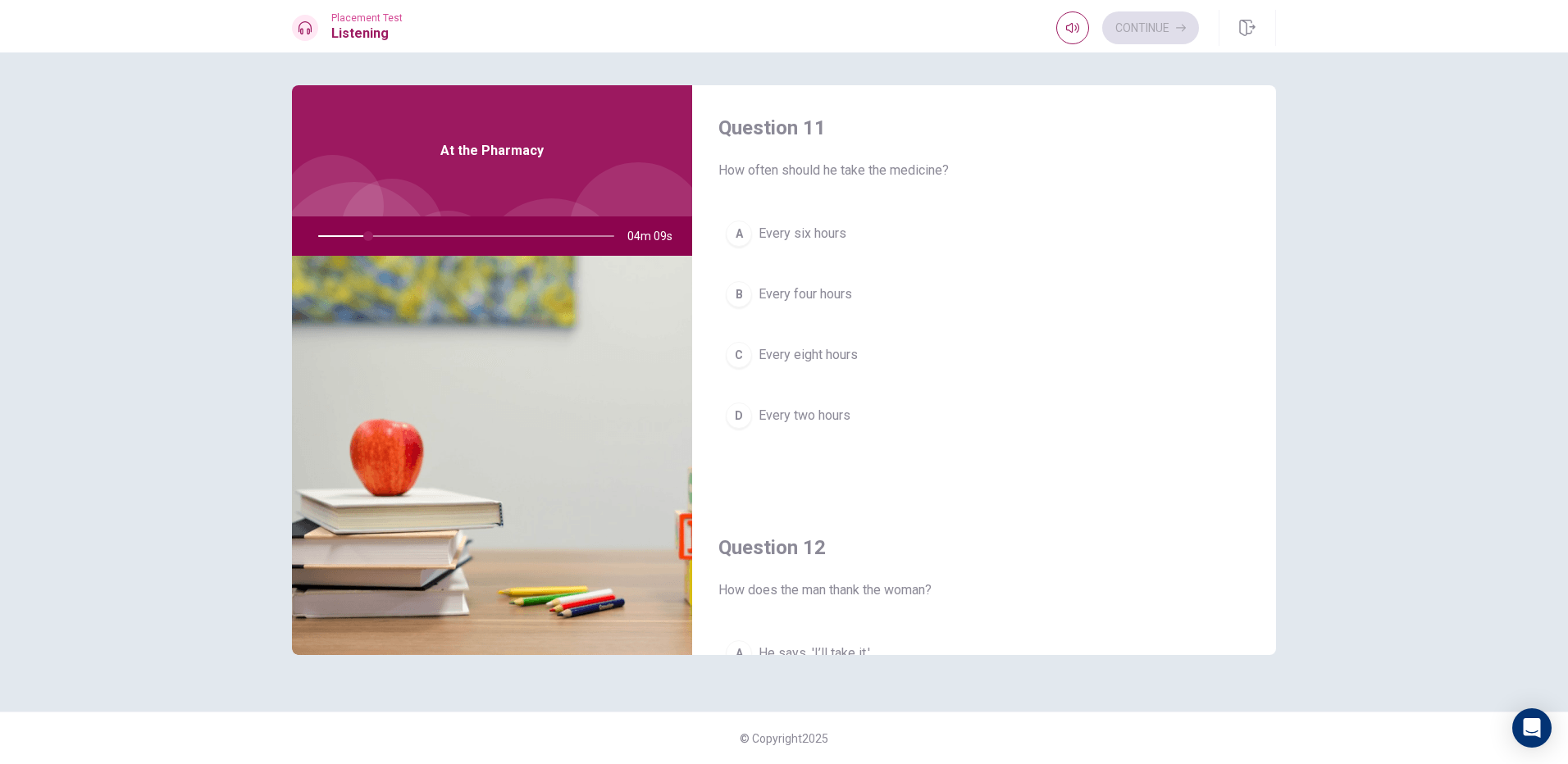
scroll to position [0, 0]
click at [852, 232] on button "A Every six hours" at bounding box center [984, 237] width 532 height 41
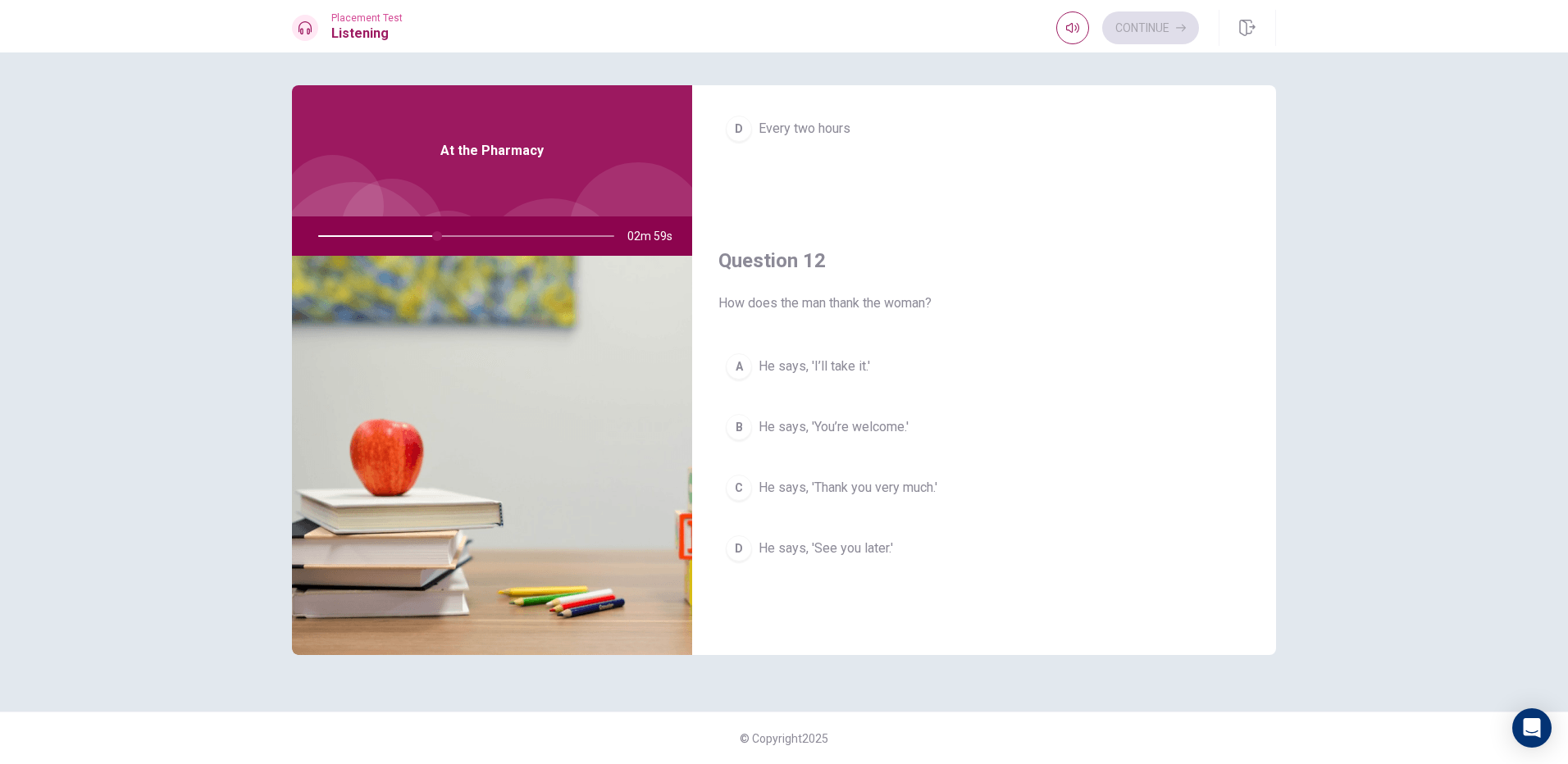
scroll to position [328, 0]
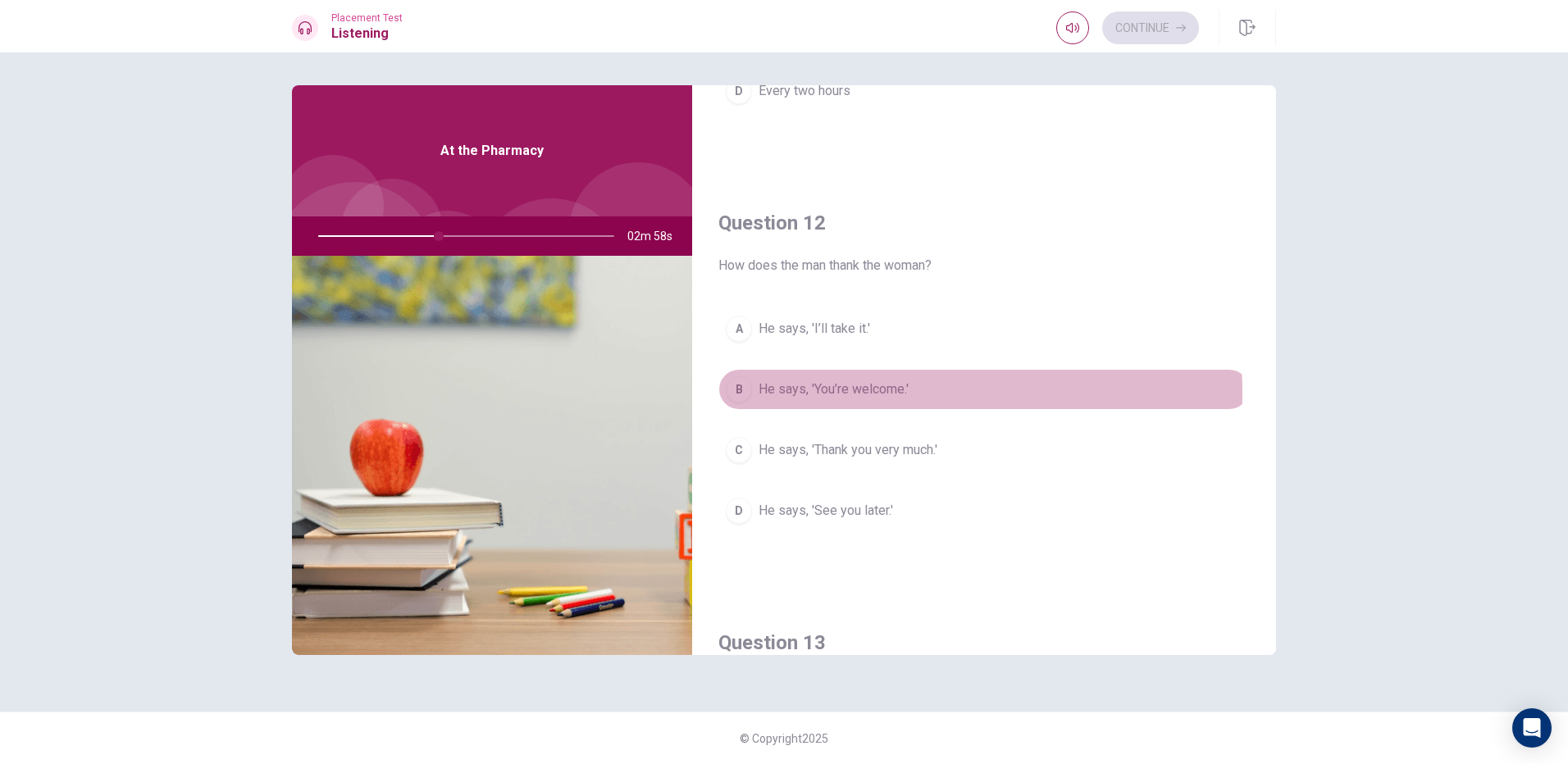
click at [840, 393] on span "He says, 'You’re welcome.'" at bounding box center [834, 389] width 150 height 19
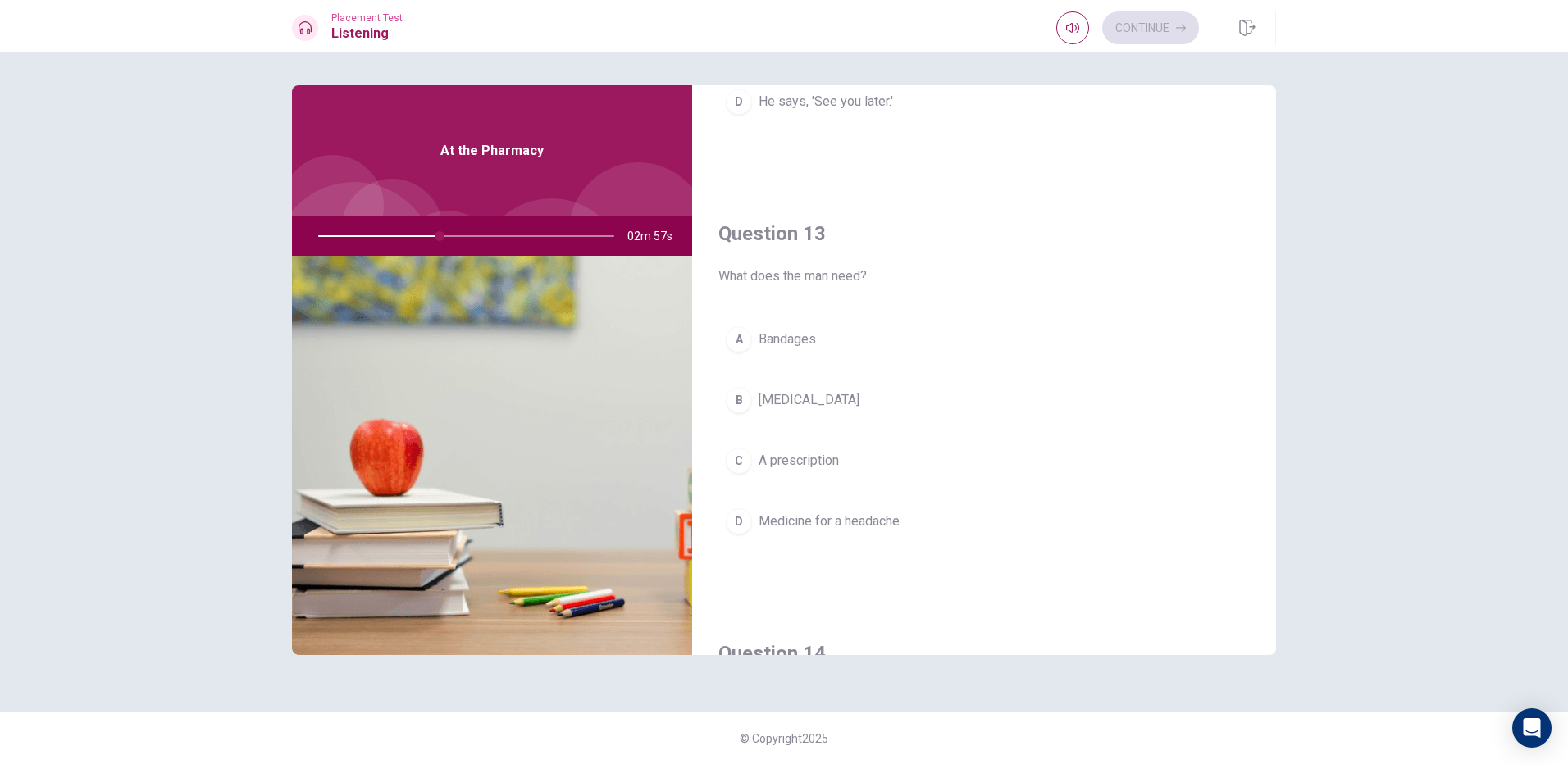
scroll to position [738, 0]
click at [849, 443] on button "C A prescription" at bounding box center [984, 460] width 532 height 41
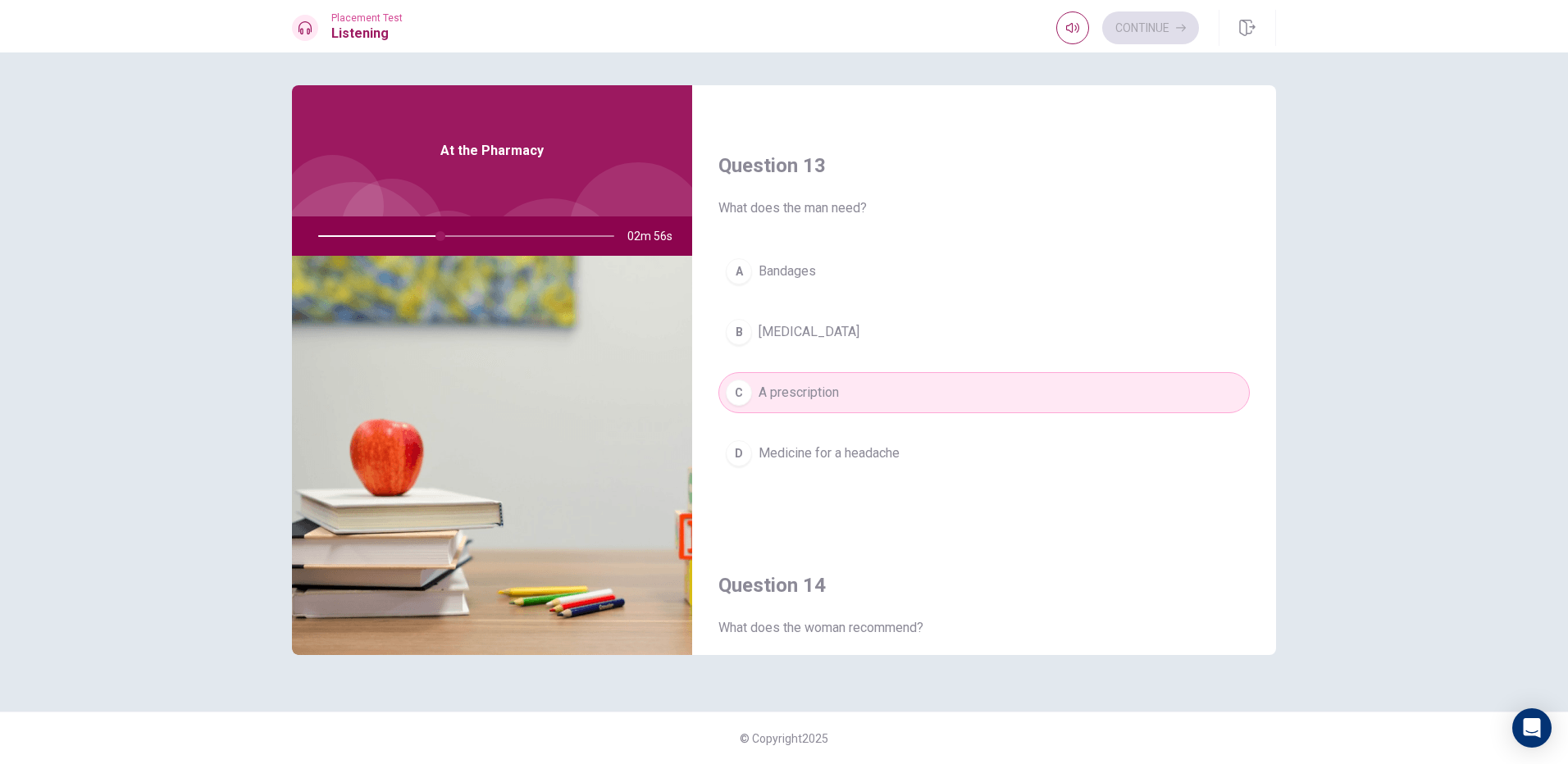
scroll to position [1066, 0]
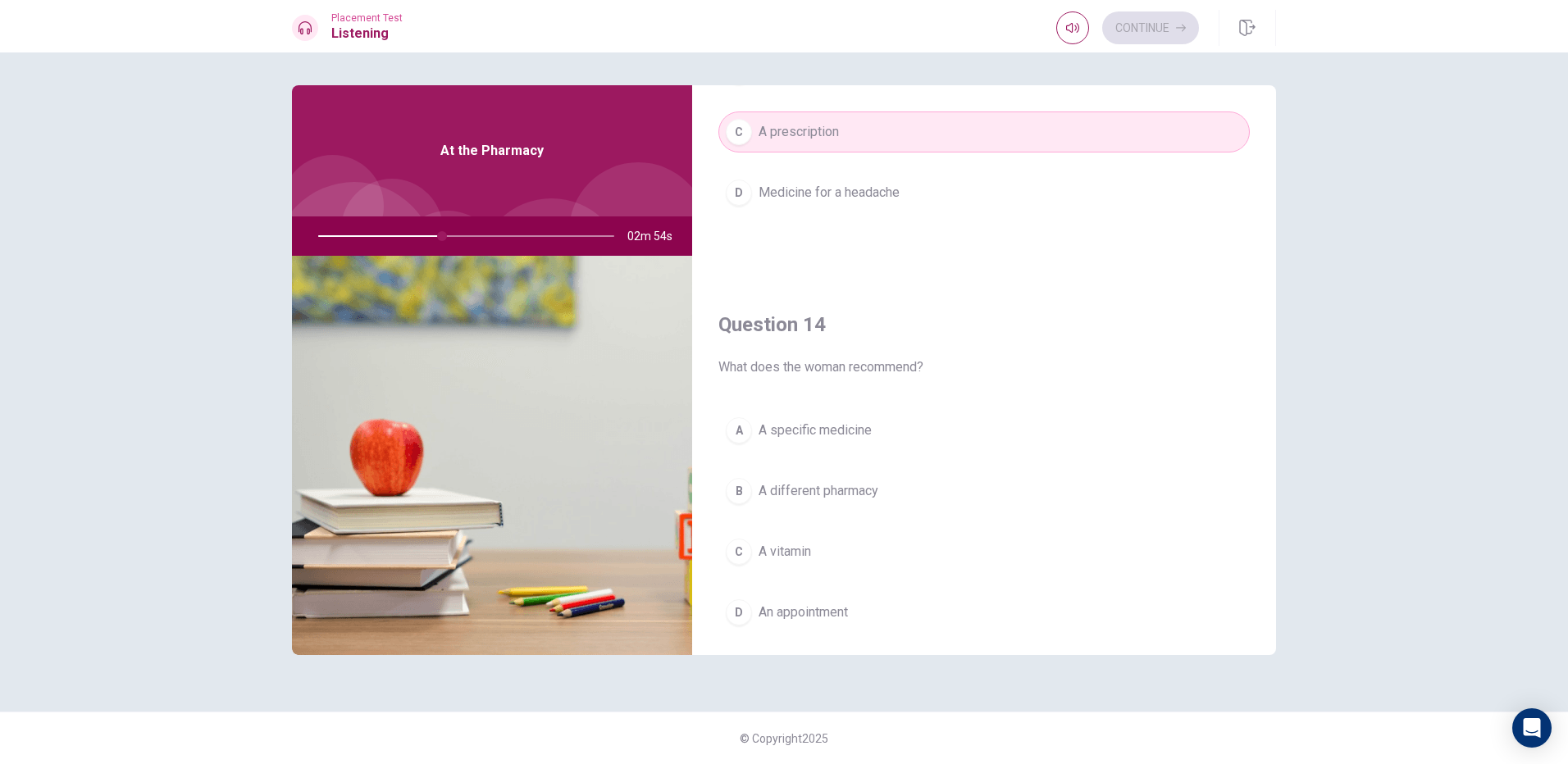
click at [849, 436] on span "A specific medicine" at bounding box center [815, 431] width 113 height 19
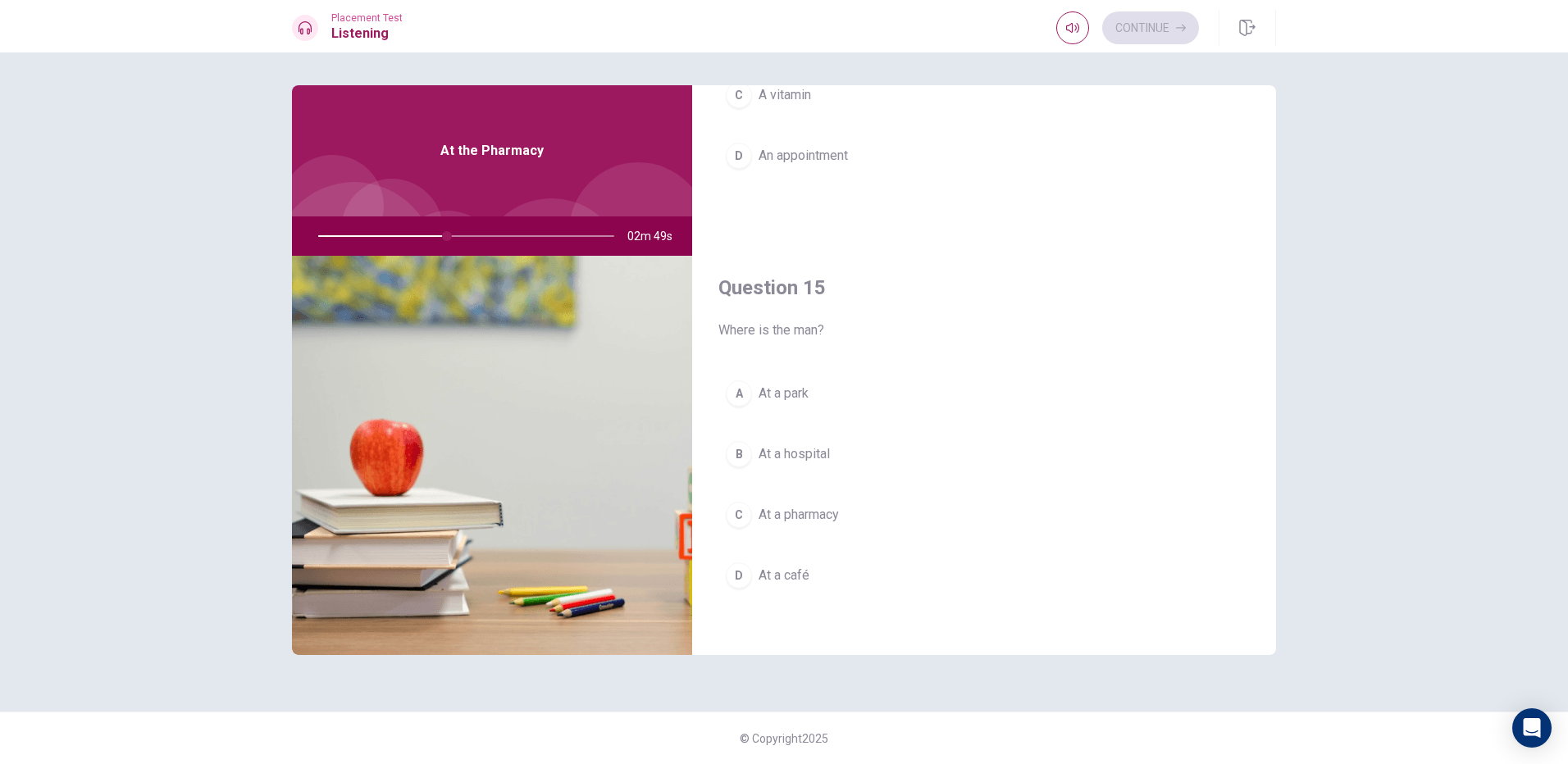
scroll to position [1529, 0]
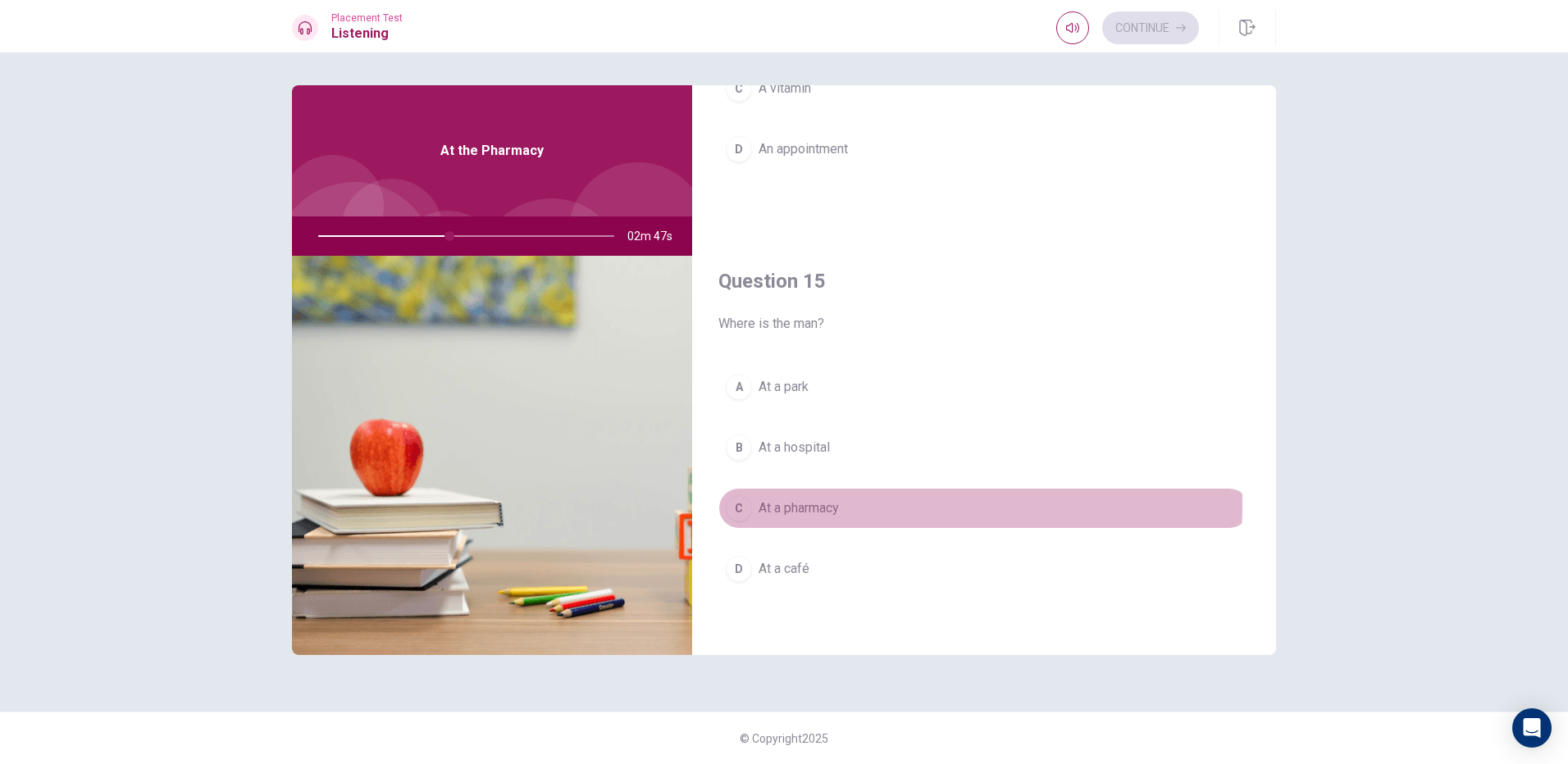
click at [864, 510] on button "C At a pharmacy" at bounding box center [984, 508] width 532 height 41
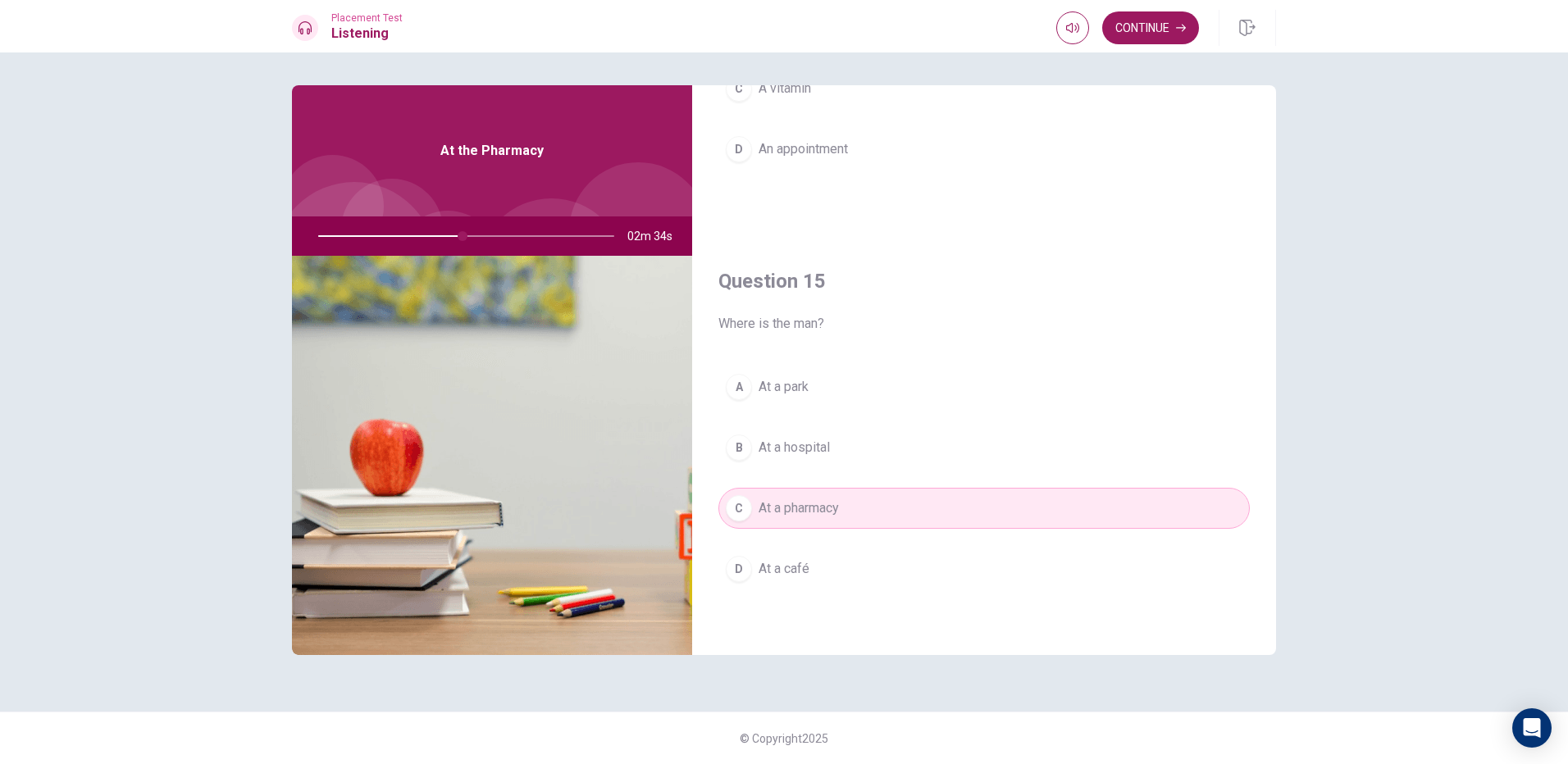
click at [1113, 55] on div "Placement Test Listening Continue Continue Question 11 How often should he take…" at bounding box center [784, 382] width 1568 height 764
click at [1155, 46] on div "Placement Test Listening Continue" at bounding box center [784, 26] width 1568 height 53
click at [1173, 39] on button "Continue" at bounding box center [1150, 27] width 97 height 32
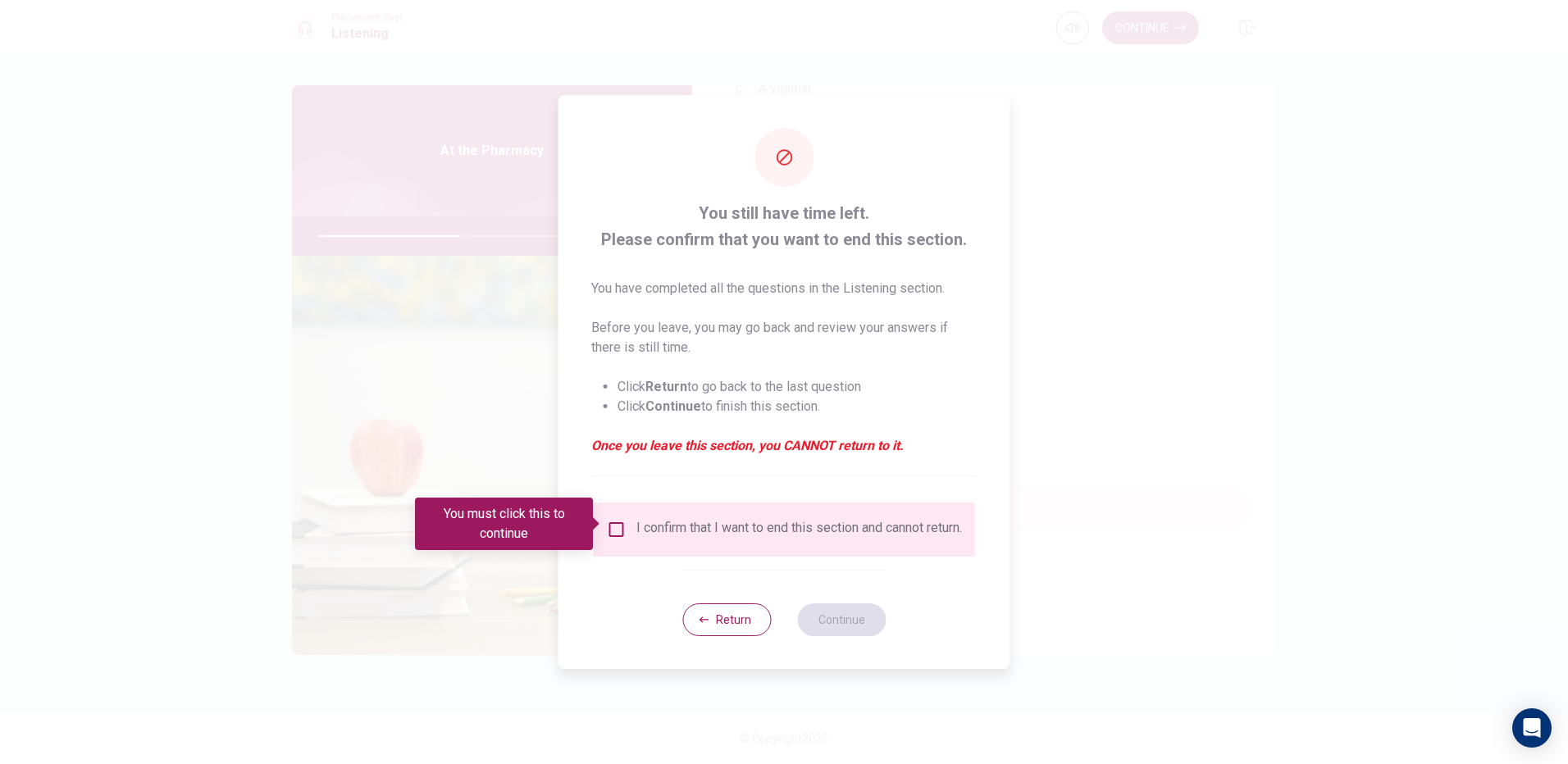
drag, startPoint x: 622, startPoint y: 509, endPoint x: 705, endPoint y: 568, distance: 101.8
click at [624, 510] on div "I confirm that I want to end this section and cannot return." at bounding box center [784, 530] width 382 height 54
click at [619, 533] on input "You must click this to continue" at bounding box center [617, 530] width 19 height 19
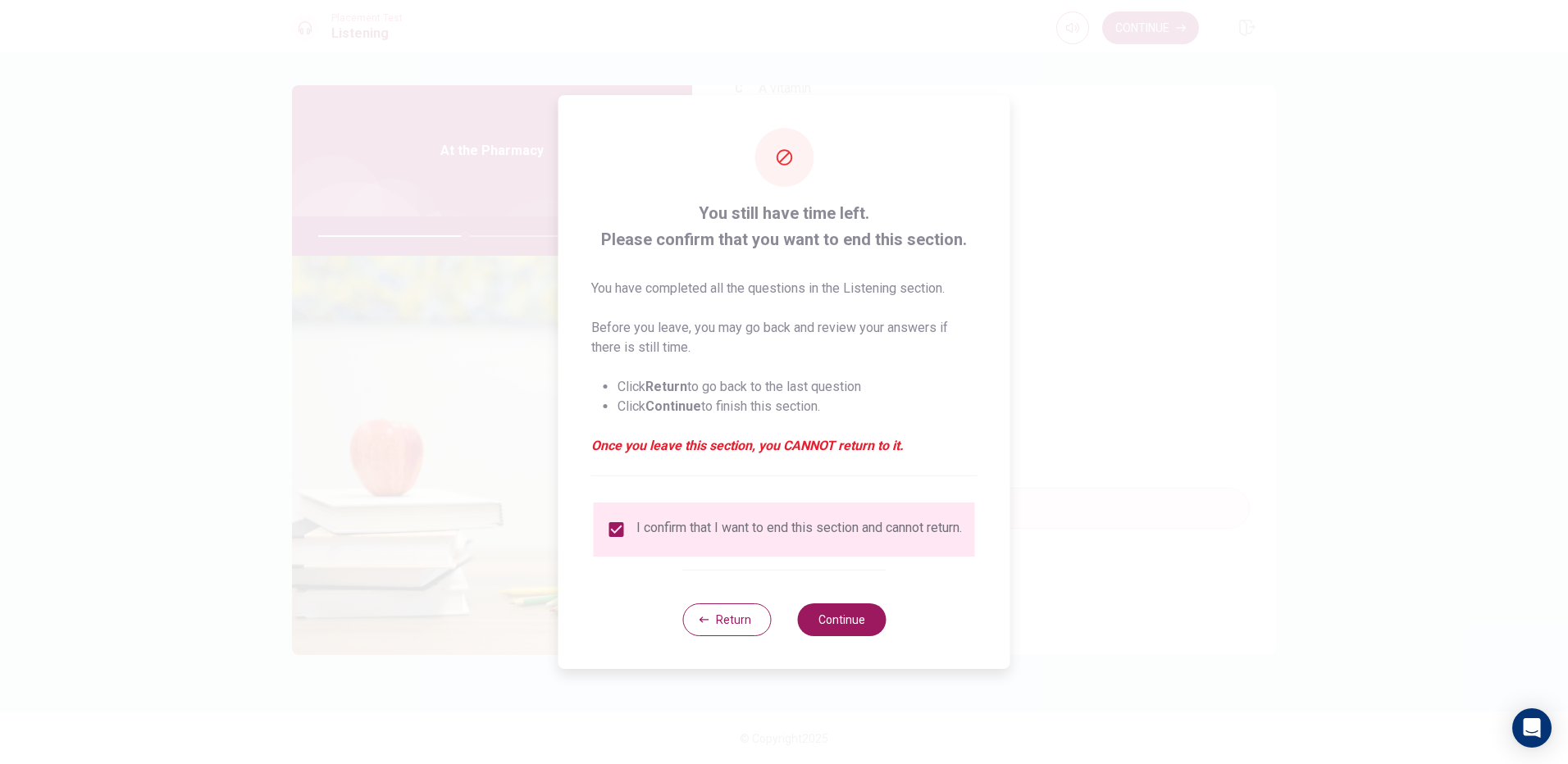
click at [835, 650] on div "Return Continue" at bounding box center [784, 619] width 204 height 99
click at [834, 632] on button "Continue" at bounding box center [841, 619] width 89 height 32
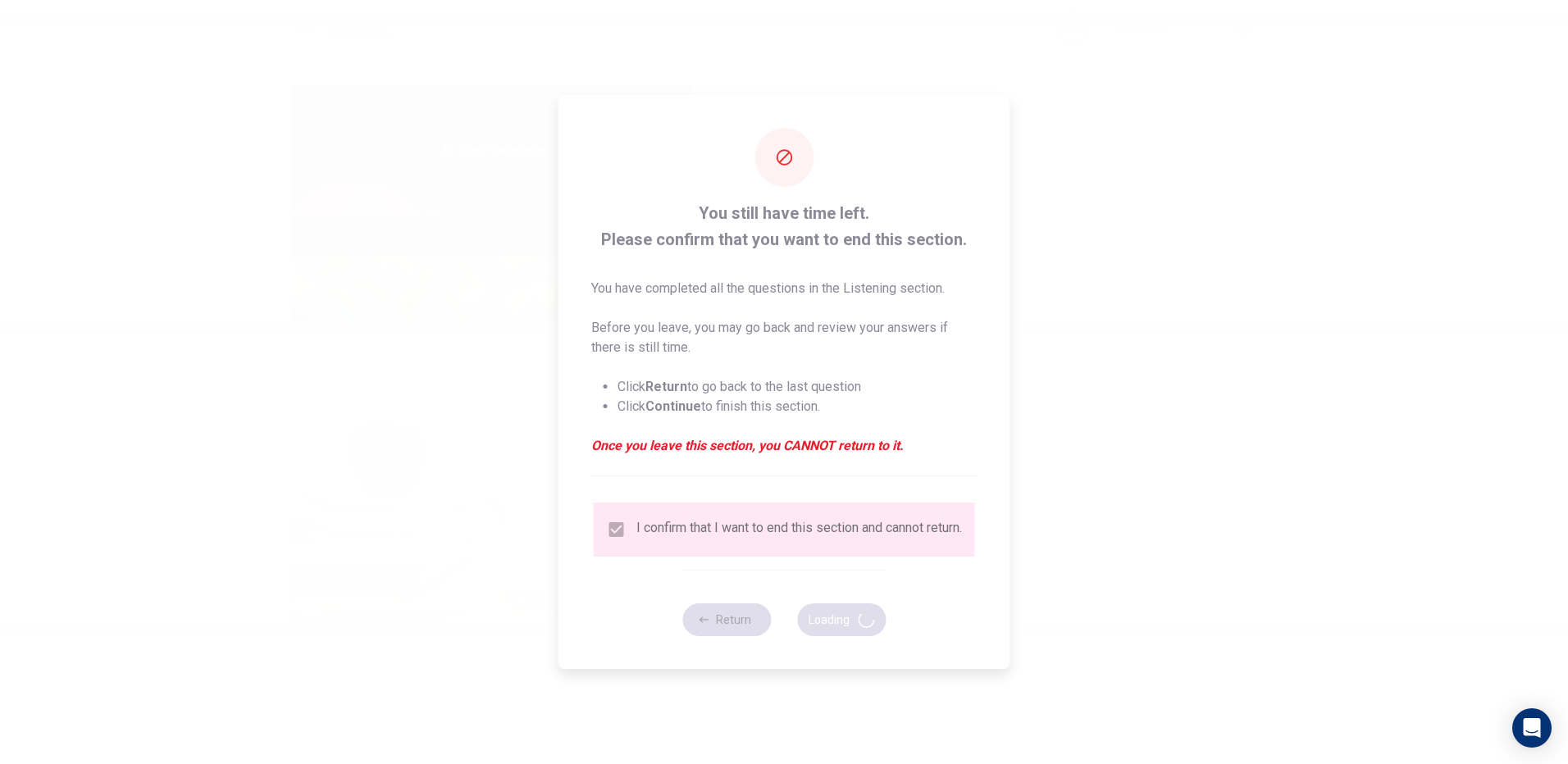
type input "51"
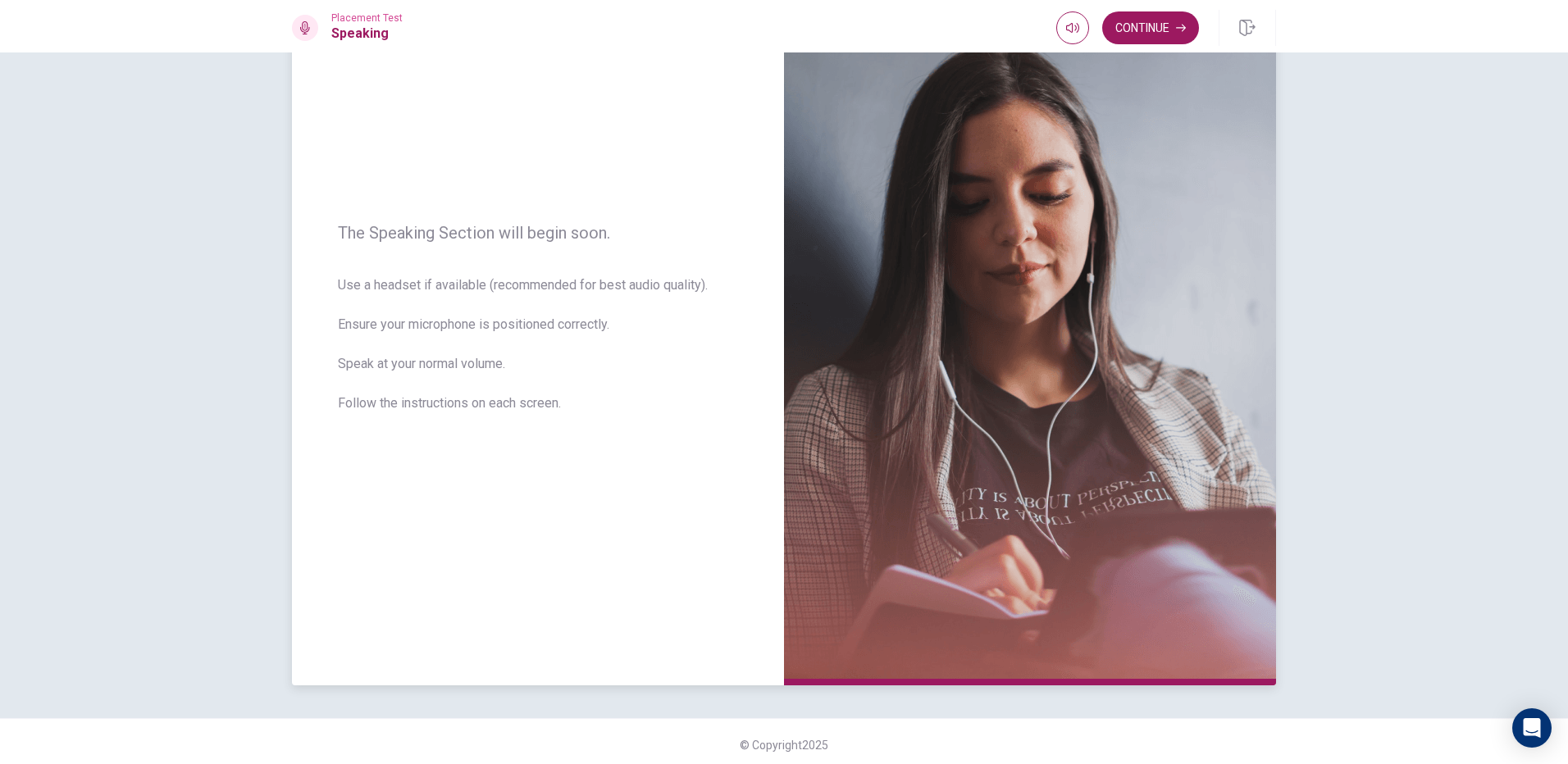
scroll to position [121, 0]
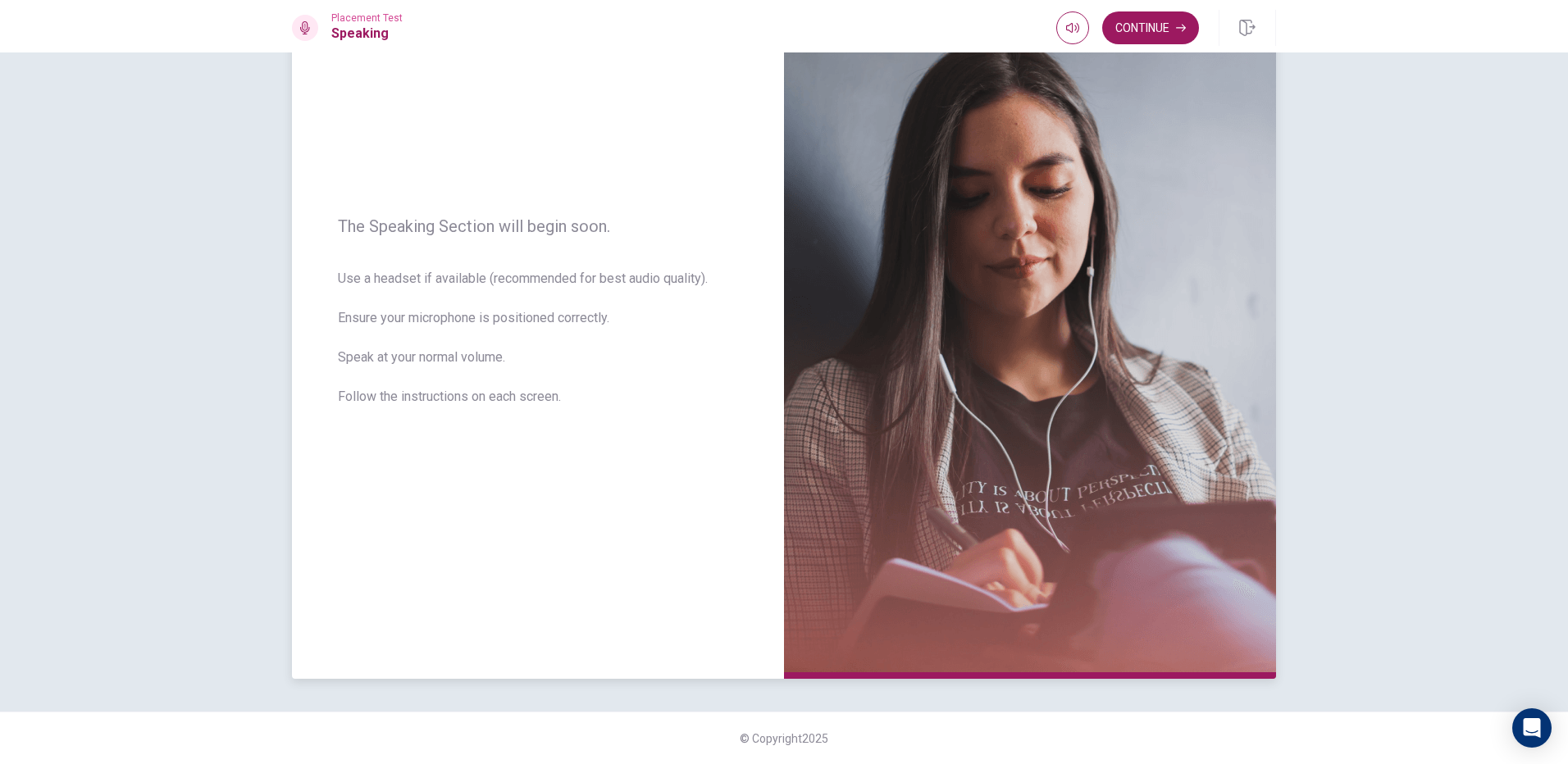
drag, startPoint x: 608, startPoint y: 461, endPoint x: 599, endPoint y: 450, distance: 14.2
click at [606, 461] on div "The Speaking Section will begin soon. Use a headset if available (recommended f…" at bounding box center [538, 321] width 492 height 715
drag, startPoint x: 492, startPoint y: 338, endPoint x: 334, endPoint y: 258, distance: 177.1
click at [489, 337] on span "Use a headset if available (recommended for best audio quality). Ensure your mi…" at bounding box center [538, 347] width 400 height 157
click at [334, 256] on div "The Speaking Section will begin soon. Use a headset if available (recommended f…" at bounding box center [538, 321] width 492 height 715
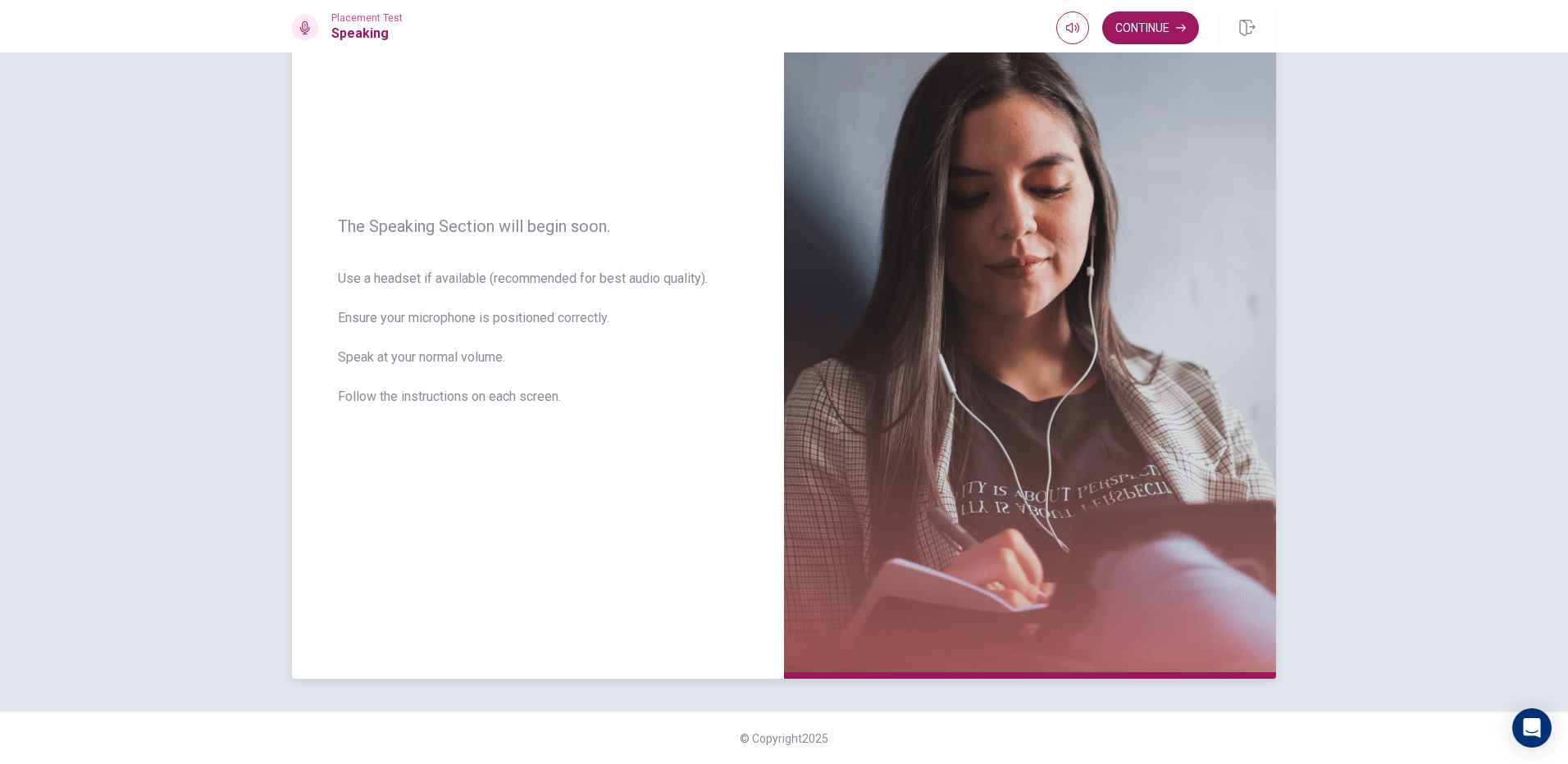
drag, startPoint x: 342, startPoint y: 253, endPoint x: 353, endPoint y: 253, distance: 11.0
click at [353, 253] on div "The Speaking Section will begin soon. Use a headset if available (recommended f…" at bounding box center [538, 321] width 492 height 715
click at [377, 211] on div "The Speaking Section will begin soon. Use a headset if available (recommended f…" at bounding box center [538, 321] width 492 height 715
drag, startPoint x: 383, startPoint y: 210, endPoint x: 410, endPoint y: 224, distance: 30.4
click at [394, 215] on div "The Speaking Section will begin soon. Use a headset if available (recommended f…" at bounding box center [538, 321] width 492 height 715
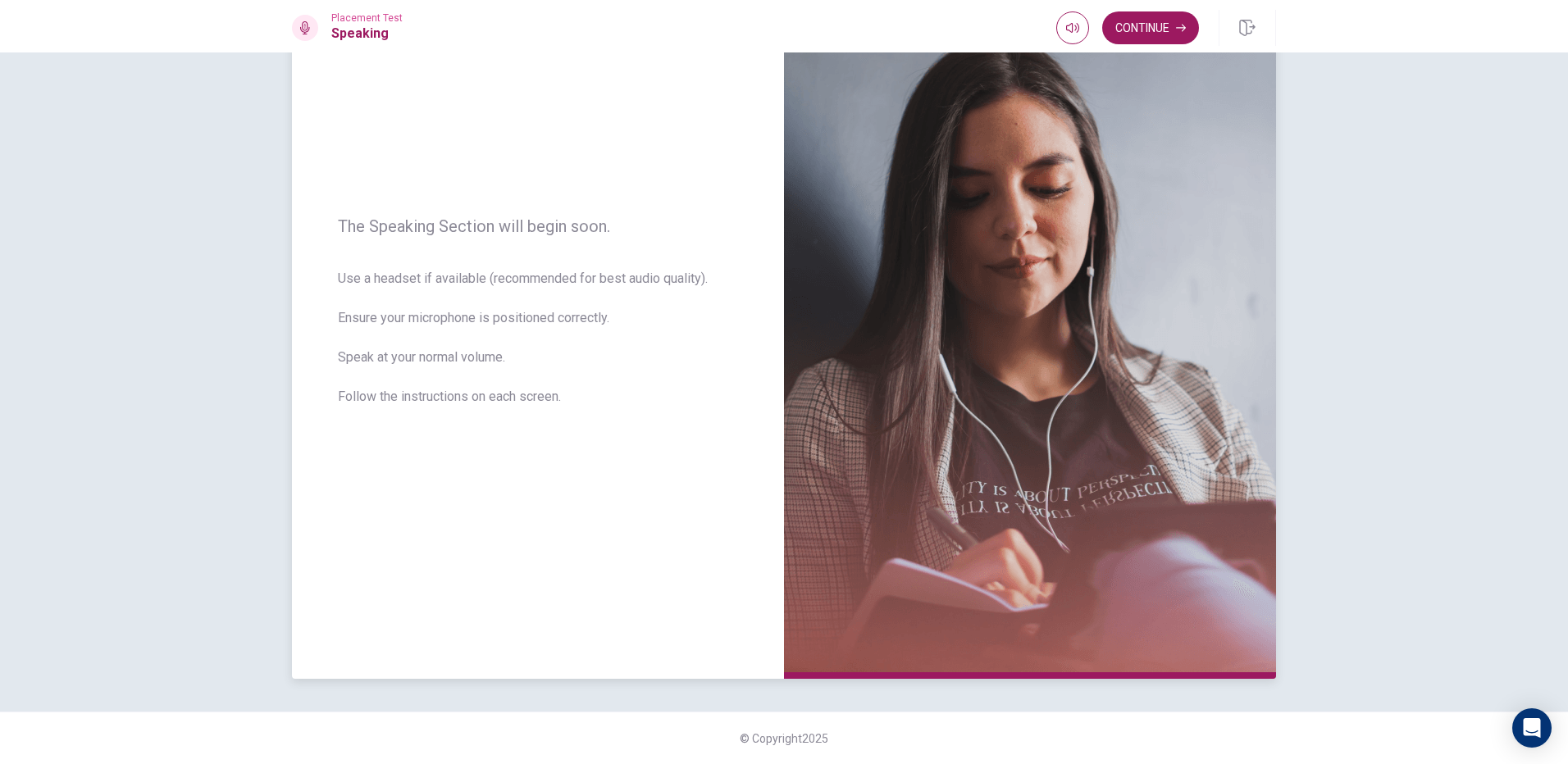
drag, startPoint x: 410, startPoint y: 224, endPoint x: 426, endPoint y: 231, distance: 17.5
click at [415, 225] on span "The Speaking Section will begin soon." at bounding box center [538, 226] width 400 height 19
drag, startPoint x: 426, startPoint y: 231, endPoint x: 446, endPoint y: 235, distance: 20.4
click at [446, 235] on span "The Speaking Section will begin soon." at bounding box center [538, 226] width 400 height 19
drag, startPoint x: 465, startPoint y: 234, endPoint x: 476, endPoint y: 232, distance: 11.2
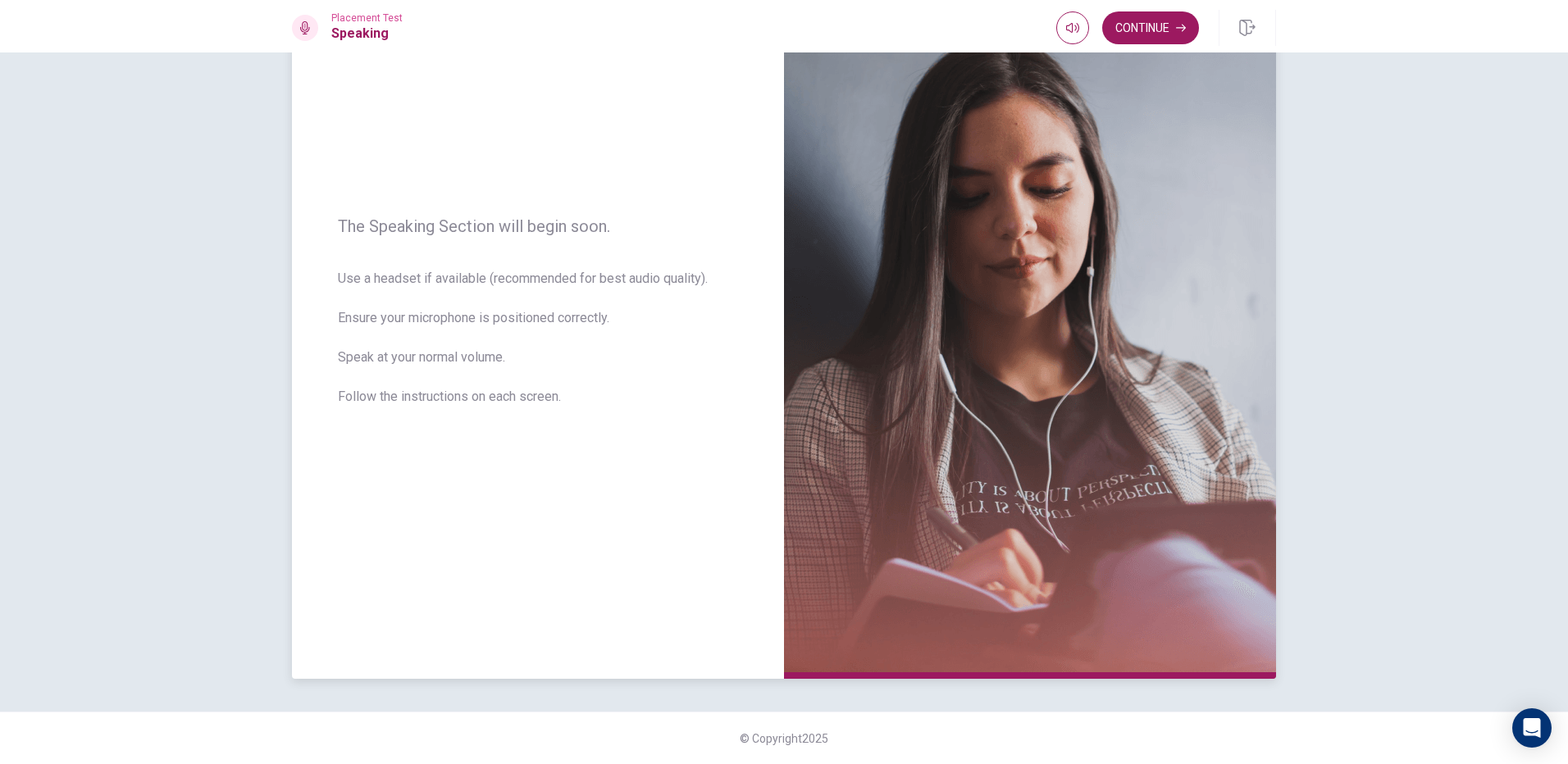
click at [472, 232] on span "The Speaking Section will begin soon." at bounding box center [538, 226] width 400 height 19
click at [480, 232] on span "The Speaking Section will begin soon." at bounding box center [538, 226] width 400 height 19
click at [1160, 33] on button "Continue" at bounding box center [1150, 27] width 97 height 32
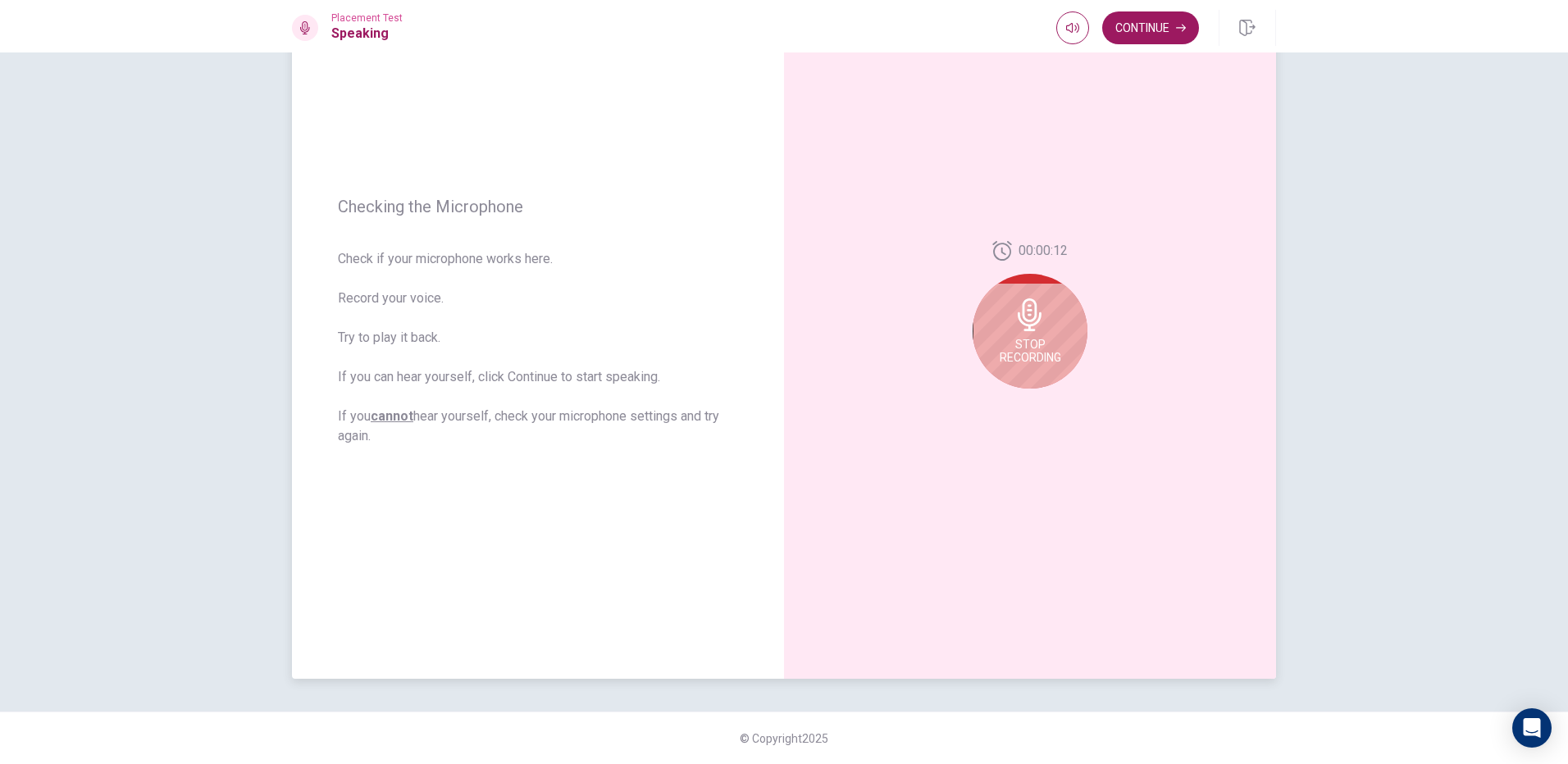
click at [992, 303] on div "Stop Recording" at bounding box center [1030, 331] width 115 height 115
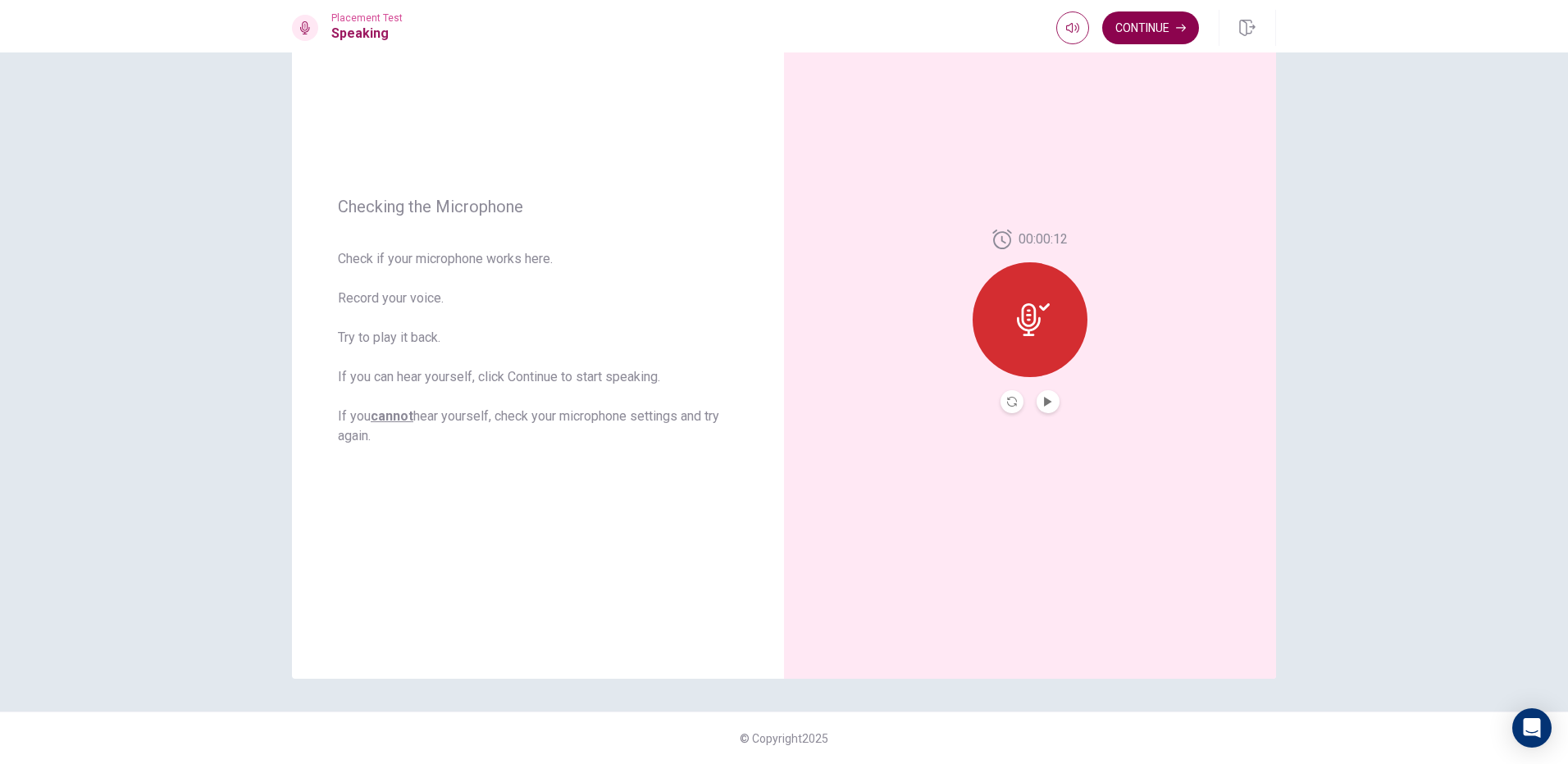
click at [1174, 28] on button "Continue" at bounding box center [1150, 27] width 97 height 32
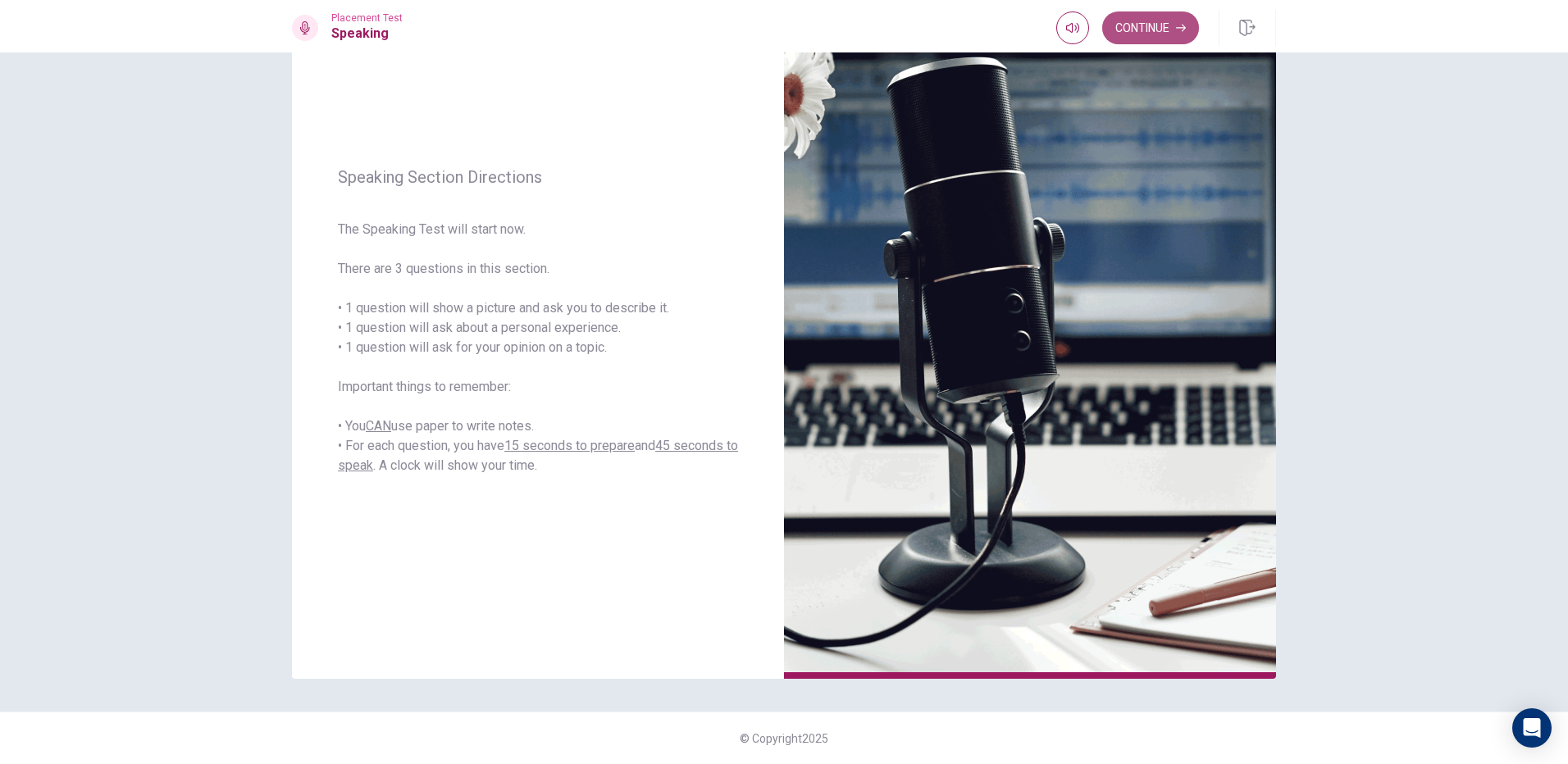
click at [1121, 38] on button "Continue" at bounding box center [1150, 27] width 97 height 32
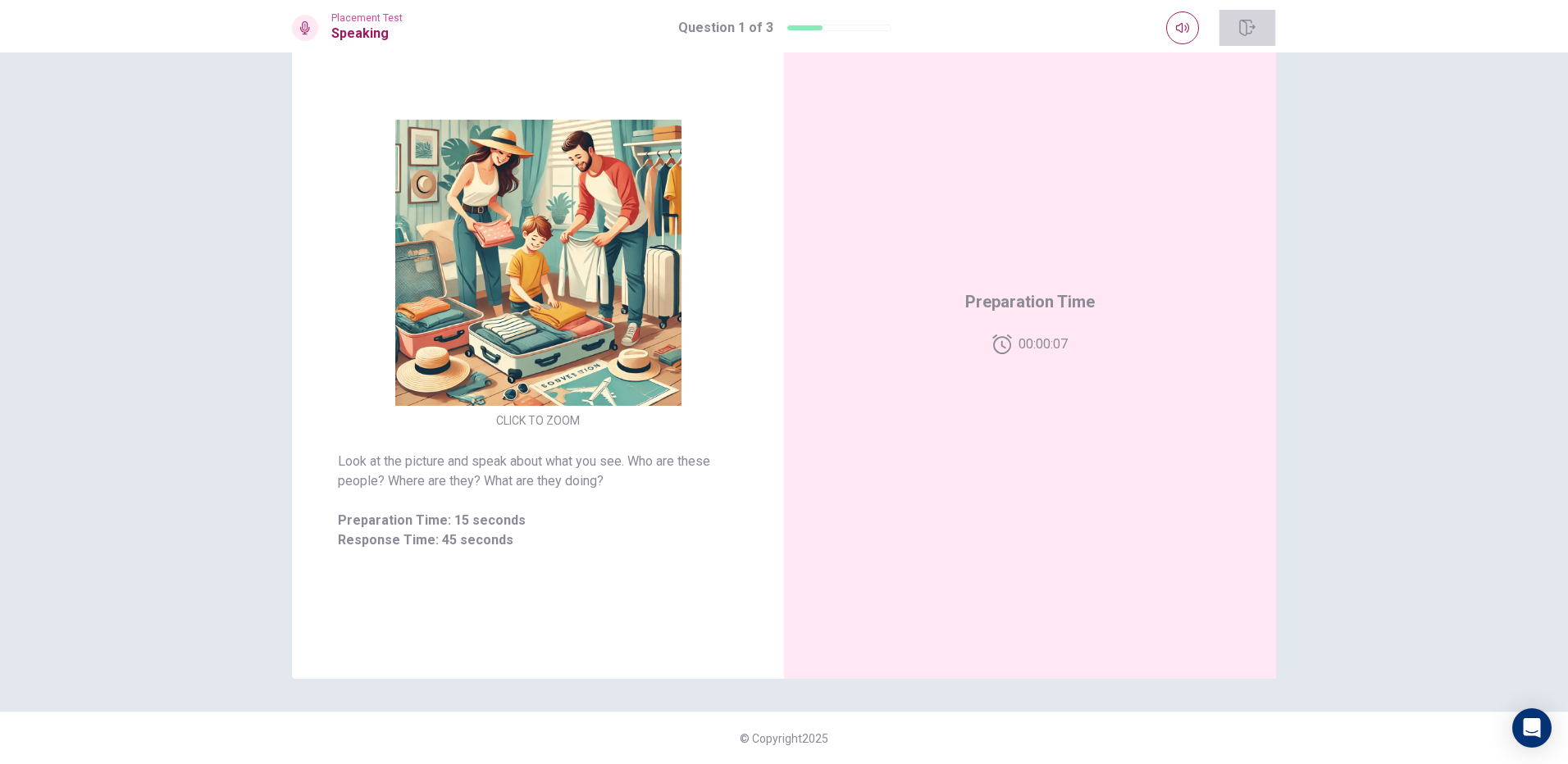
click at [1249, 37] on button "button" at bounding box center [1247, 27] width 57 height 36
drag, startPoint x: 964, startPoint y: 320, endPoint x: 1004, endPoint y: 347, distance: 48.3
click at [970, 325] on div "Preparation Time 00:00:04" at bounding box center [1030, 321] width 130 height 66
click at [1018, 359] on div "Preparation Time 00:00:03" at bounding box center [1030, 321] width 492 height 715
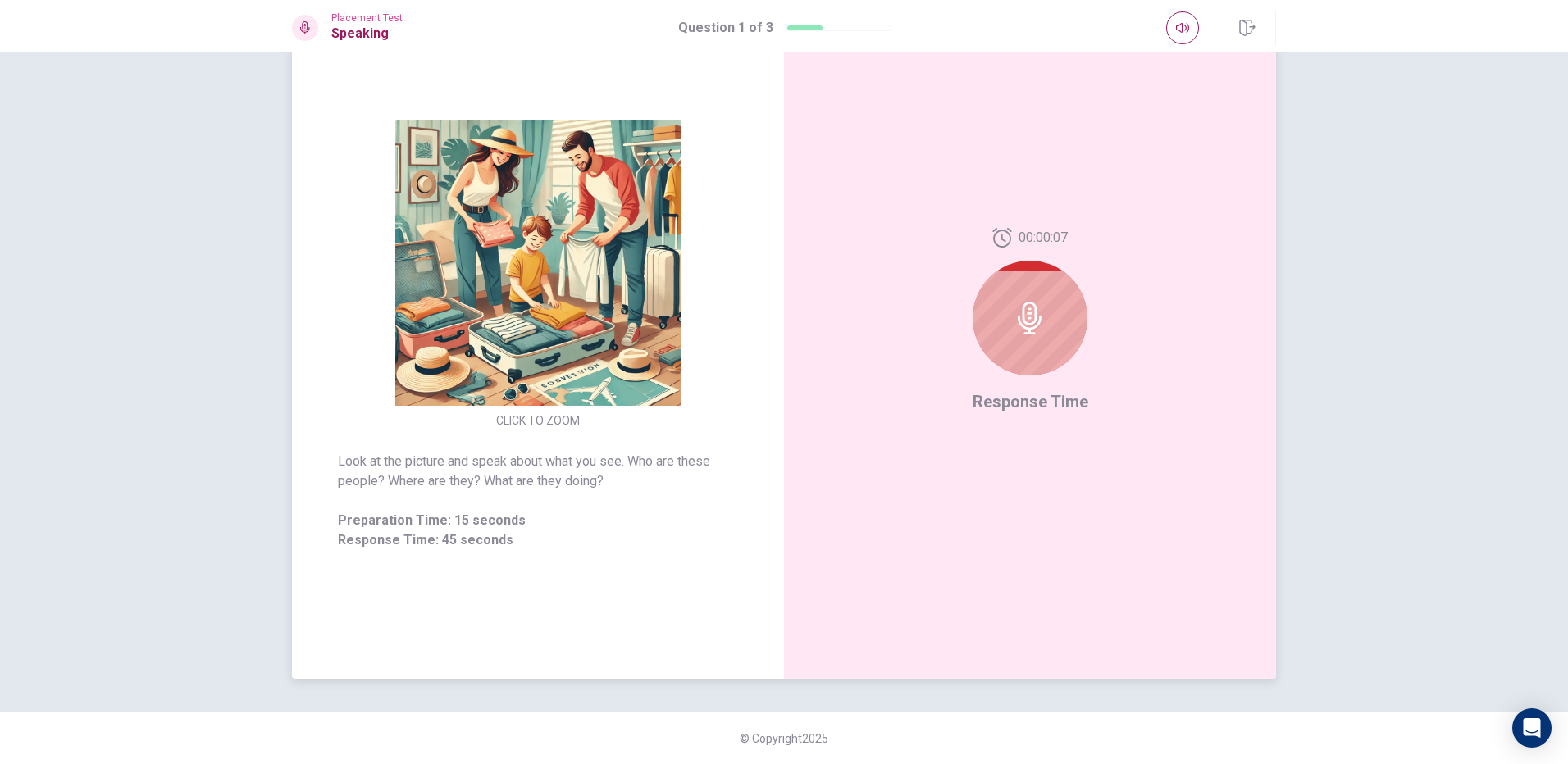
click at [1019, 295] on div at bounding box center [1030, 318] width 115 height 115
click at [1024, 300] on div at bounding box center [1030, 318] width 115 height 115
drag, startPoint x: 1036, startPoint y: 308, endPoint x: 1039, endPoint y: 317, distance: 9.5
click at [1039, 316] on icon at bounding box center [1029, 318] width 32 height 32
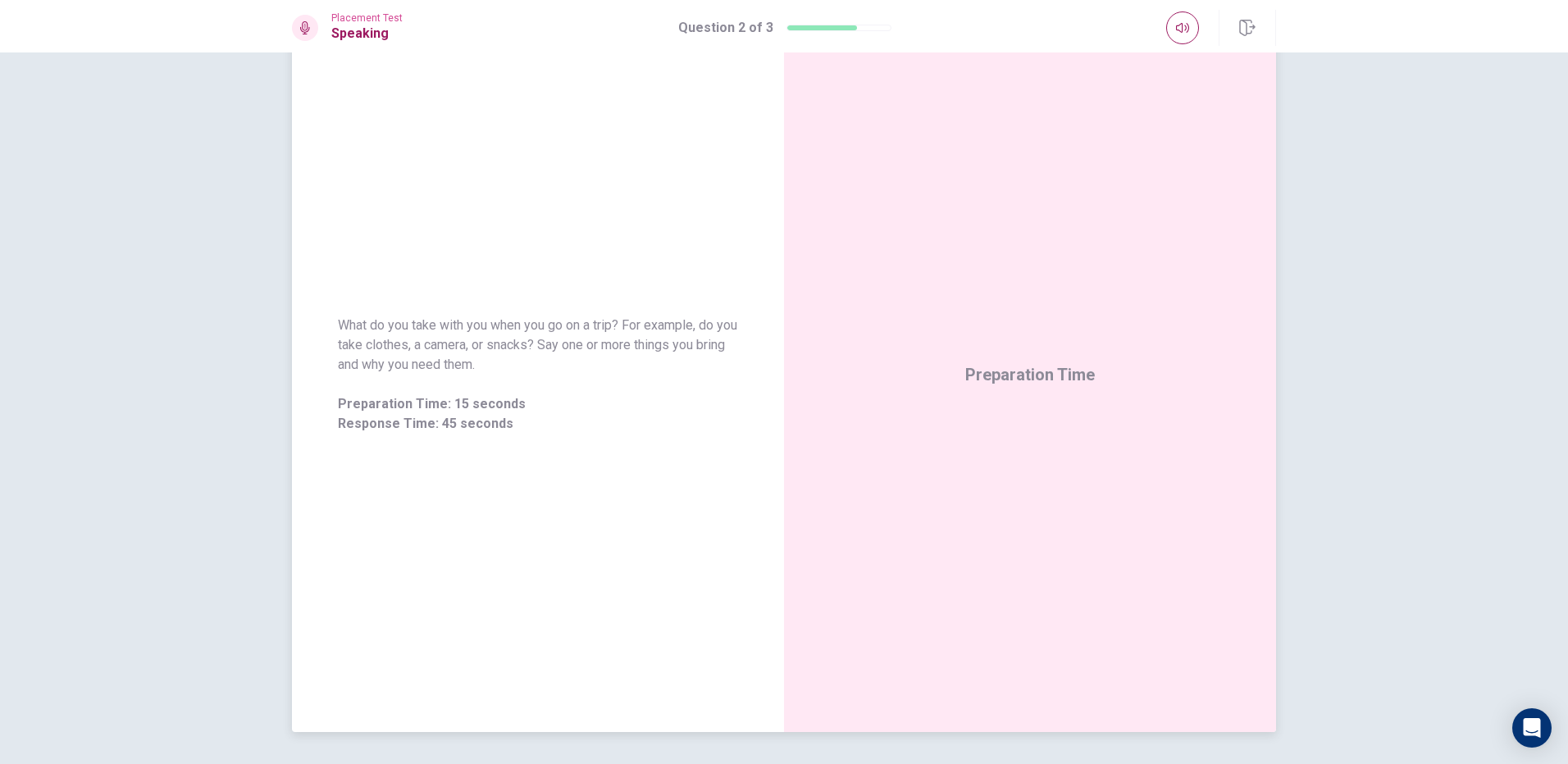
scroll to position [0, 0]
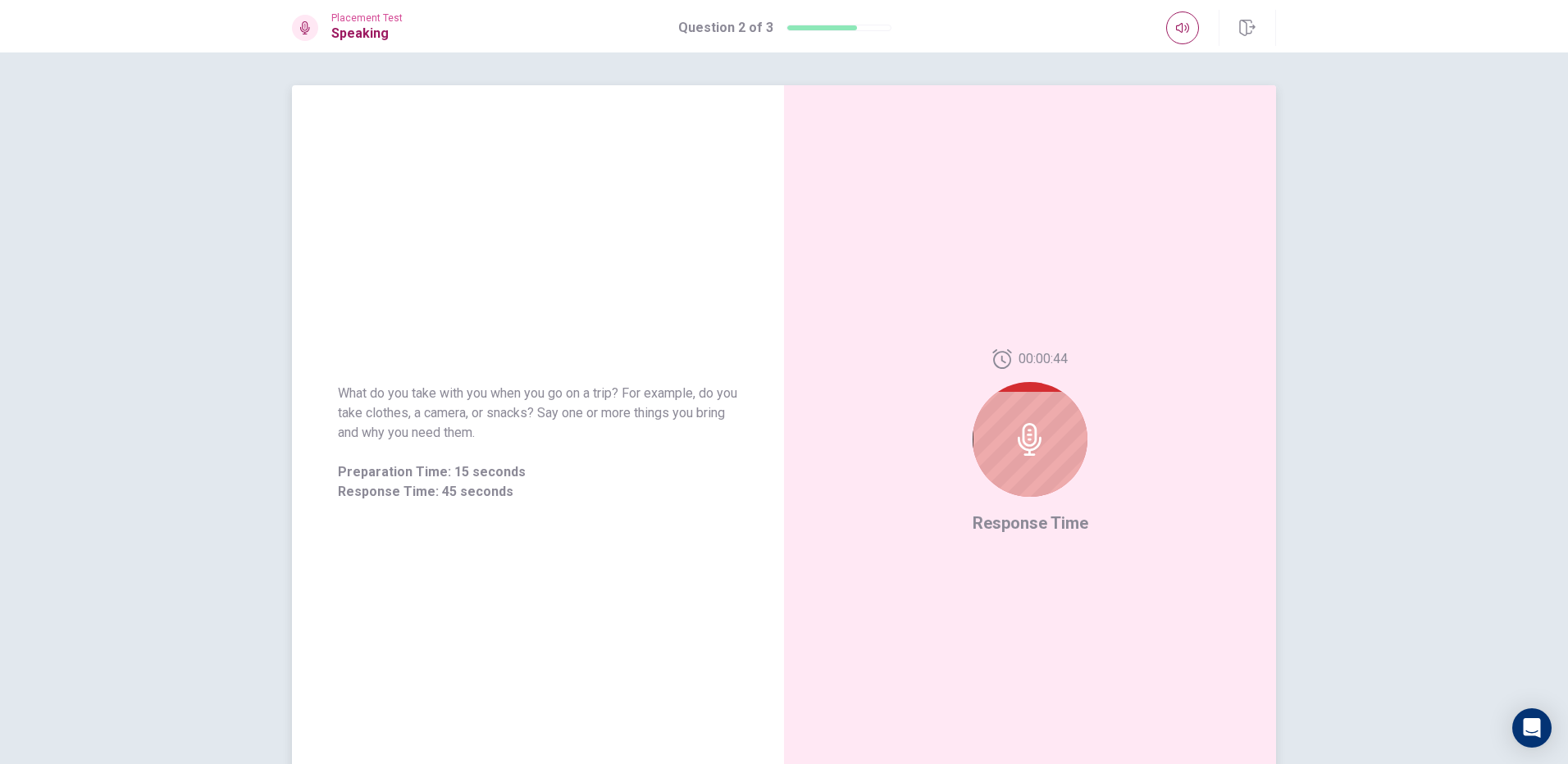
drag, startPoint x: 675, startPoint y: 283, endPoint x: 612, endPoint y: 268, distance: 64.8
click at [652, 285] on div "What do you take with you when you go on a trip? For example, do you take cloth…" at bounding box center [538, 442] width 492 height 715
click at [959, 472] on div "00:00:45 Response Time" at bounding box center [1030, 442] width 492 height 715
click at [1034, 450] on icon at bounding box center [1029, 439] width 32 height 32
click at [1019, 432] on icon at bounding box center [1029, 439] width 24 height 32
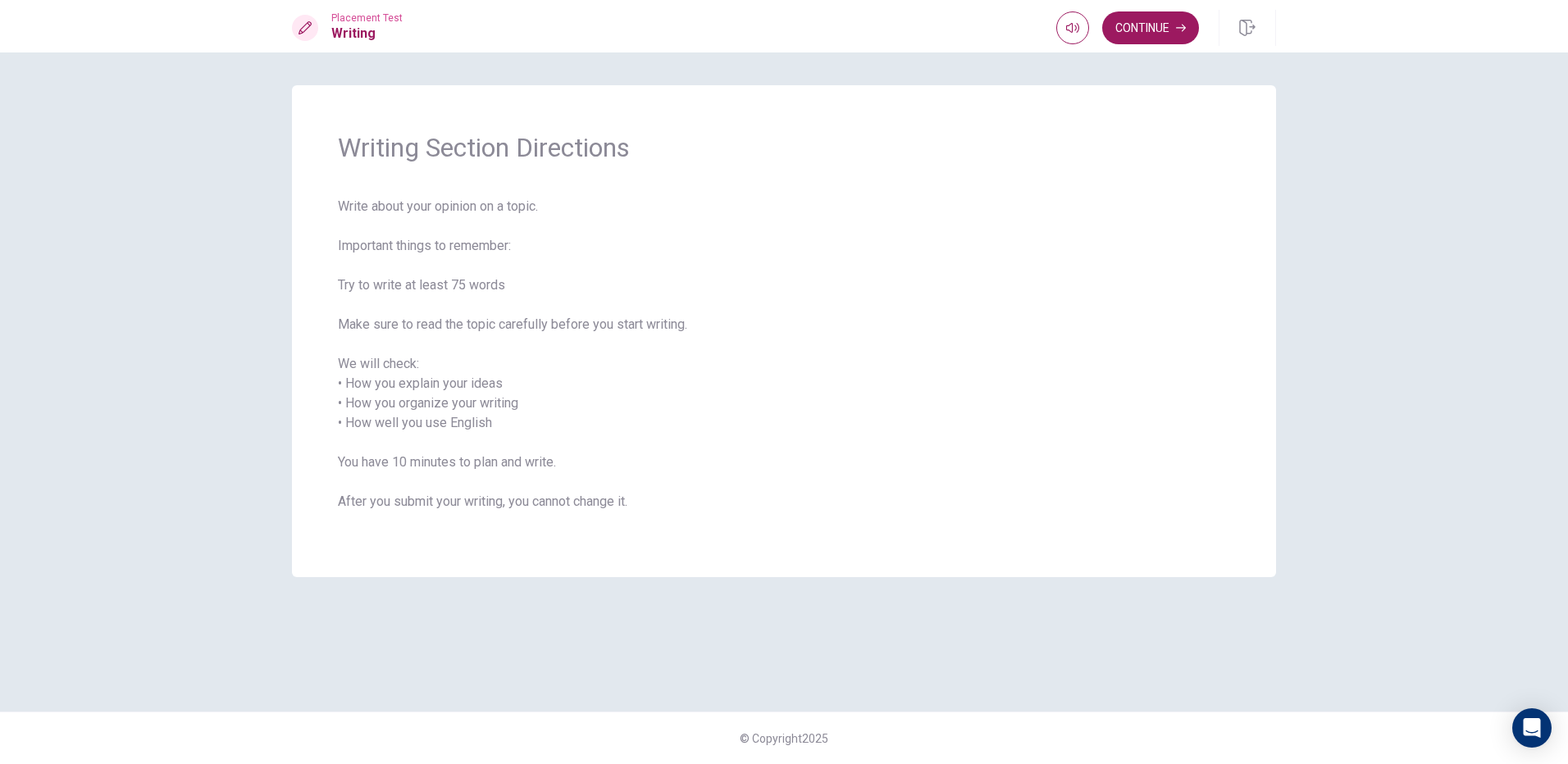
click at [452, 331] on span "Write about your opinion on a topic. Important things to remember: Try to write…" at bounding box center [784, 363] width 892 height 334
click at [911, 223] on span "Write about your opinion on a topic. Important things to remember: Try to write…" at bounding box center [784, 363] width 892 height 334
drag, startPoint x: 1168, startPoint y: 219, endPoint x: 1118, endPoint y: 161, distance: 76.6
click at [1170, 215] on span "Write about your opinion on a topic. Important things to remember: Try to write…" at bounding box center [784, 363] width 892 height 334
click at [1119, 30] on button "Continue" at bounding box center [1150, 27] width 97 height 32
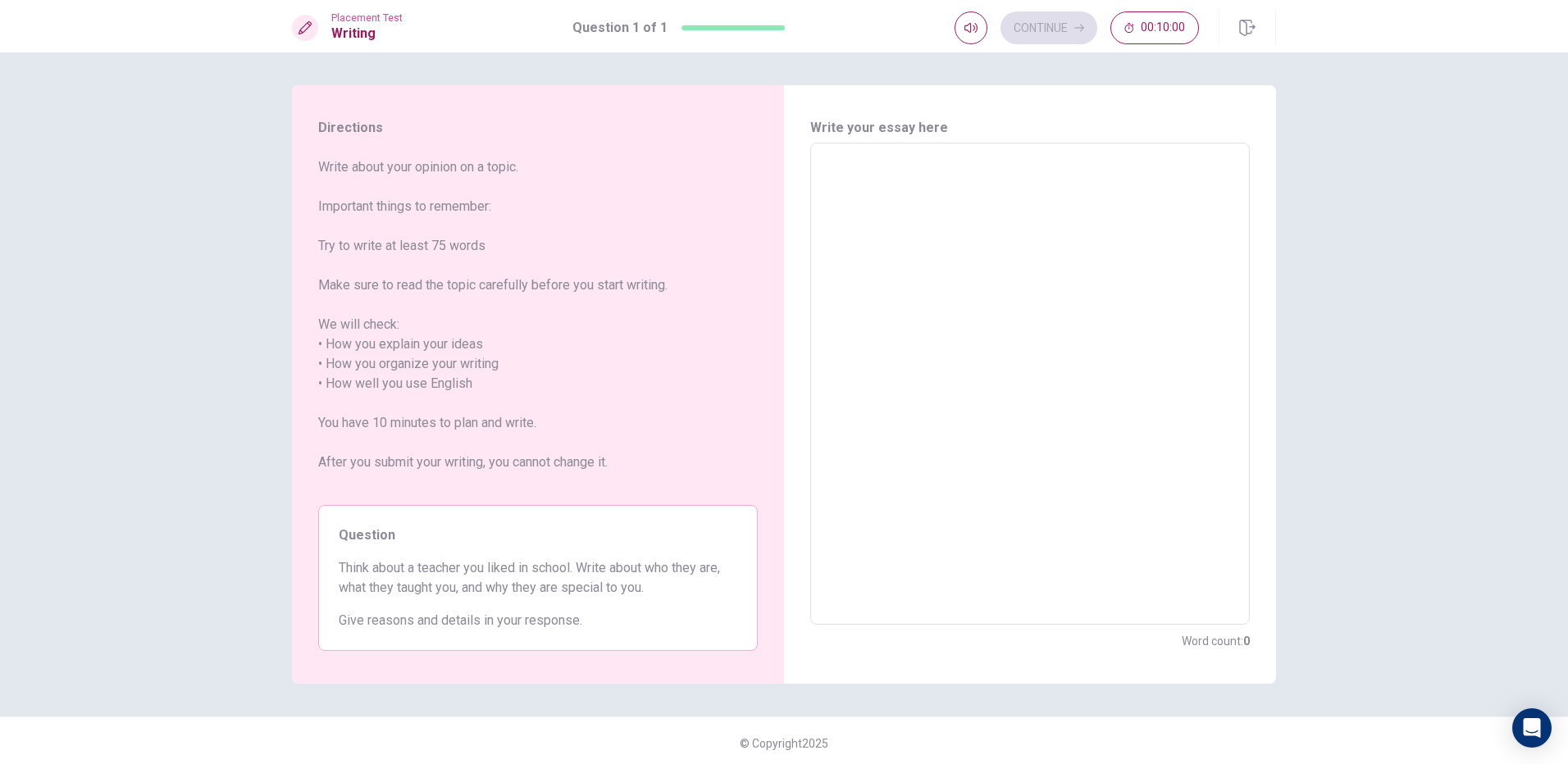
click at [877, 246] on textarea at bounding box center [1030, 384] width 417 height 455
click at [1077, 32] on div "Continue 00:09:54" at bounding box center [1077, 27] width 245 height 32
click at [1077, 32] on div "Continue 00:09:53" at bounding box center [1077, 27] width 245 height 32
click at [1076, 32] on div "Continue 00:09:53" at bounding box center [1077, 27] width 245 height 32
click at [854, 187] on textarea at bounding box center [1030, 384] width 417 height 455
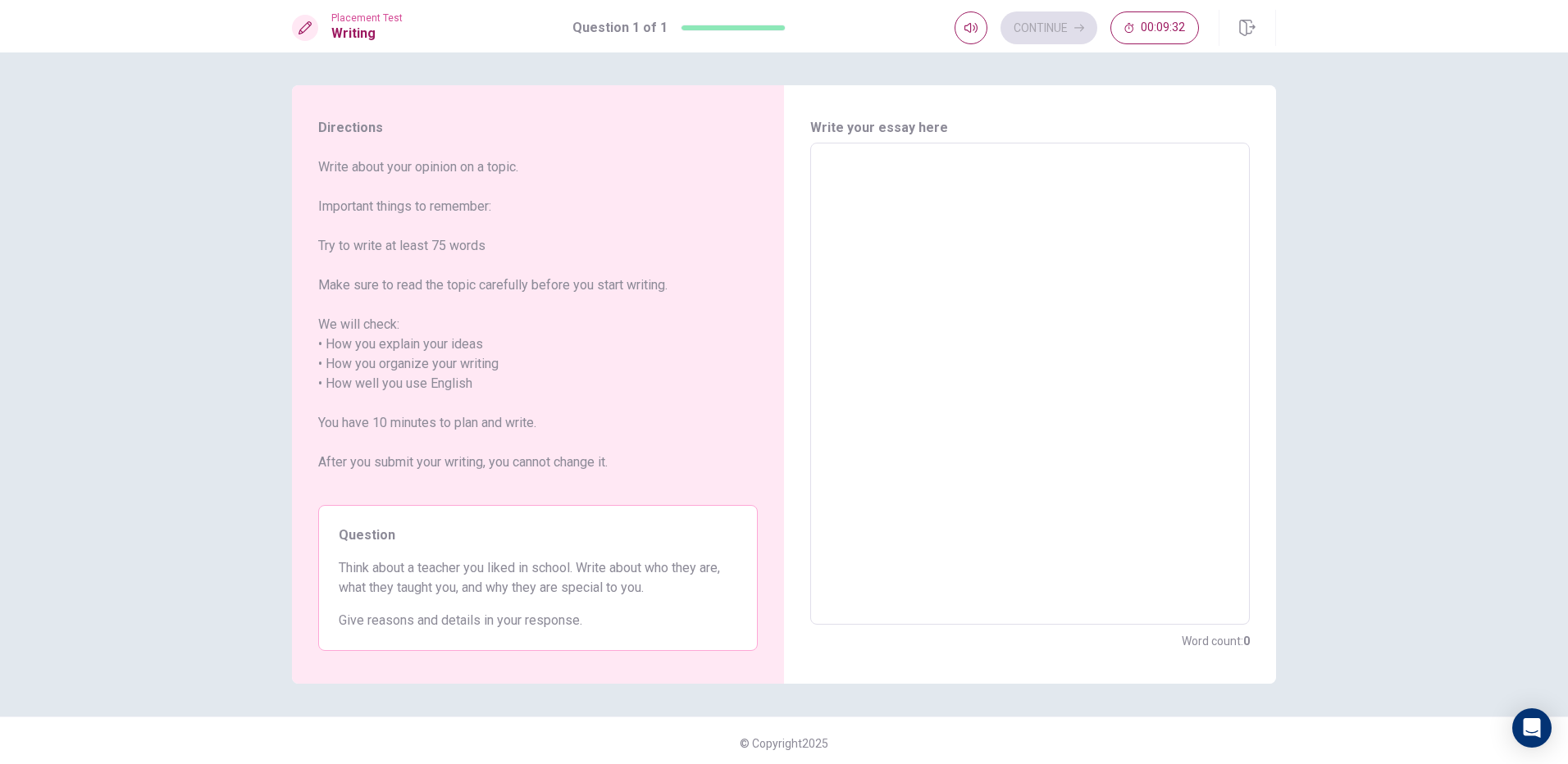
type textarea "."
type textarea "x"
type textarea ".."
type textarea "x"
type textarea "..."
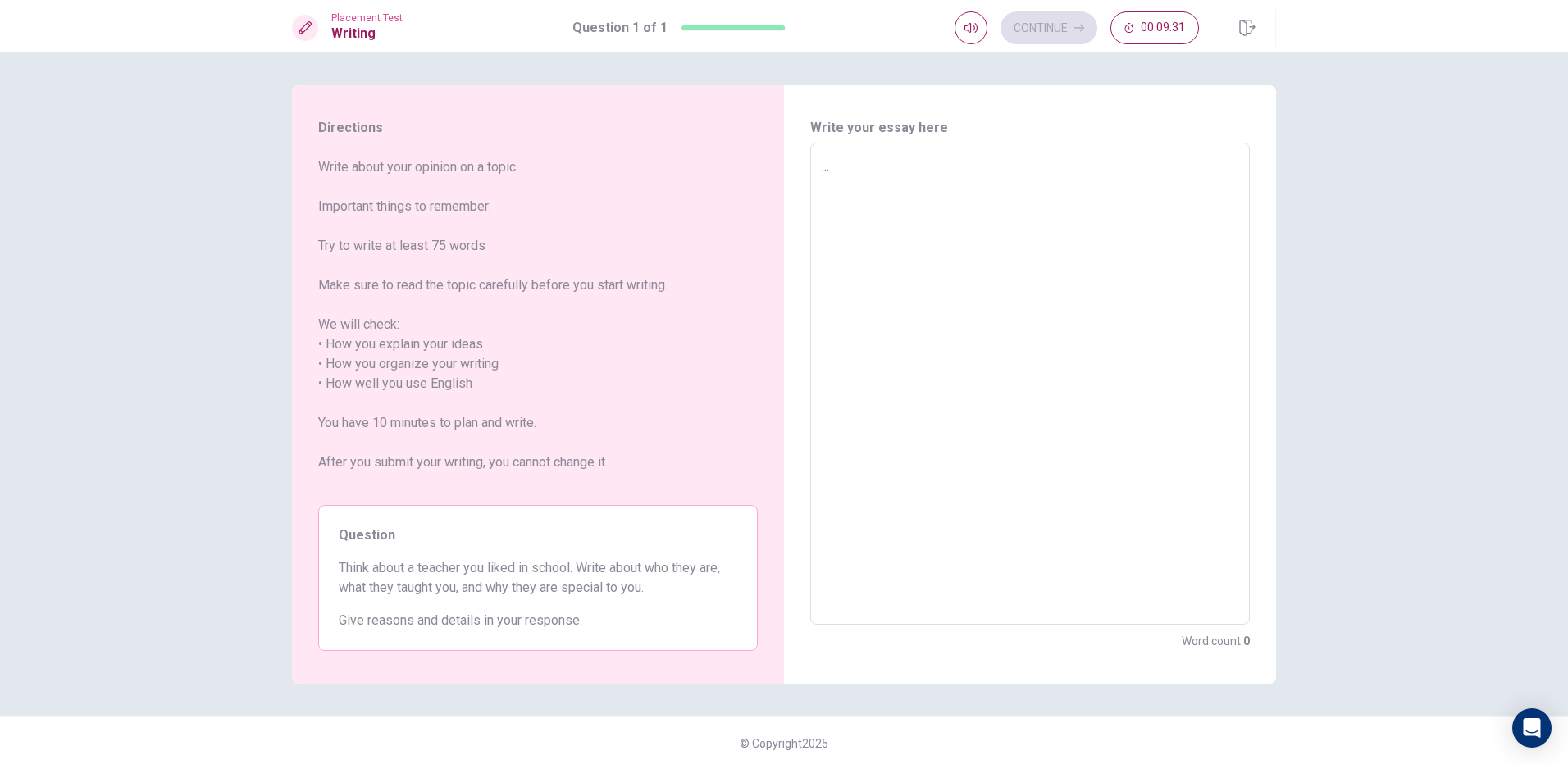
type textarea "x"
type textarea "...."
type textarea "x"
type textarea "....."
type textarea "x"
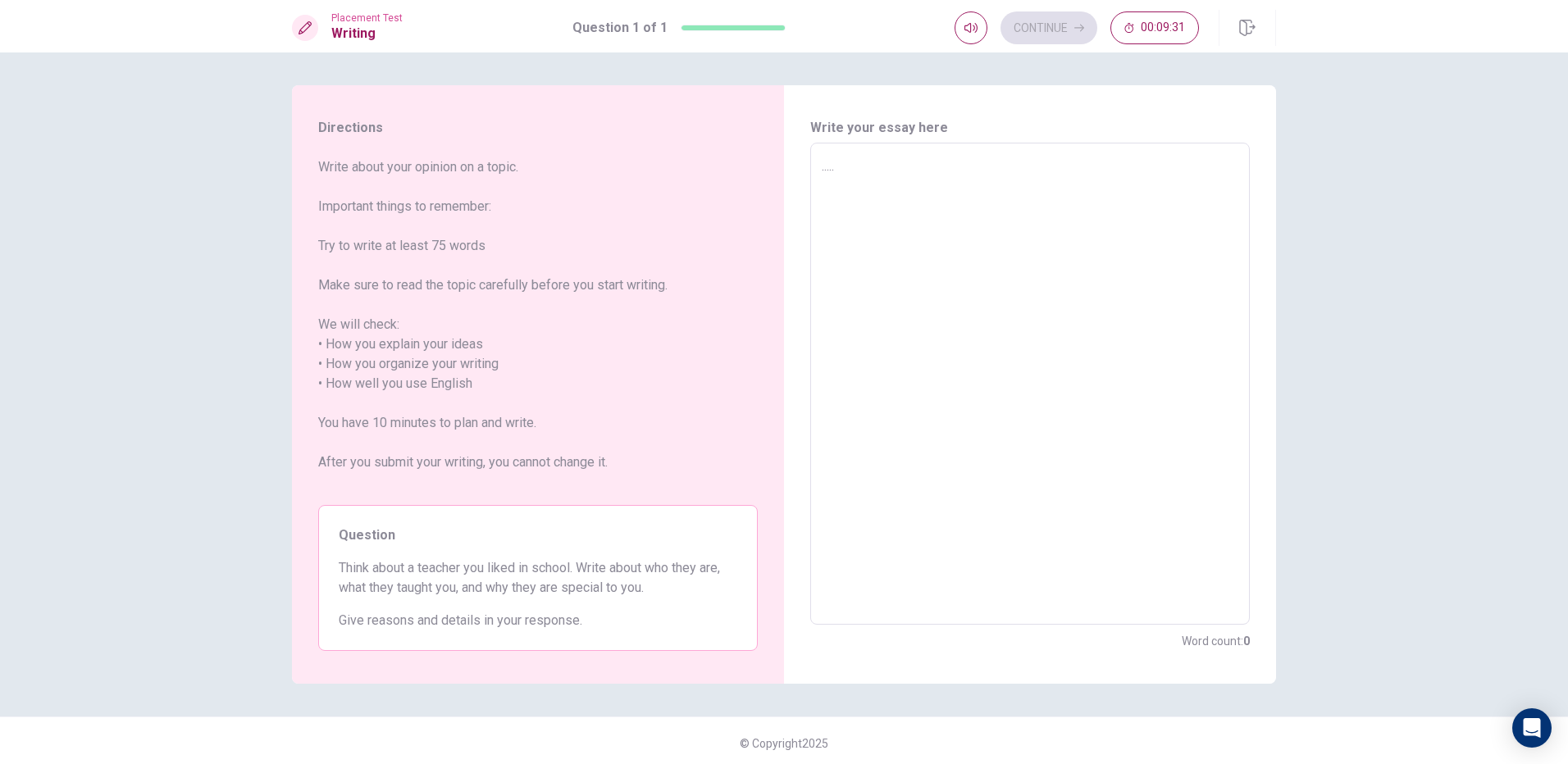
type textarea "......"
type textarea "x"
type textarea "......."
type textarea "x"
type textarea "......"
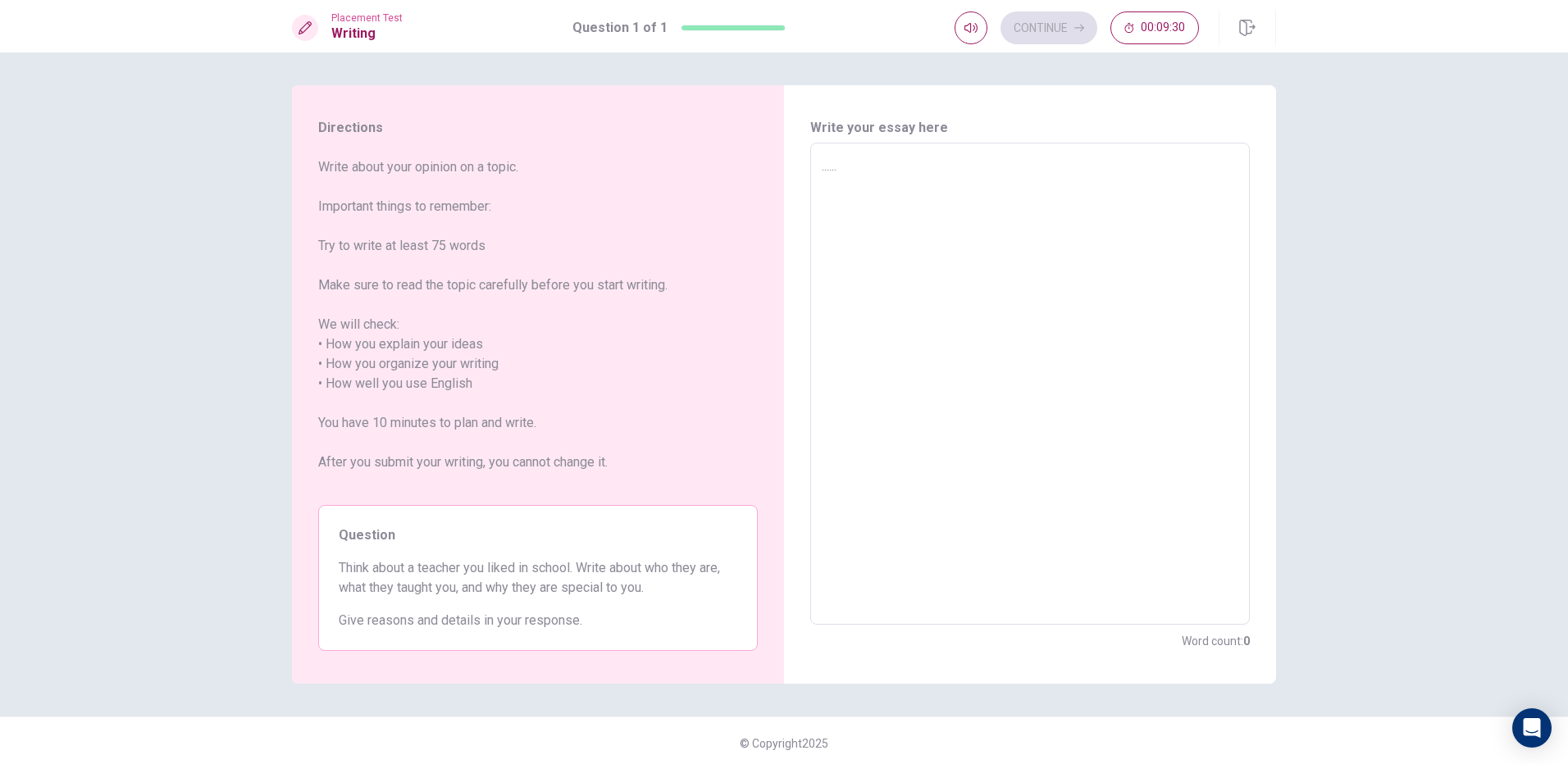
type textarea "x"
type textarea "....."
type textarea "x"
type textarea "...."
type textarea "x"
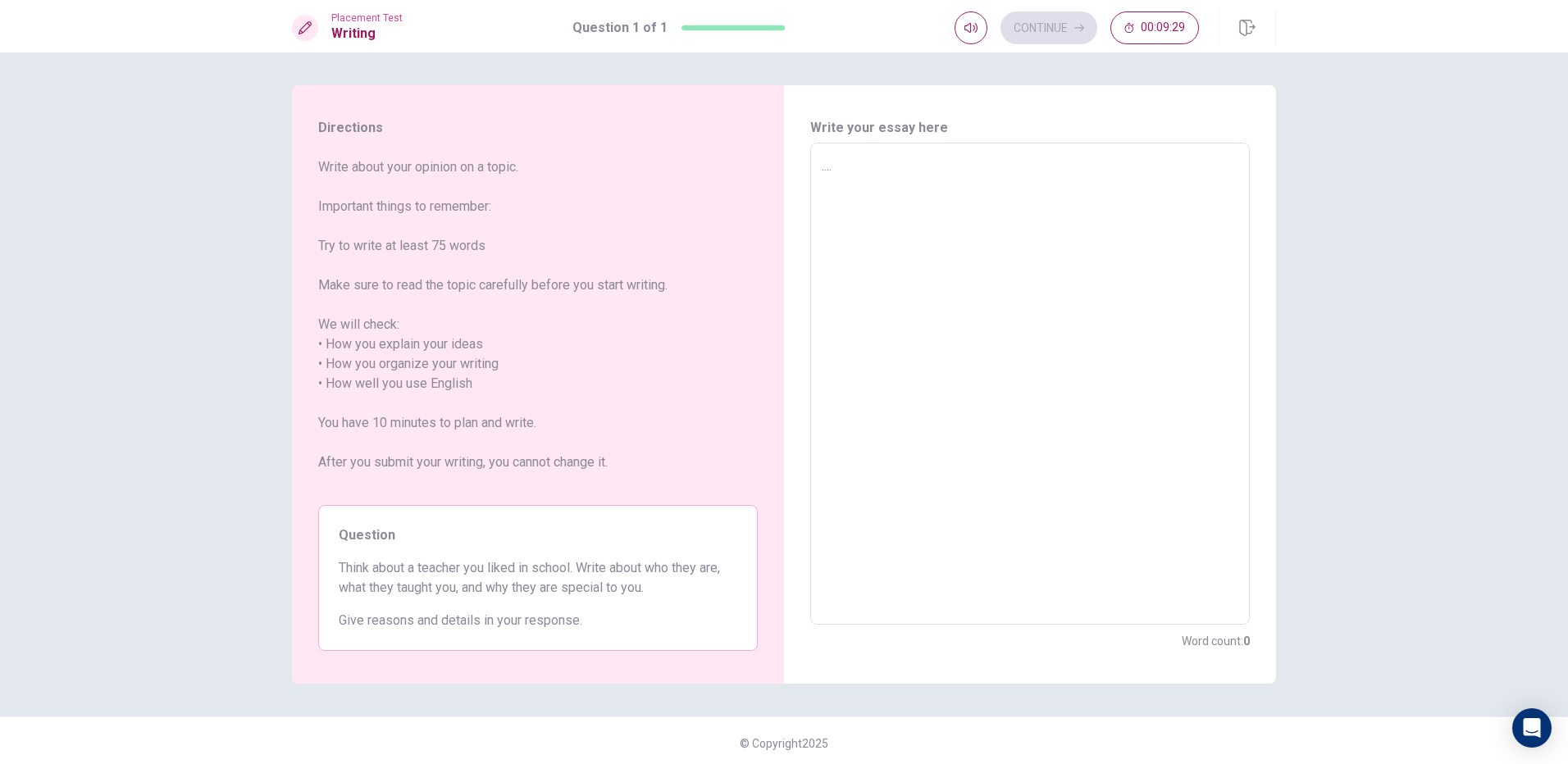
type textarea "..."
type textarea "x"
type textarea ".."
type textarea "x"
type textarea "."
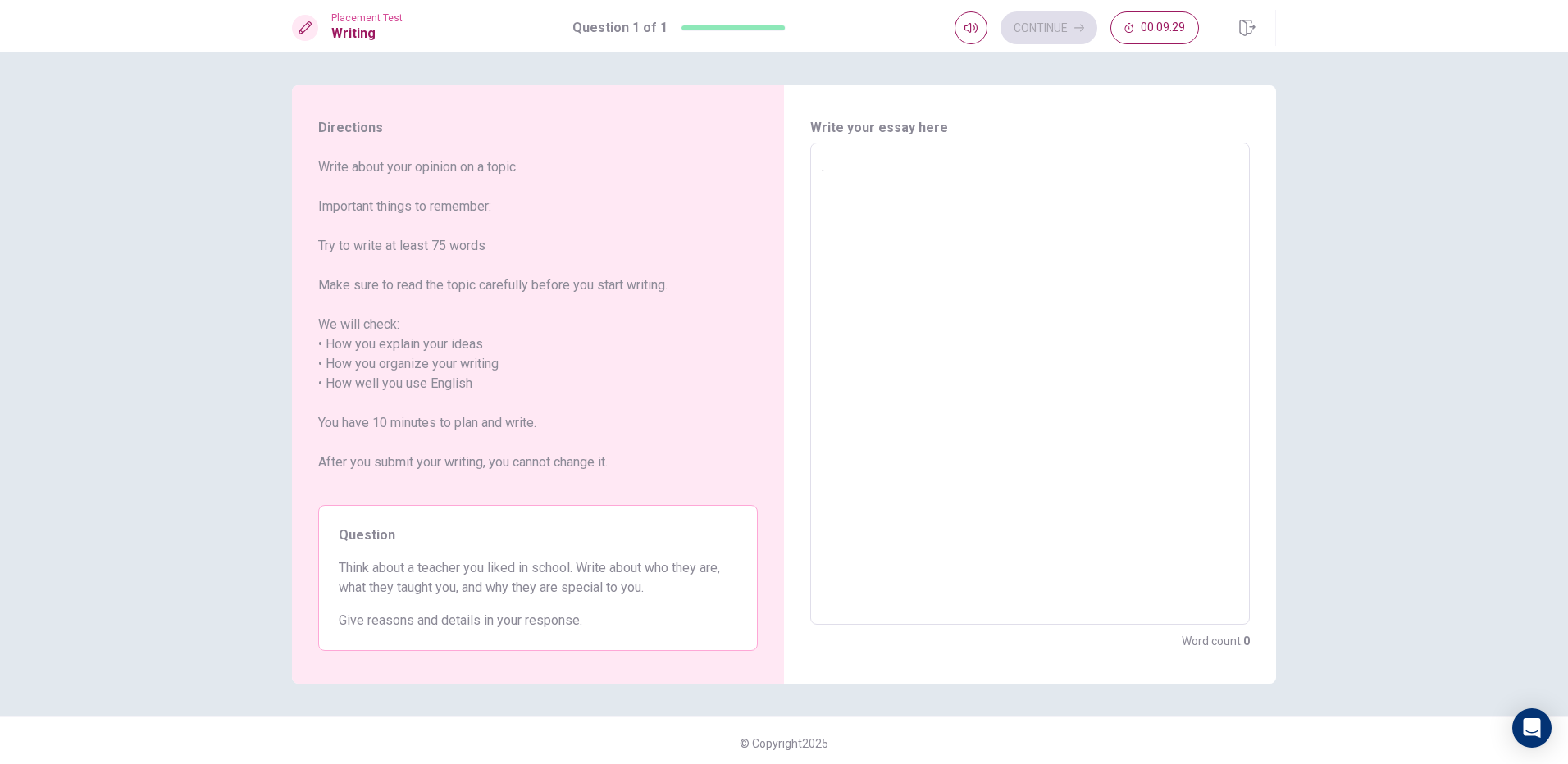
type textarea "x"
type textarea "."
type textarea "x"
type textarea ".."
type textarea "x"
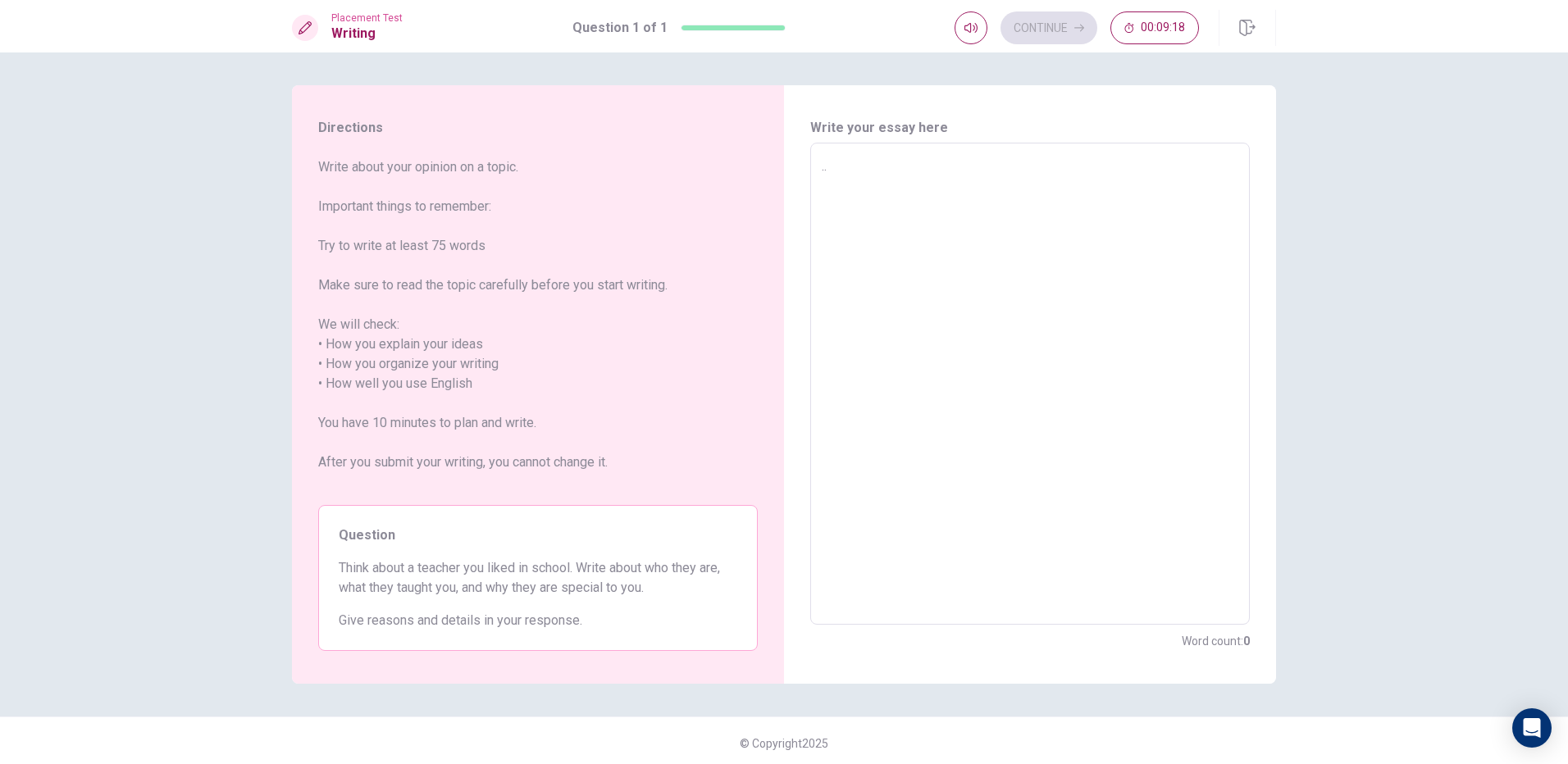
type textarea "..."
type textarea "x"
type textarea "...."
type textarea "x"
type textarea "....."
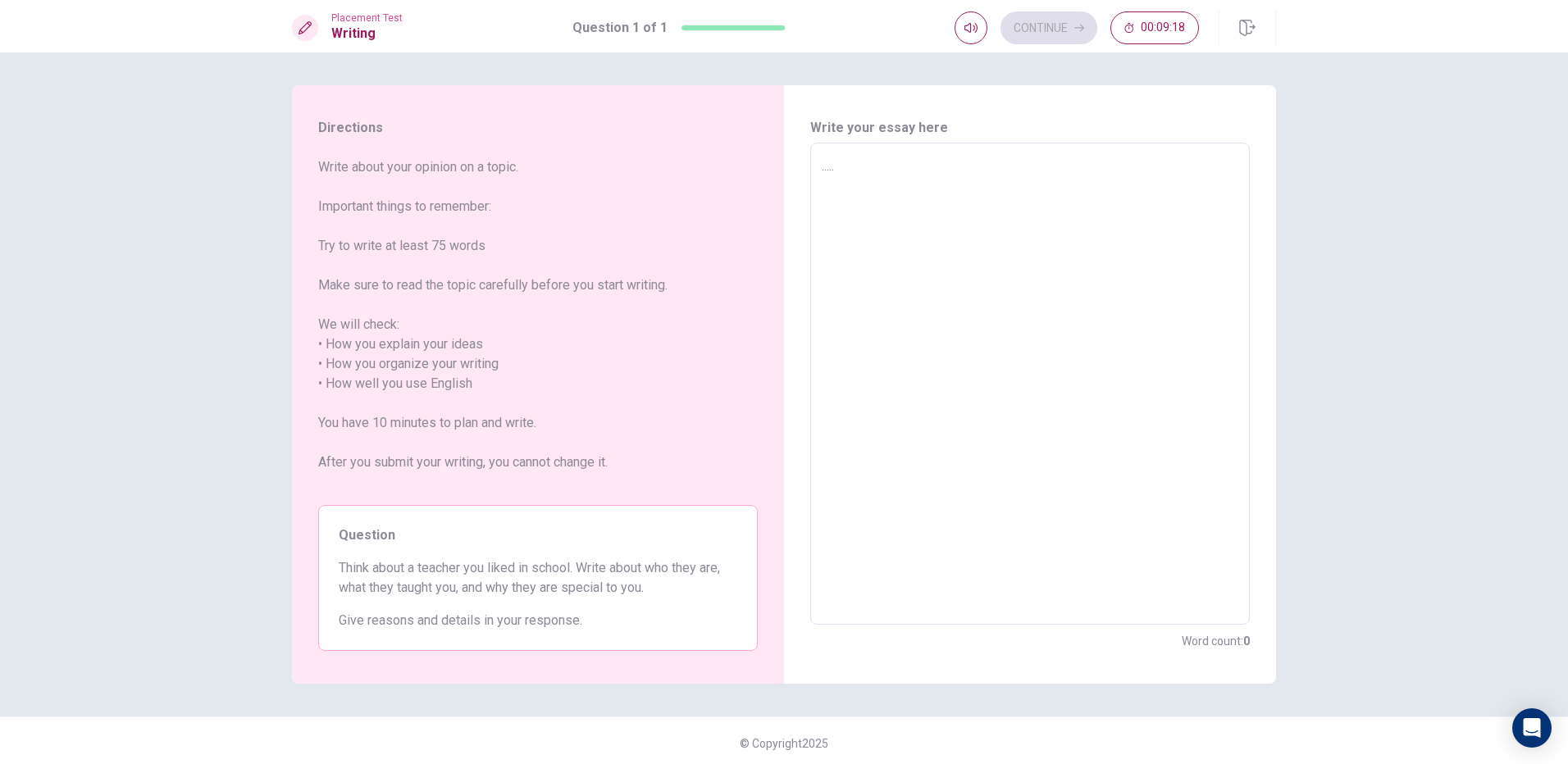
type textarea "x"
type textarea "......"
type textarea "x"
type textarea "......."
type textarea "x"
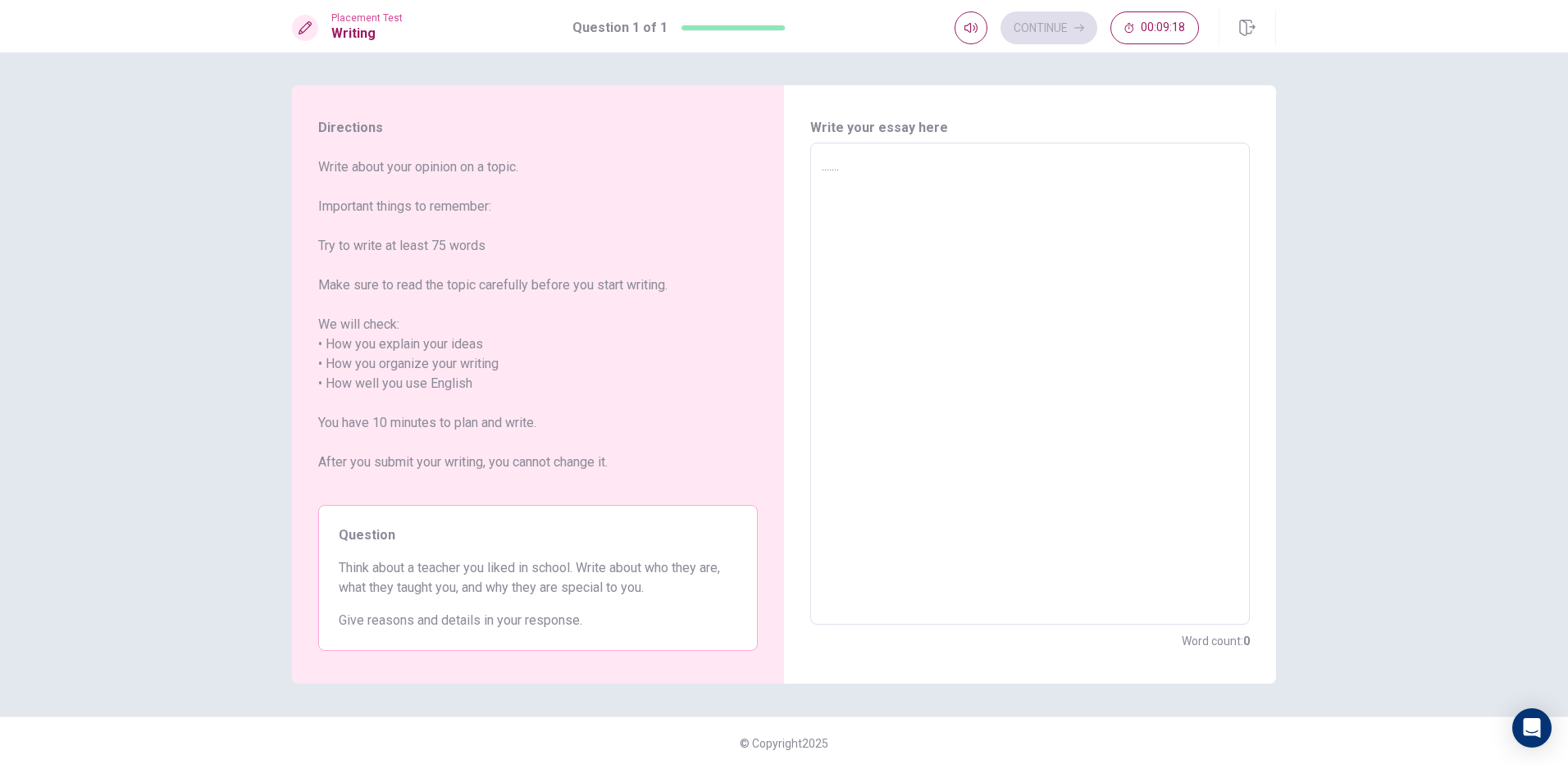
type textarea "........"
type textarea "x"
type textarea "........."
type textarea "x"
type textarea ".........."
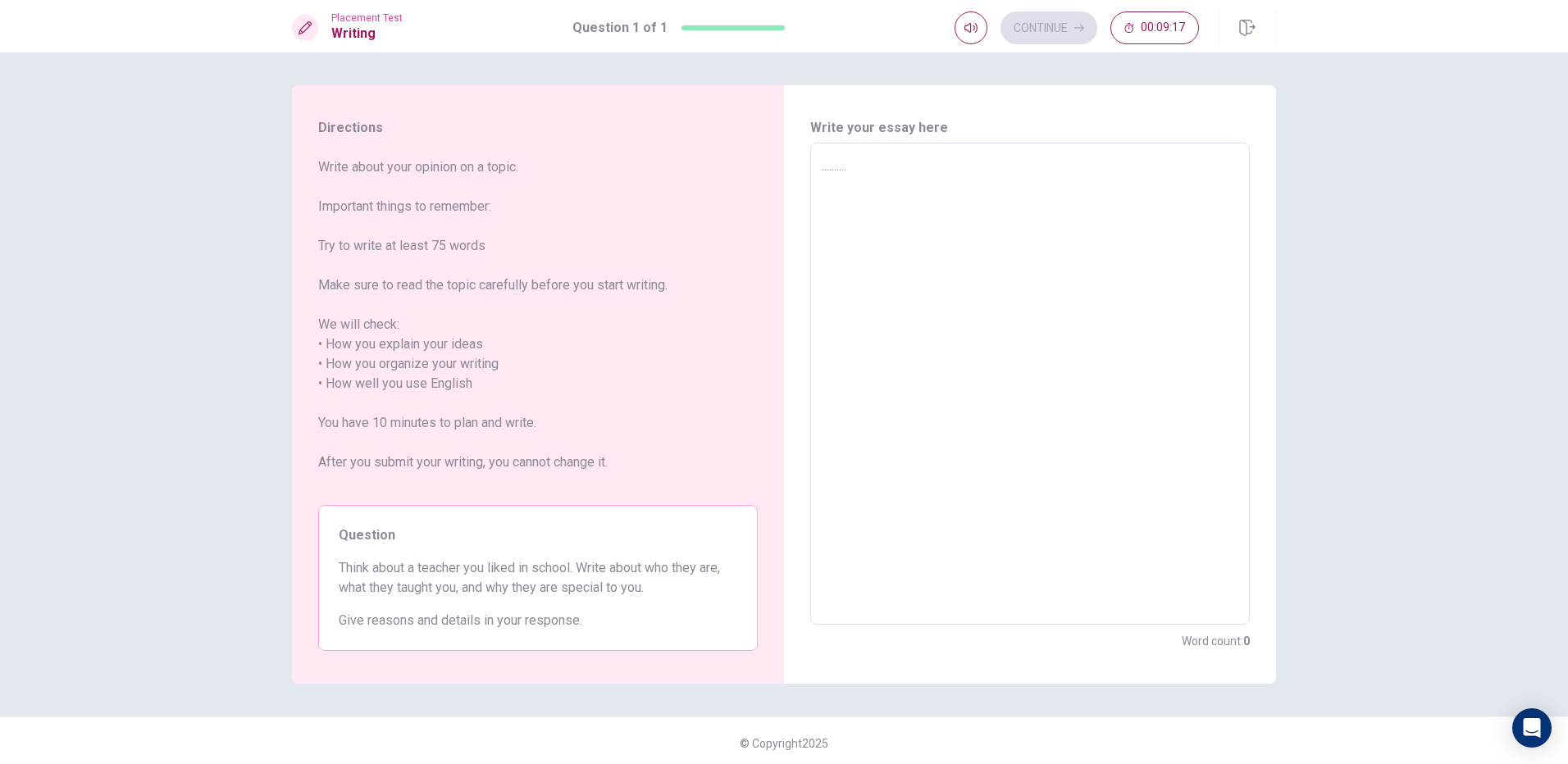
type textarea "x"
type textarea "..........."
type textarea "x"
type textarea "............"
type textarea "x"
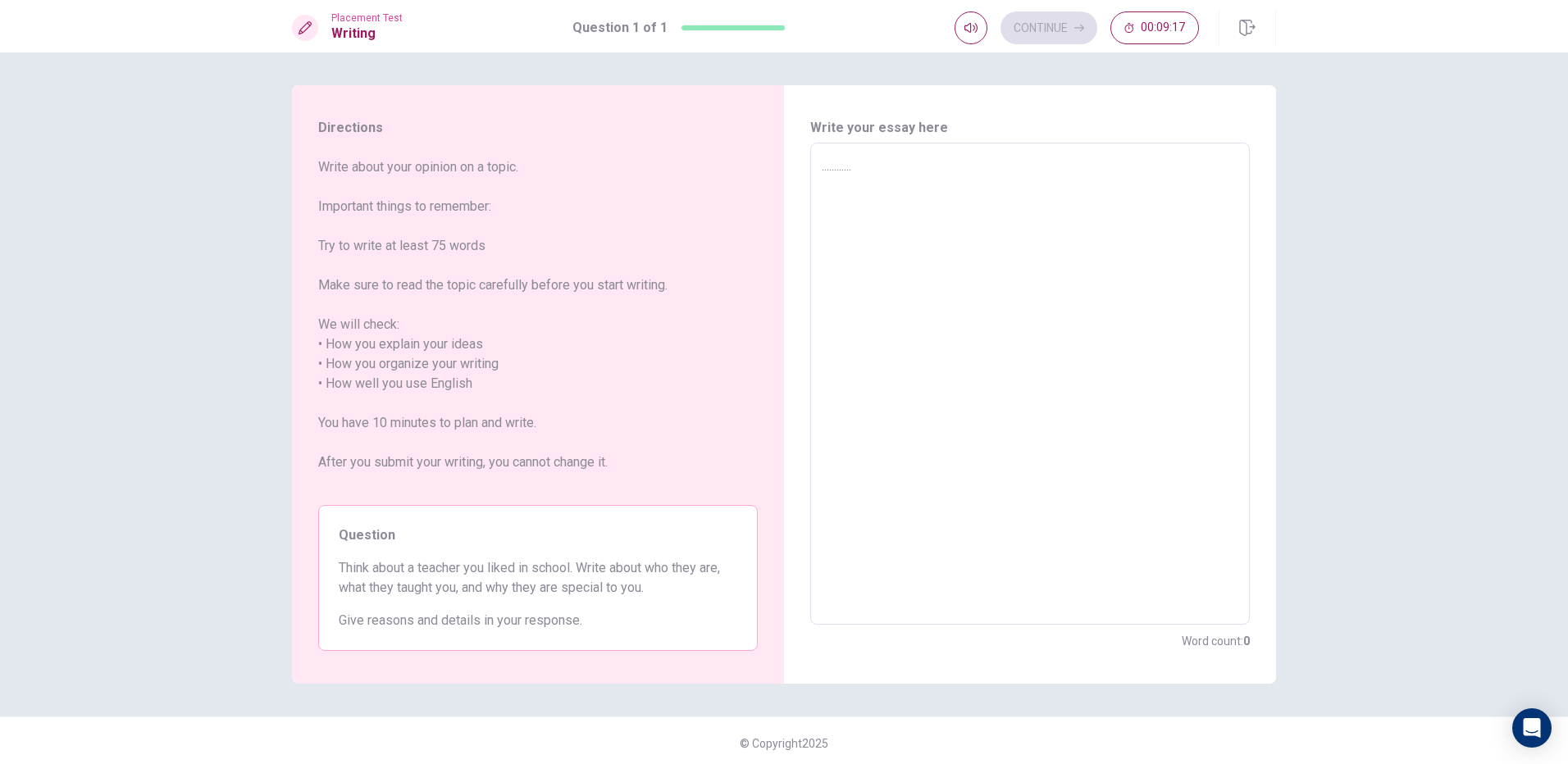
type textarea "............."
type textarea "x"
type textarea ".............."
type textarea "x"
type textarea "..............."
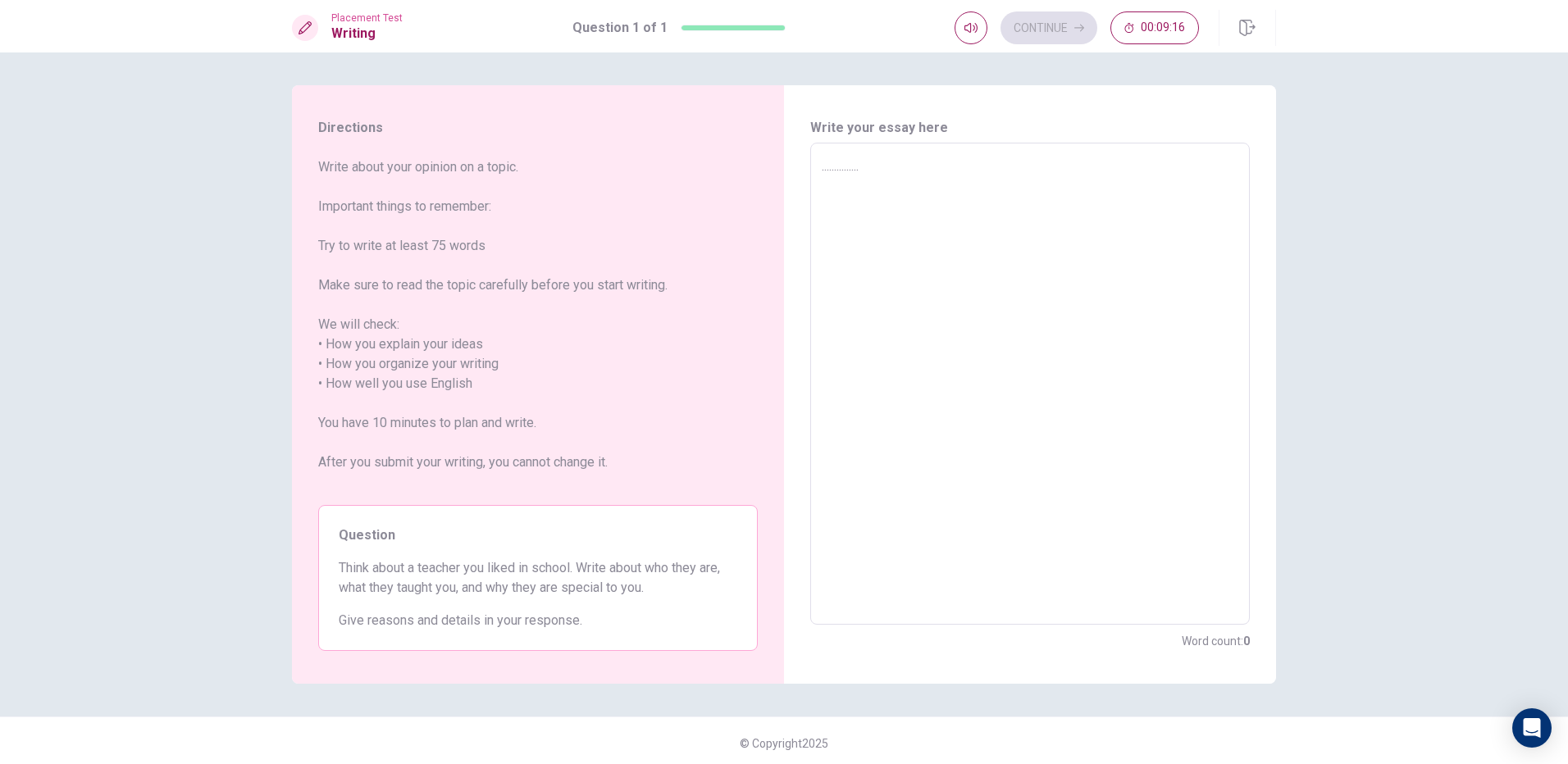
type textarea "x"
type textarea "................"
type textarea "x"
type textarea "..............."
type textarea "x"
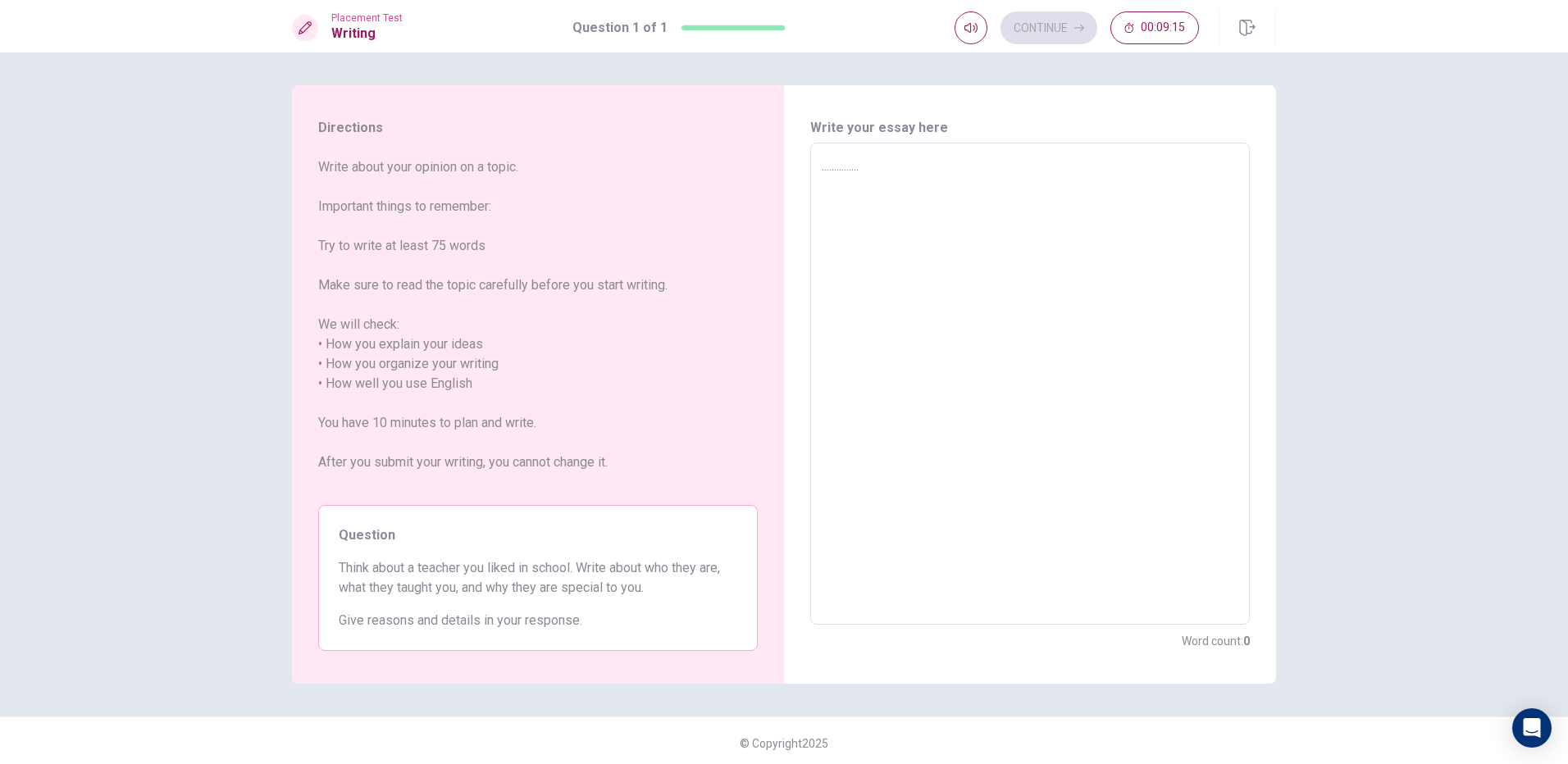
type textarea ".............."
type textarea "x"
type textarea "............."
type textarea "x"
type textarea "............"
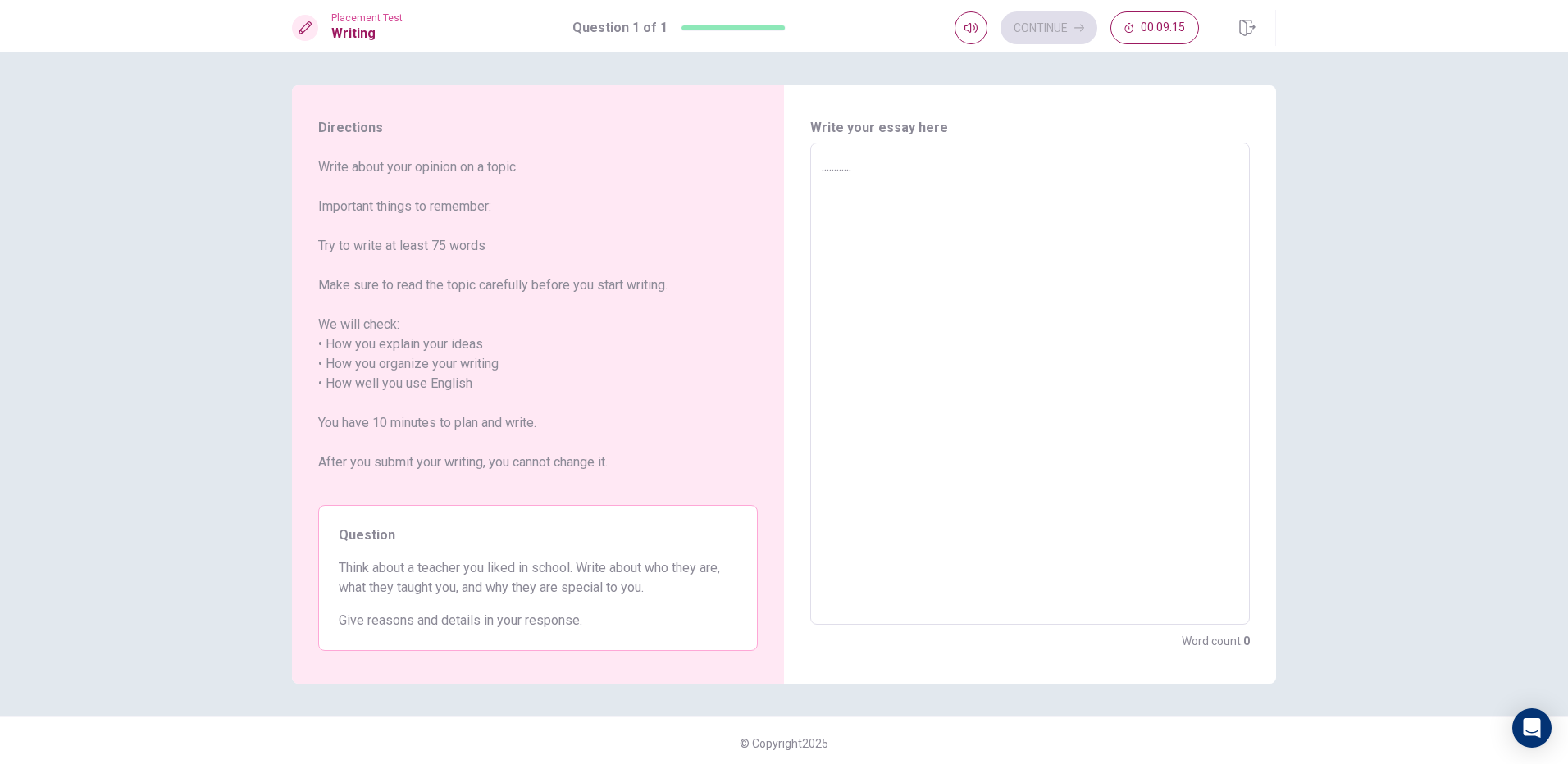
type textarea "x"
type textarea "..........."
type textarea "x"
type textarea ".........."
type textarea "x"
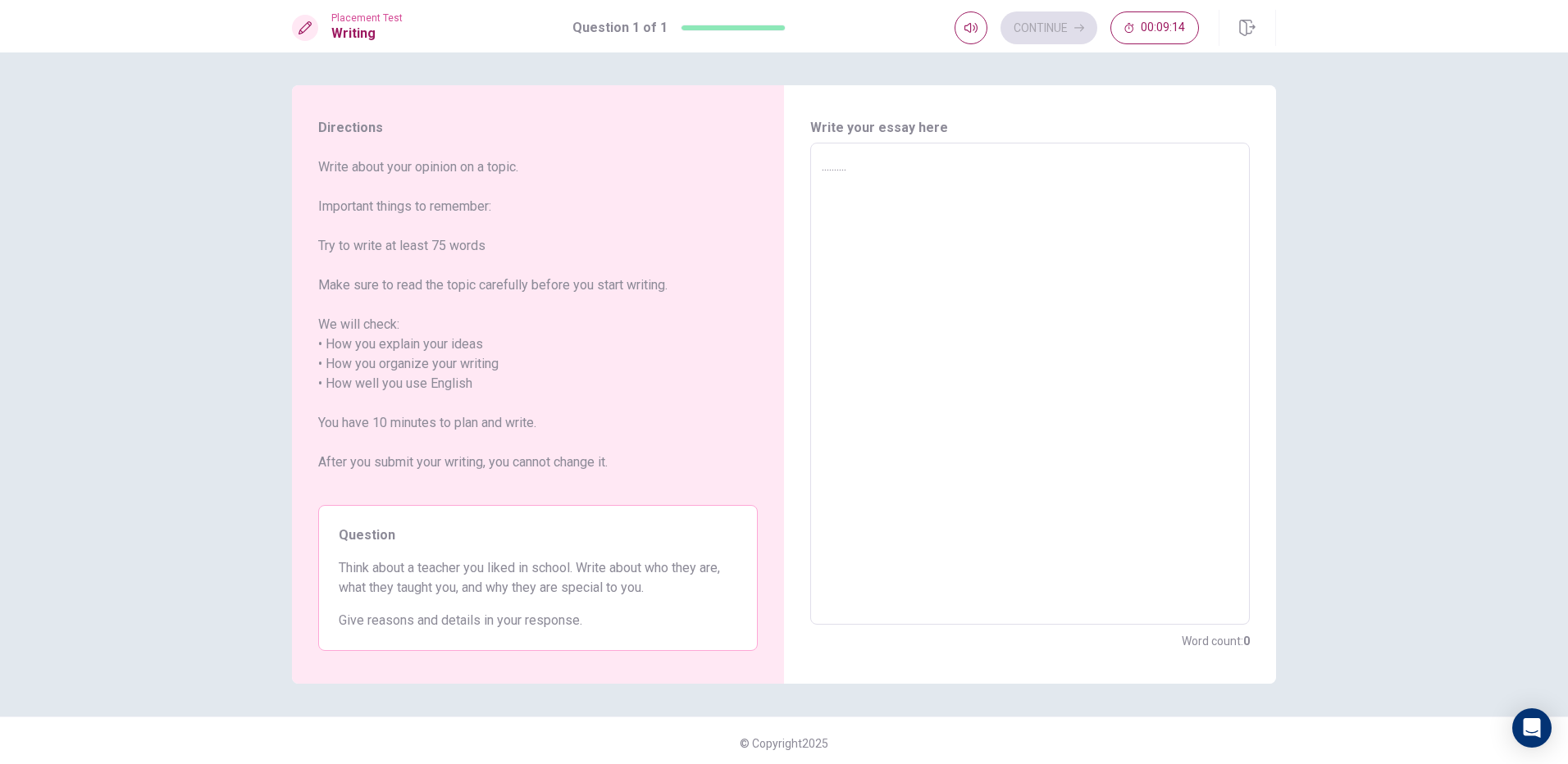
type textarea "........."
type textarea "x"
type textarea "........"
type textarea "x"
type textarea "......."
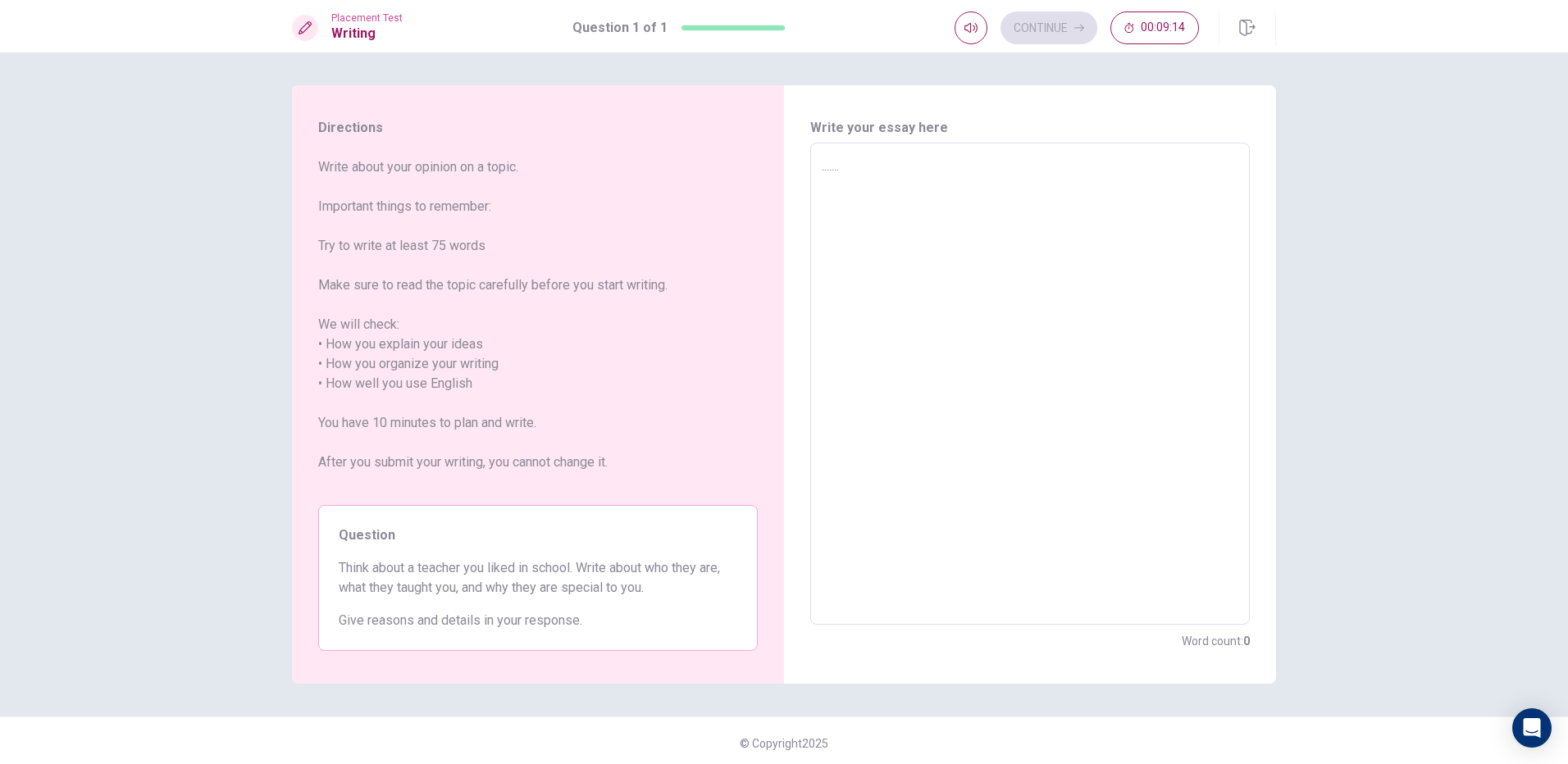
type textarea "x"
type textarea "......"
type textarea "x"
type textarea "....."
type textarea "x"
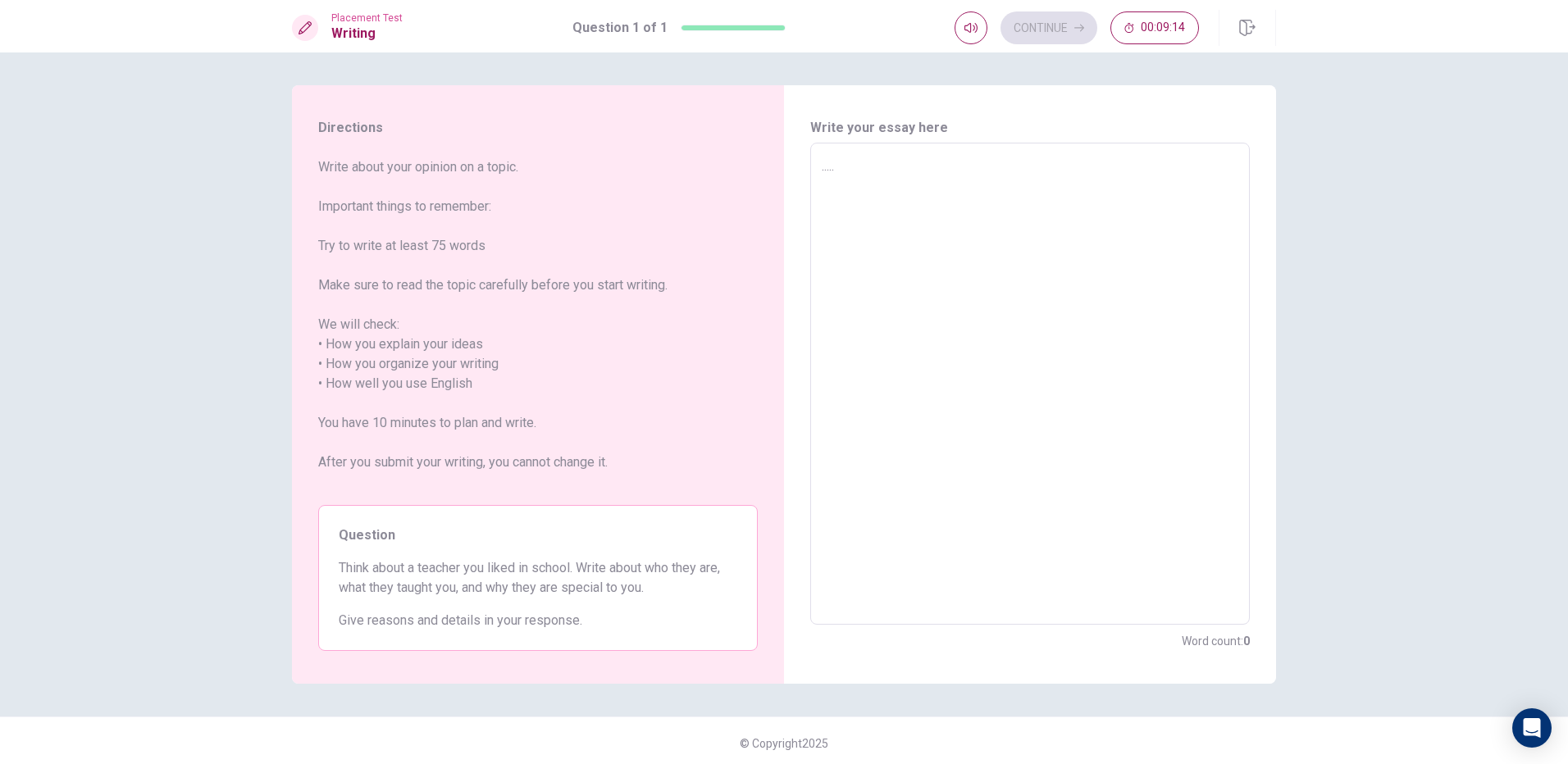
type textarea "...."
type textarea "x"
type textarea "..."
type textarea "x"
type textarea ".."
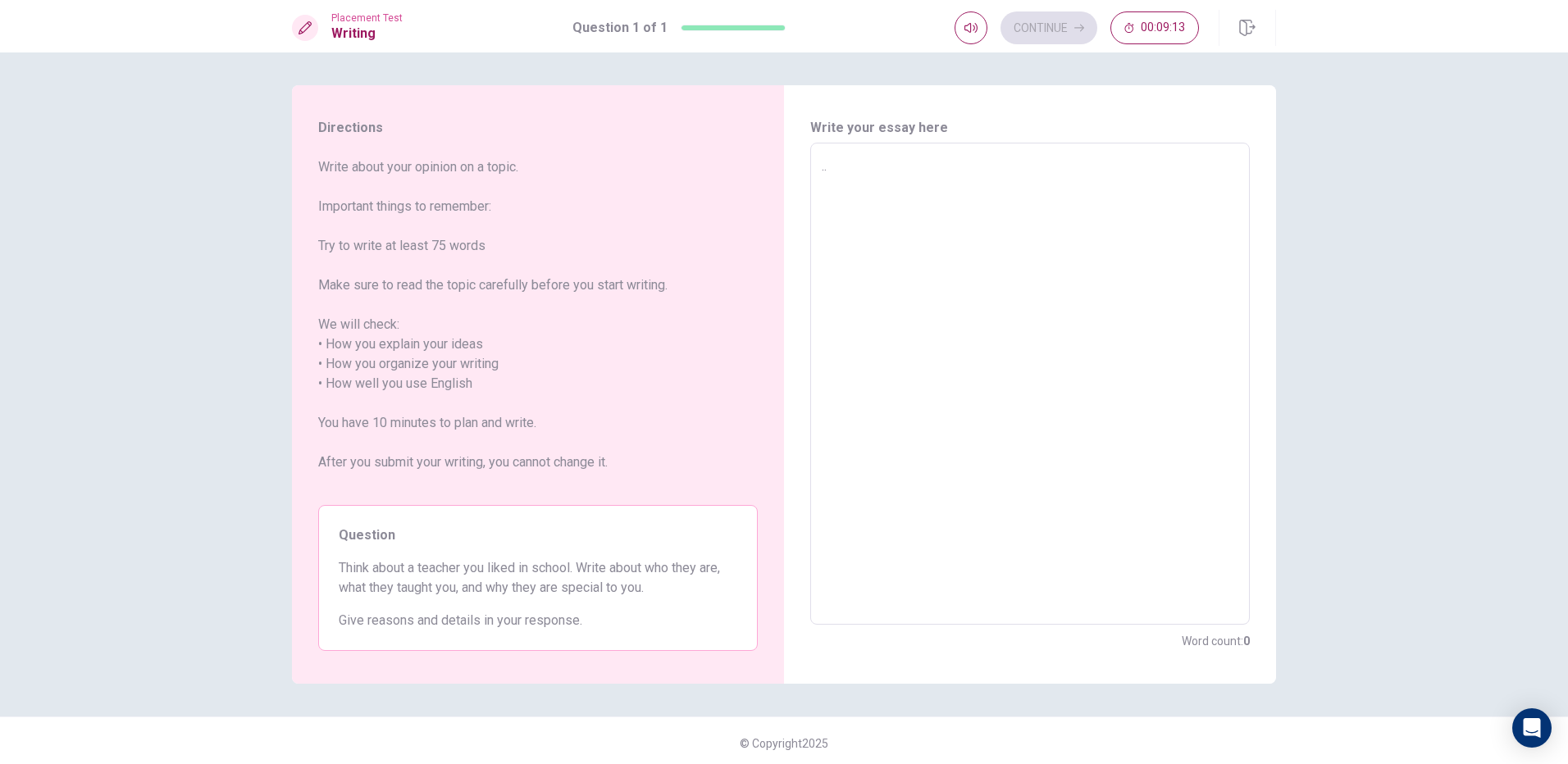
type textarea "x"
type textarea "."
type textarea "x"
type textarea "w"
type textarea "x"
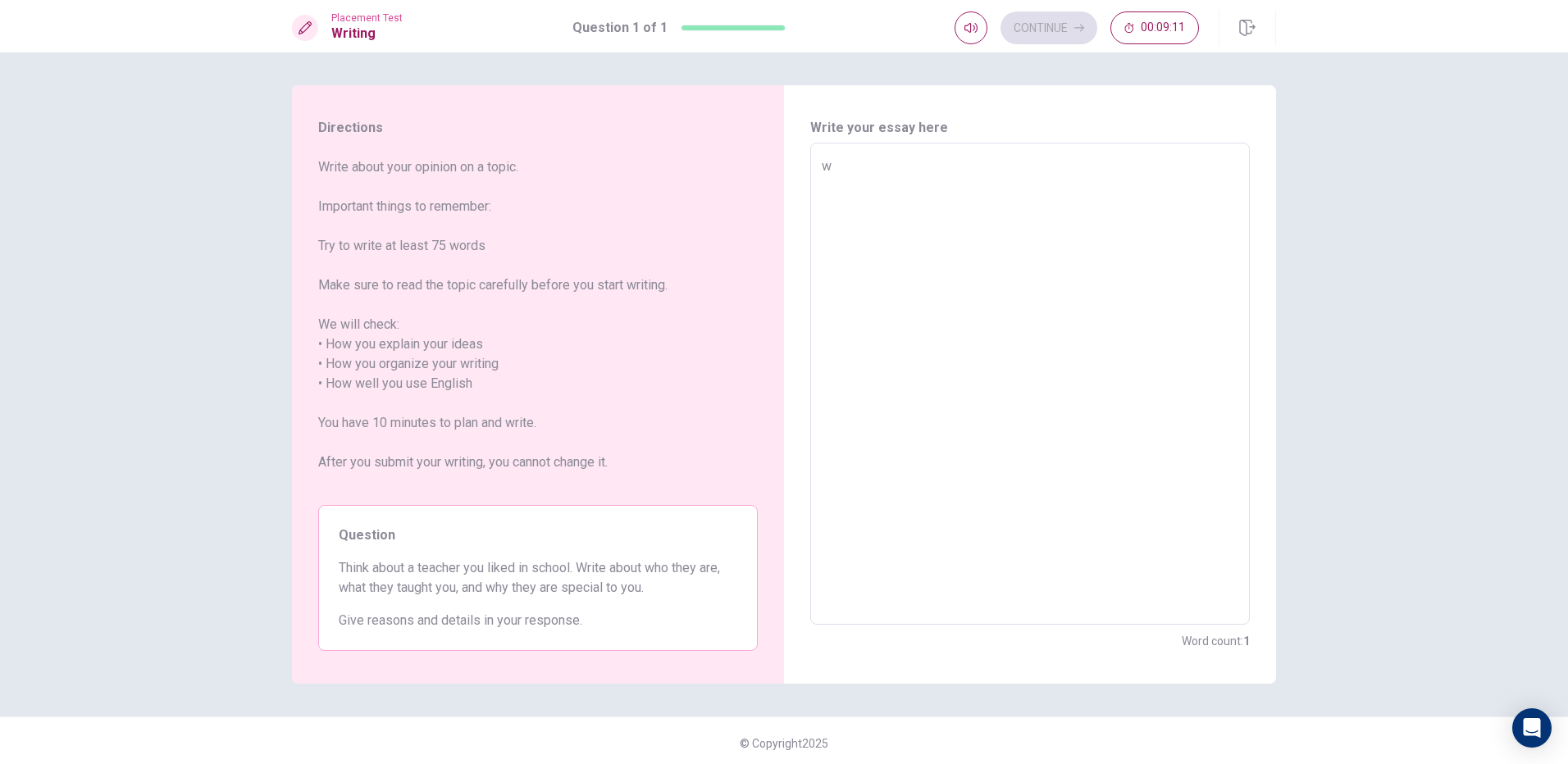
type textarea "wu"
type textarea "x"
type textarea "wus"
type textarea "x"
type textarea "wusuj"
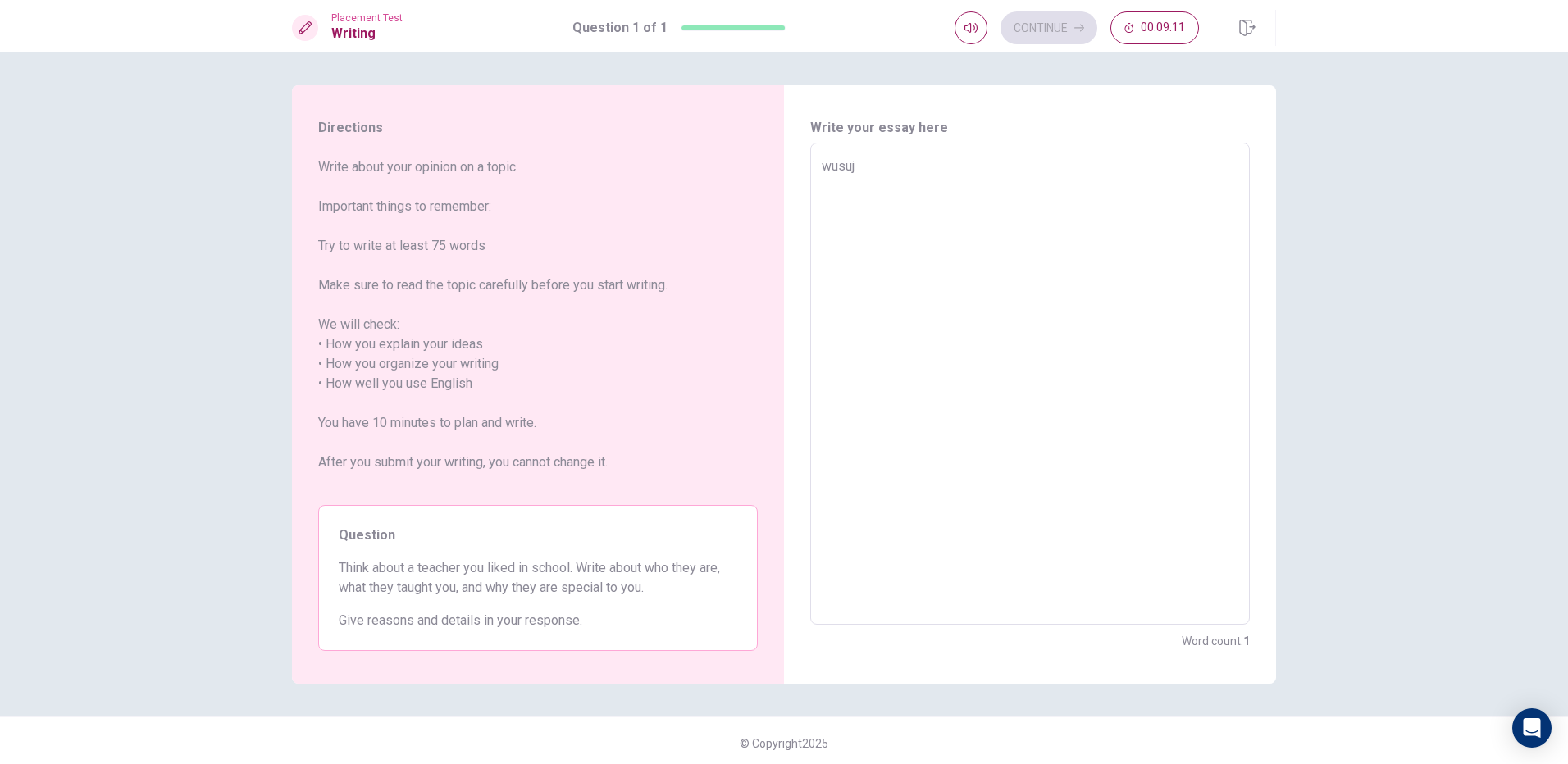
type textarea "x"
type textarea "wusujh"
type textarea "x"
type textarea "wusuj"
type textarea "x"
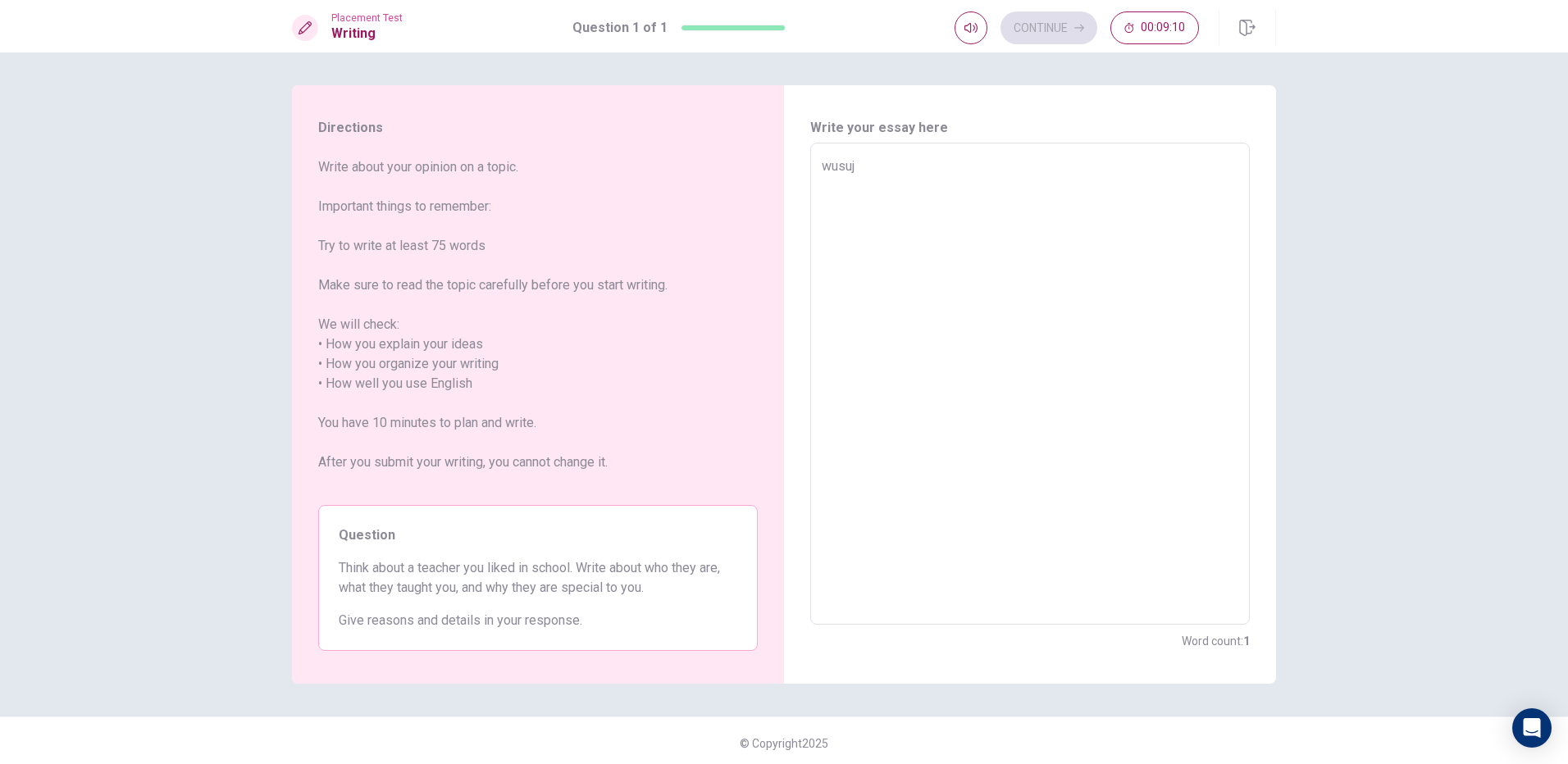
type textarea "wusu"
type textarea "x"
type textarea "wus"
type textarea "x"
type textarea "wu"
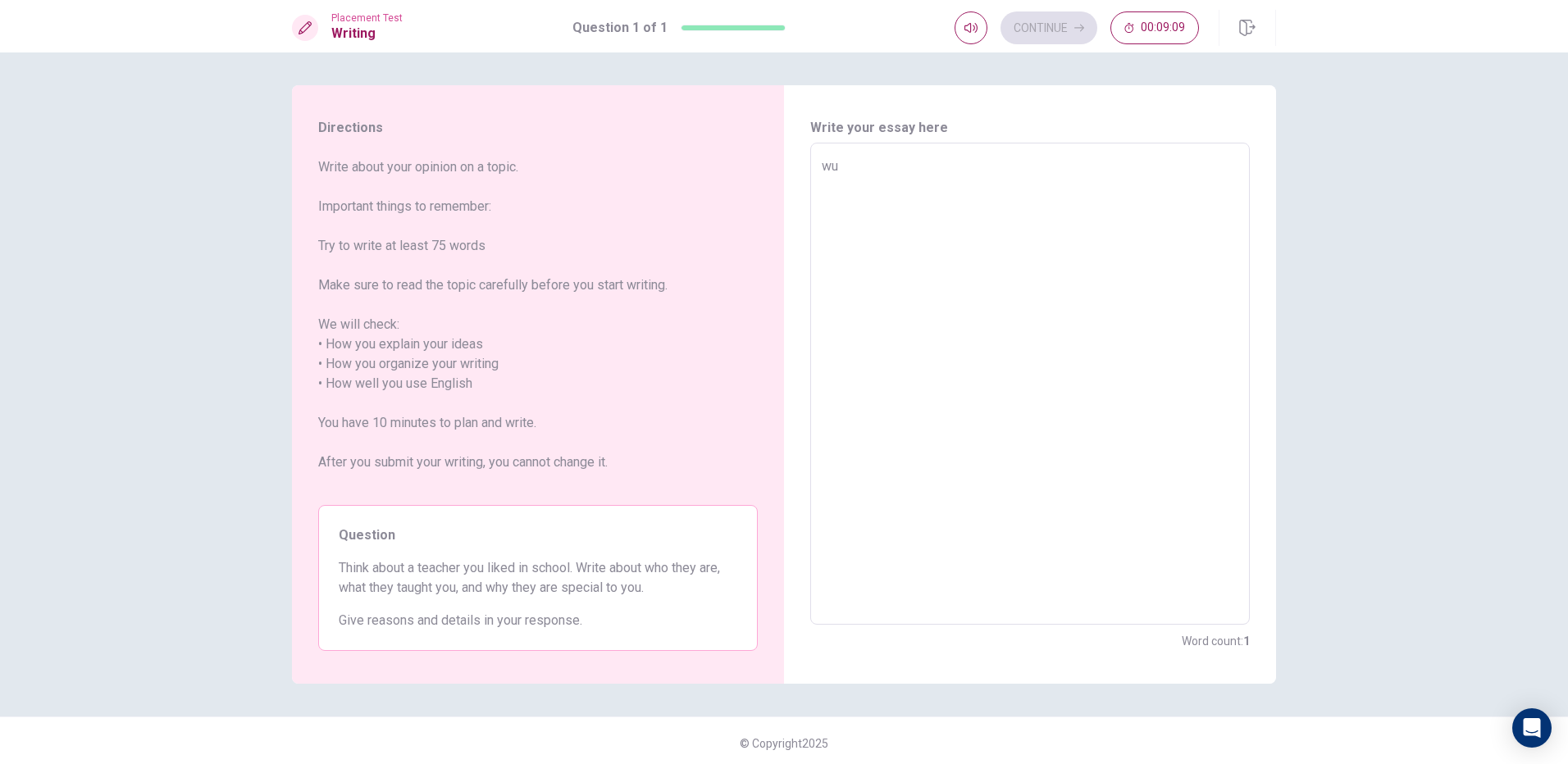
type textarea "x"
type textarea "w"
type textarea "x"
type textarea "o"
type textarea "x"
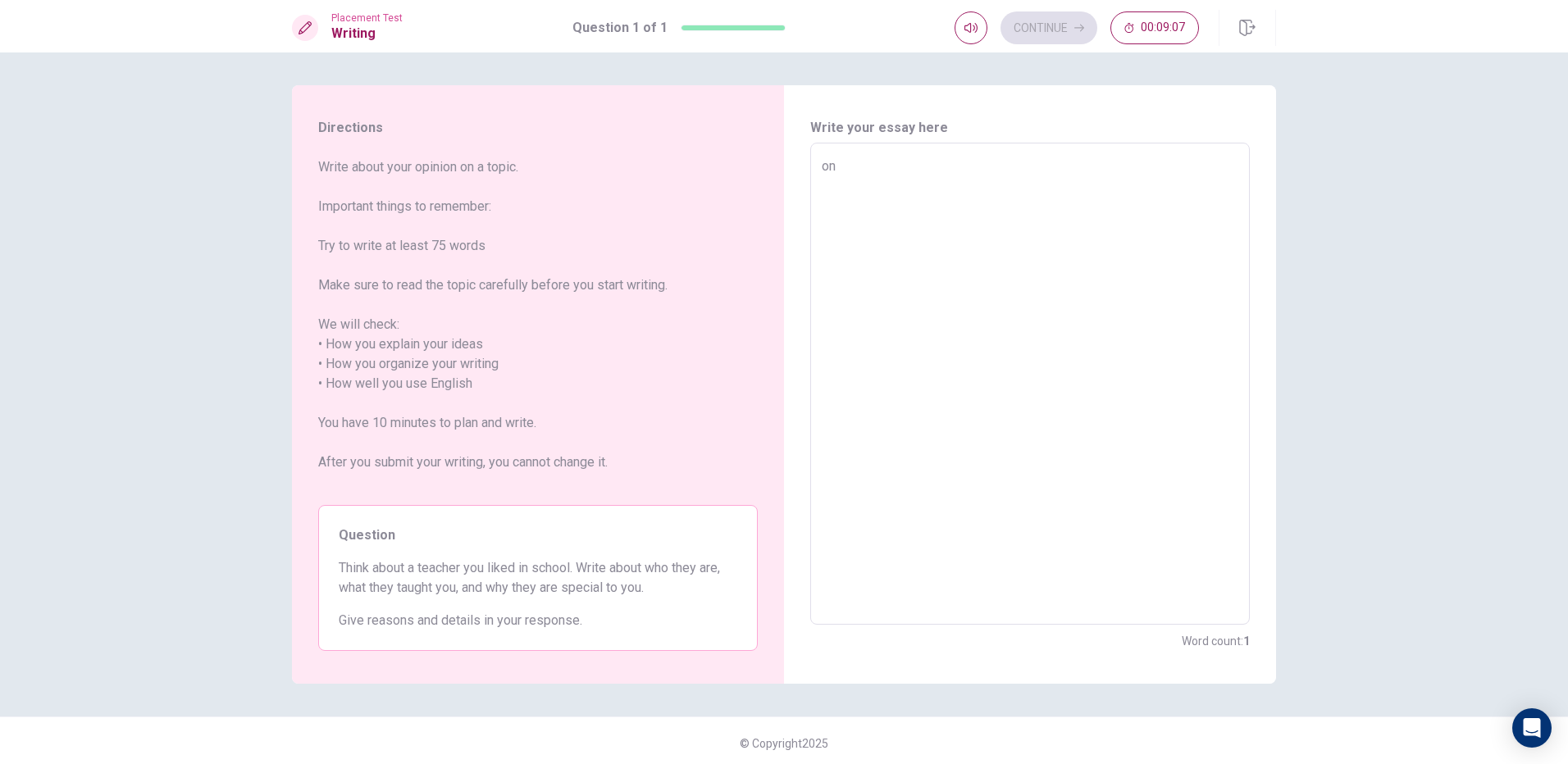
type textarea "onb"
type textarea "x"
type textarea "onbe"
type textarea "x"
type textarea "onb"
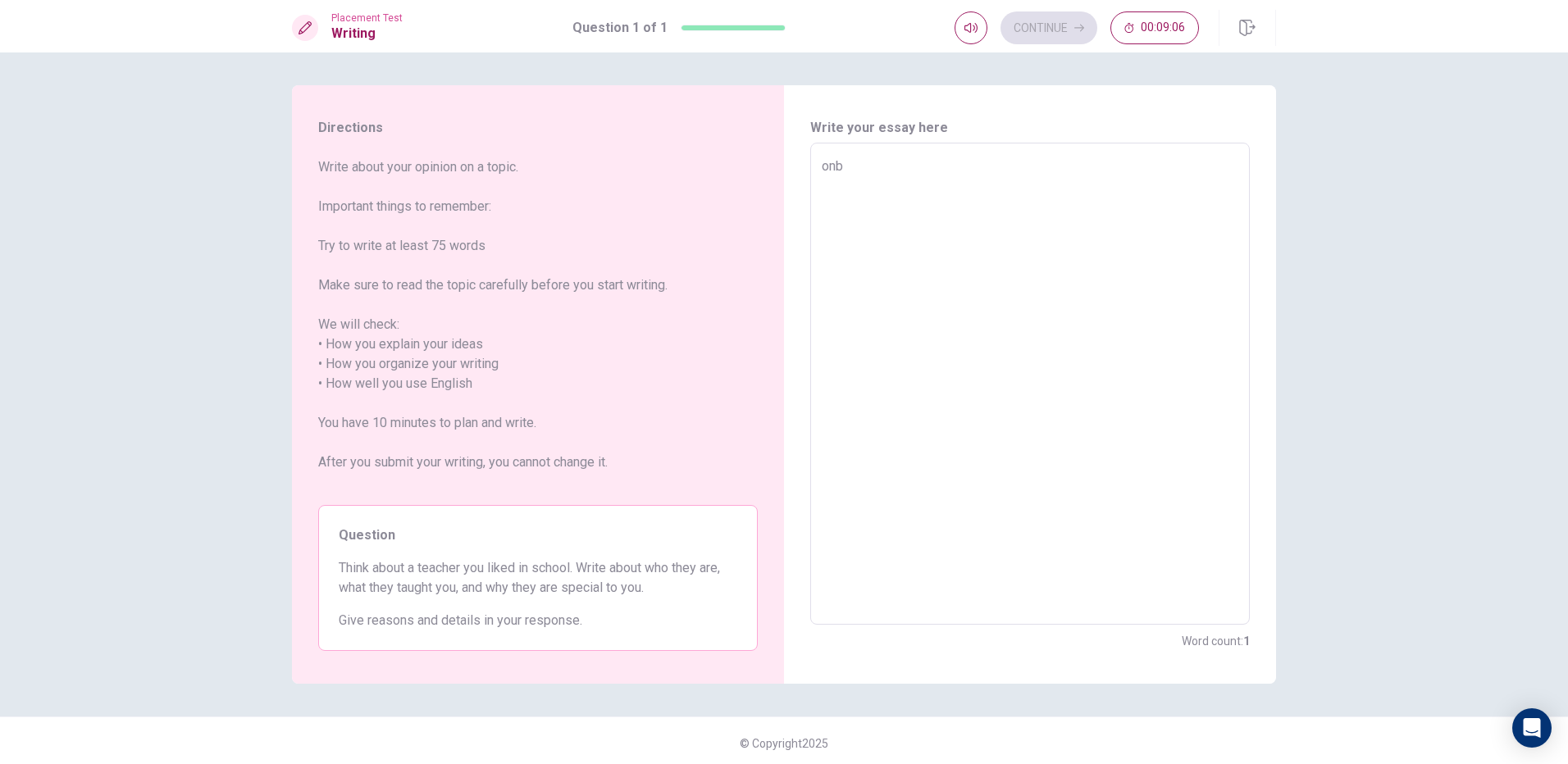
type textarea "x"
type textarea "on"
type textarea "x"
type textarea "o"
type textarea "x"
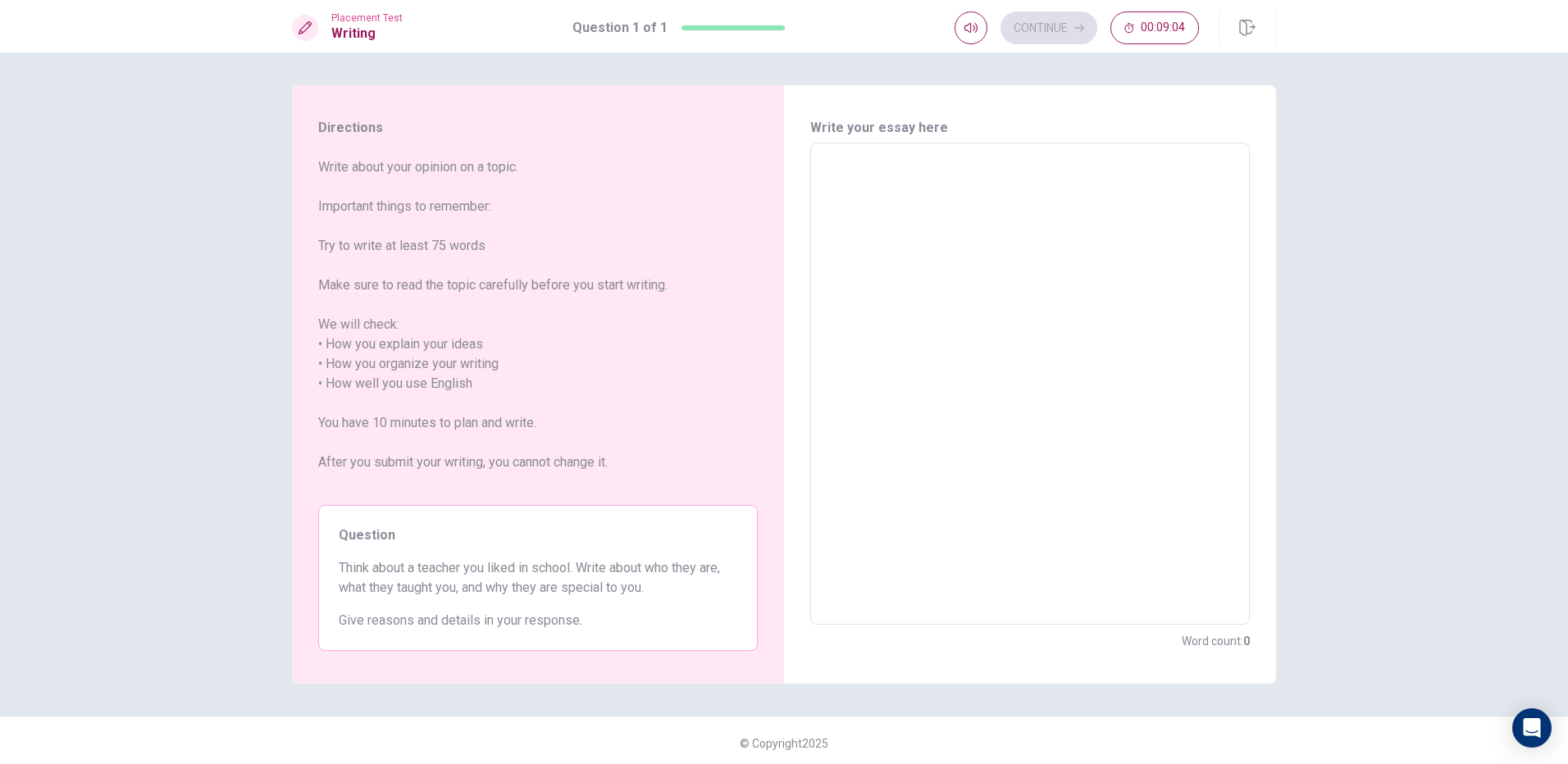
type textarea "o"
type textarea "x"
type textarea "oik"
type textarea "x"
type textarea "oi"
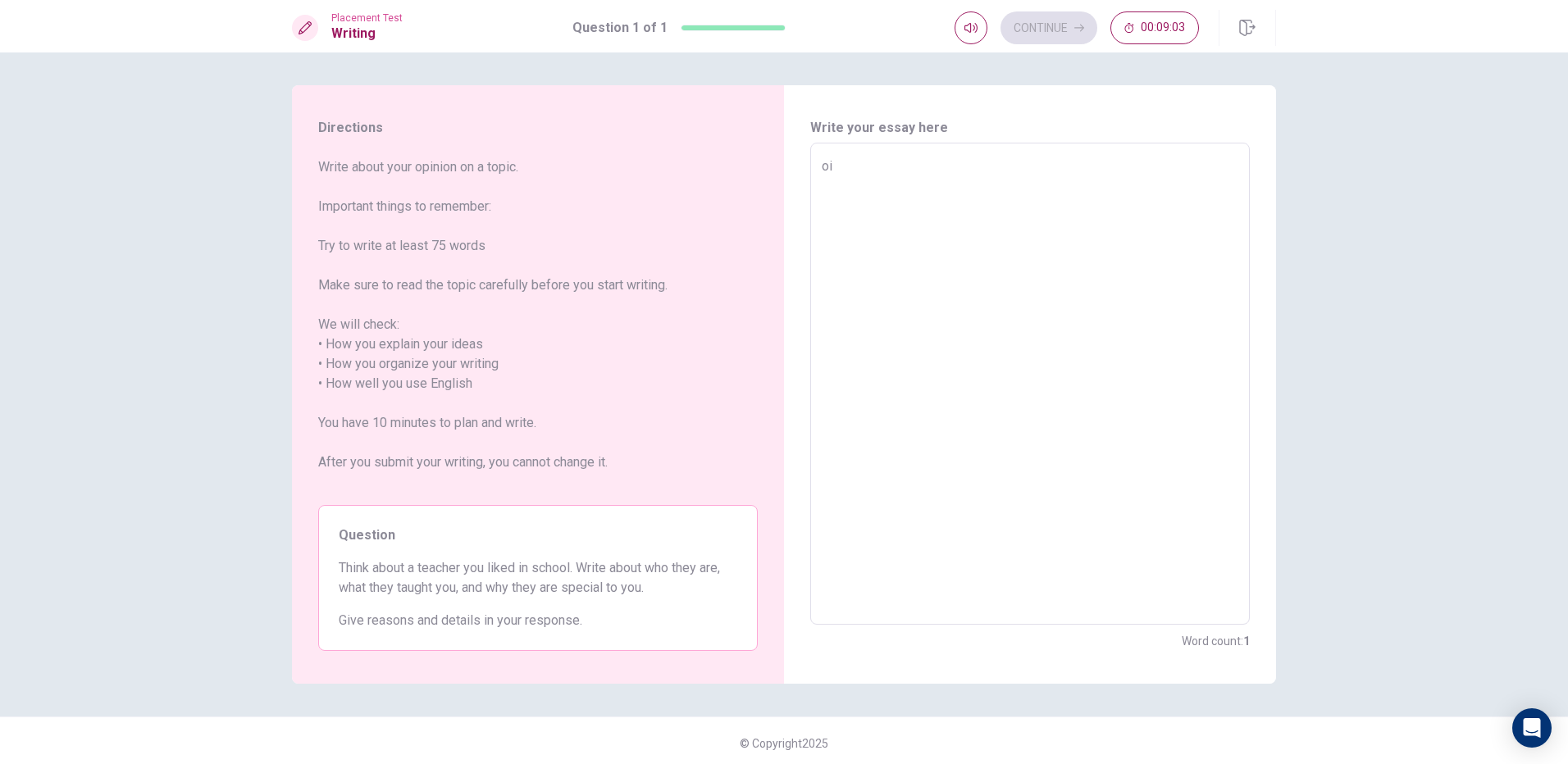
type textarea "x"
type textarea "o"
type textarea "x"
type textarea "e"
type textarea "x"
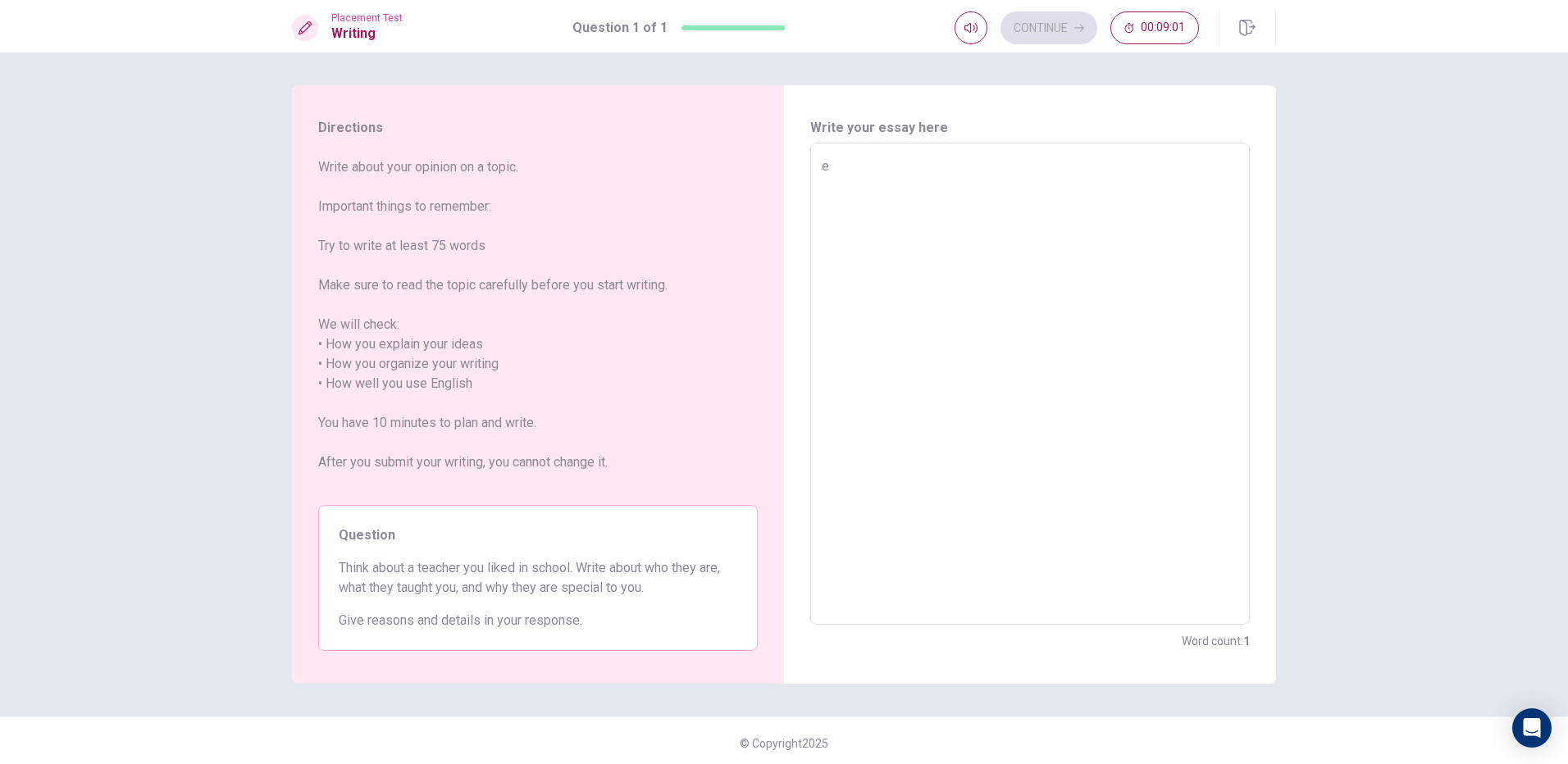
type textarea "em"
type textarea "x"
type textarea "emm"
type textarea "x"
type textarea "emmm"
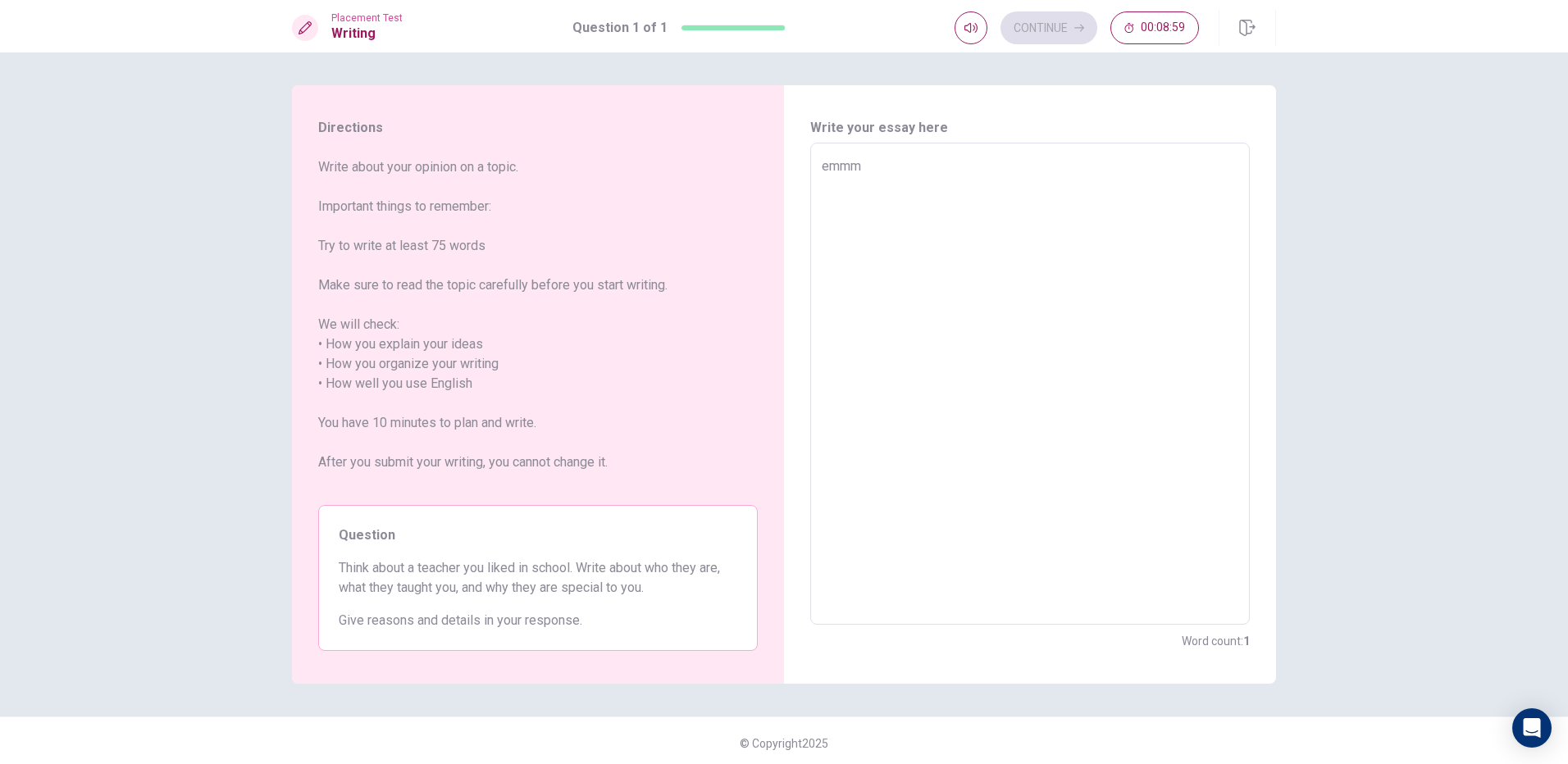
type textarea "x"
type textarea "emmmi"
type textarea "x"
type textarea "emmmid"
type textarea "x"
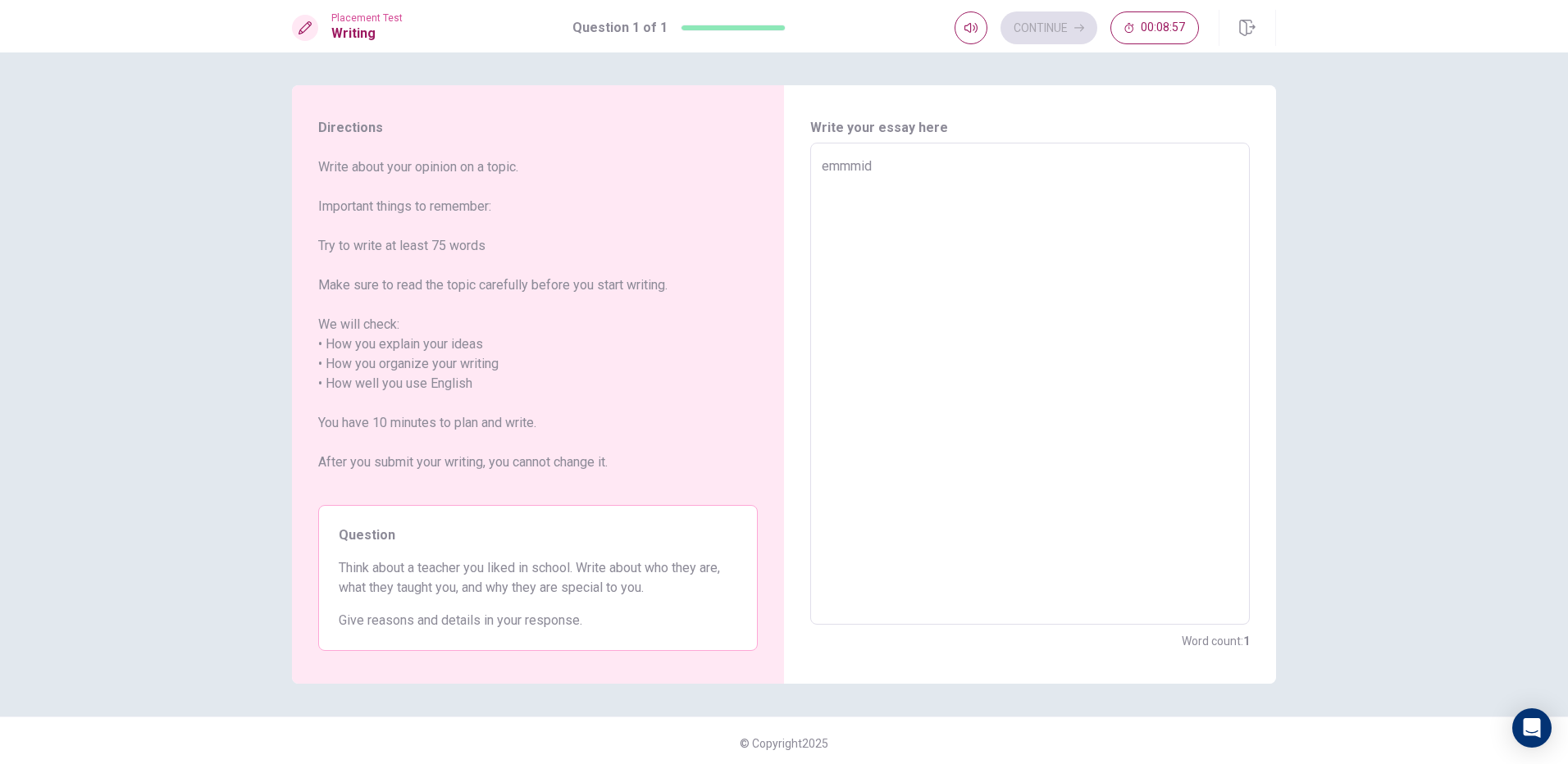
type textarea "emmmidk"
type textarea "x"
type textarea "emmmid"
type textarea "x"
type textarea "emmmi"
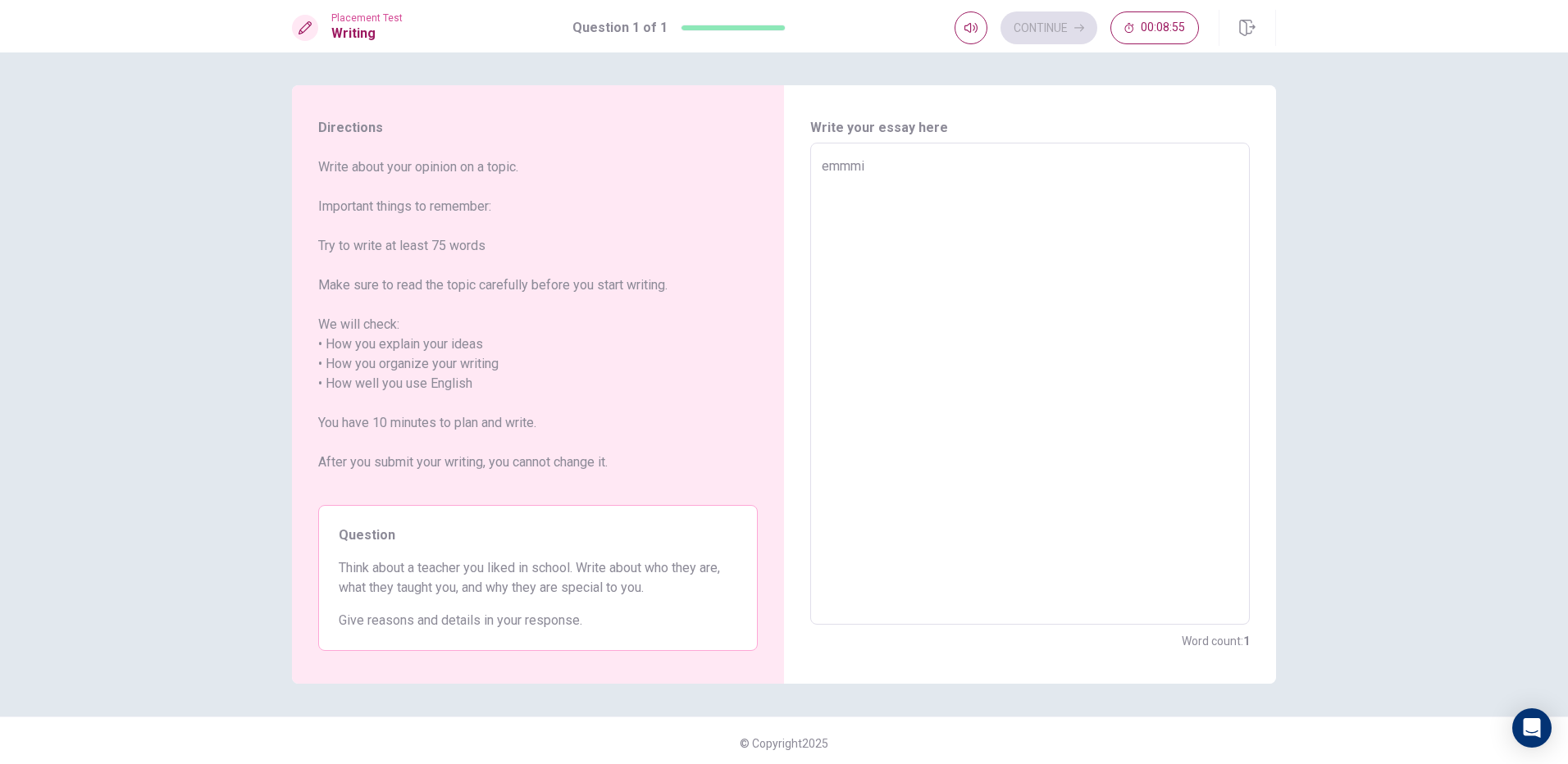
type textarea "x"
type textarea "emmm"
type textarea "x"
type textarea "emm"
type textarea "x"
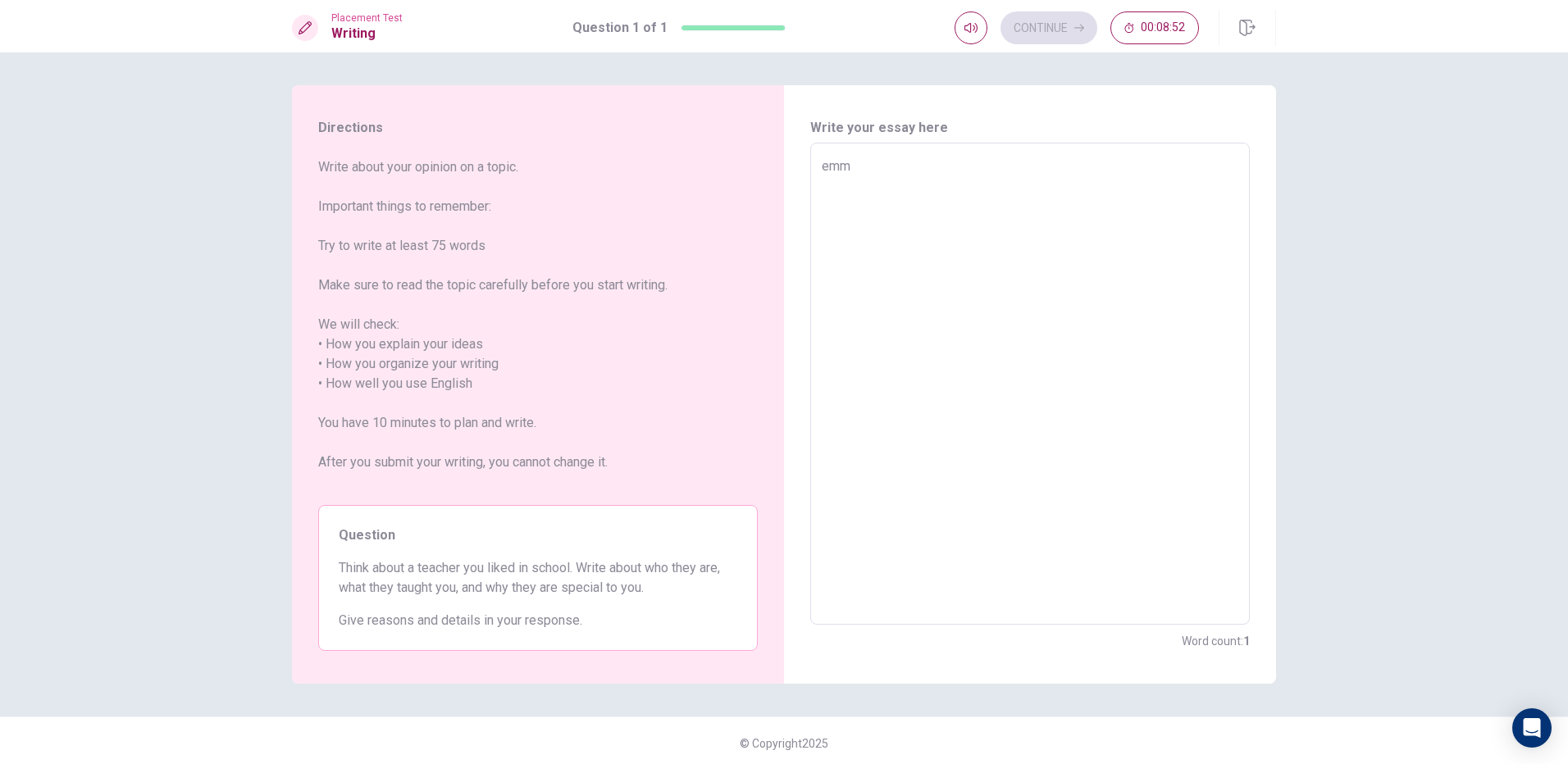
type textarea "em"
type textarea "x"
type textarea "e"
type textarea "x"
type textarea "e"
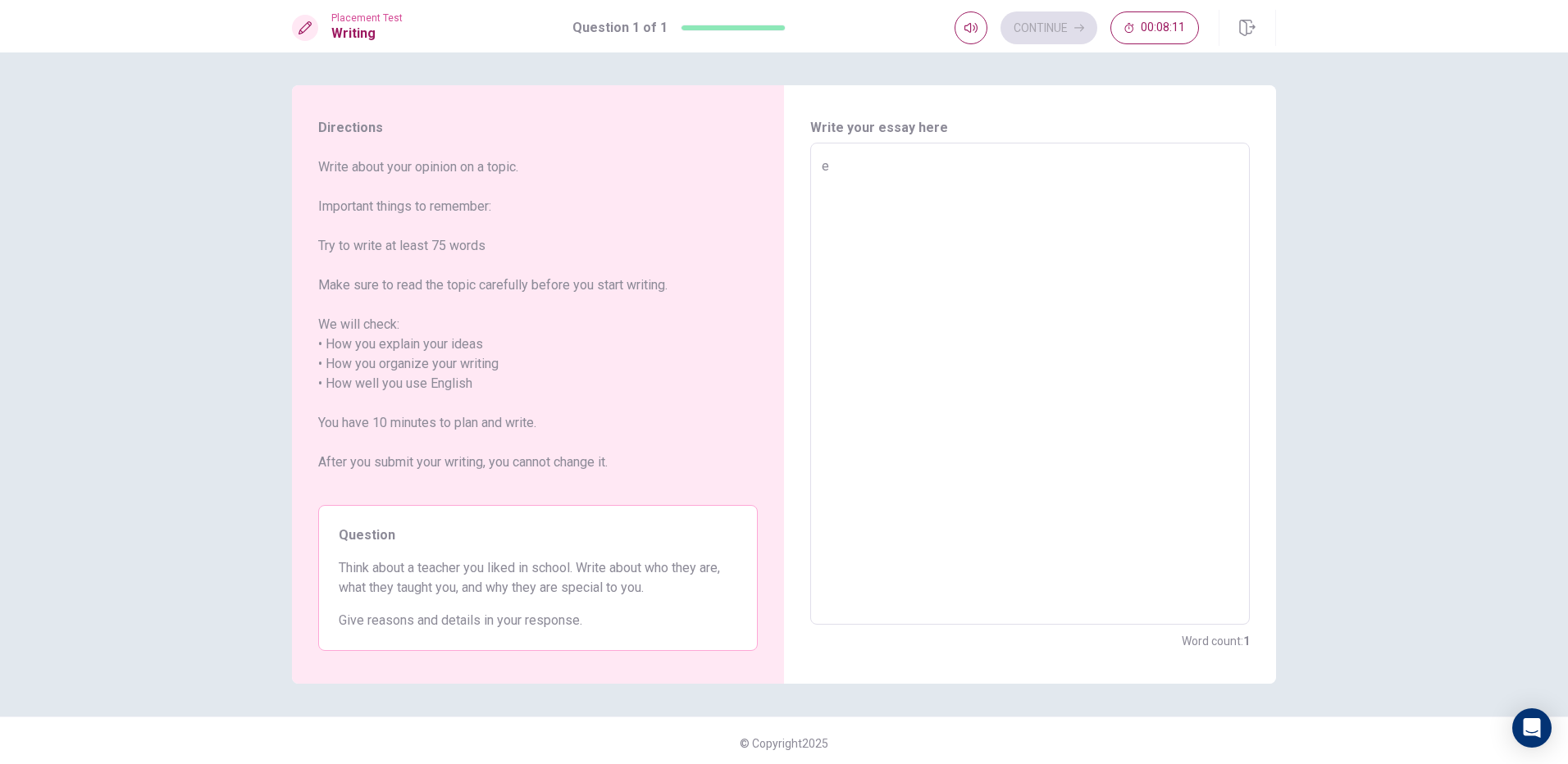
type textarea "x"
type textarea "em"
type textarea "x"
type textarea "emm"
type textarea "x"
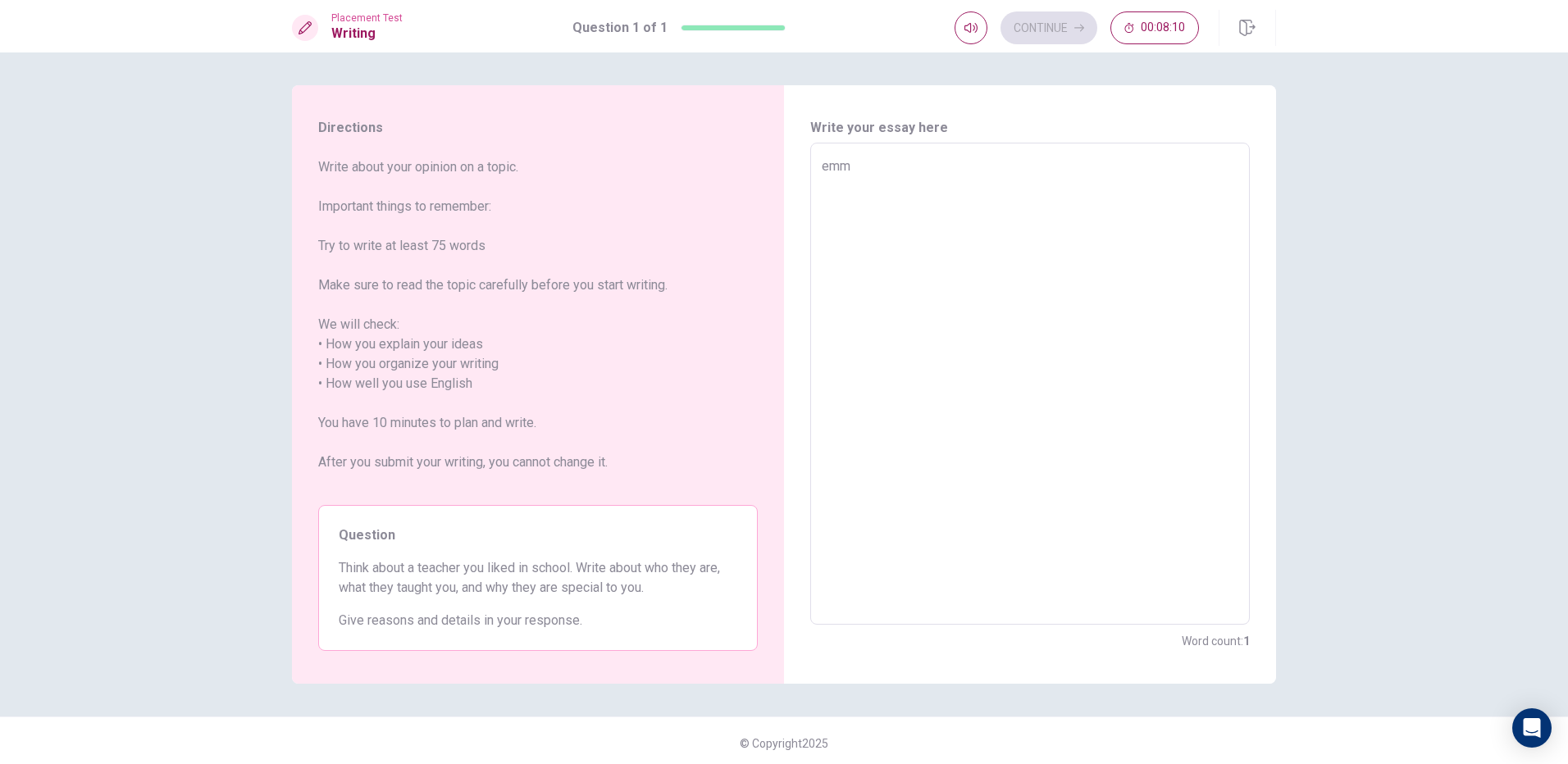
type textarea "emmm"
type textarea "x"
type textarea "emm"
type textarea "x"
type textarea "em"
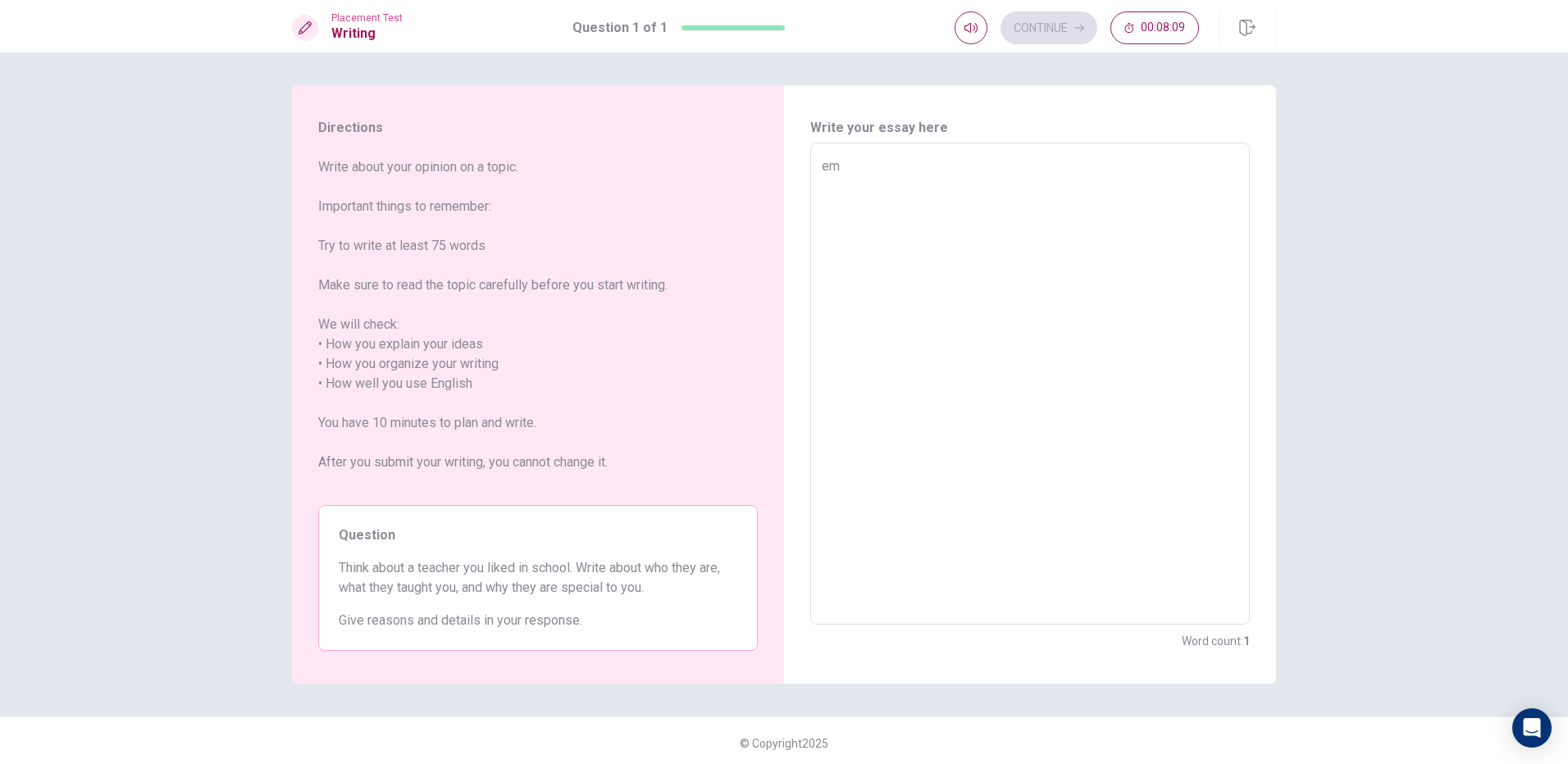
type textarea "x"
type textarea "e"
type textarea "x"
click at [1048, 44] on div "Continue 00:07:19" at bounding box center [1115, 27] width 321 height 36
click at [878, 309] on textarea at bounding box center [1030, 384] width 417 height 455
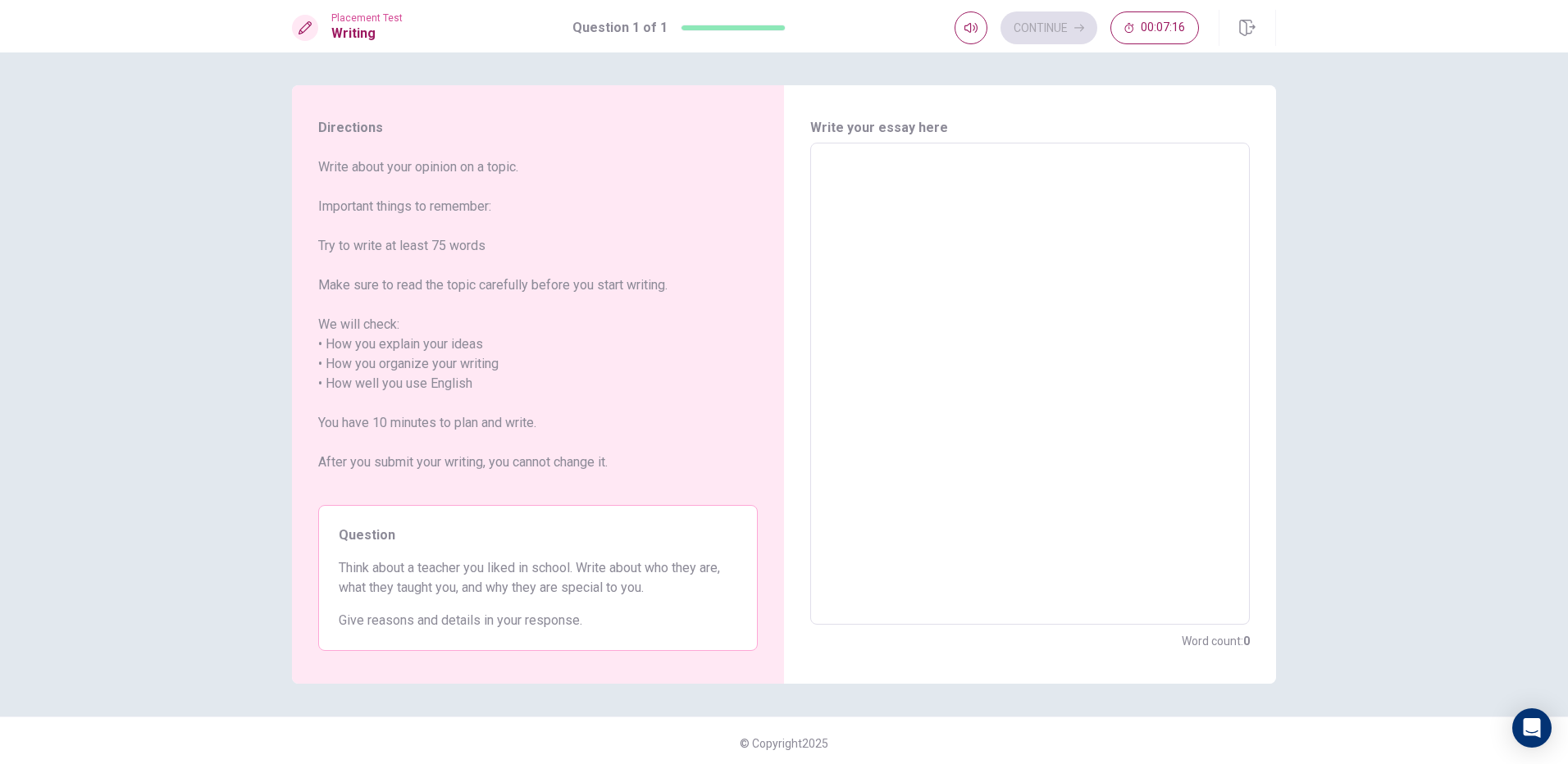
type textarea "i"
type textarea "x"
type textarea "iu"
type textarea "x"
type textarea "iuh"
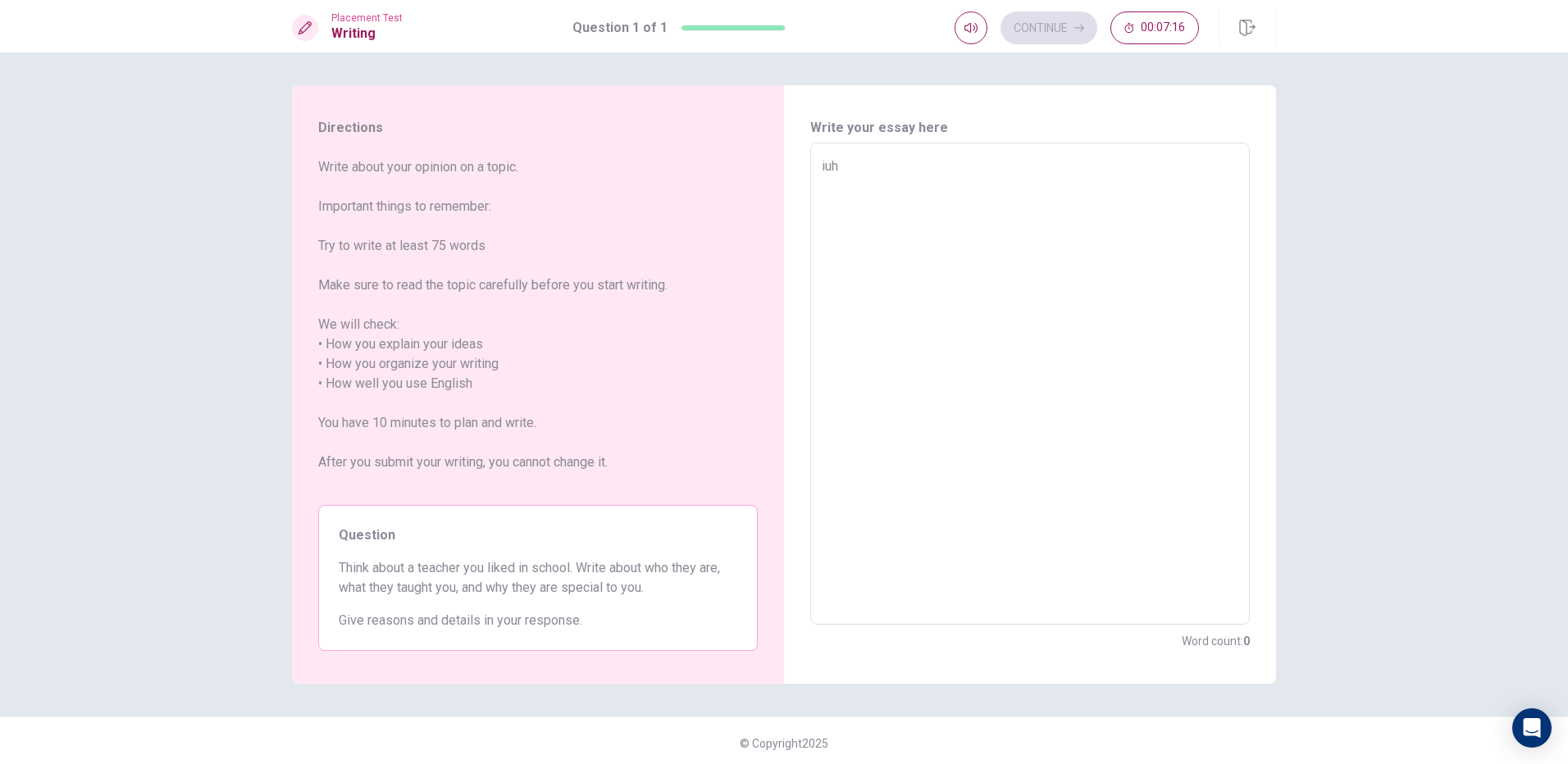
type textarea "x"
type textarea "iuhr"
type textarea "x"
type textarea "[DEMOGRAPHIC_DATA]"
type textarea "x"
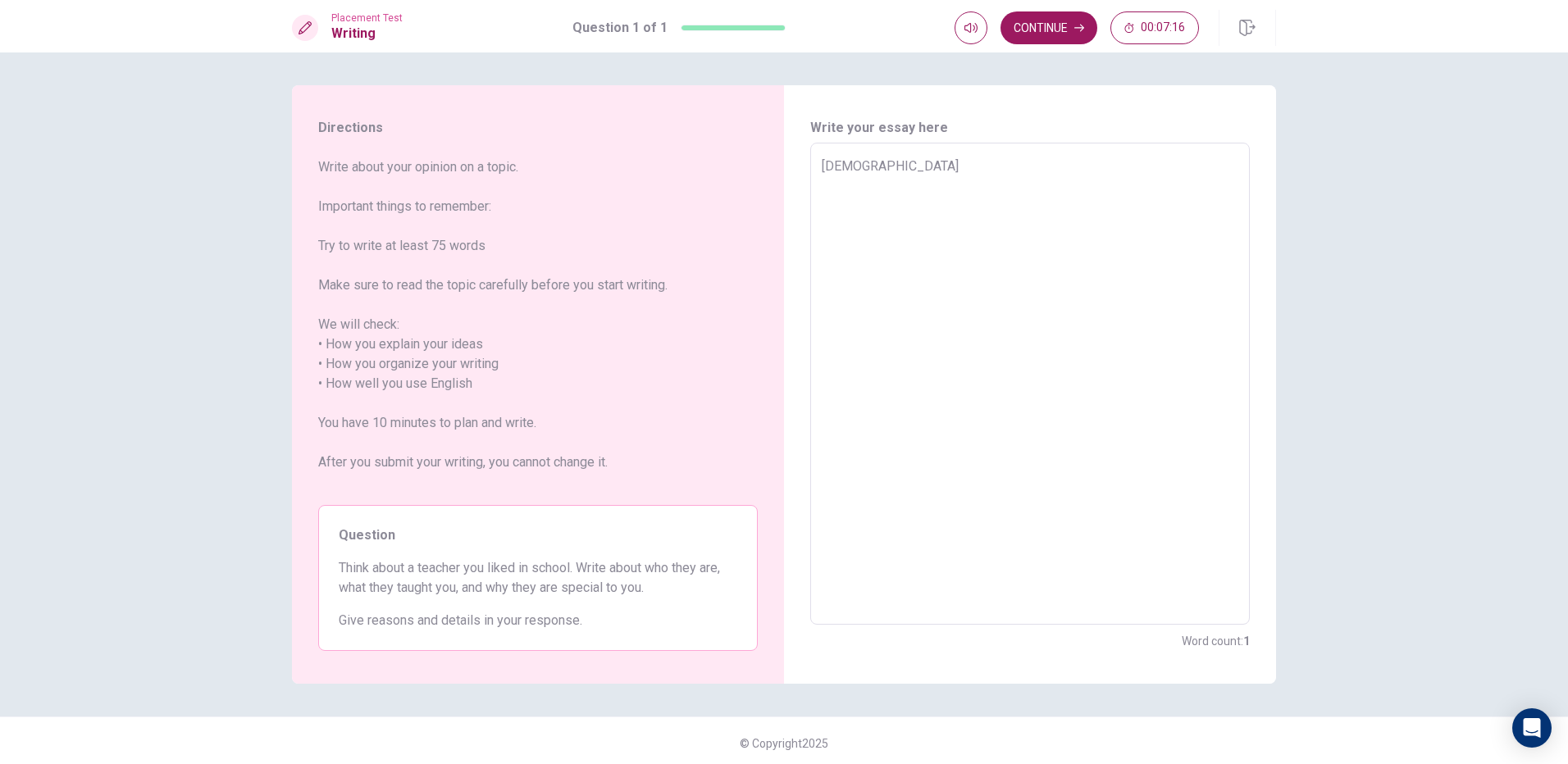
type textarea "[DEMOGRAPHIC_DATA]"
type textarea "x"
type textarea "iuhrifg"
type textarea "x"
type textarea "iuhrifgv"
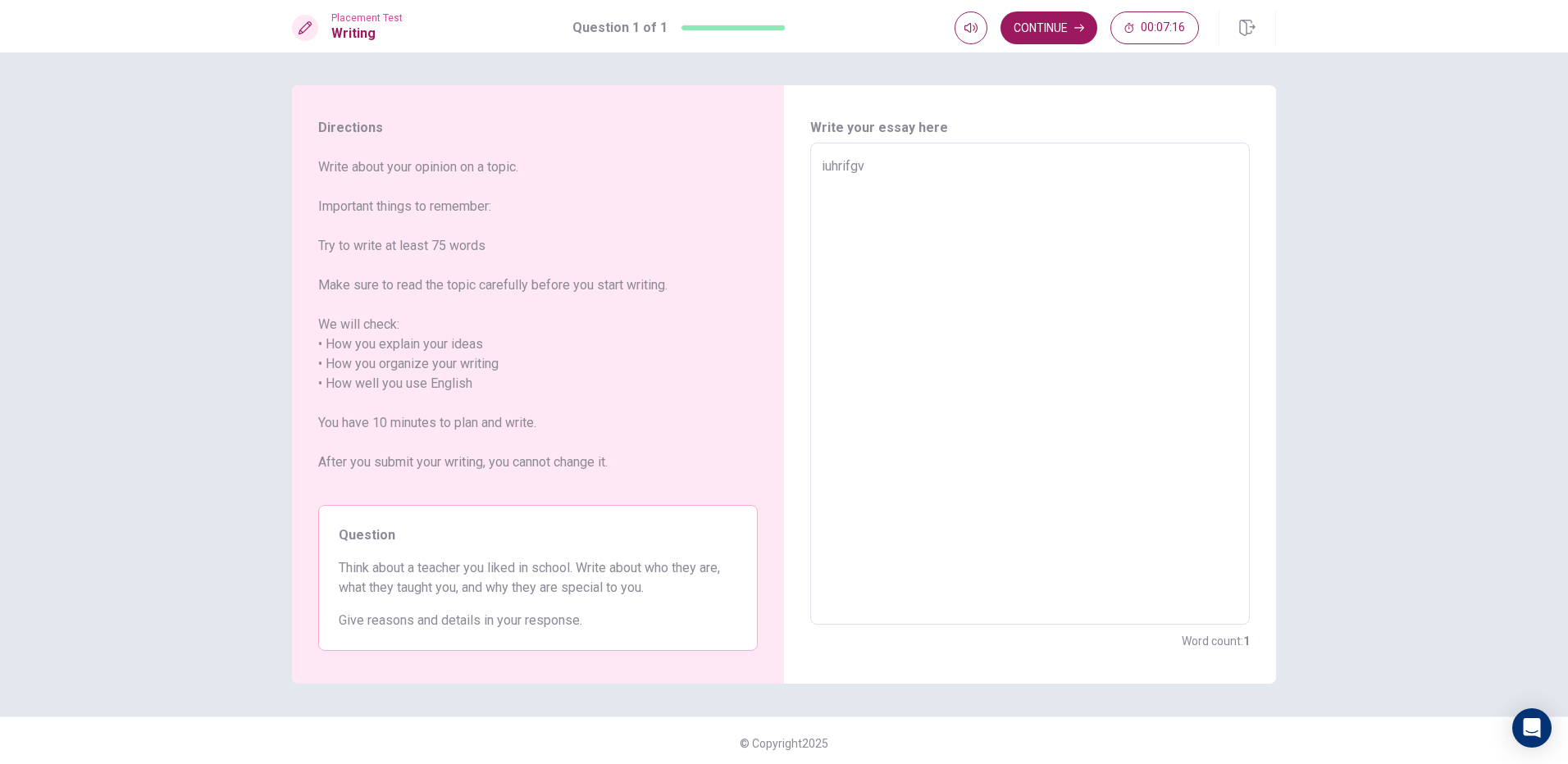
type textarea "x"
type textarea "iuhrifg"
type textarea "x"
type textarea "[DEMOGRAPHIC_DATA]"
type textarea "x"
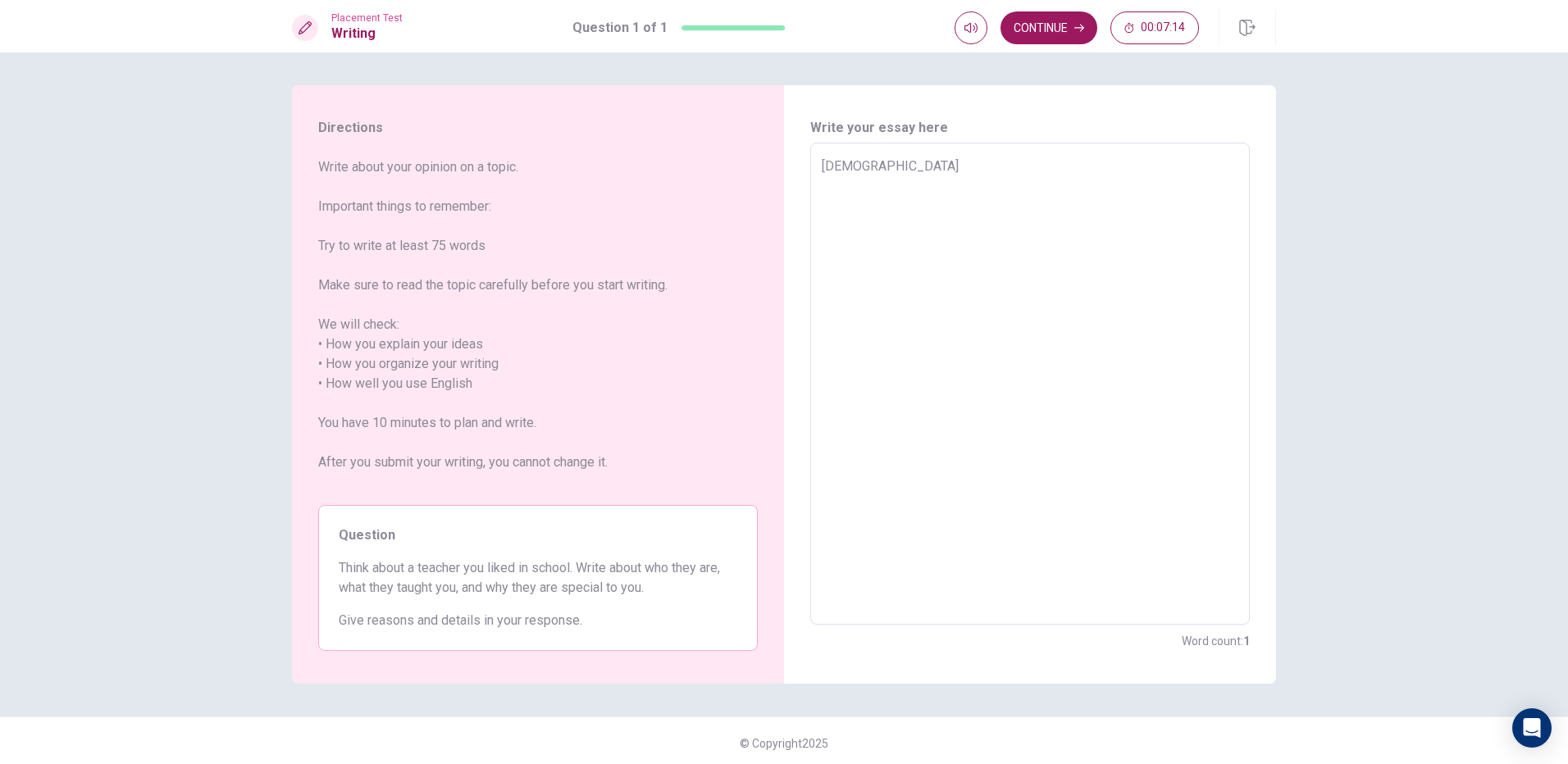
type textarea "[DEMOGRAPHIC_DATA]"
type textarea "x"
type textarea "iuhr"
type textarea "x"
type textarea "iuh"
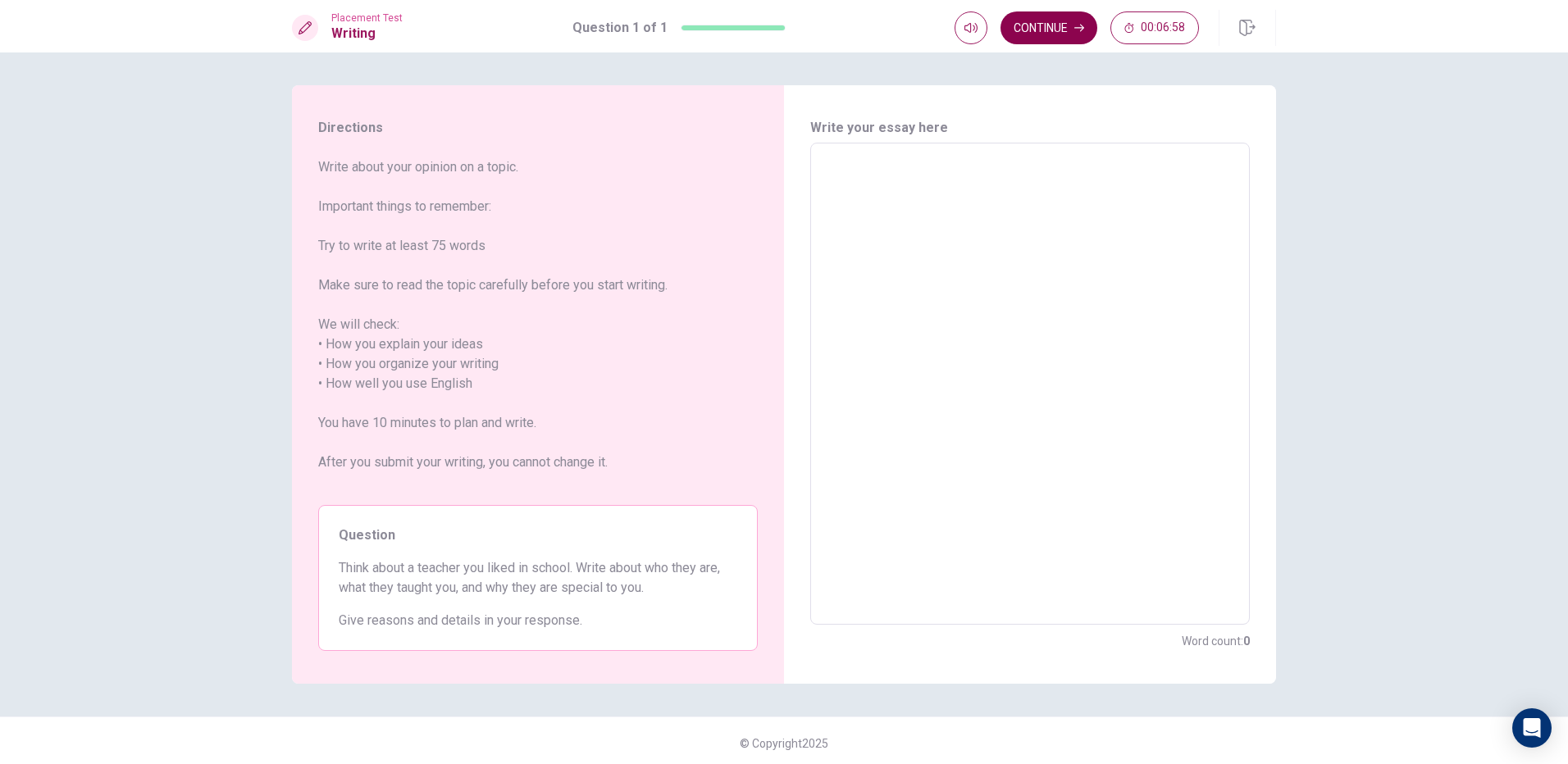
click at [1033, 26] on button "Continue" at bounding box center [1049, 27] width 97 height 32
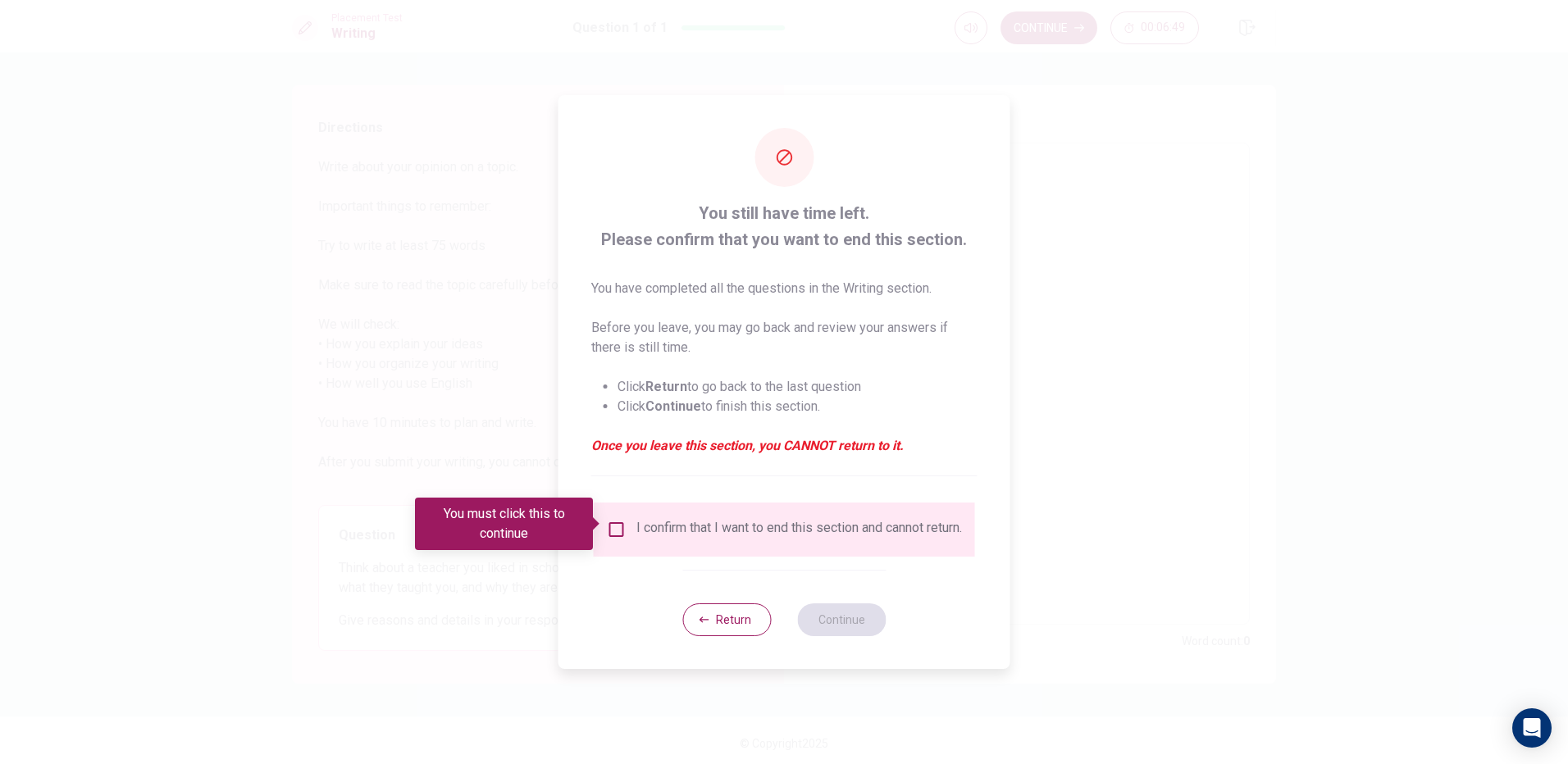
click at [598, 540] on div "You must click this to continue" at bounding box center [510, 524] width 190 height 53
click at [614, 532] on div "I confirm that I want to end this section and cannot return." at bounding box center [784, 530] width 355 height 19
click at [614, 532] on input "You must click this to continue" at bounding box center [617, 530] width 19 height 19
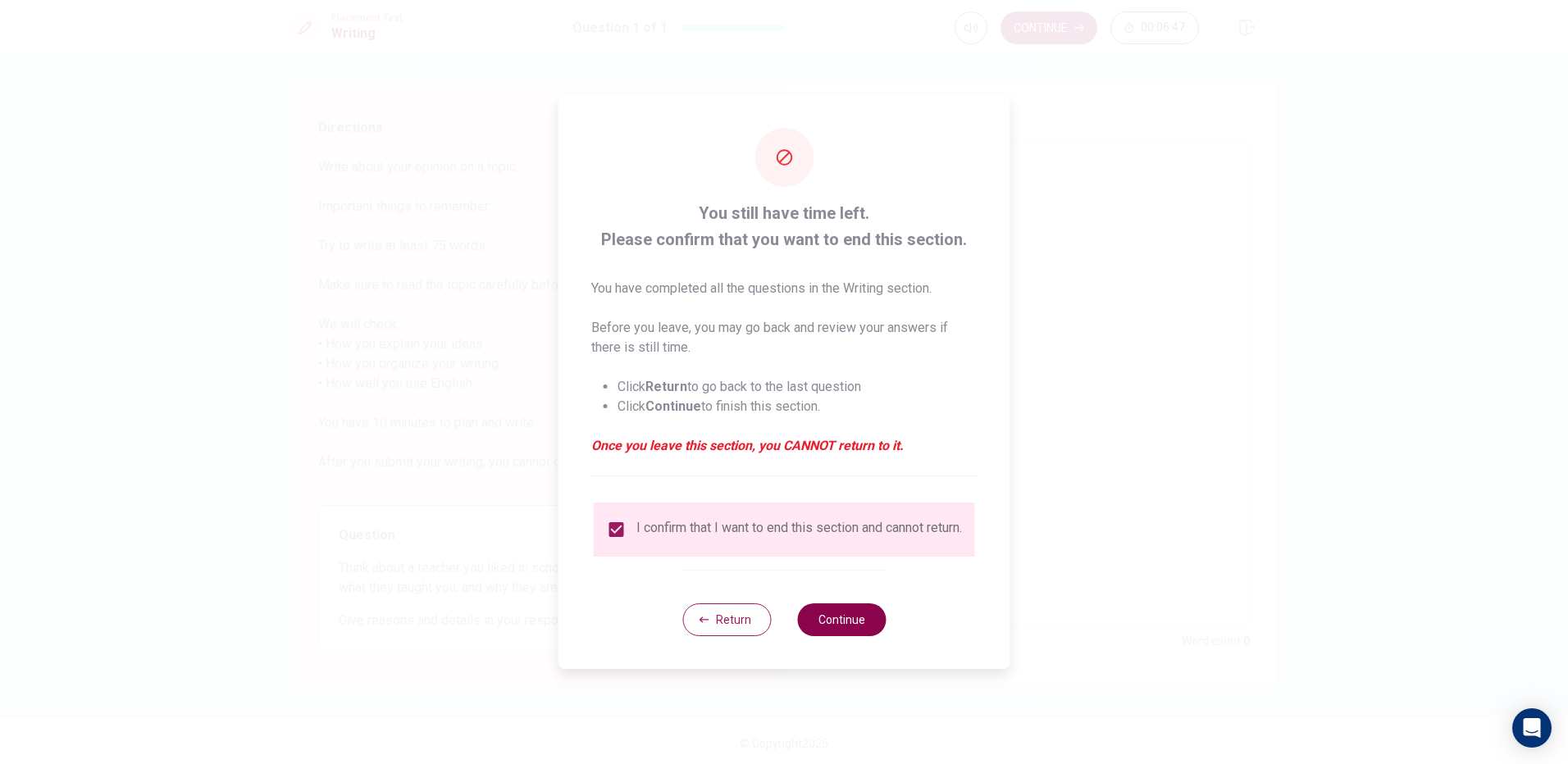
click at [863, 635] on button "Continue" at bounding box center [841, 619] width 89 height 32
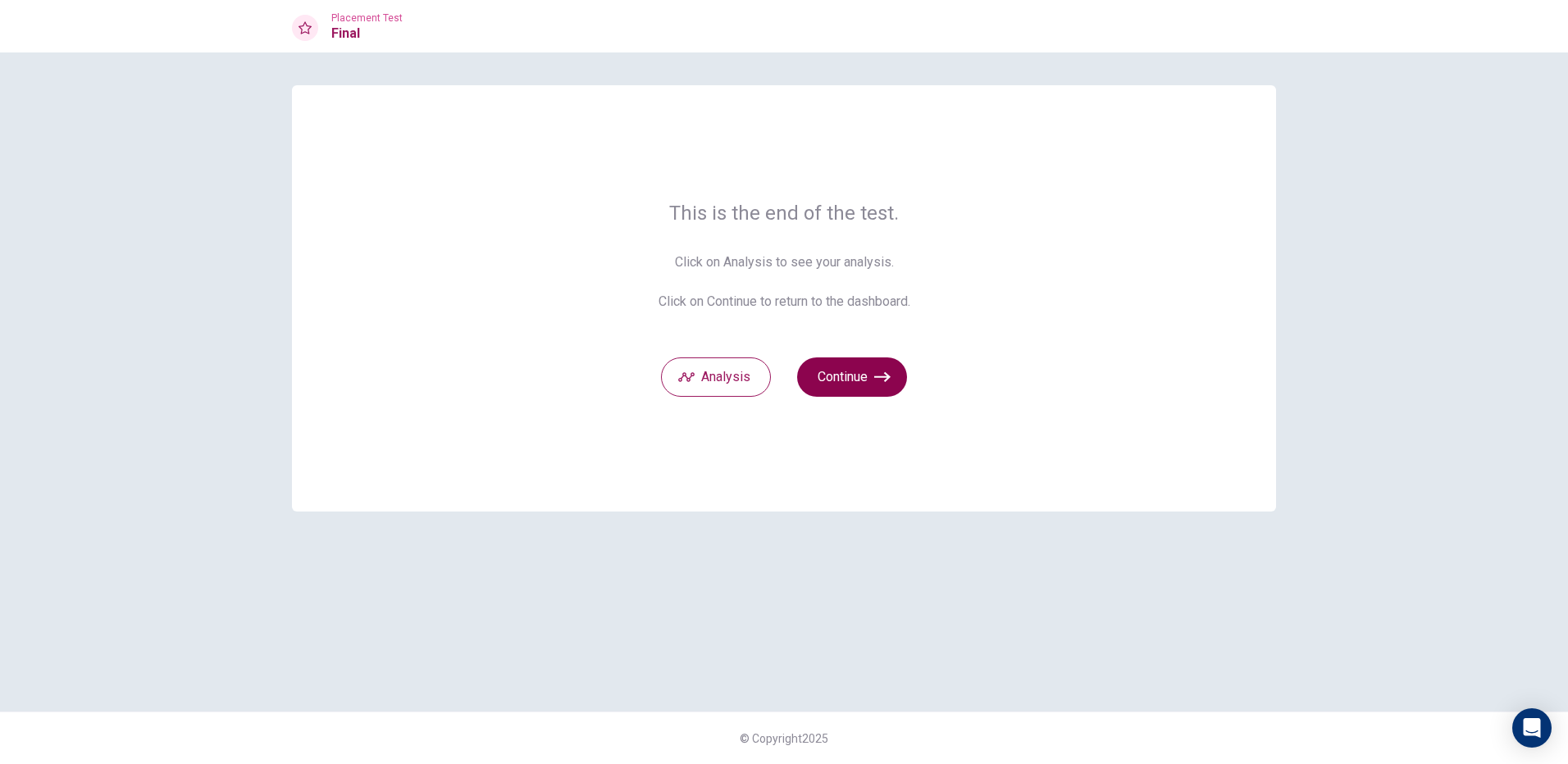
click at [856, 392] on button "Continue" at bounding box center [852, 377] width 110 height 39
